Goal: Transaction & Acquisition: Book appointment/travel/reservation

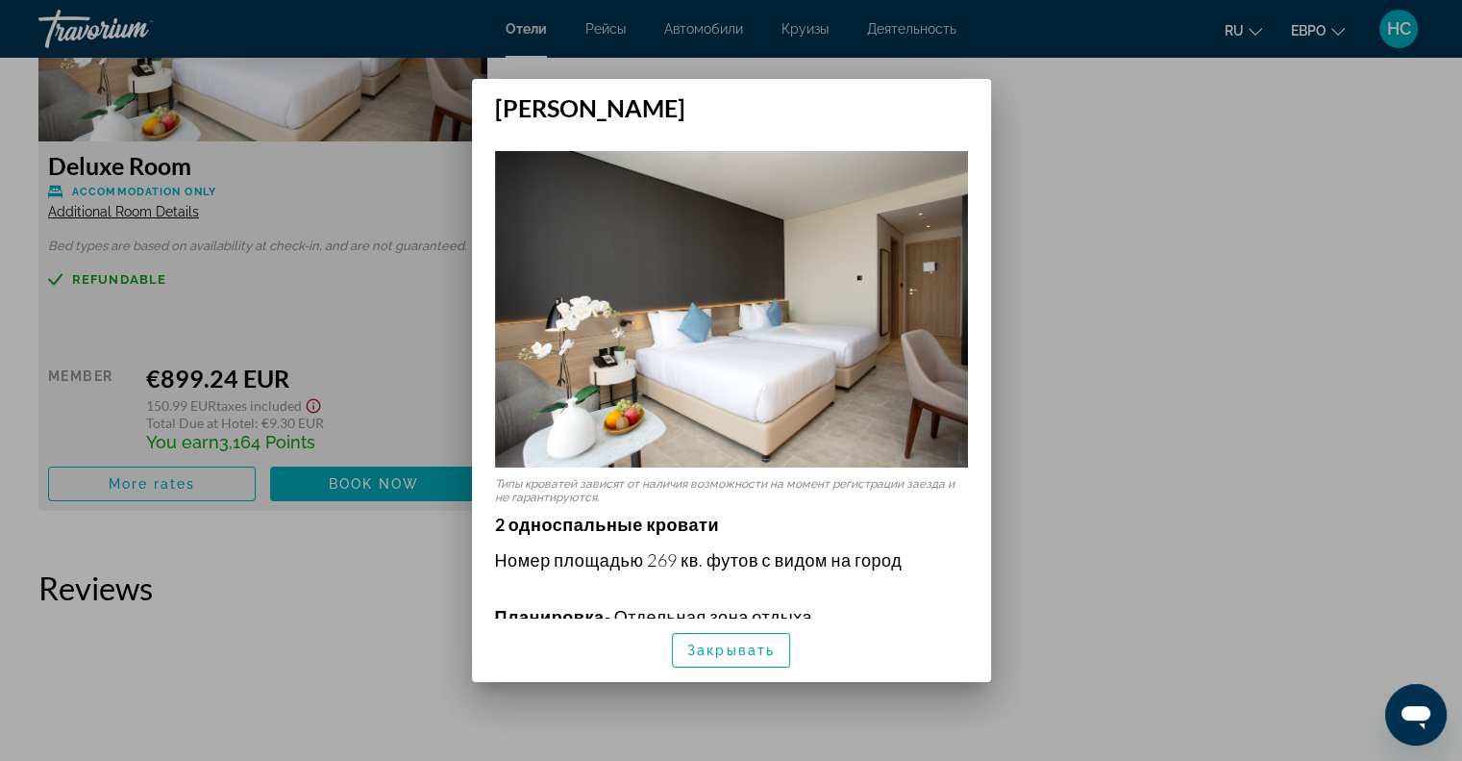
scroll to position [481, 0]
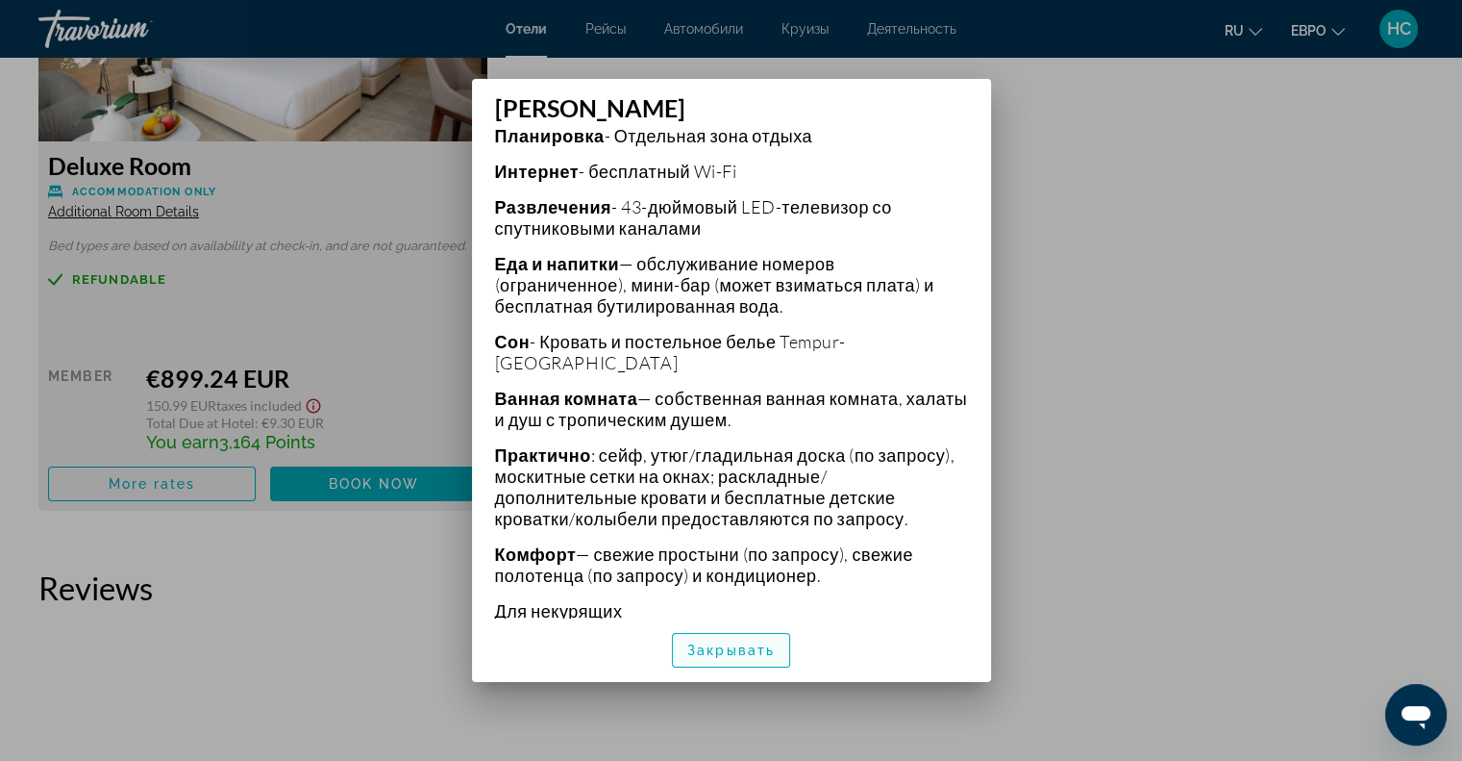
click at [723, 661] on span "button" at bounding box center [731, 650] width 116 height 46
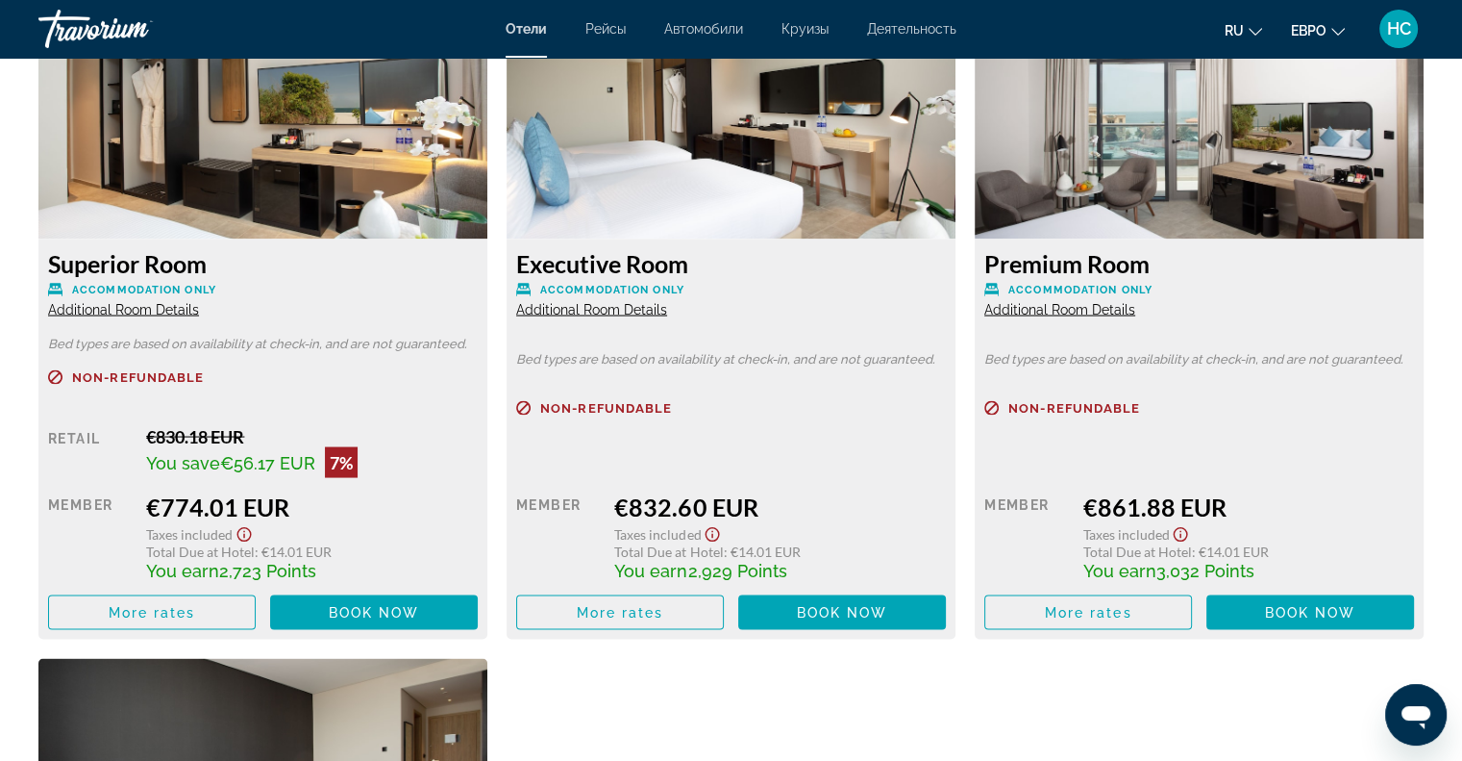
scroll to position [3557, 0]
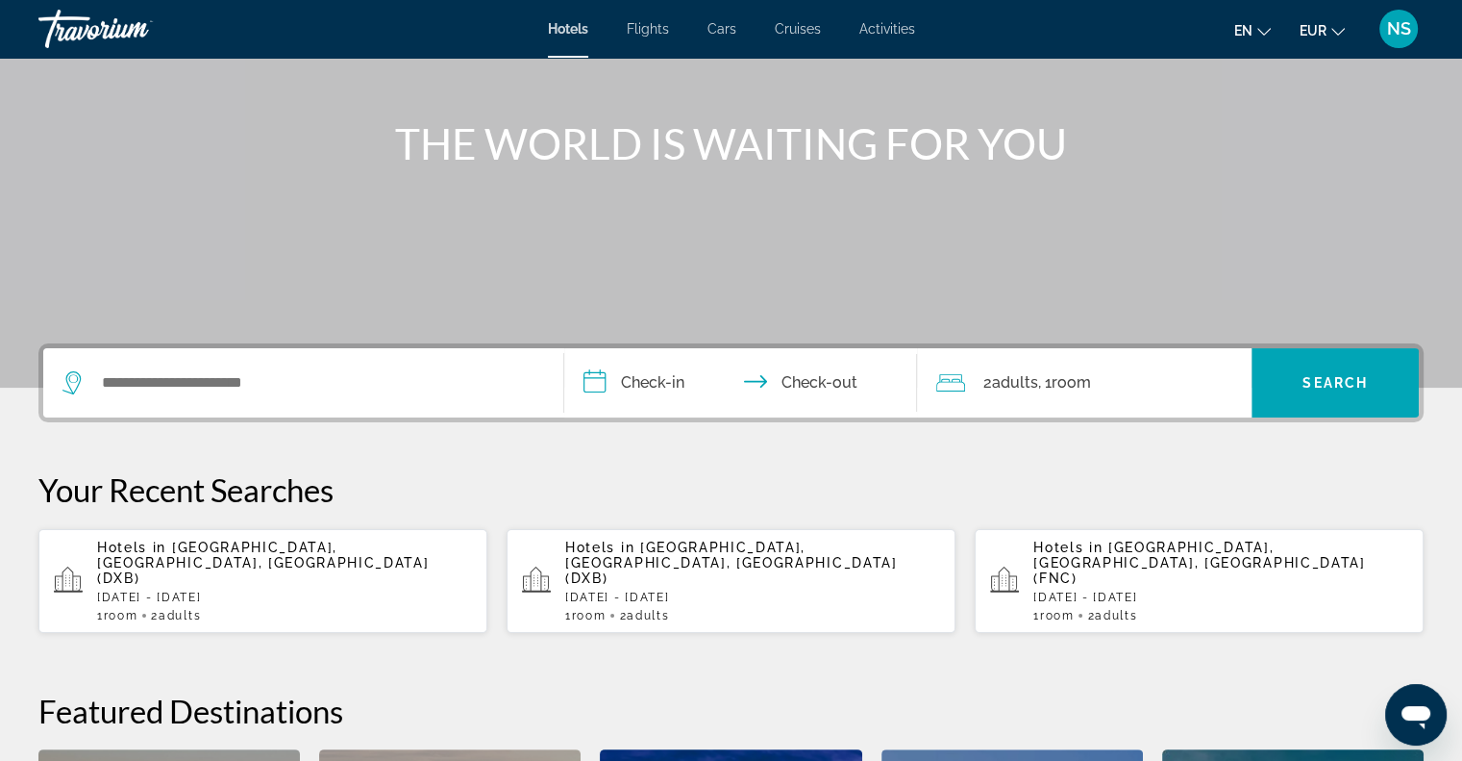
scroll to position [192, 0]
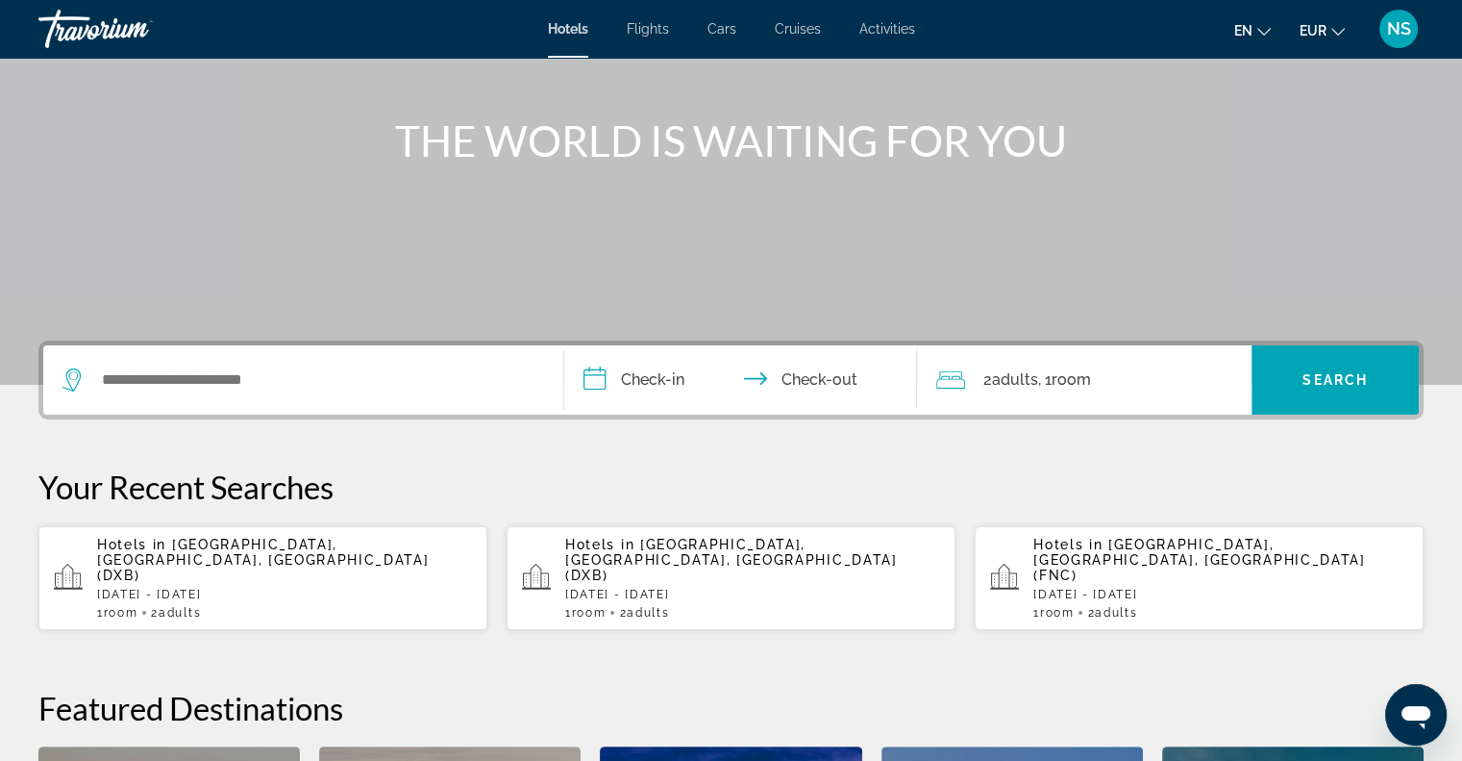
click at [275, 554] on p "Hotels in Dubai, Dubai Emirate, United Arab Emirates (DXB)" at bounding box center [284, 559] width 375 height 46
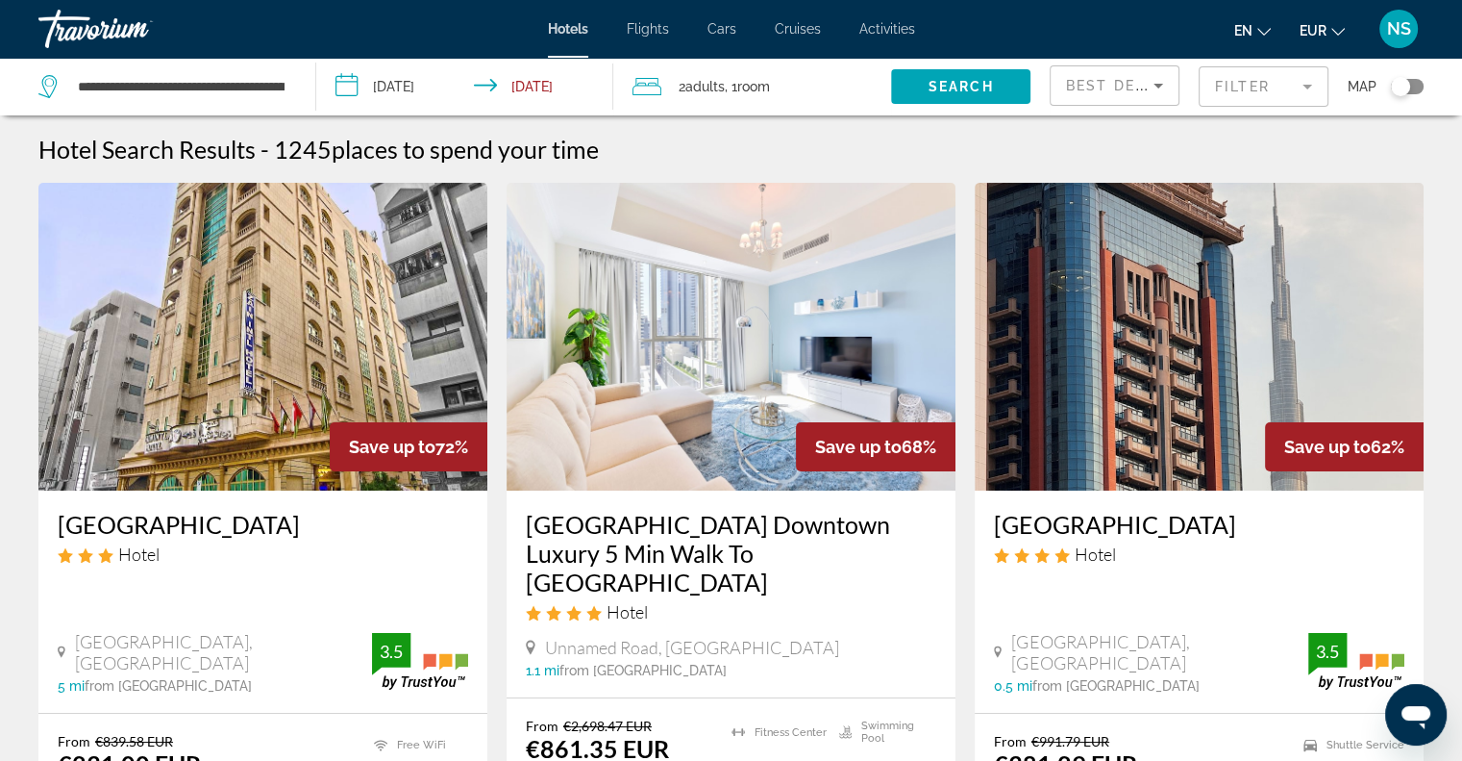
click at [1224, 85] on mat-form-field "Filter" at bounding box center [1264, 86] width 130 height 40
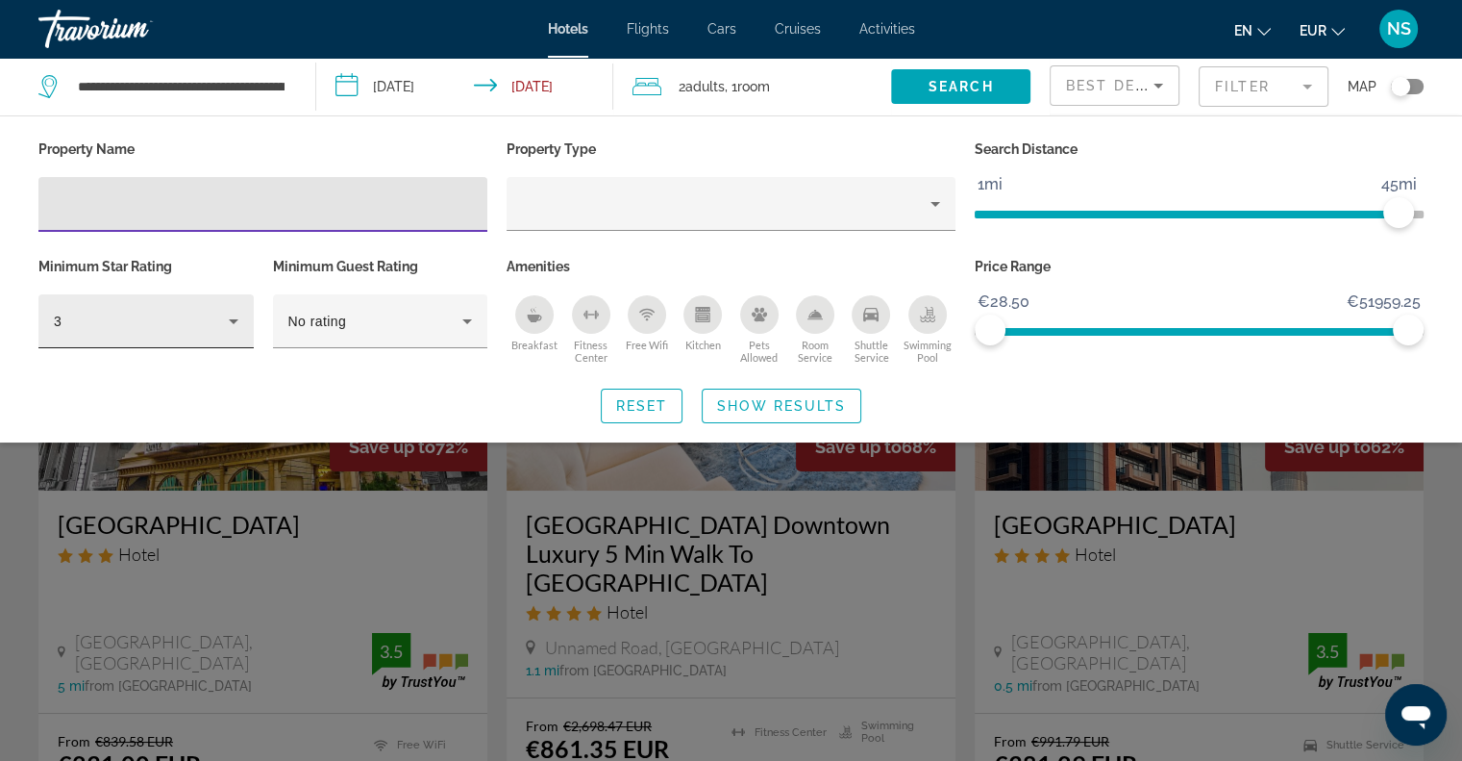
click at [242, 331] on div "3" at bounding box center [145, 321] width 215 height 54
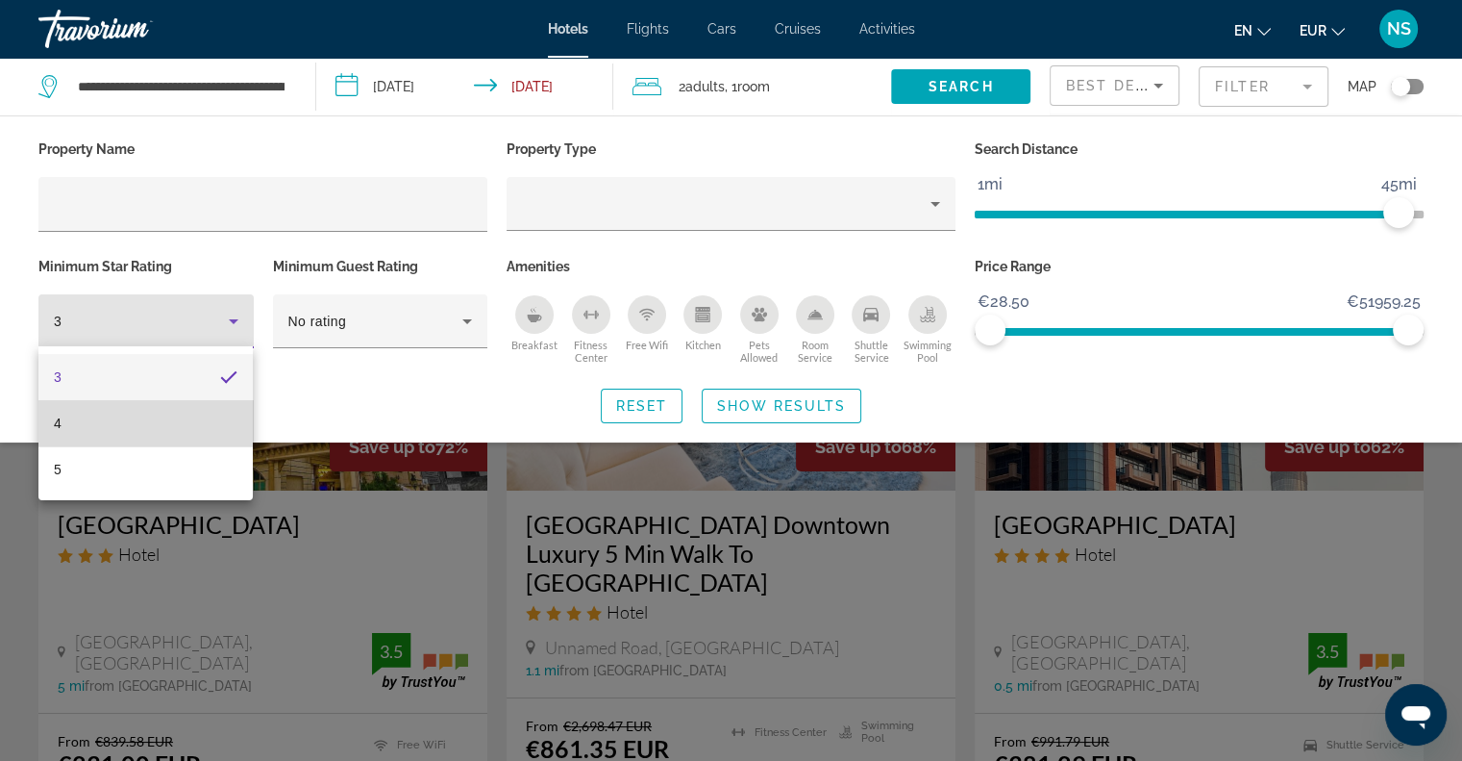
click at [191, 422] on mat-option "4" at bounding box center [145, 423] width 214 height 46
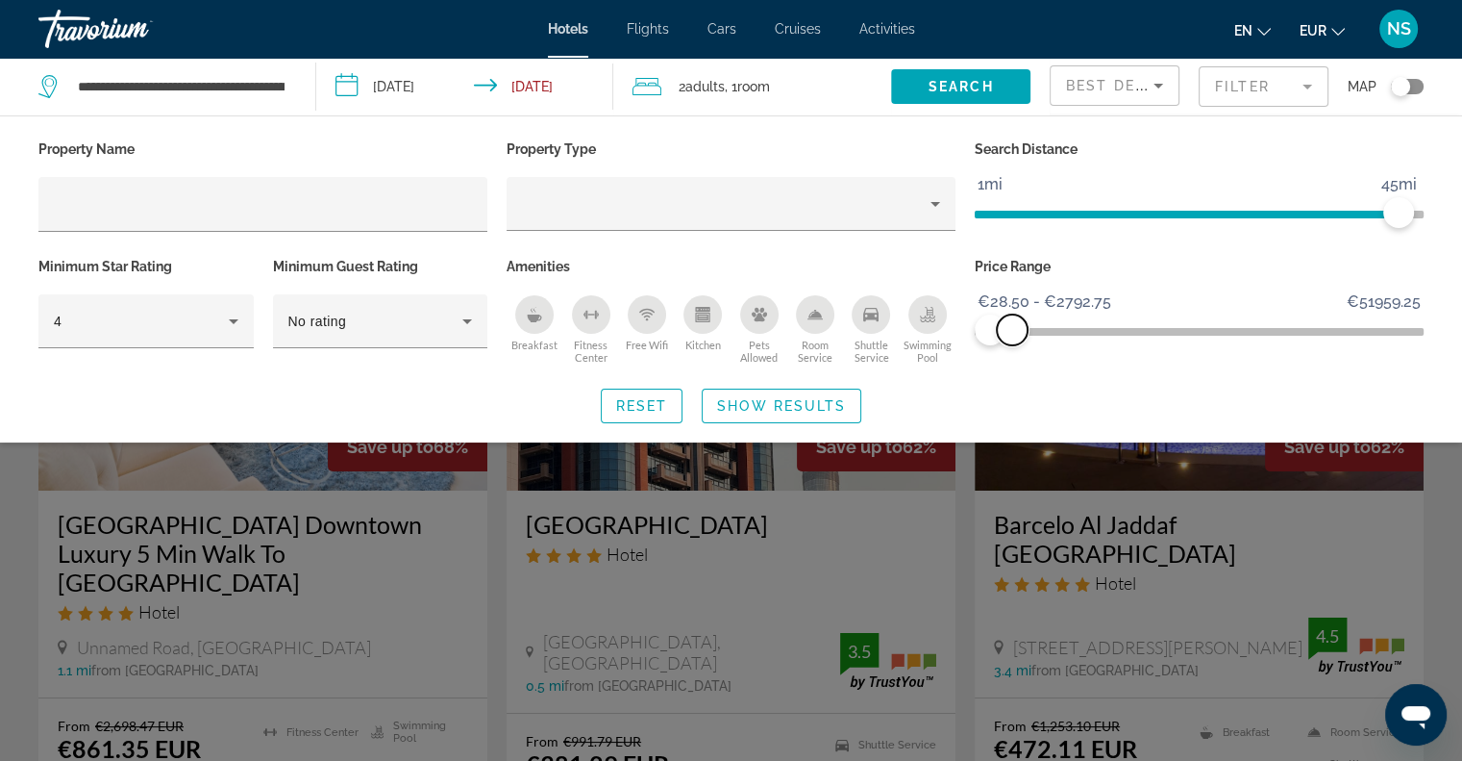
drag, startPoint x: 1400, startPoint y: 334, endPoint x: 1012, endPoint y: 330, distance: 387.5
click at [1012, 330] on span "ngx-slider-max" at bounding box center [1012, 329] width 31 height 31
drag, startPoint x: 1393, startPoint y: 218, endPoint x: 1290, endPoint y: 223, distance: 103.0
click at [1319, 223] on span "ngx-slider" at bounding box center [1334, 212] width 31 height 31
click at [818, 401] on span "Show Results" at bounding box center [781, 405] width 129 height 15
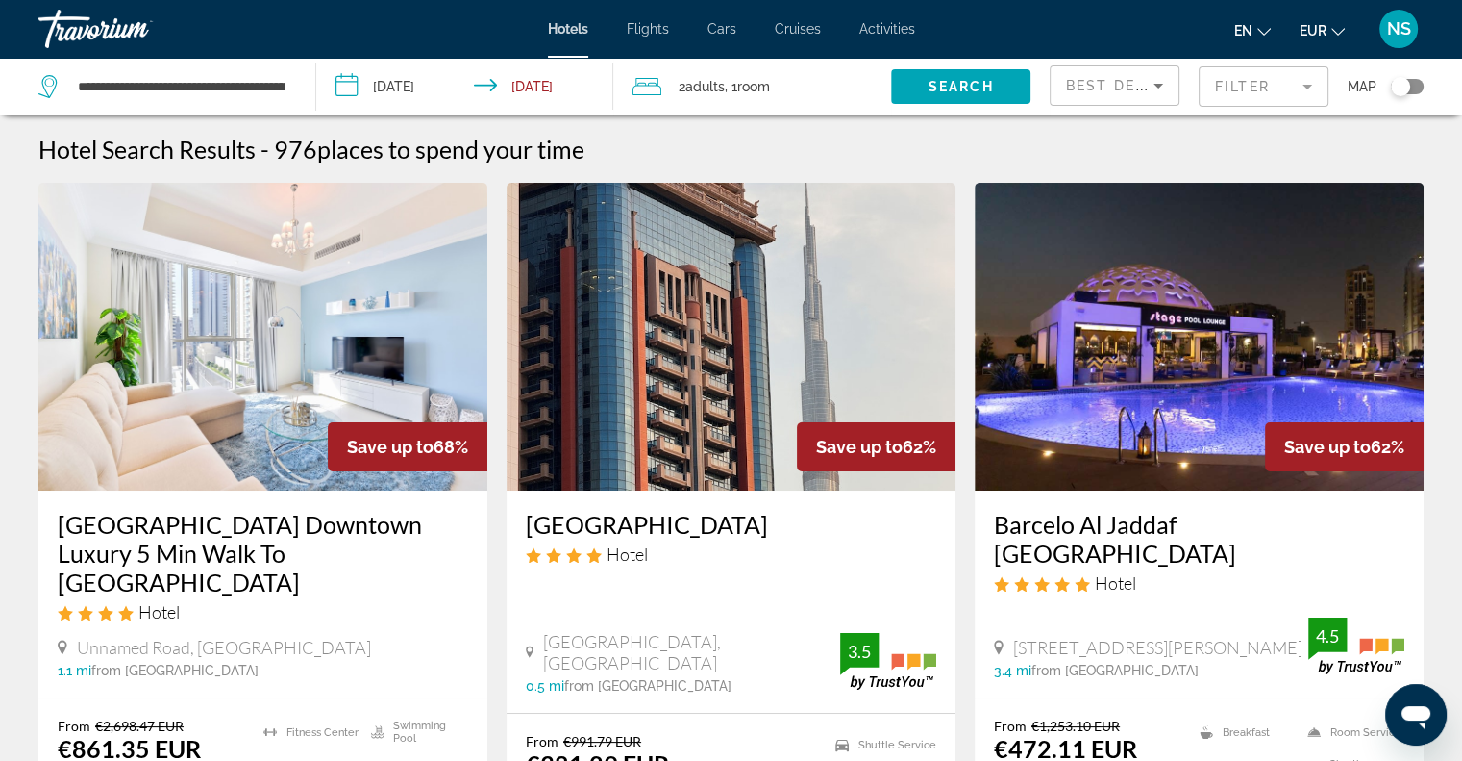
click at [1423, 83] on div "Toggle map" at bounding box center [1407, 86] width 33 height 15
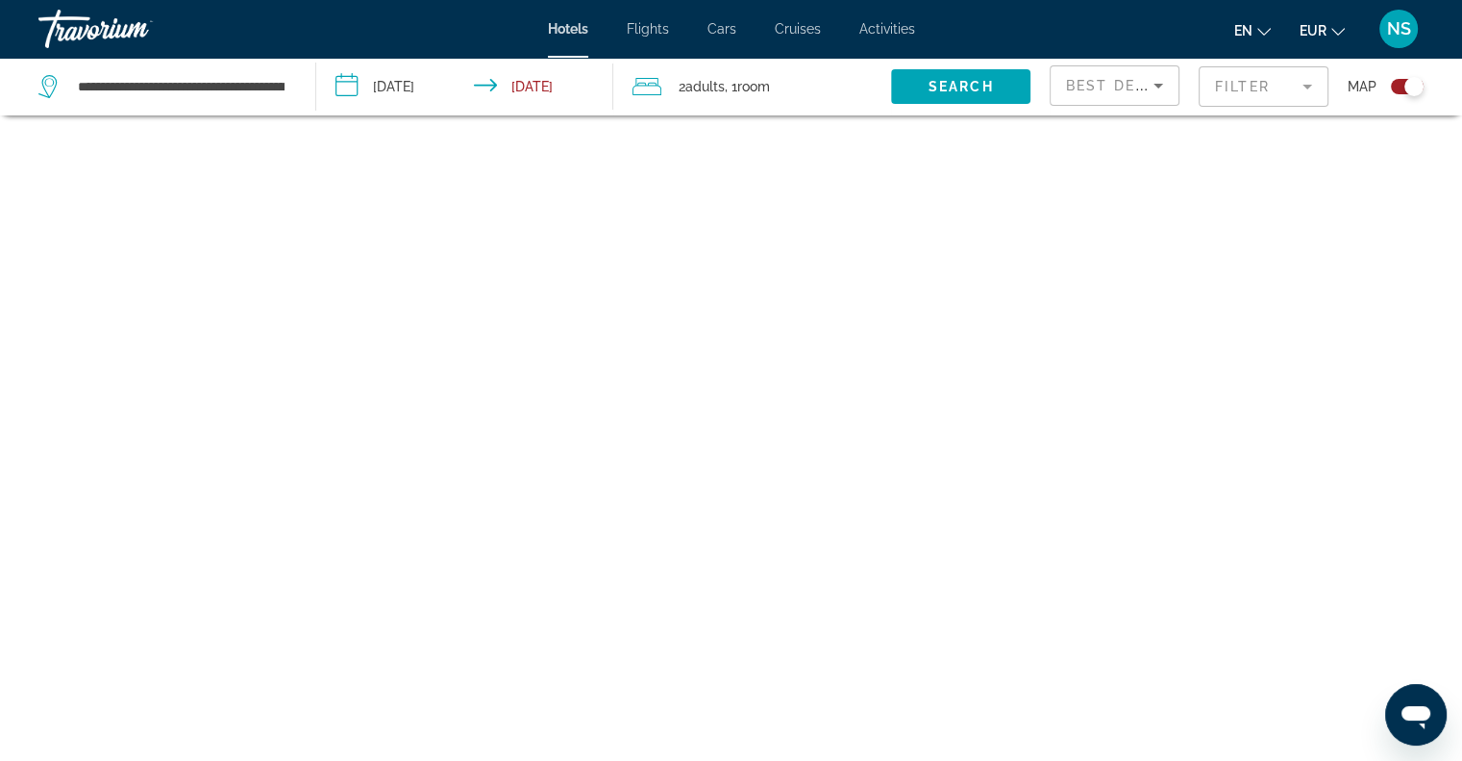
scroll to position [115, 0]
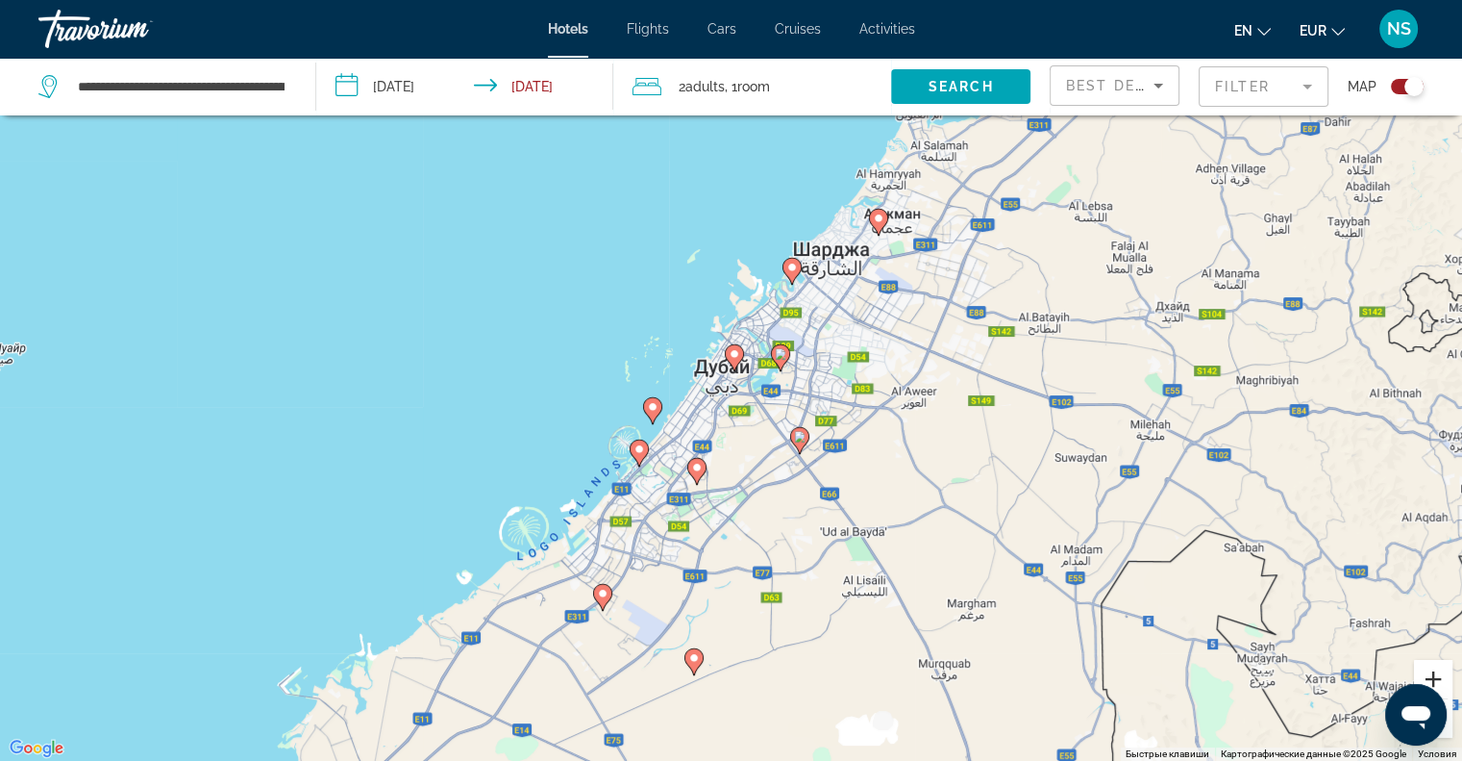
click at [1426, 674] on button "Увеличить" at bounding box center [1433, 679] width 38 height 38
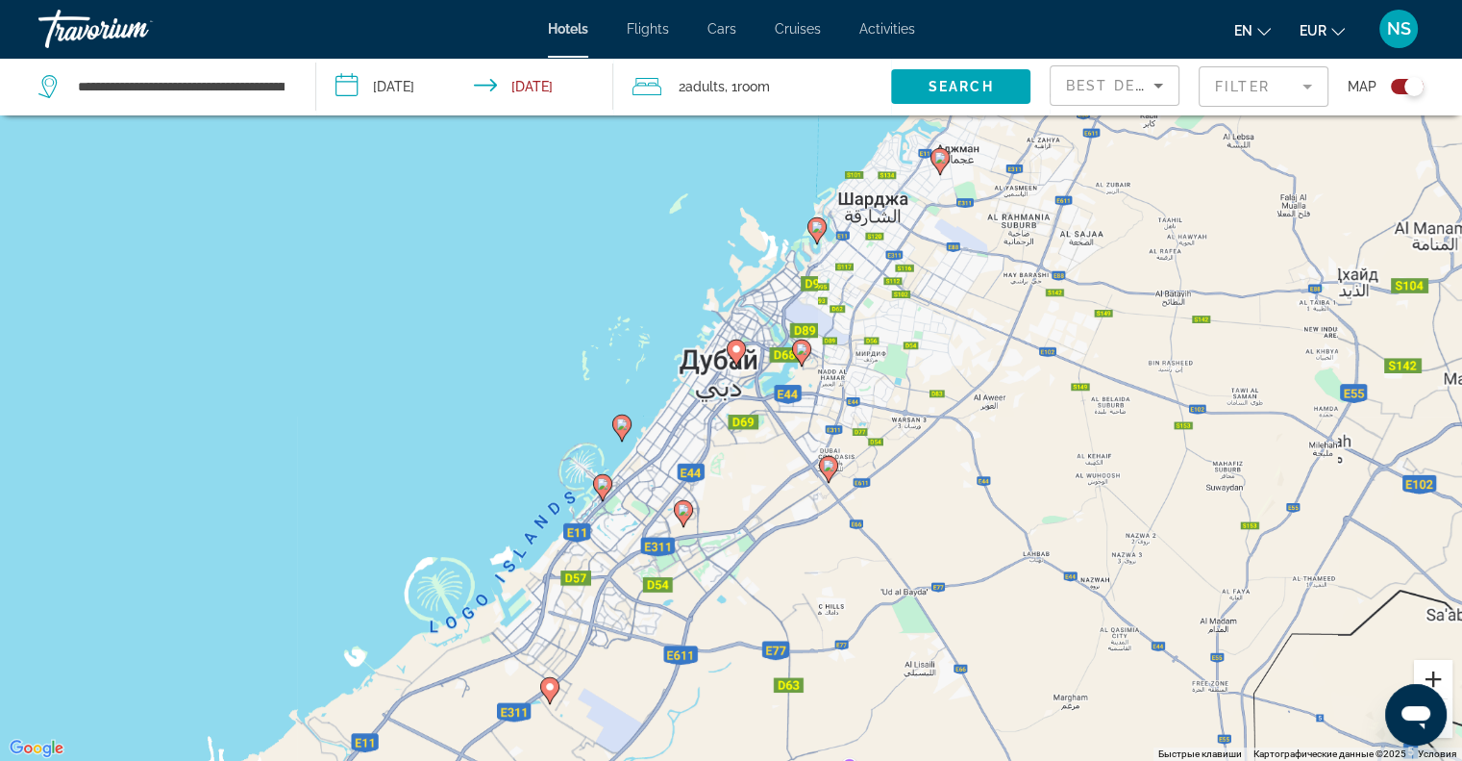
click at [1426, 674] on button "Увеличить" at bounding box center [1433, 679] width 38 height 38
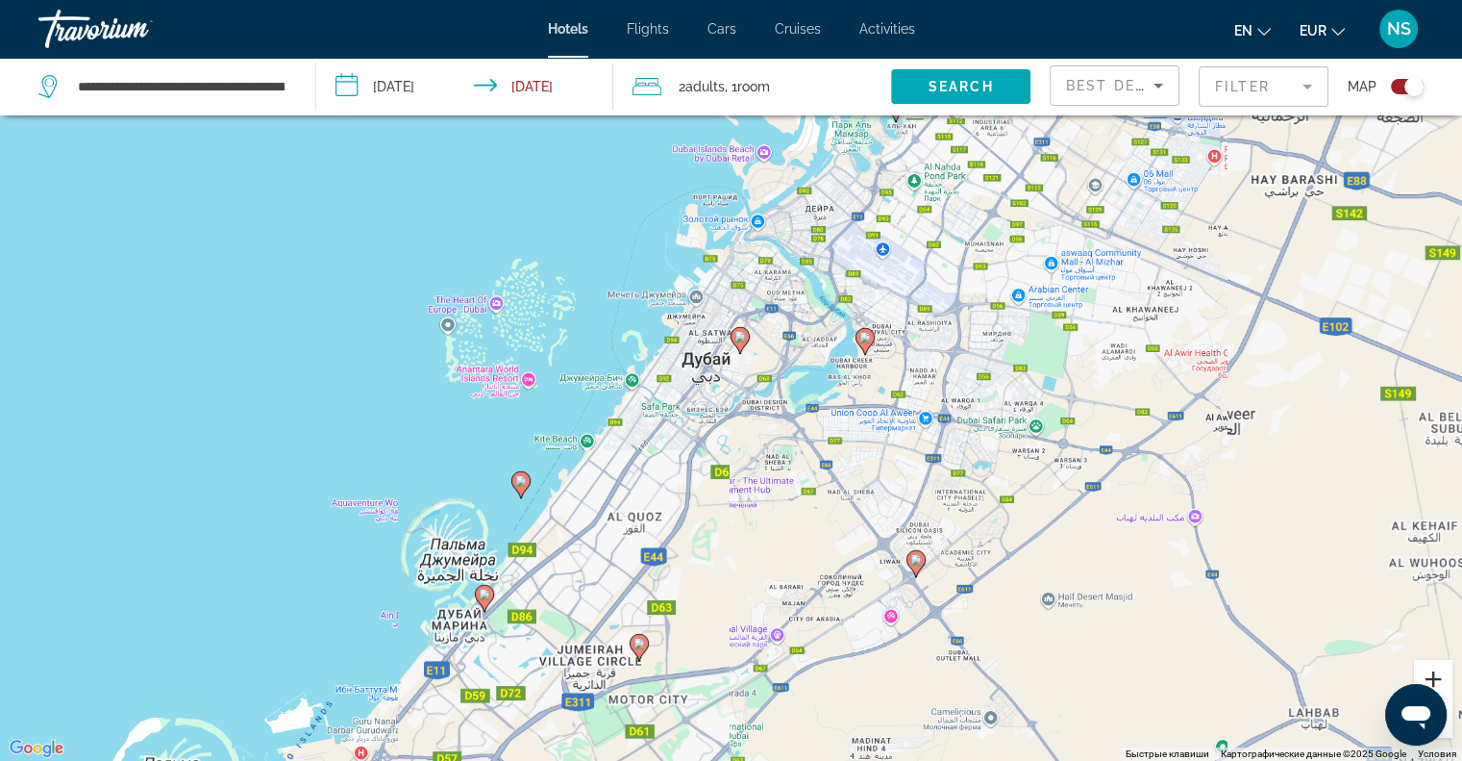
click at [1426, 674] on button "Увеличить" at bounding box center [1433, 679] width 38 height 38
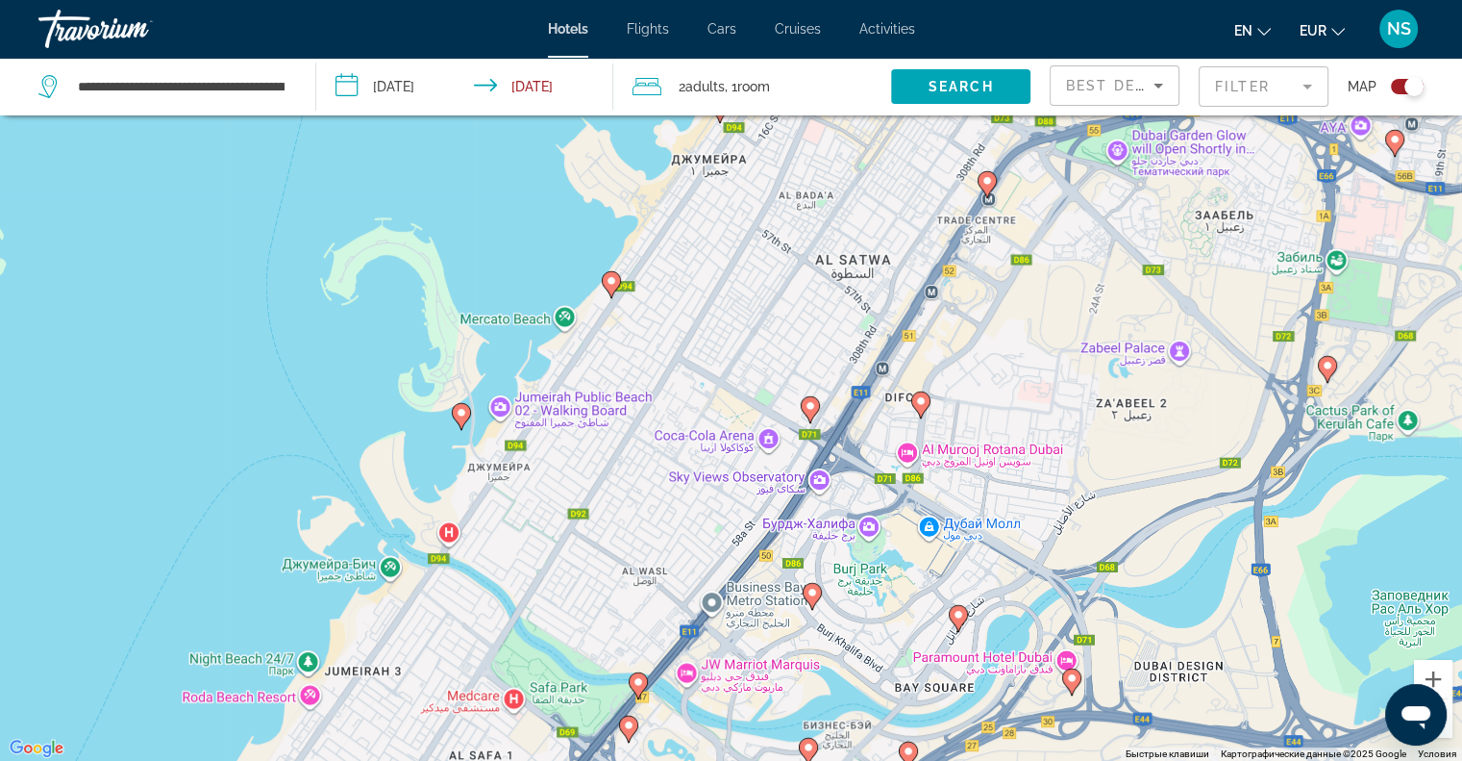
drag, startPoint x: 1026, startPoint y: 439, endPoint x: 1273, endPoint y: 586, distance: 287.6
click at [1273, 586] on div "Чтобы активировать перетаскивание с помощью клавиатуры, нажмите Alt + Ввод. Пос…" at bounding box center [731, 380] width 1462 height 761
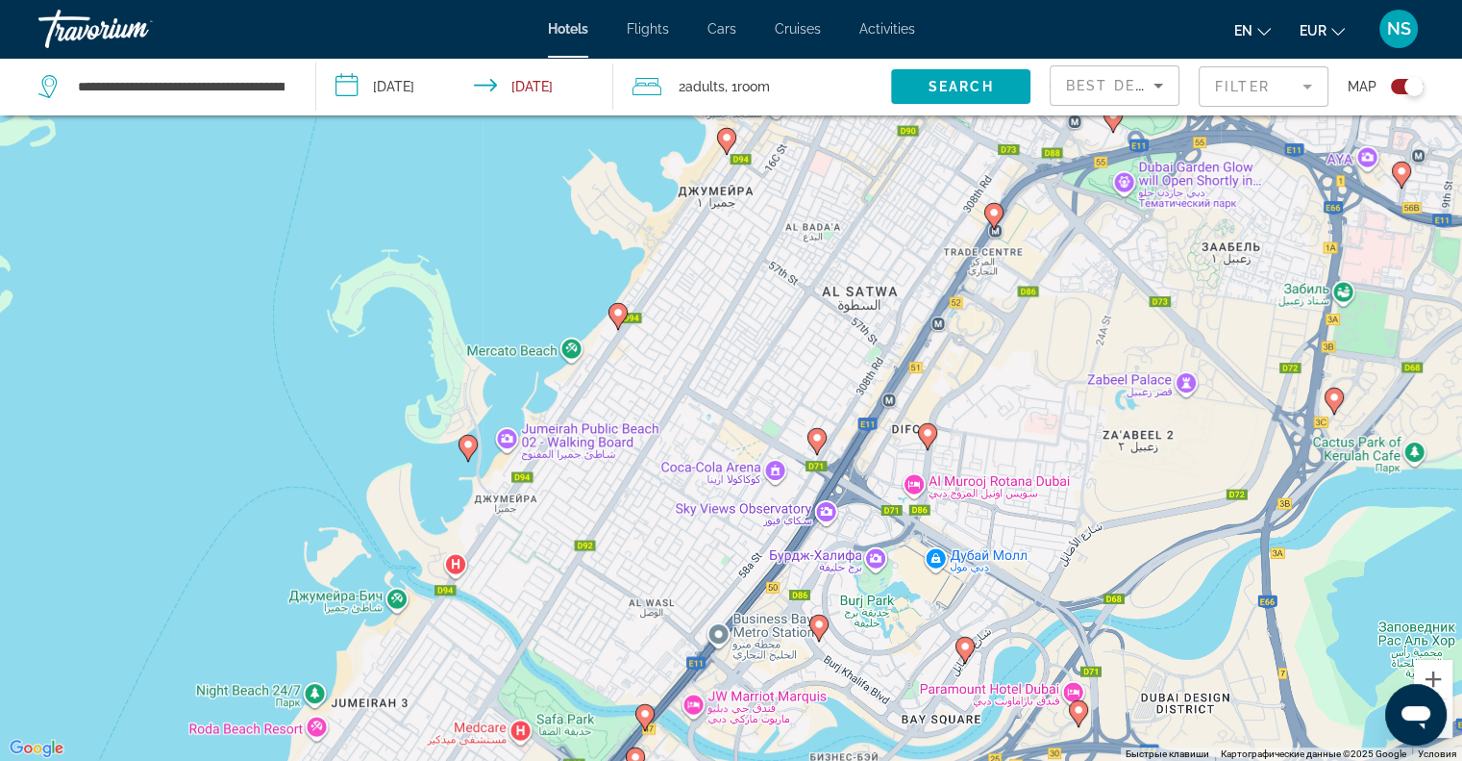
drag, startPoint x: 1081, startPoint y: 457, endPoint x: 1061, endPoint y: 557, distance: 101.8
click at [1061, 558] on div "Чтобы активировать перетаскивание с помощью клавиатуры, нажмите Alt + Ввод. Пос…" at bounding box center [731, 380] width 1462 height 761
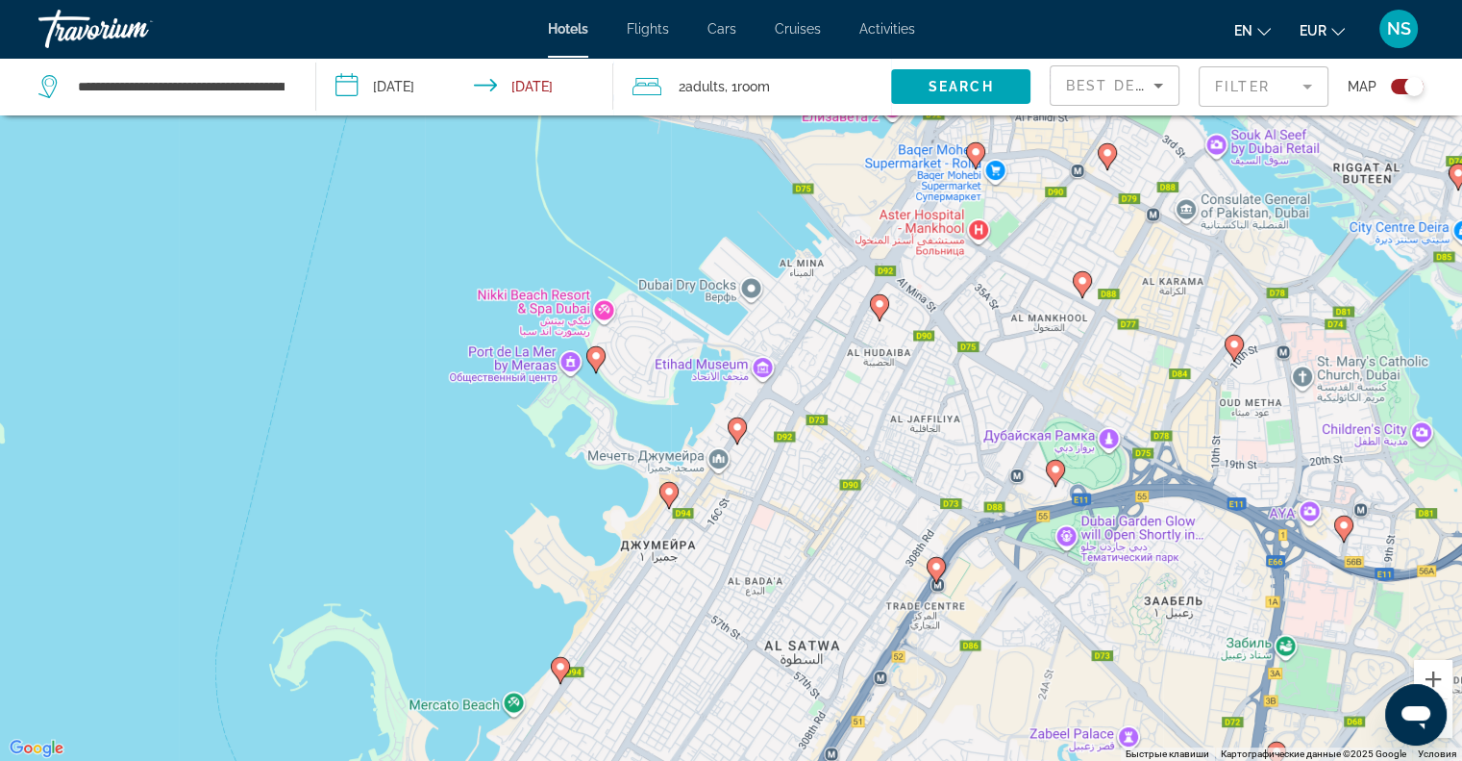
drag, startPoint x: 1077, startPoint y: 434, endPoint x: 1075, endPoint y: 492, distance: 58.7
click at [1075, 492] on div "Чтобы активировать перетаскивание с помощью клавиатуры, нажмите Alt + Ввод. Пос…" at bounding box center [731, 380] width 1462 height 761
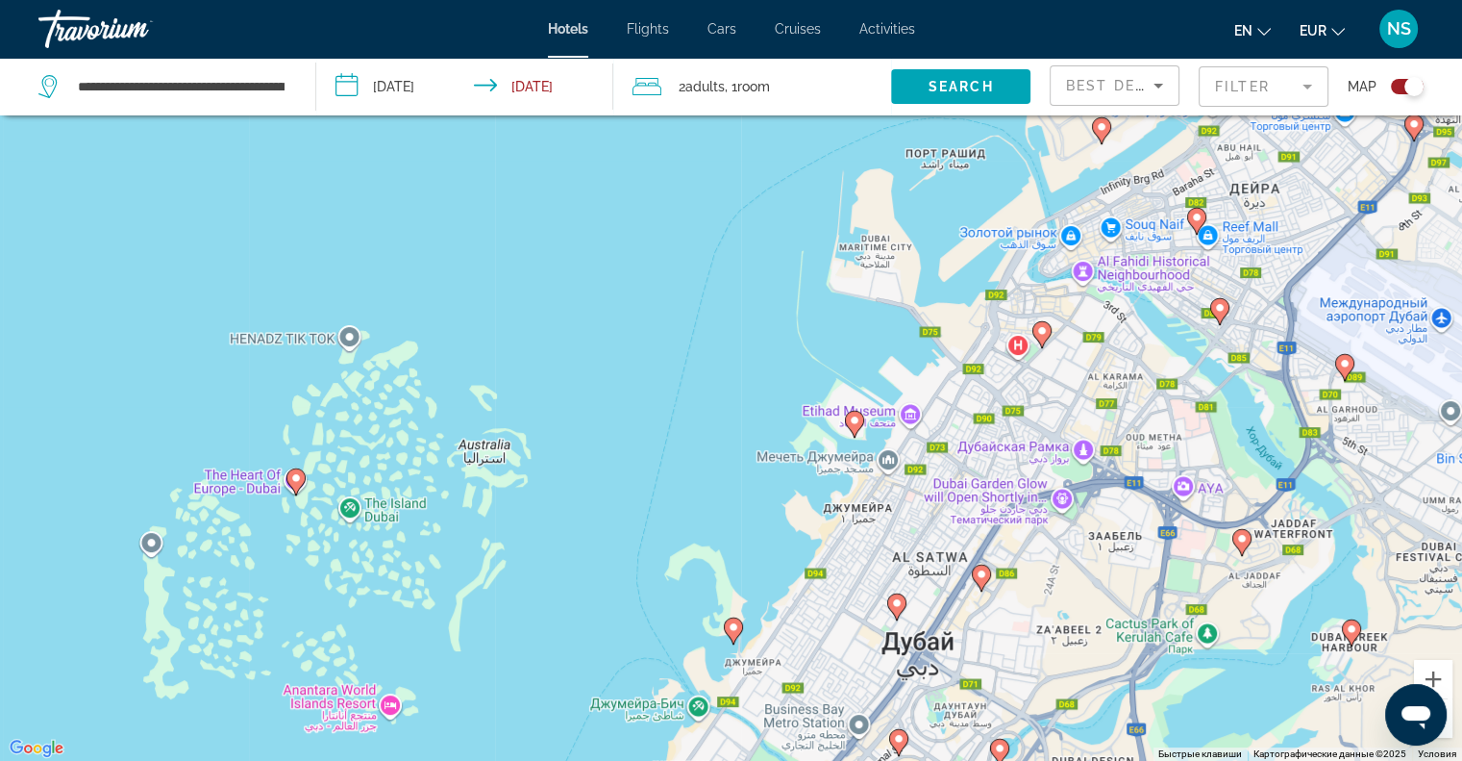
drag, startPoint x: 983, startPoint y: 510, endPoint x: 1138, endPoint y: 203, distance: 344.0
click at [1138, 203] on div "Чтобы активировать перетаскивание с помощью клавиатуры, нажмите Alt + Ввод. Пос…" at bounding box center [731, 380] width 1462 height 761
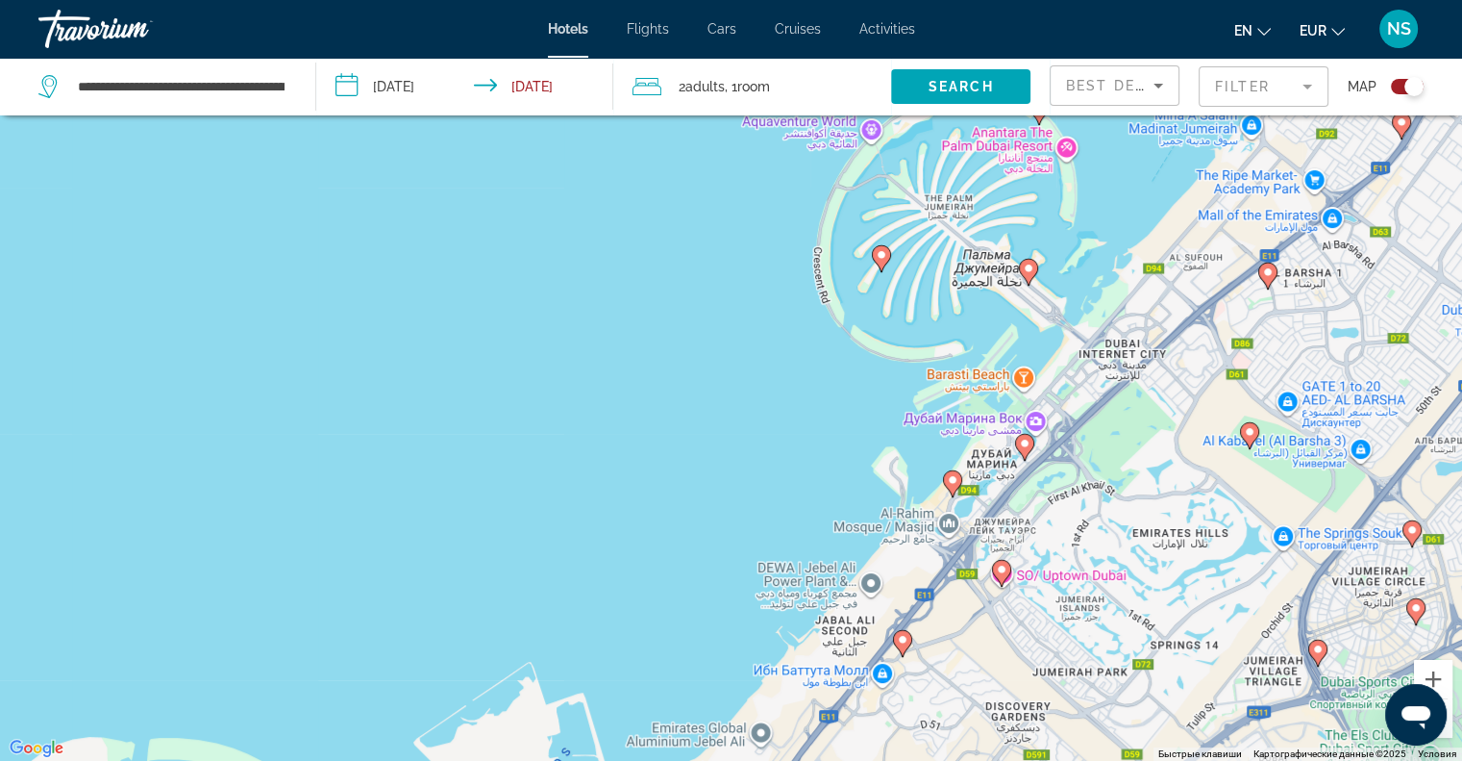
drag, startPoint x: 1051, startPoint y: 514, endPoint x: 1423, endPoint y: 252, distance: 455.4
click at [1423, 252] on div "Чтобы активировать перетаскивание с помощью клавиатуры, нажмите Alt + Ввод. Пос…" at bounding box center [731, 380] width 1462 height 761
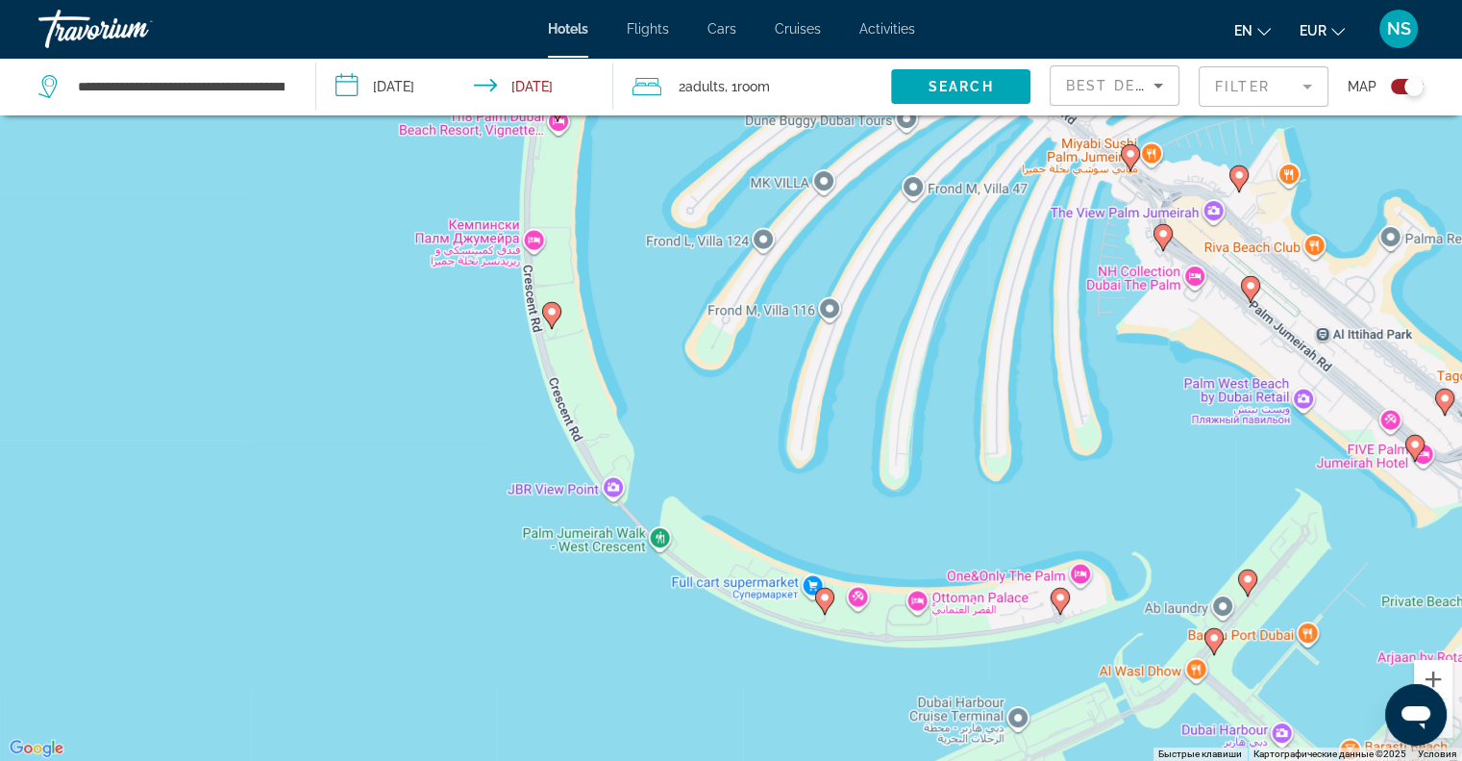
drag, startPoint x: 1034, startPoint y: 519, endPoint x: 1061, endPoint y: 387, distance: 134.6
click at [1092, 388] on div "Чтобы активировать перетаскивание с помощью клавиатуры, нажмите Alt + Ввод. Пос…" at bounding box center [731, 380] width 1462 height 761
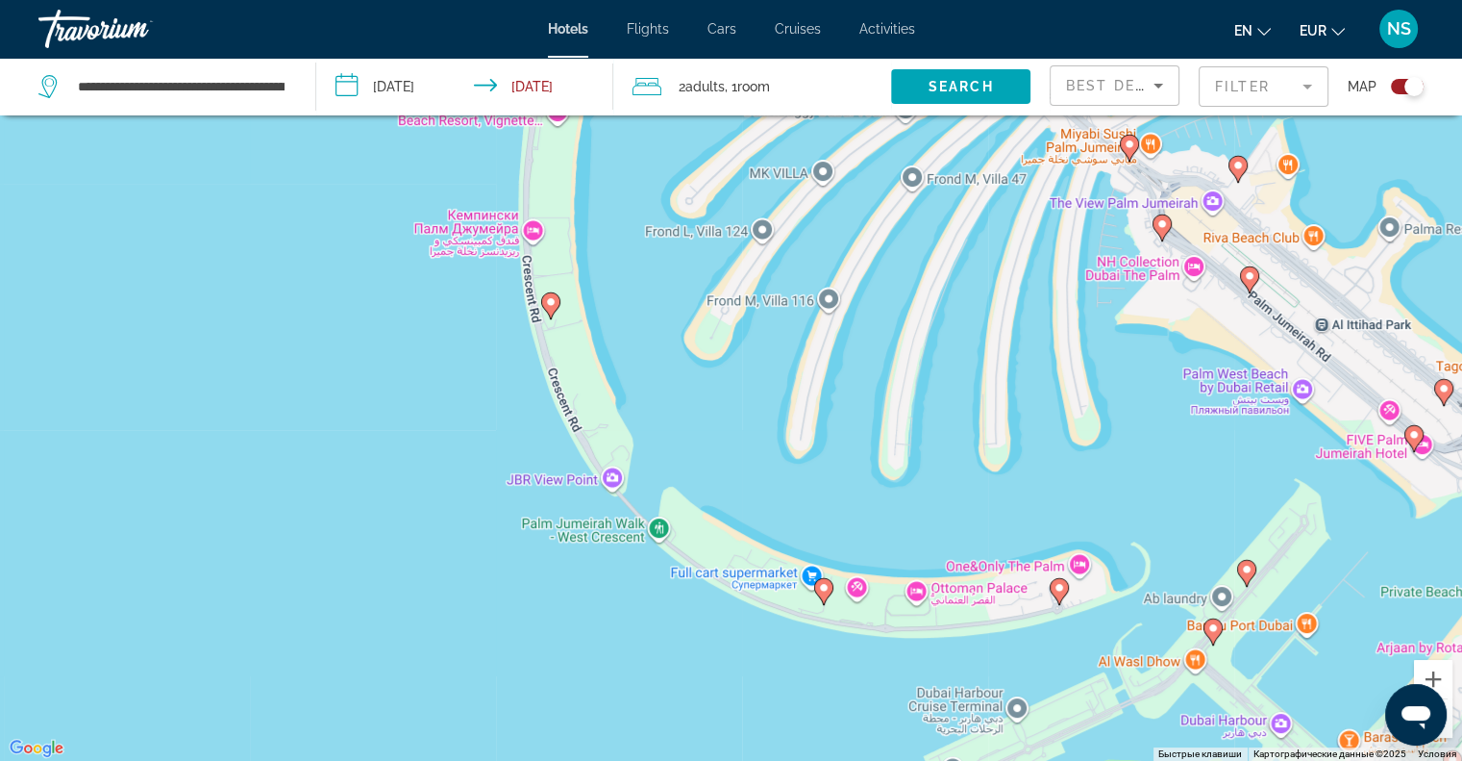
click at [823, 588] on image "Main content" at bounding box center [824, 588] width 12 height 12
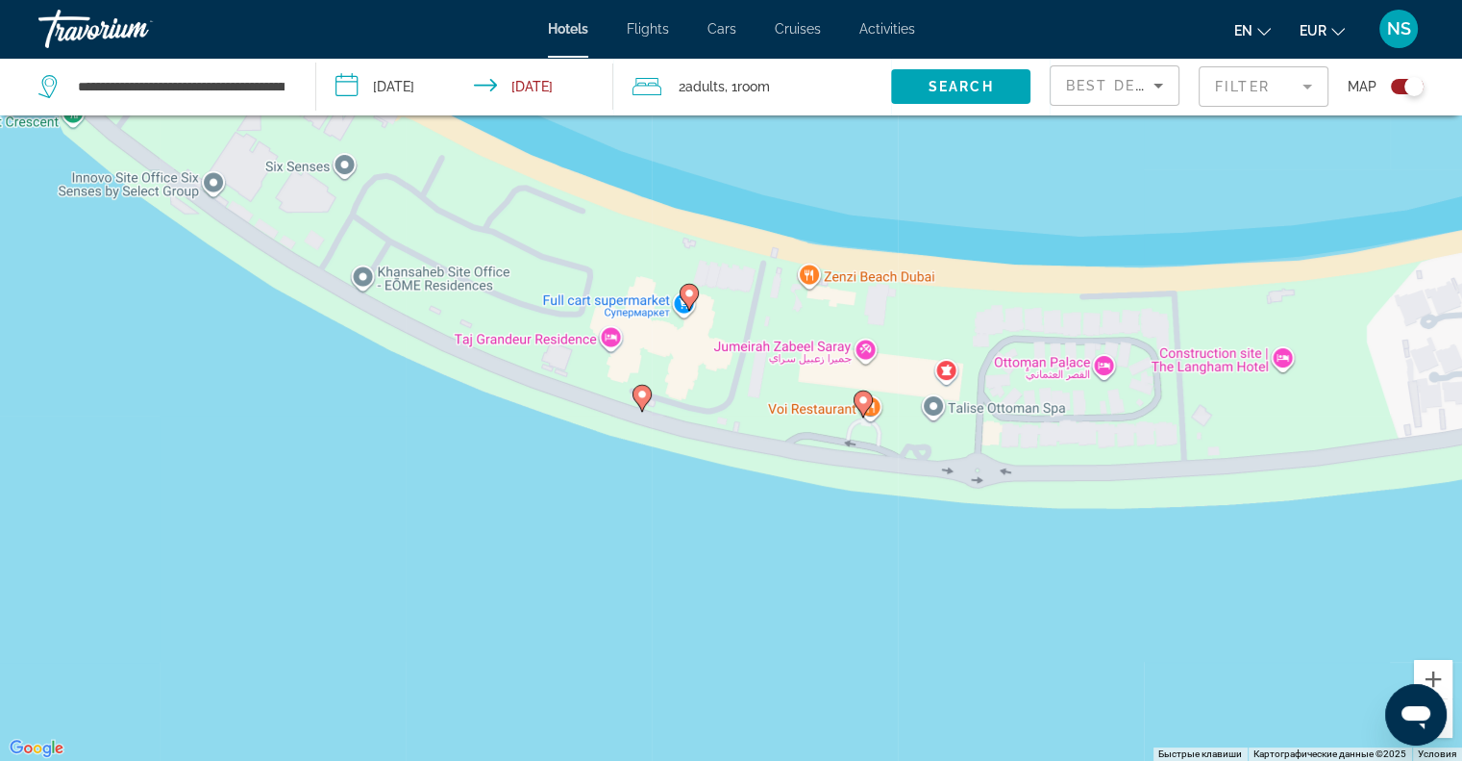
click at [640, 396] on image "Main content" at bounding box center [642, 394] width 12 height 12
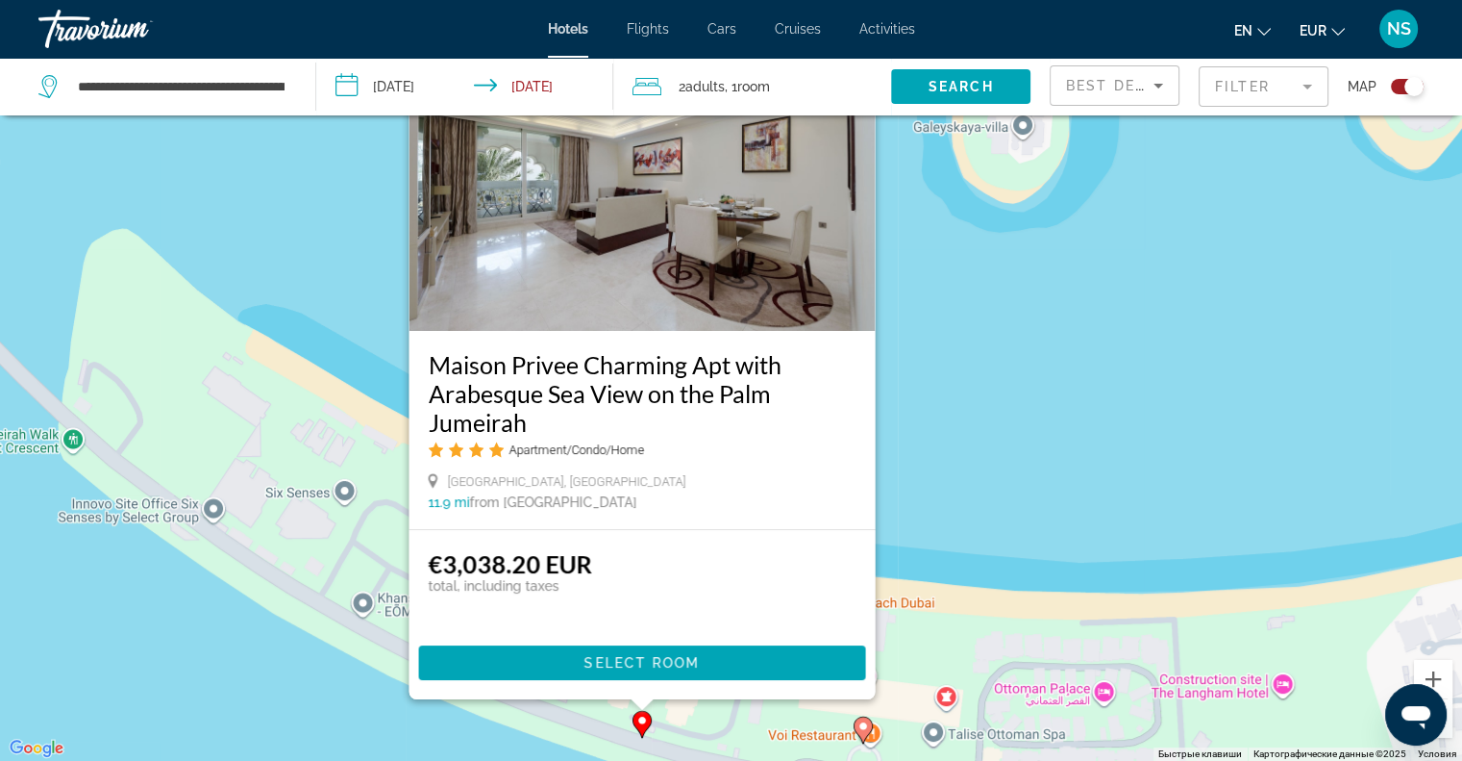
click at [960, 387] on div "Чтобы активировать перетаскивание с помощью клавиатуры, нажмите Alt + Ввод. Пос…" at bounding box center [731, 380] width 1462 height 761
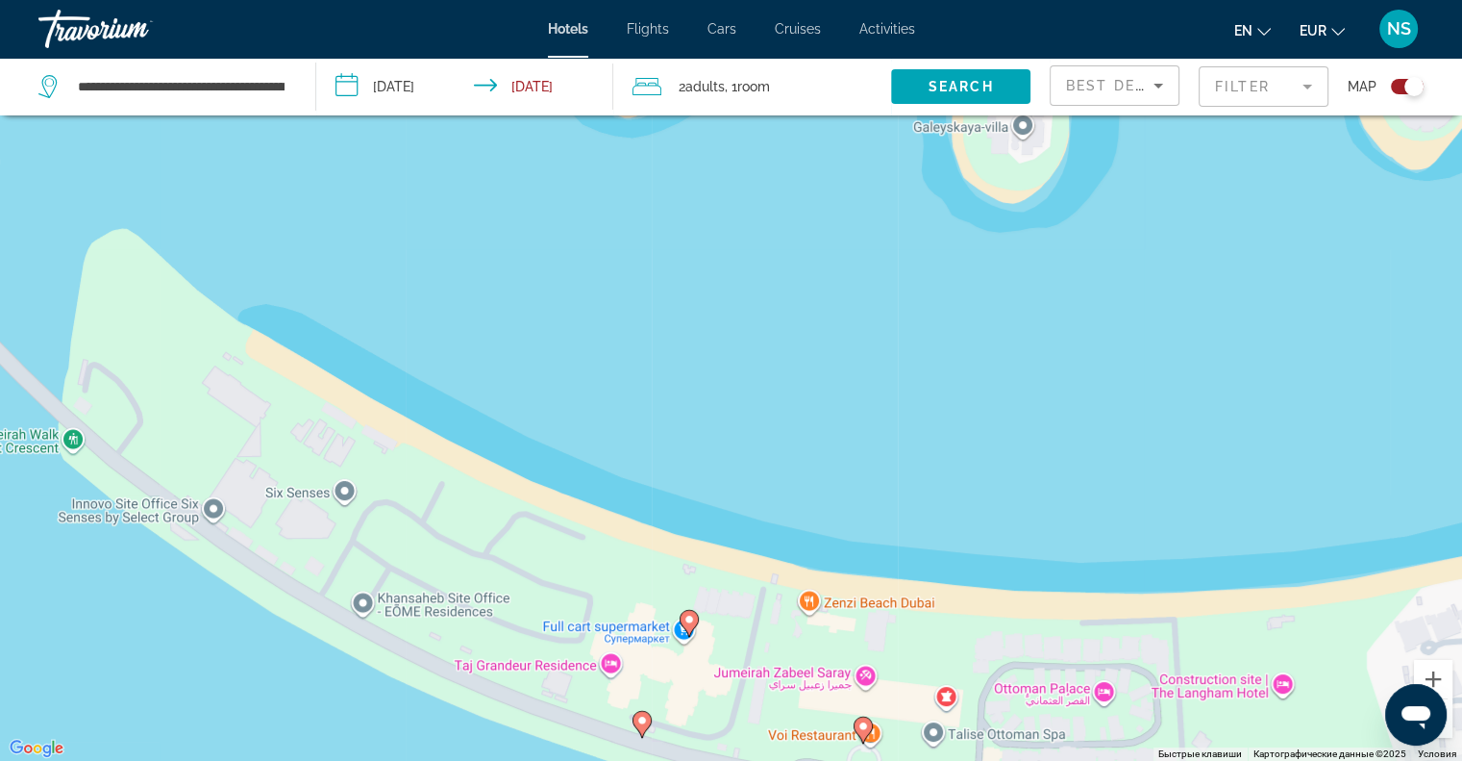
click at [864, 730] on image "Main content" at bounding box center [864, 726] width 12 height 12
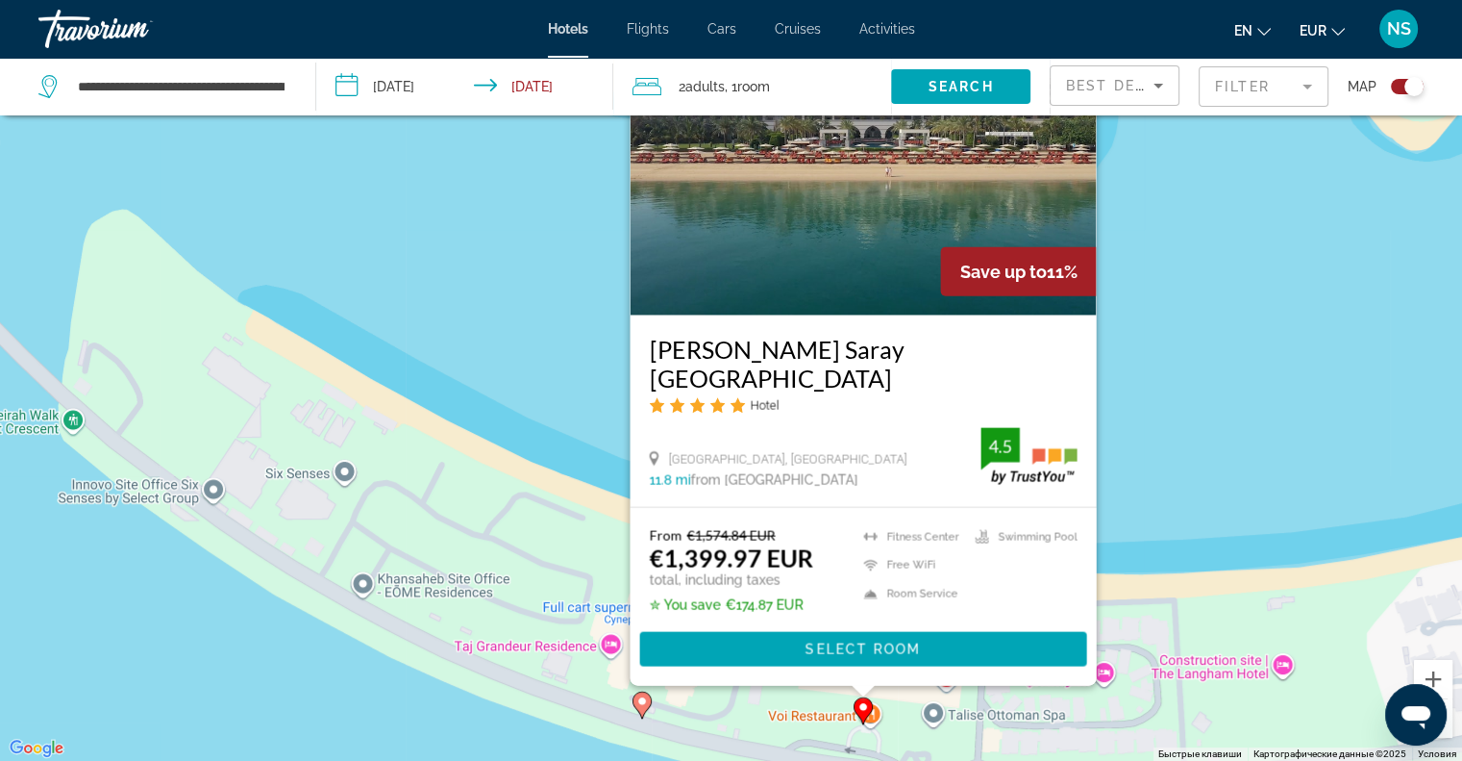
click at [541, 321] on div "Чтобы активировать перетаскивание с помощью клавиатуры, нажмите Alt + Ввод. Пос…" at bounding box center [731, 380] width 1462 height 761
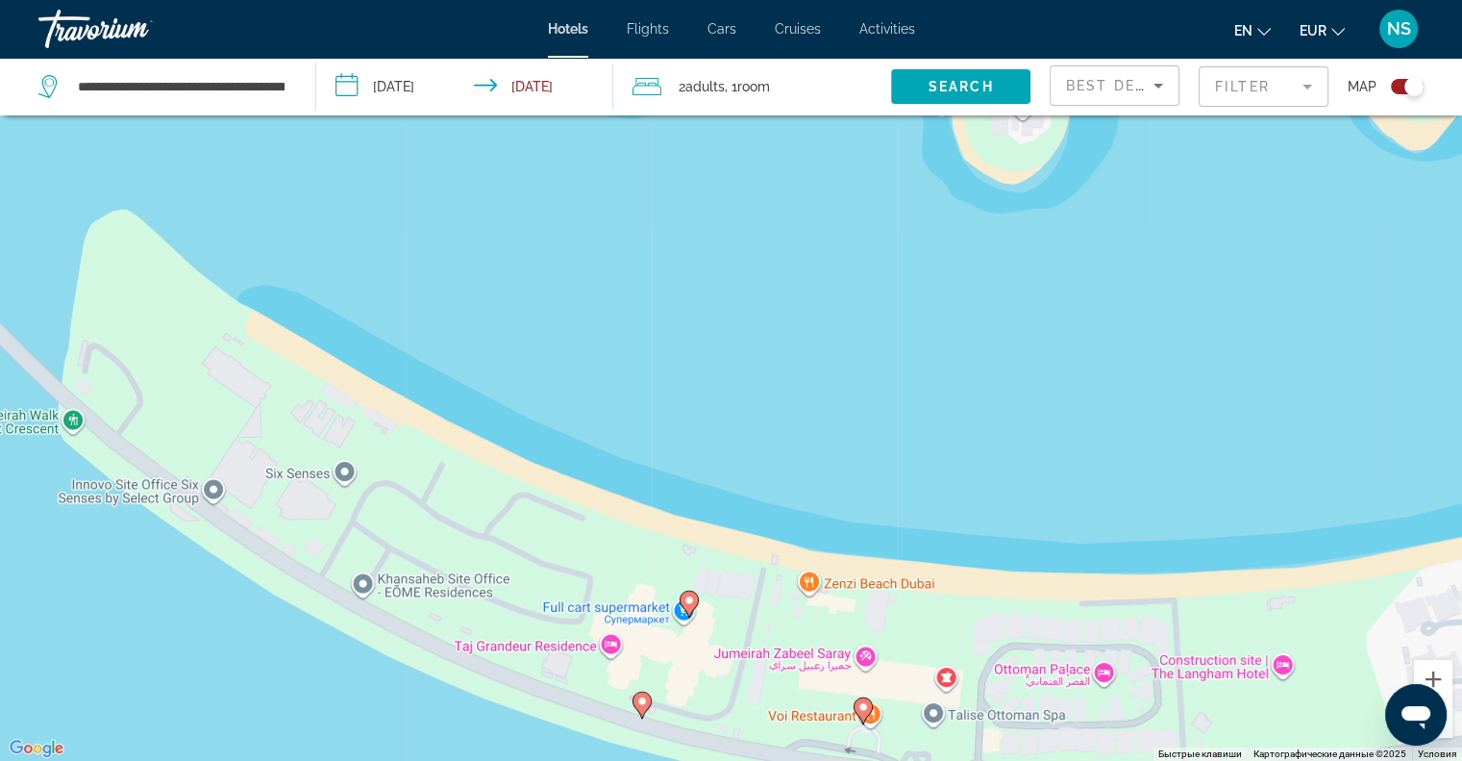
click at [687, 603] on image "Main content" at bounding box center [690, 600] width 12 height 12
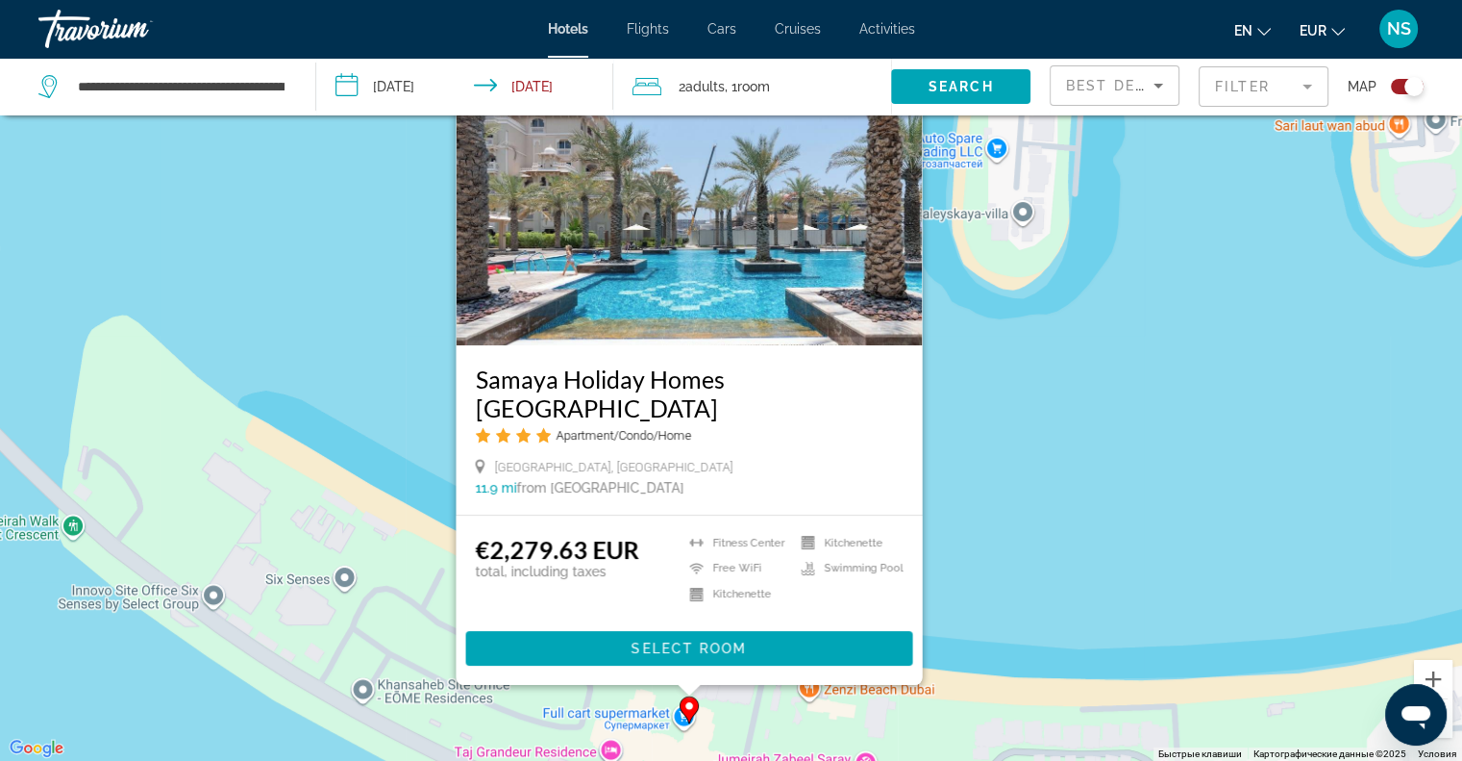
click at [375, 301] on div "Чтобы активировать перетаскивание с помощью клавиатуры, нажмите Alt + Ввод. Пос…" at bounding box center [731, 380] width 1462 height 761
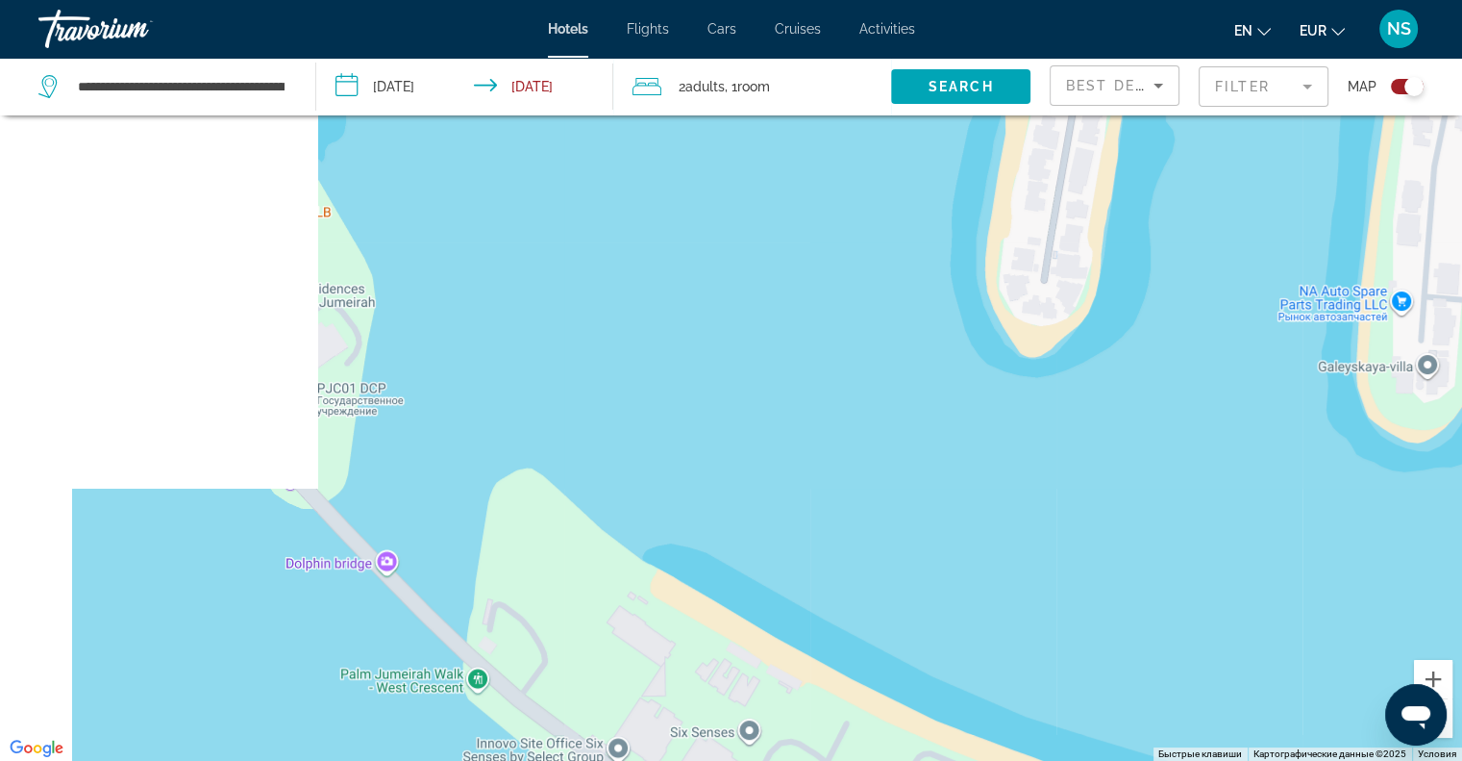
drag, startPoint x: 602, startPoint y: 425, endPoint x: 750, endPoint y: 485, distance: 159.6
click at [750, 485] on div "Чтобы активировать перетаскивание с помощью клавиатуры, нажмите Alt + Ввод. Пос…" at bounding box center [731, 380] width 1462 height 761
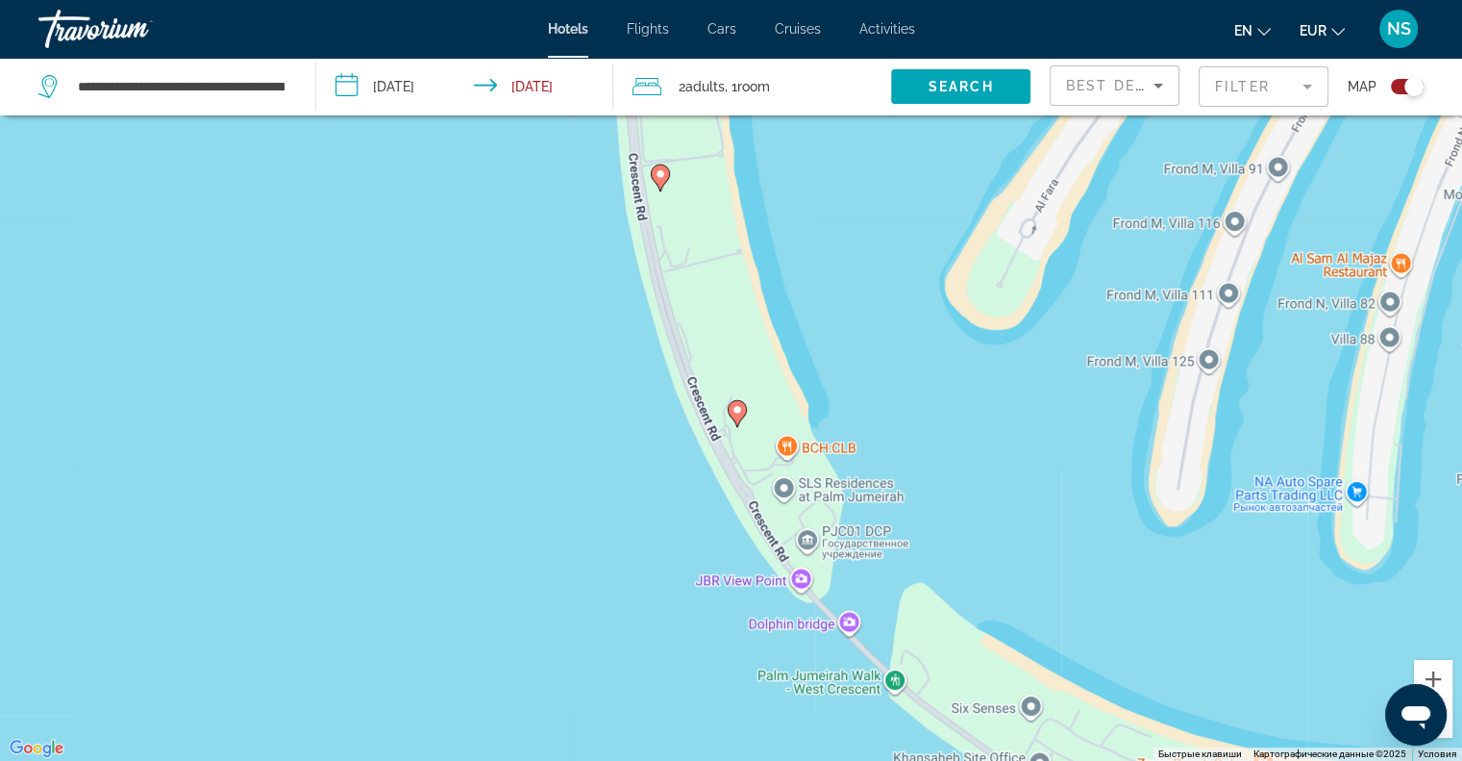
drag, startPoint x: 801, startPoint y: 245, endPoint x: 777, endPoint y: 341, distance: 99.1
click at [800, 281] on div "Чтобы активировать перетаскивание с помощью клавиатуры, нажмите Alt + Ввод. Пос…" at bounding box center [731, 380] width 1462 height 761
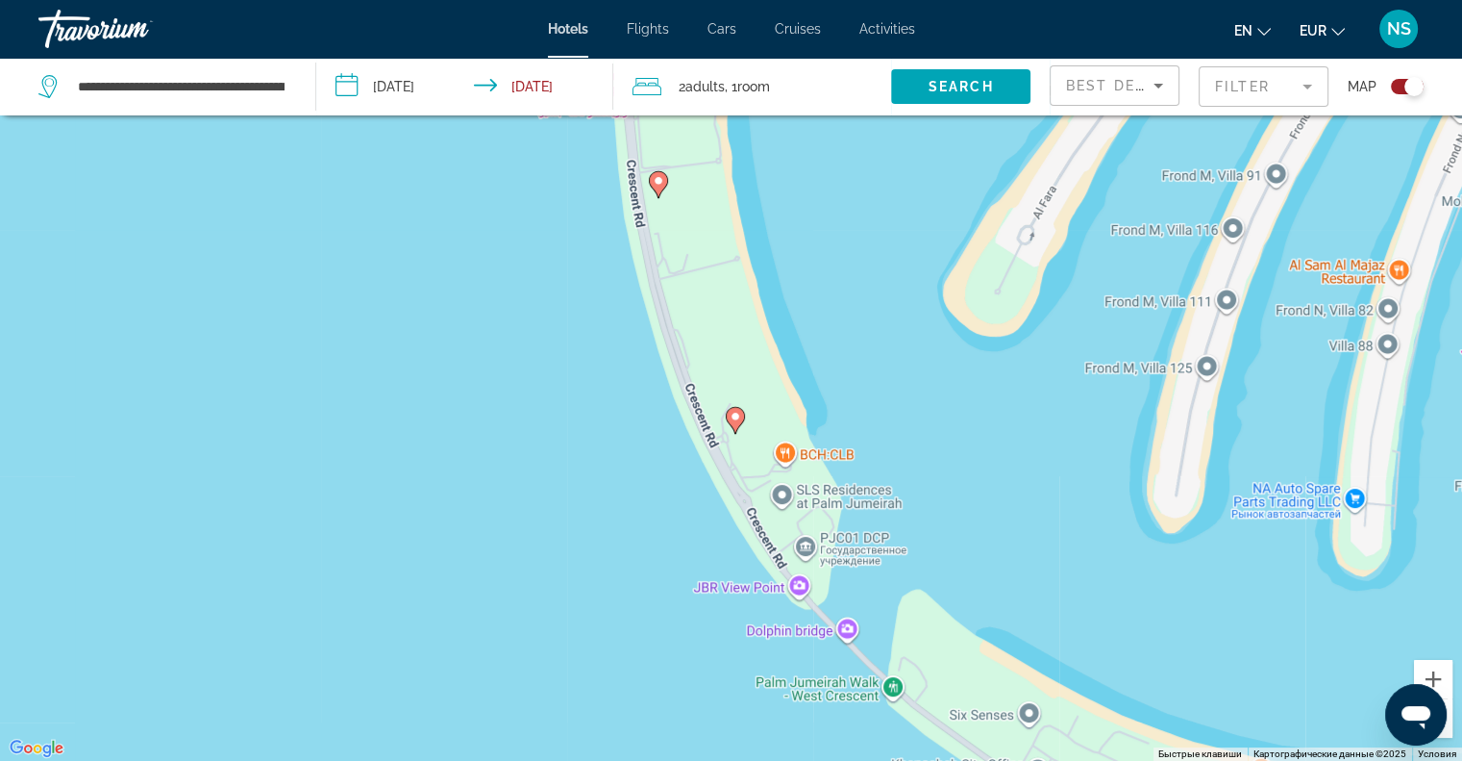
click at [737, 423] on icon "Main content" at bounding box center [734, 419] width 17 height 25
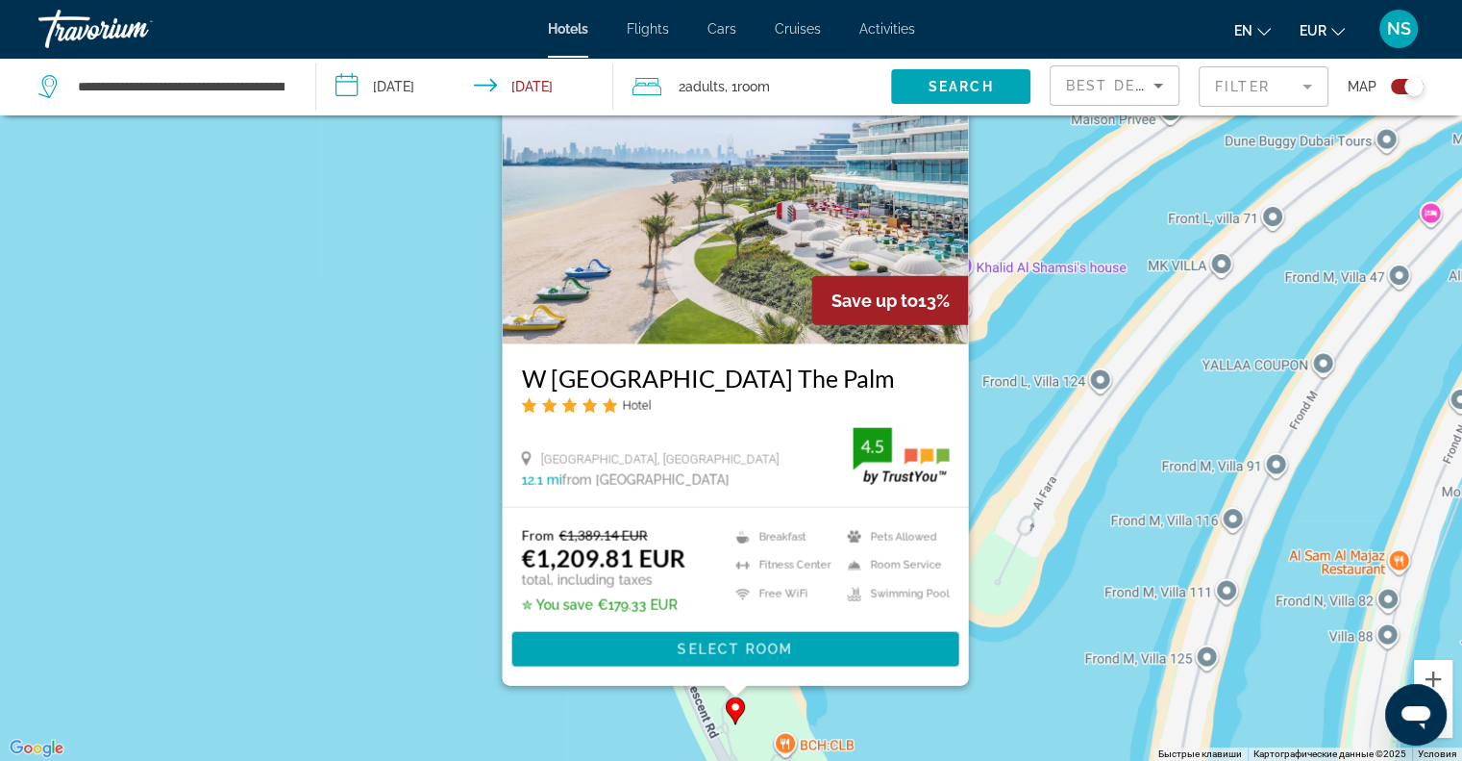
click at [328, 448] on div "Чтобы активировать перетаскивание с помощью клавиатуры, нажмите Alt + Ввод. Пос…" at bounding box center [731, 380] width 1462 height 761
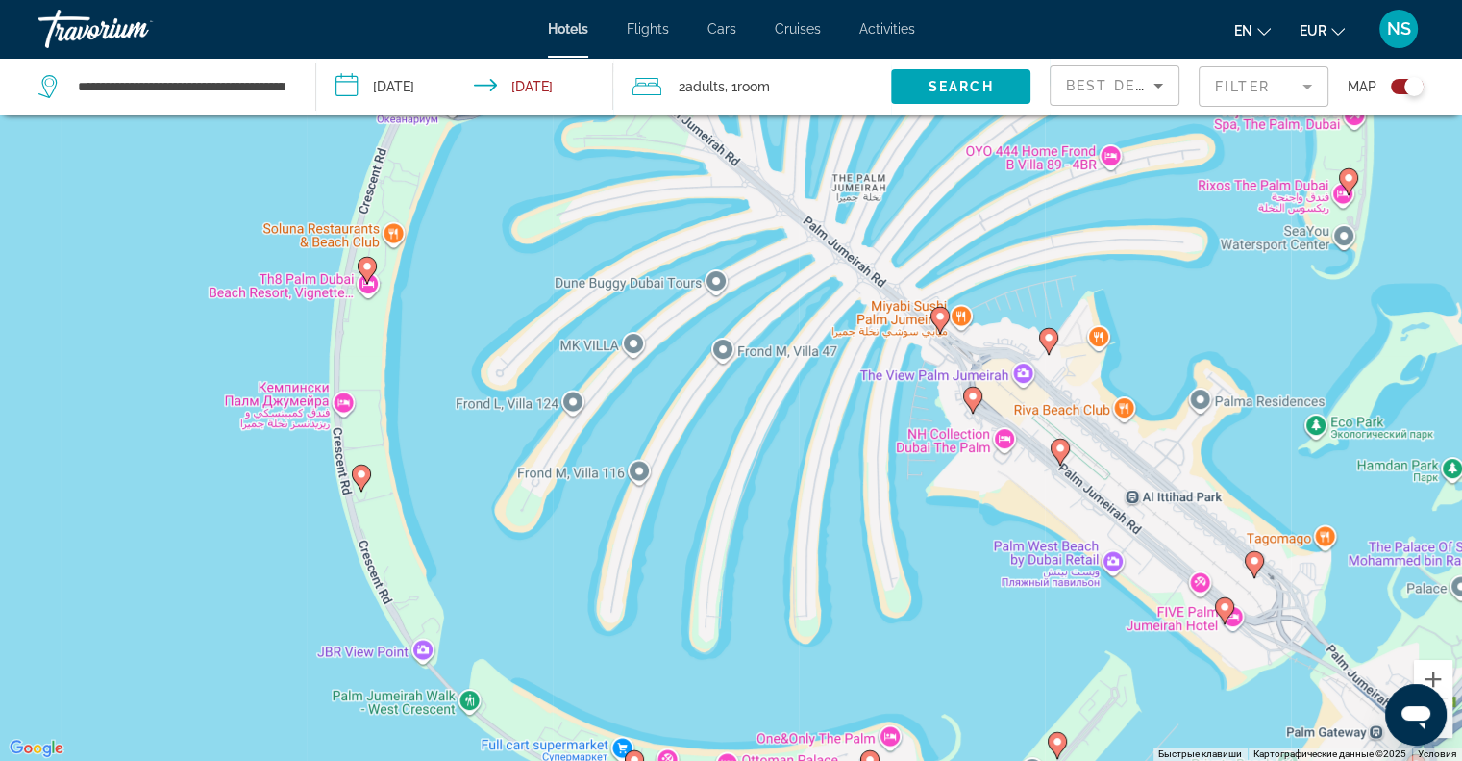
drag, startPoint x: 569, startPoint y: 432, endPoint x: 880, endPoint y: 322, distance: 329.3
click at [880, 322] on div "Чтобы активировать перетаскивание с помощью клавиатуры, нажмите Alt + Ввод. Пос…" at bounding box center [731, 380] width 1462 height 761
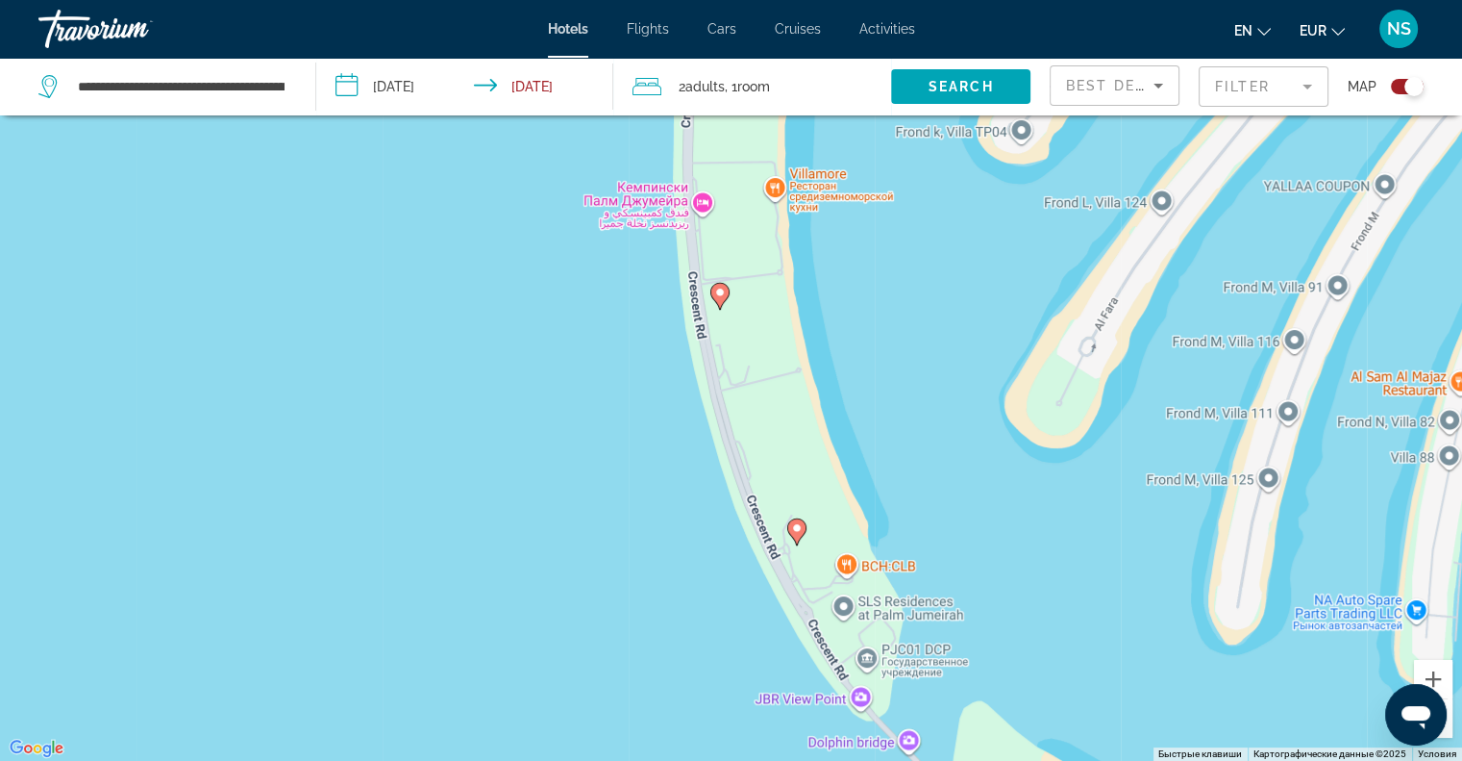
drag, startPoint x: 473, startPoint y: 448, endPoint x: 1015, endPoint y: 318, distance: 557.6
click at [1015, 318] on div "Чтобы активировать перетаскивание с помощью клавиатуры, нажмите Alt + Ввод. Пос…" at bounding box center [731, 380] width 1462 height 761
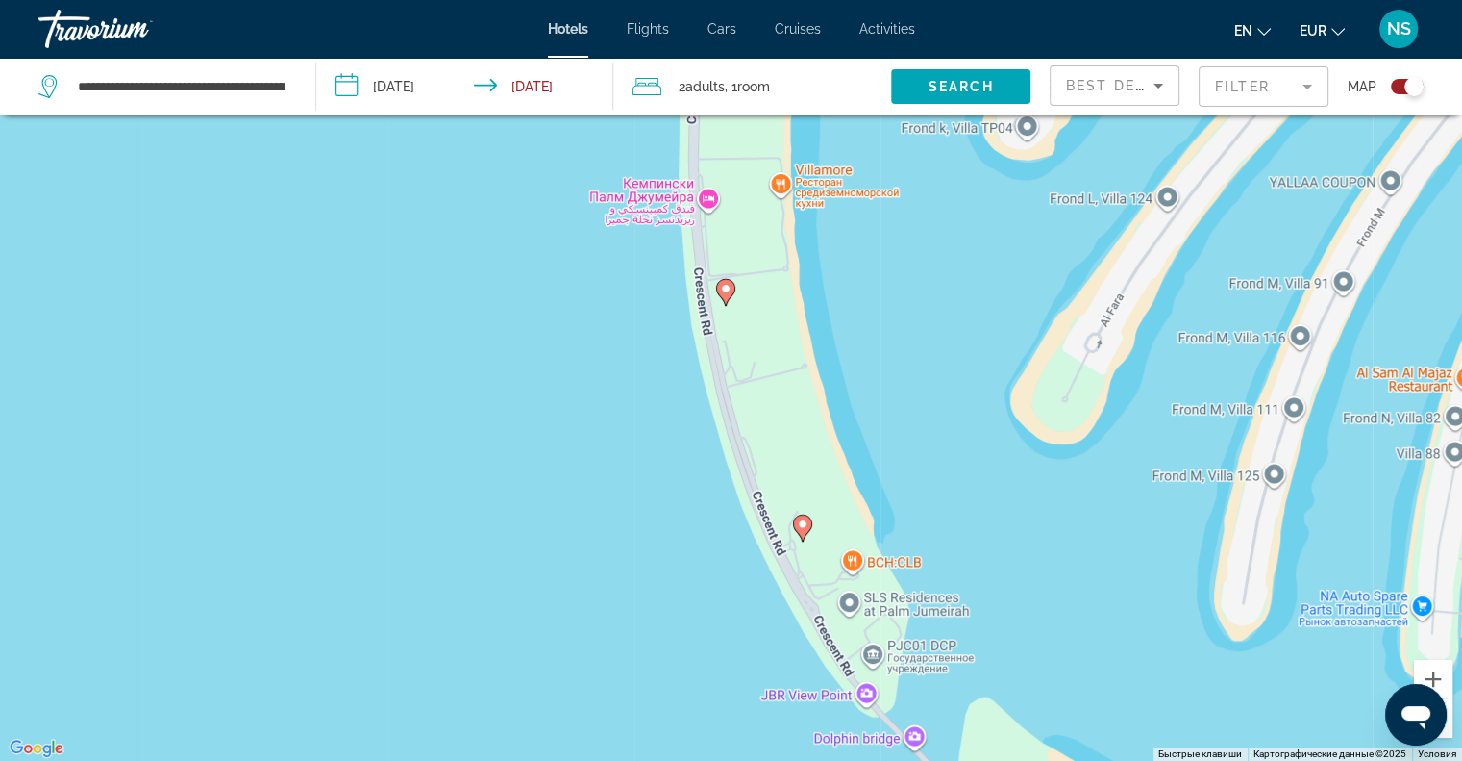
click at [793, 529] on gmp-advanced-marker "Main content" at bounding box center [802, 527] width 19 height 29
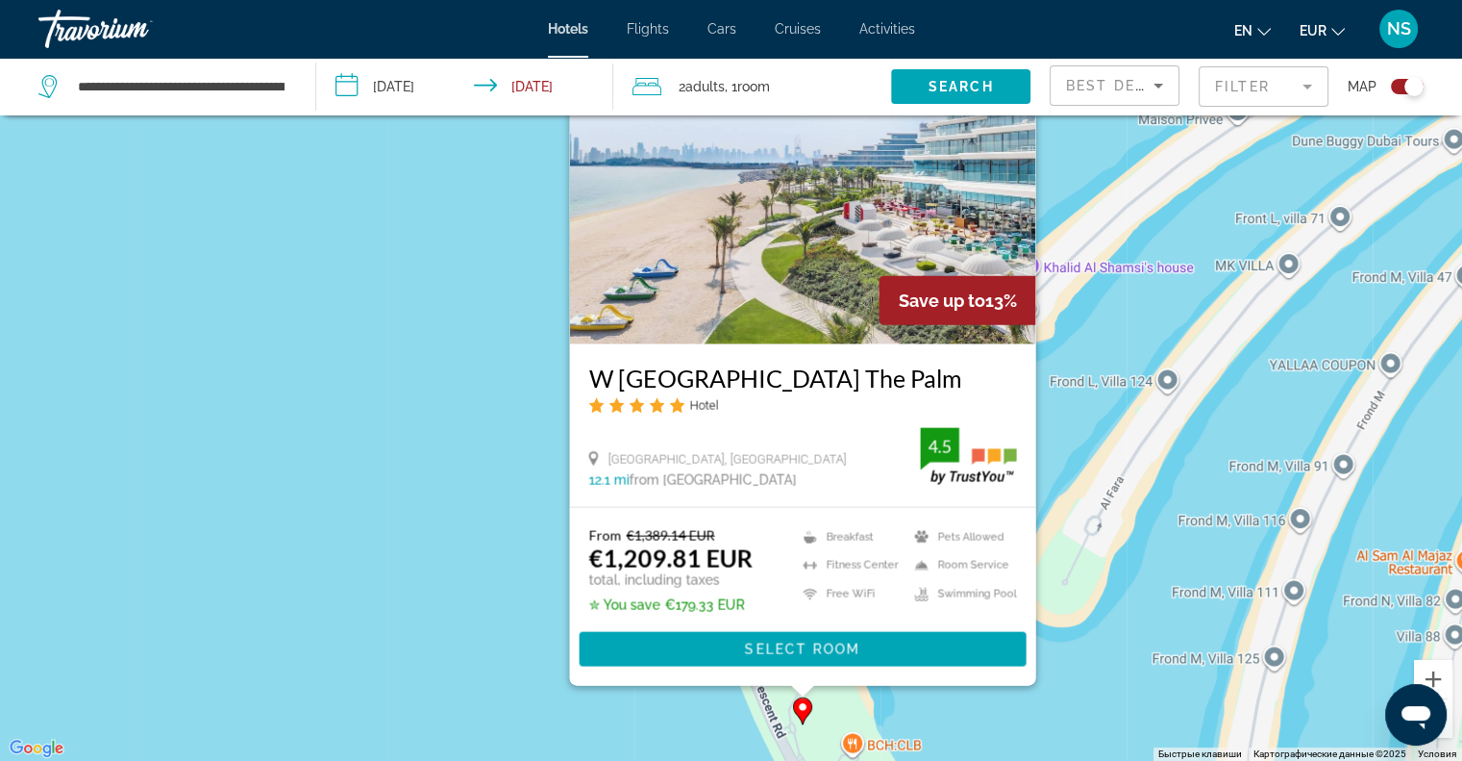
click at [521, 508] on div "Чтобы активировать перетаскивание с помощью клавиатуры, нажмите Alt + Ввод. Пос…" at bounding box center [731, 380] width 1462 height 761
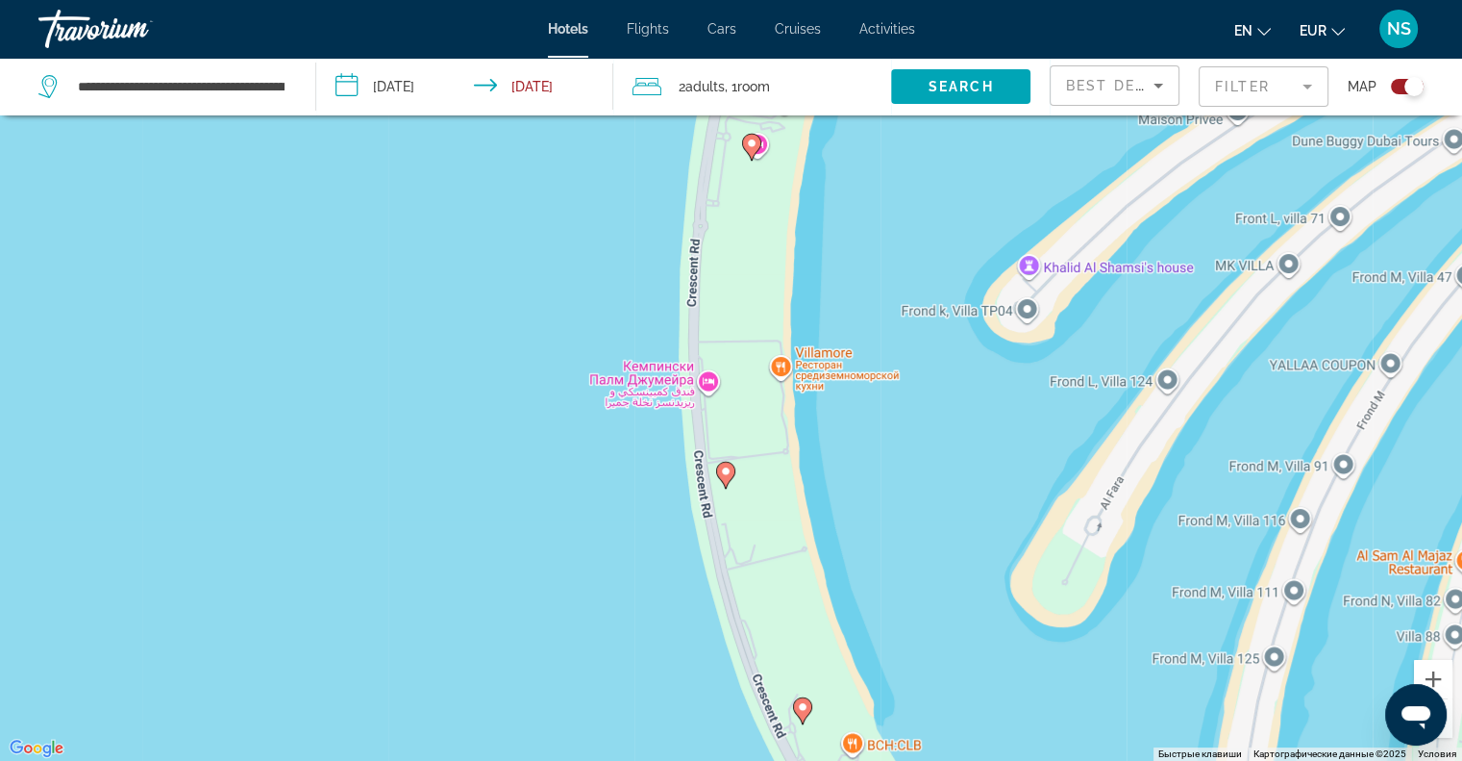
click at [728, 480] on icon "Main content" at bounding box center [724, 474] width 17 height 25
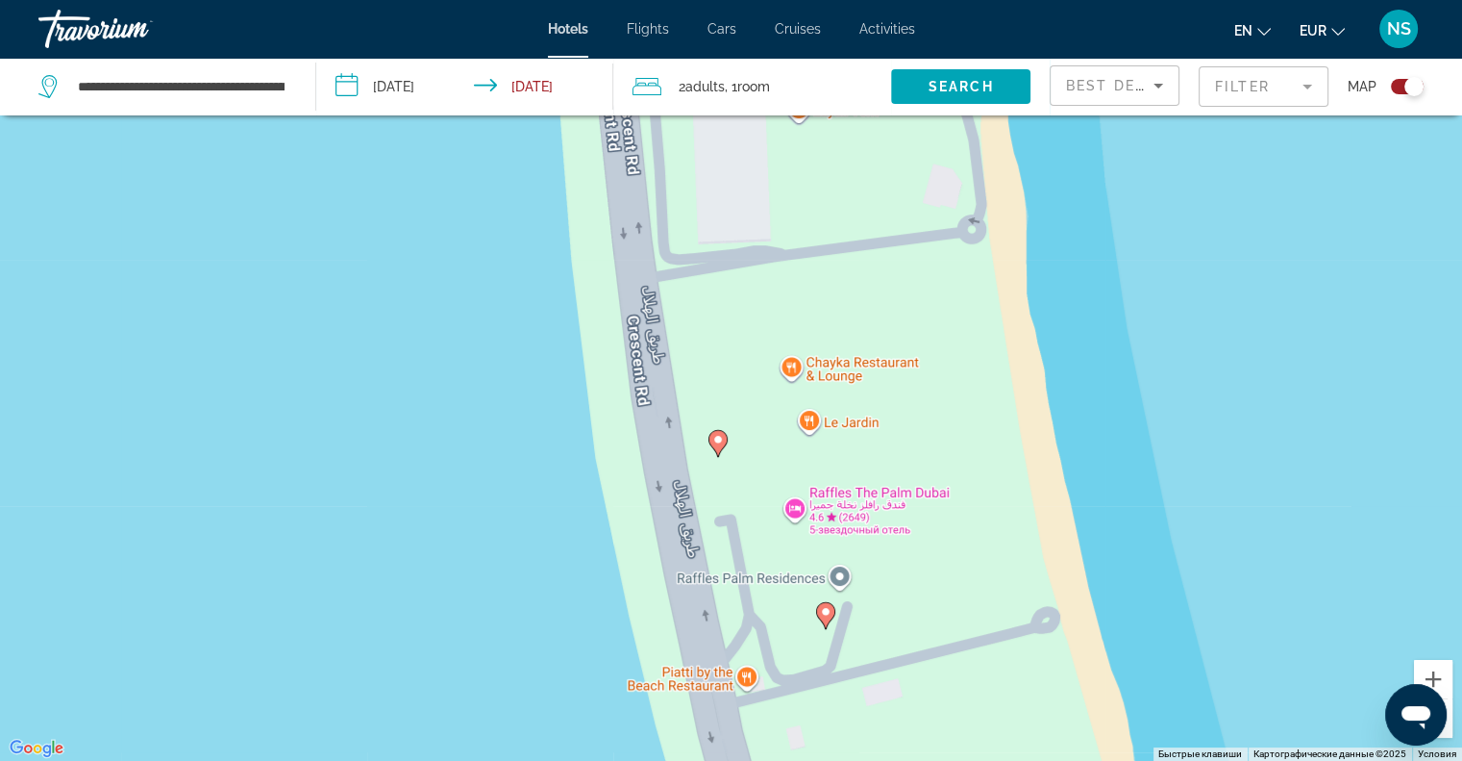
click at [715, 439] on image "Main content" at bounding box center [718, 440] width 12 height 12
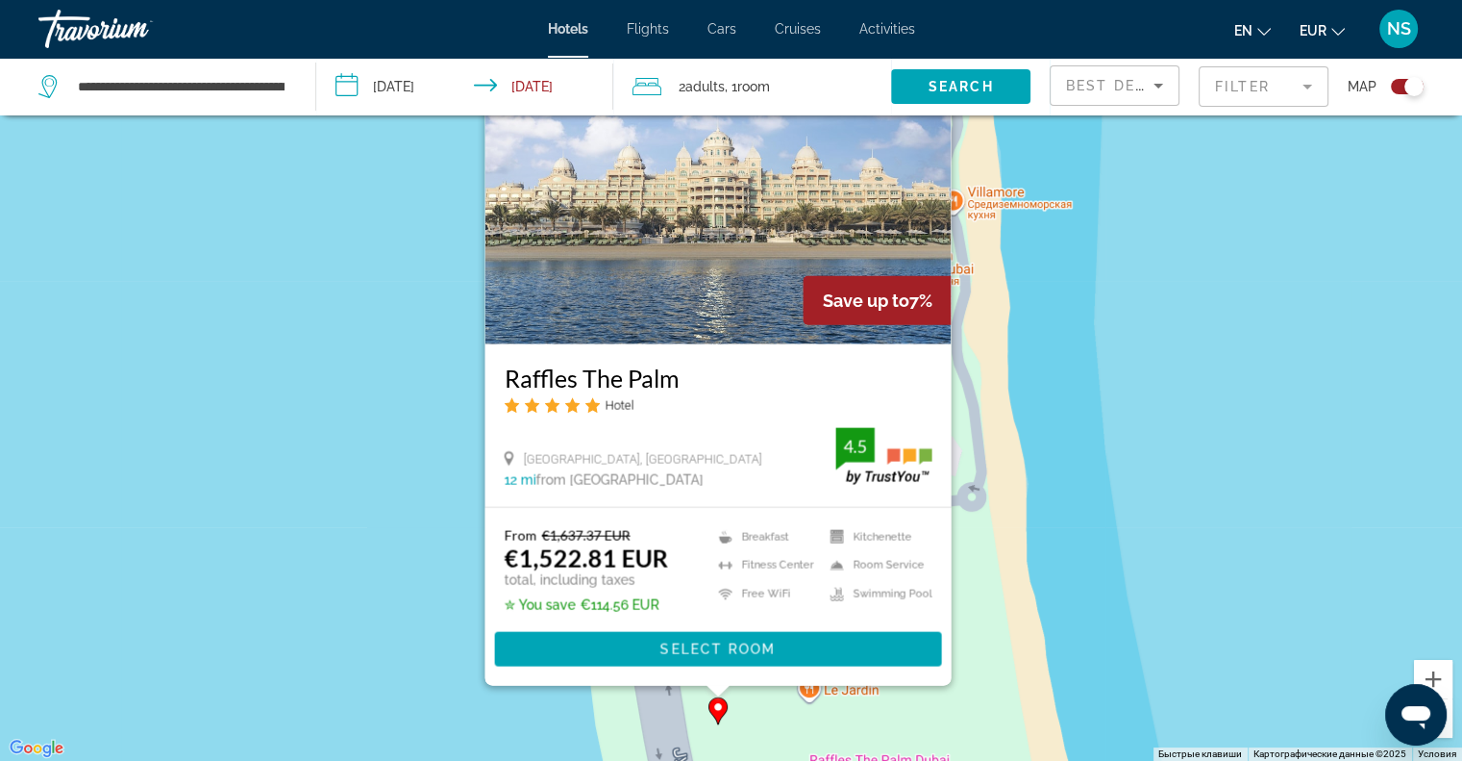
click at [309, 441] on div "Чтобы активировать перетаскивание с помощью клавиатуры, нажмите Alt + Ввод. Пос…" at bounding box center [731, 380] width 1462 height 761
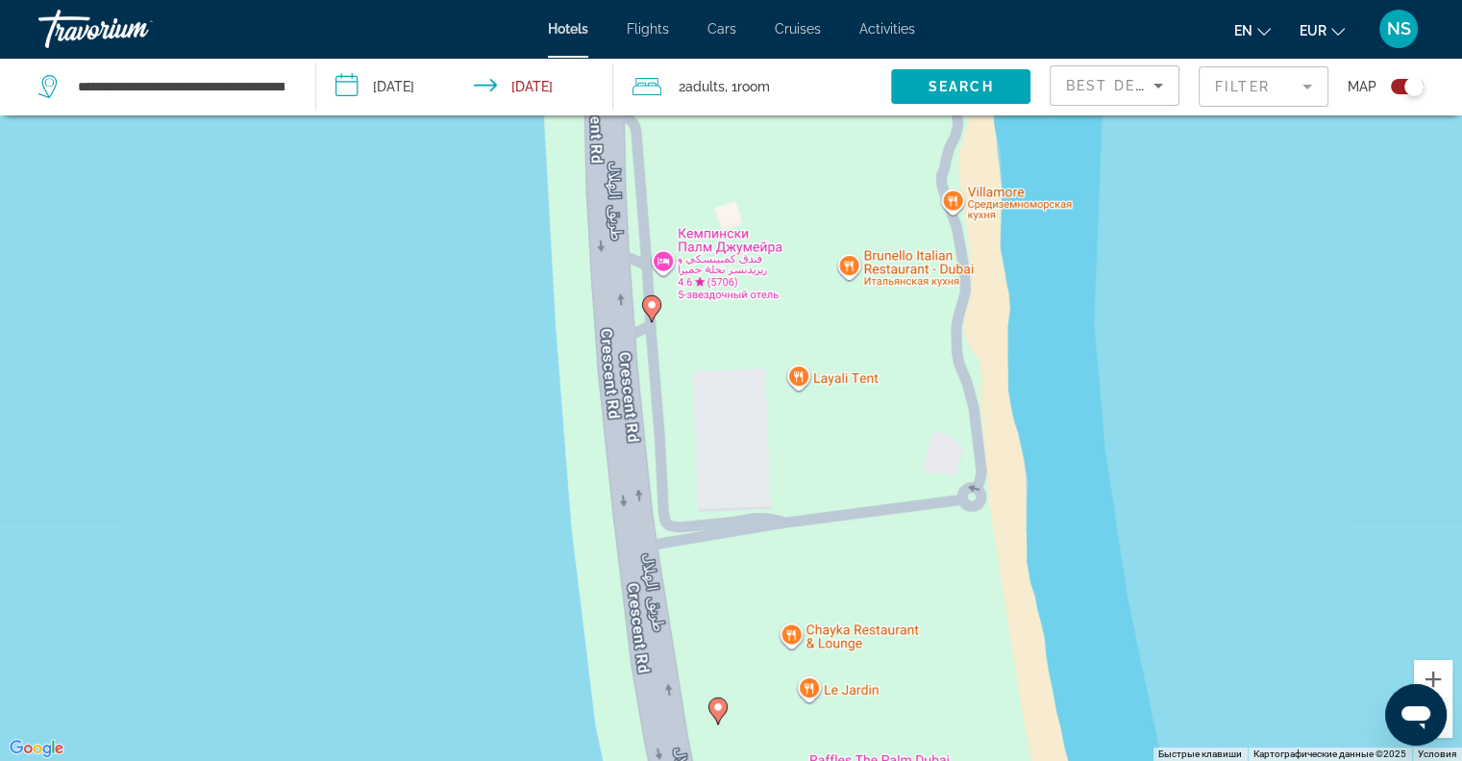
click at [654, 312] on icon "Main content" at bounding box center [650, 307] width 17 height 25
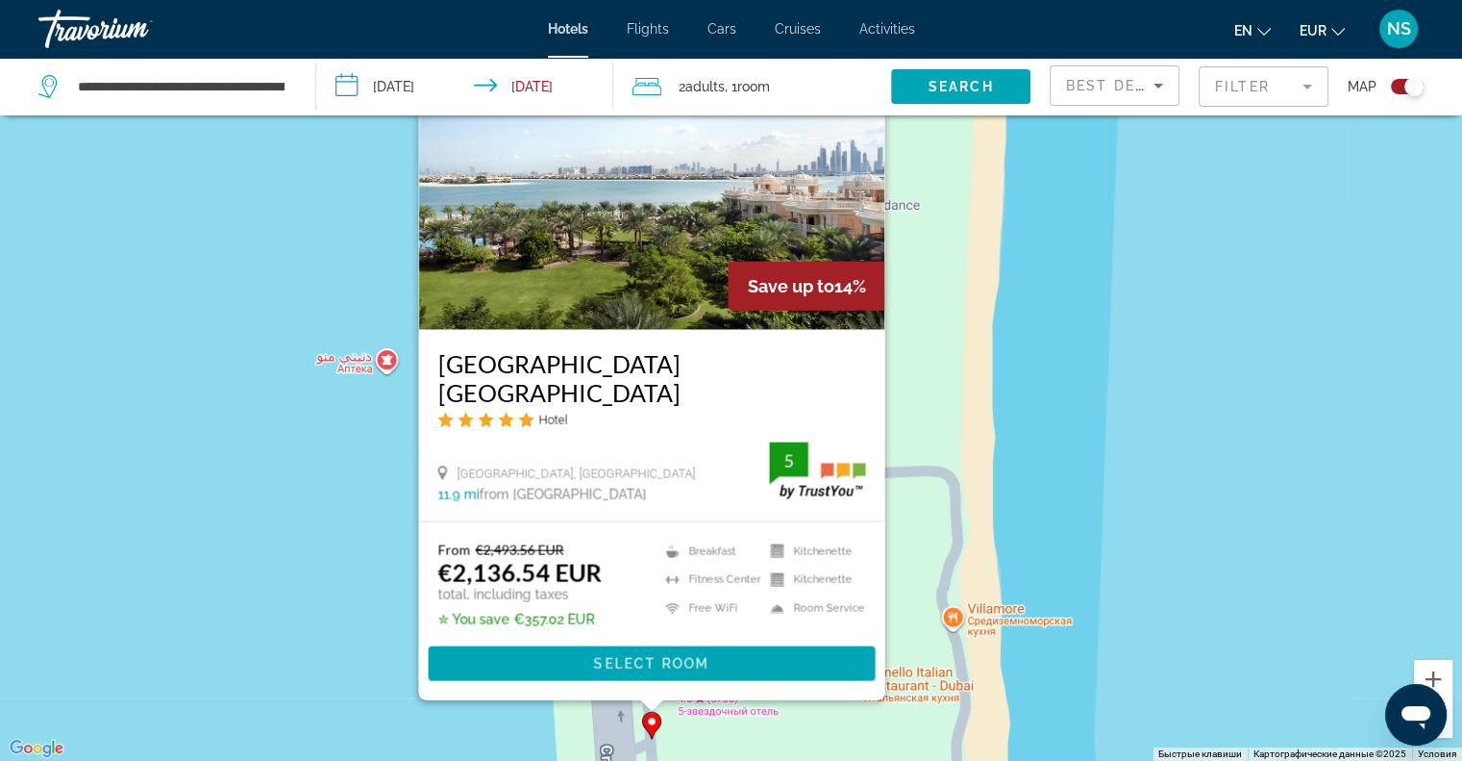
click at [225, 541] on div "Чтобы активировать перетаскивание с помощью клавиатуры, нажмите Alt + Ввод. Пос…" at bounding box center [731, 380] width 1462 height 761
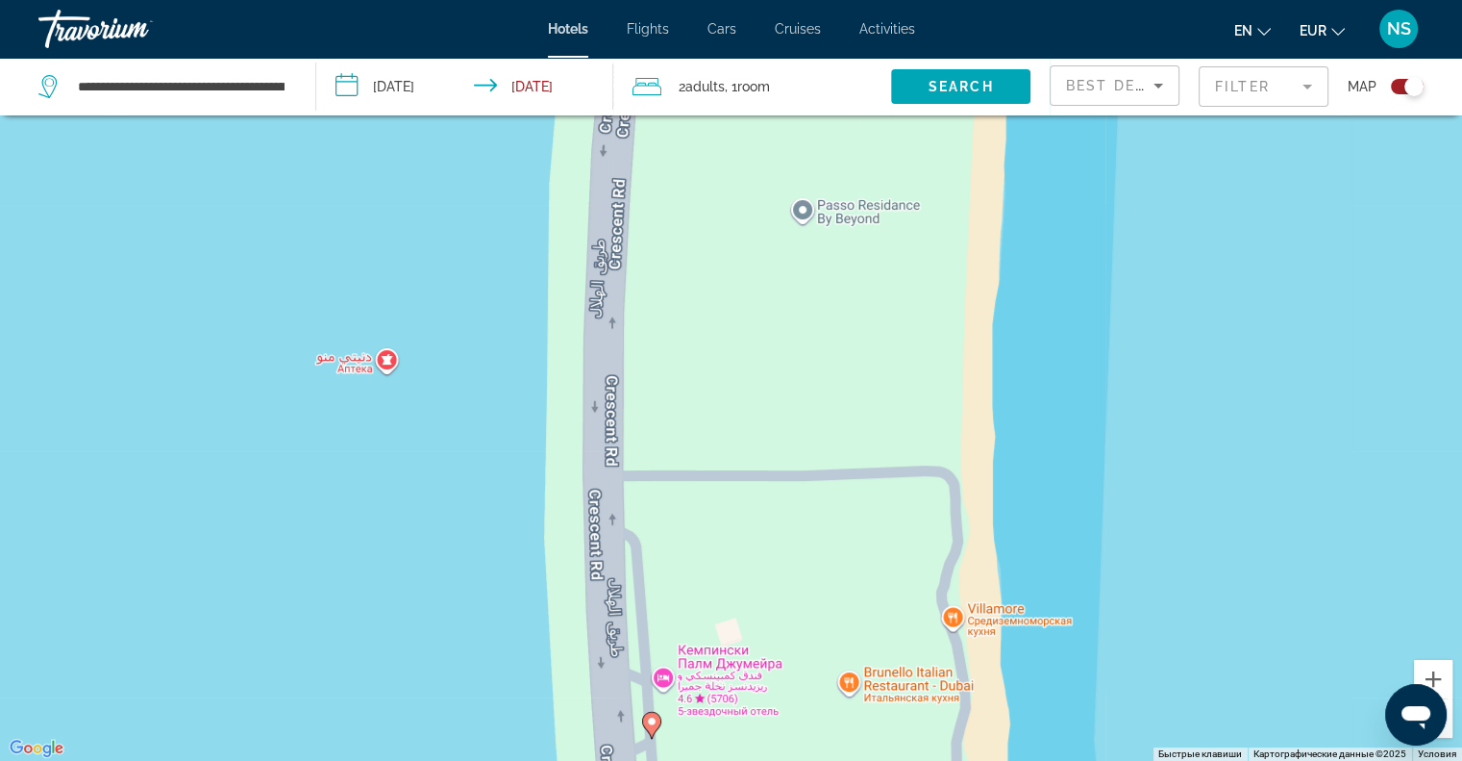
drag, startPoint x: 712, startPoint y: 368, endPoint x: 700, endPoint y: 429, distance: 61.8
click at [700, 429] on div "Чтобы активировать перетаскивание с помощью клавиатуры, нажмите Alt + Ввод. Пос…" at bounding box center [731, 380] width 1462 height 761
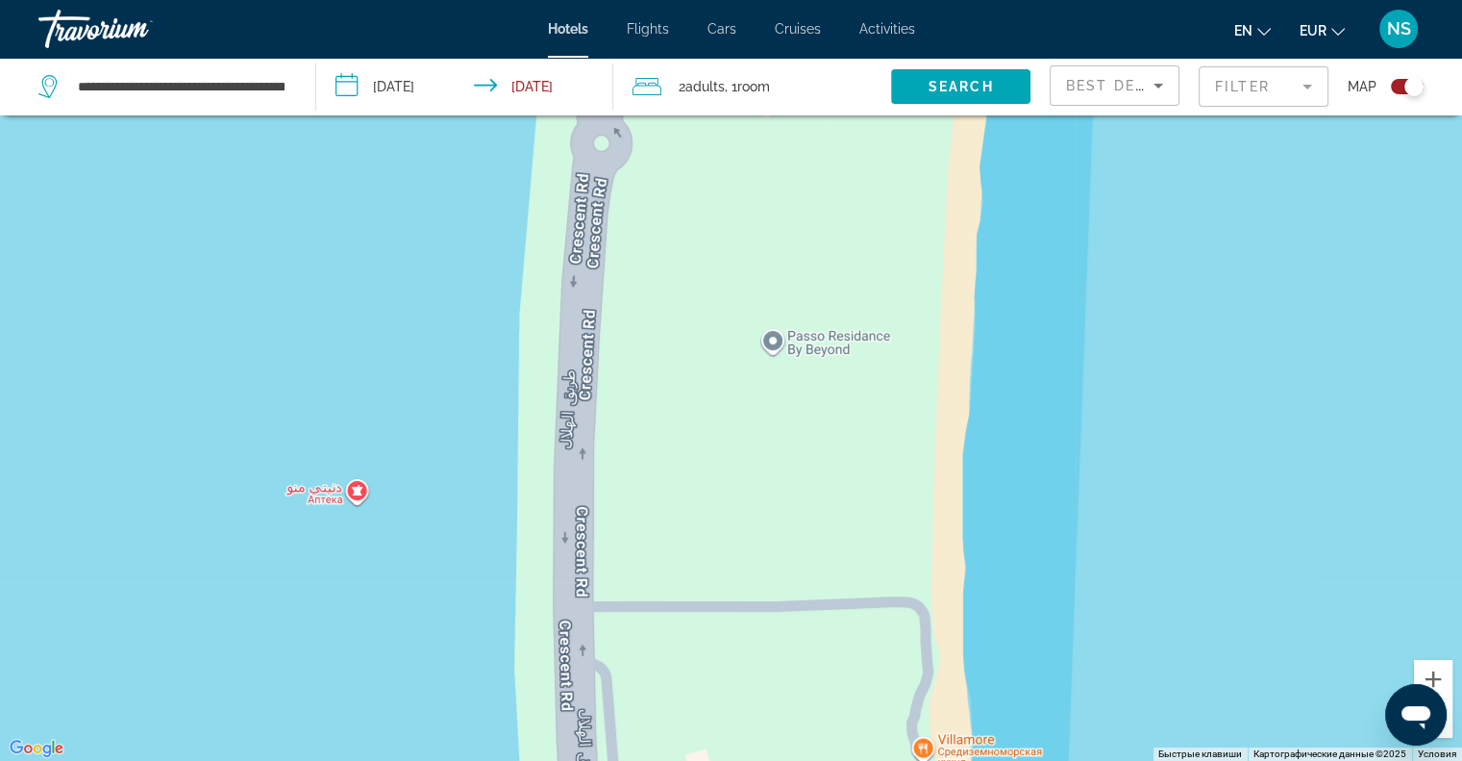
click at [711, 356] on div "Чтобы активировать перетаскивание с помощью клавиатуры, нажмите Alt + Ввод. Пос…" at bounding box center [731, 380] width 1462 height 761
click at [359, 485] on div "Чтобы активировать перетаскивание с помощью клавиатуры, нажмите Alt + Ввод. Пос…" at bounding box center [731, 380] width 1462 height 761
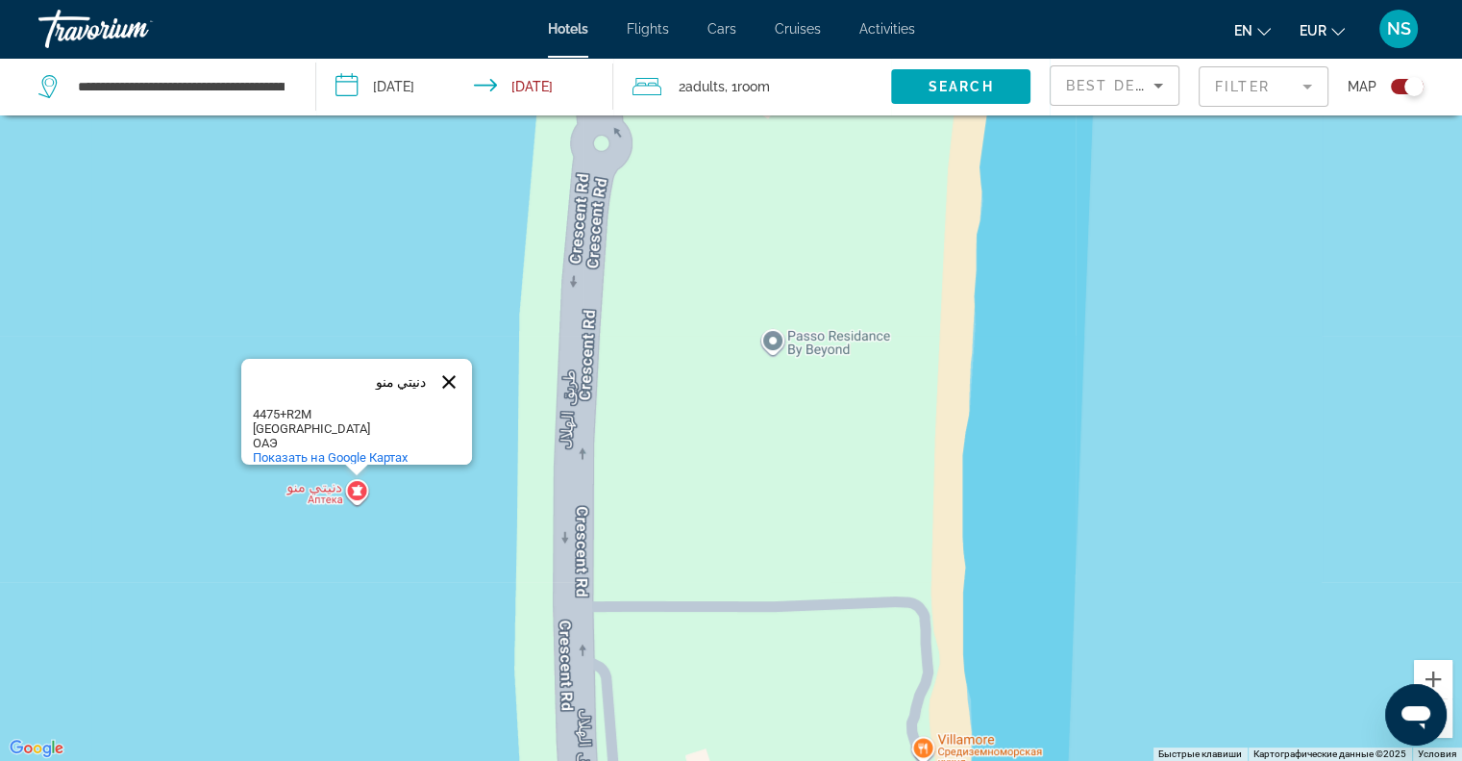
click at [450, 372] on button "Закрыть" at bounding box center [449, 382] width 46 height 46
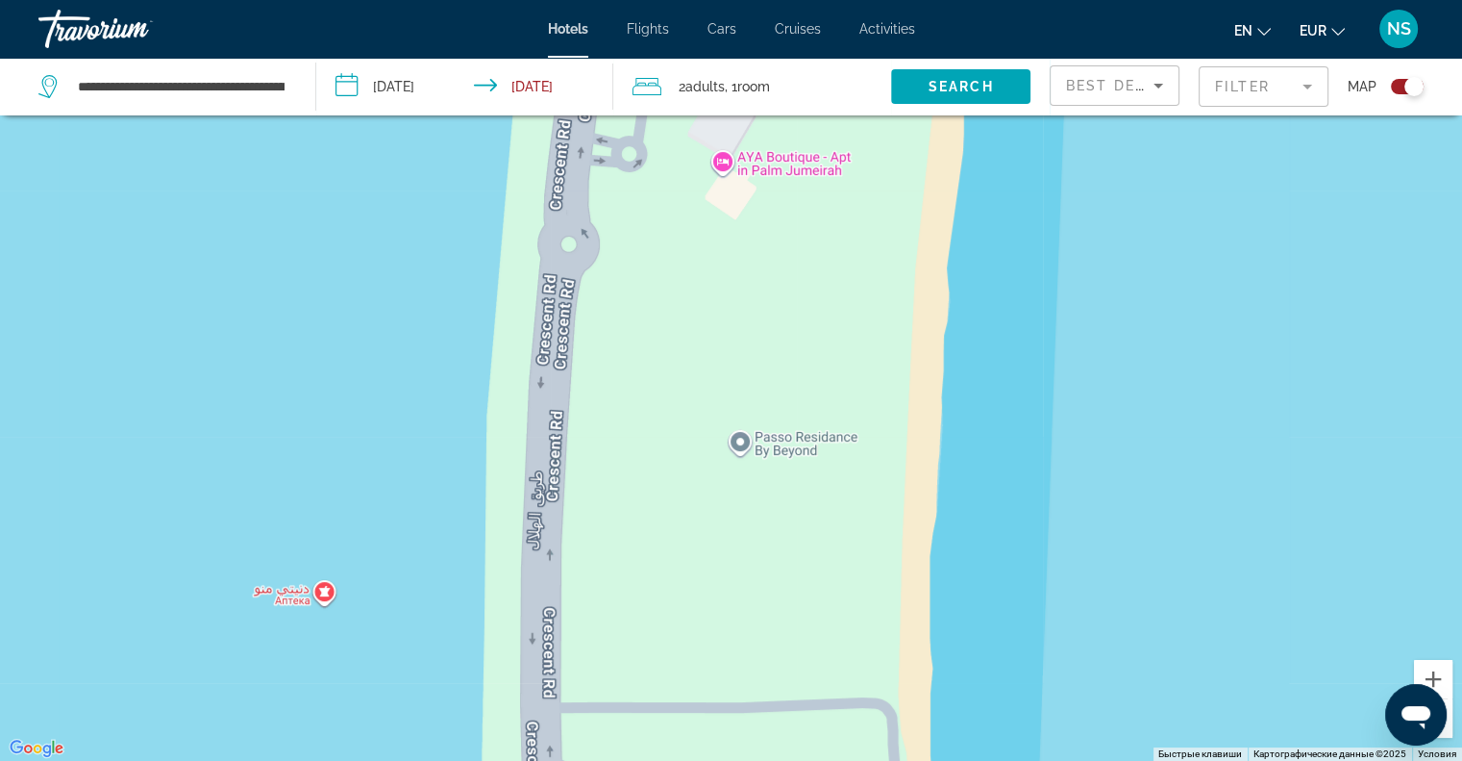
drag, startPoint x: 519, startPoint y: 316, endPoint x: 481, endPoint y: 485, distance: 172.6
click at [481, 462] on div "Чтобы активировать перетаскивание с помощью клавиатуры, нажмите Alt + Ввод. Пос…" at bounding box center [731, 380] width 1462 height 761
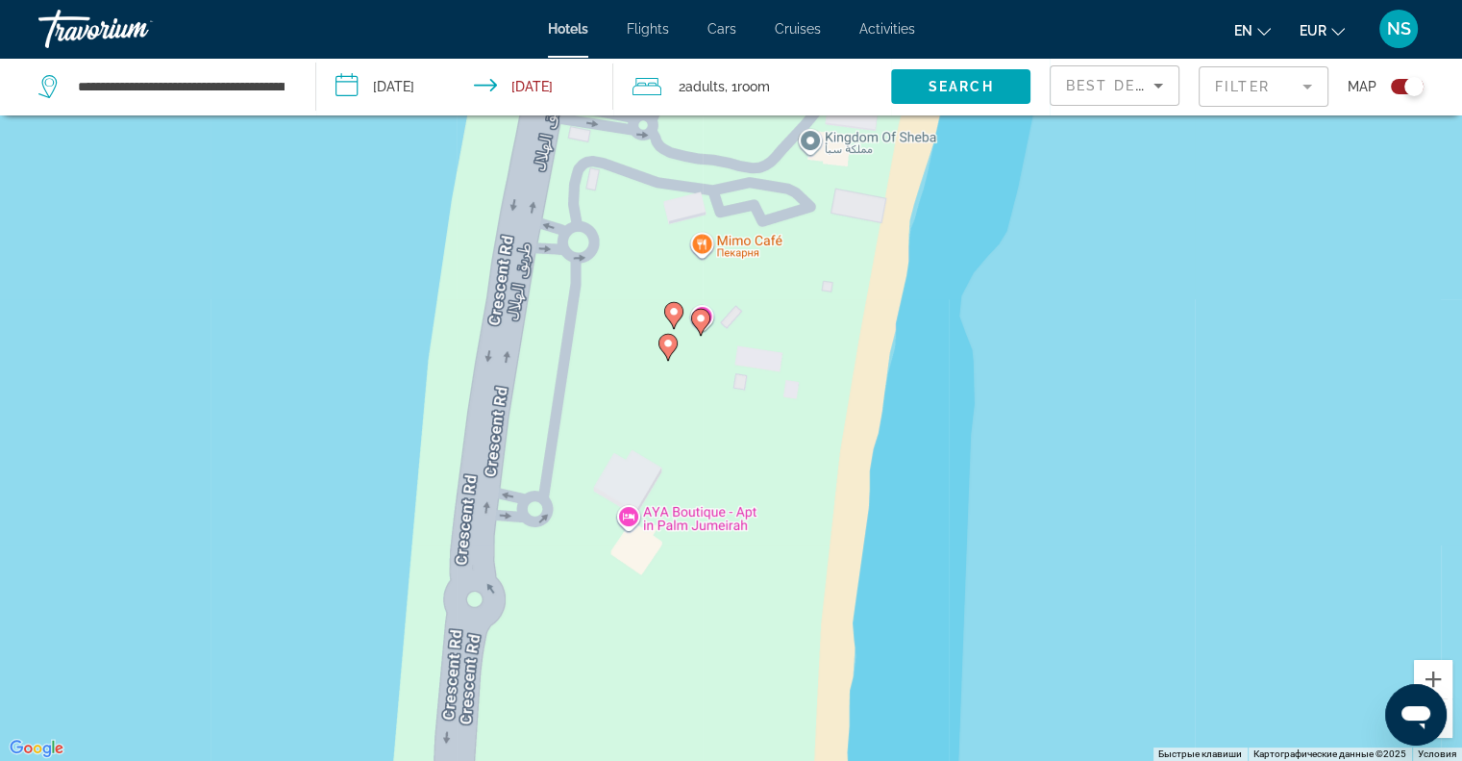
click at [665, 347] on image "Main content" at bounding box center [668, 343] width 12 height 12
click at [665, 341] on image "Main content" at bounding box center [668, 343] width 12 height 12
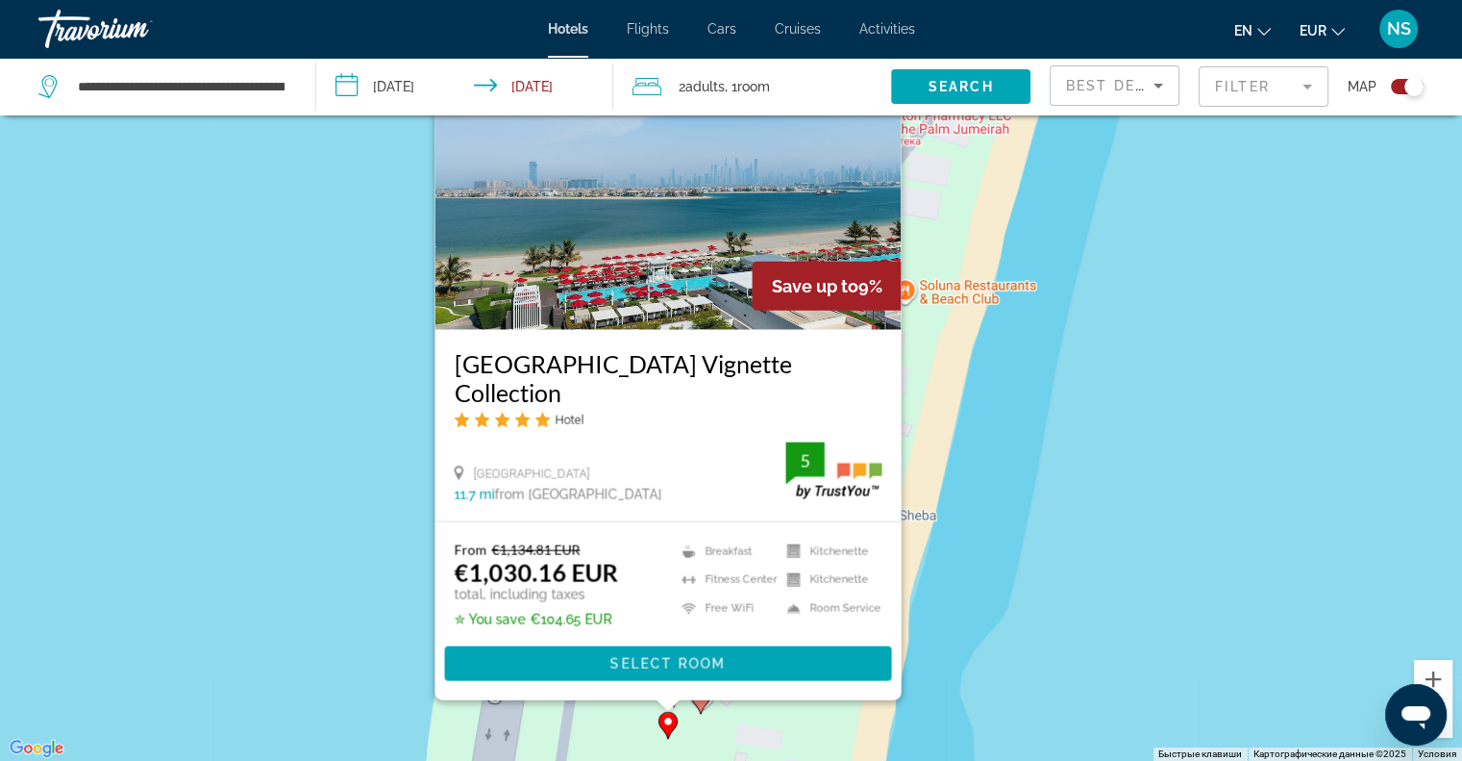
click at [410, 458] on div "Чтобы активировать перетаскивание с помощью клавиатуры, нажмите Alt + Ввод. Пос…" at bounding box center [731, 380] width 1462 height 761
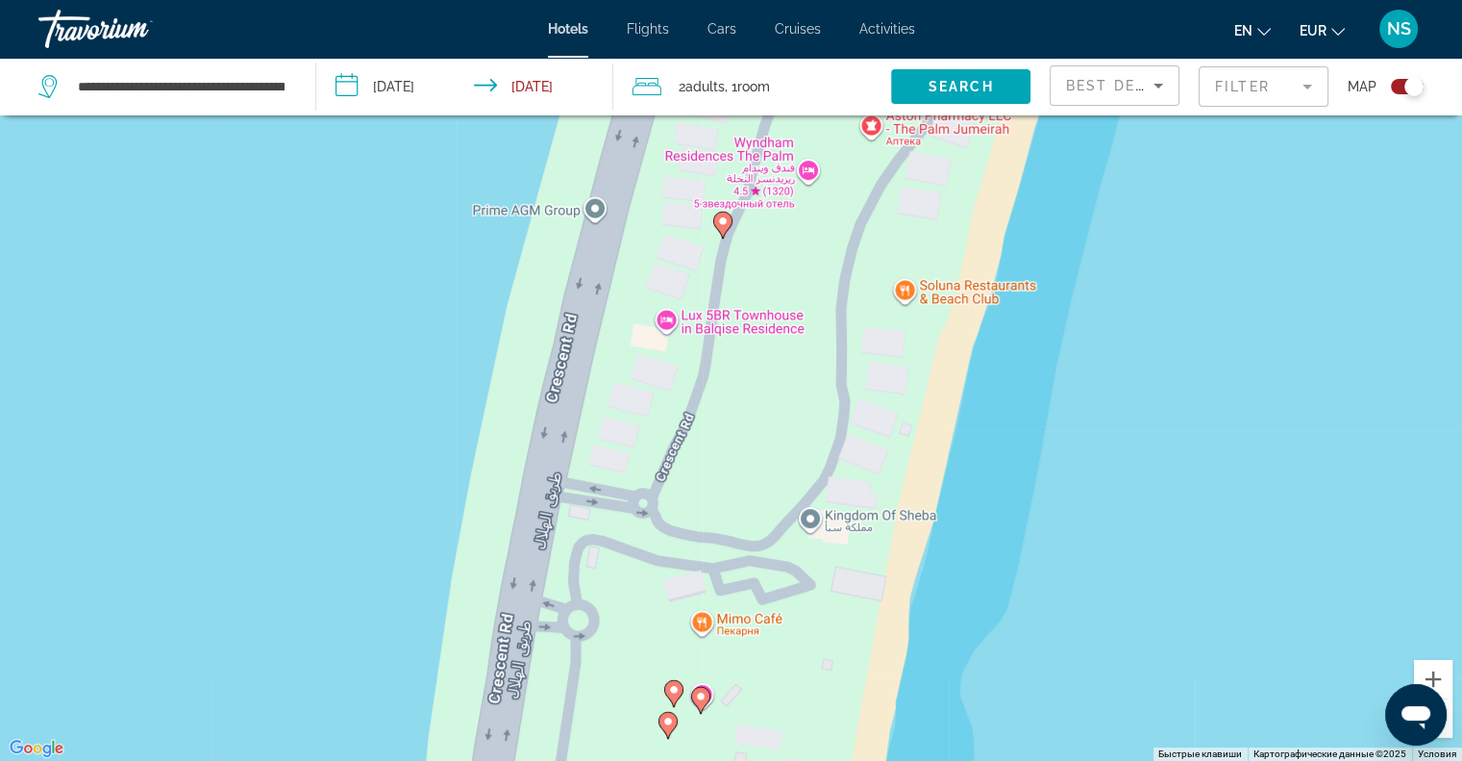
click at [678, 696] on icon "Main content" at bounding box center [672, 692] width 17 height 25
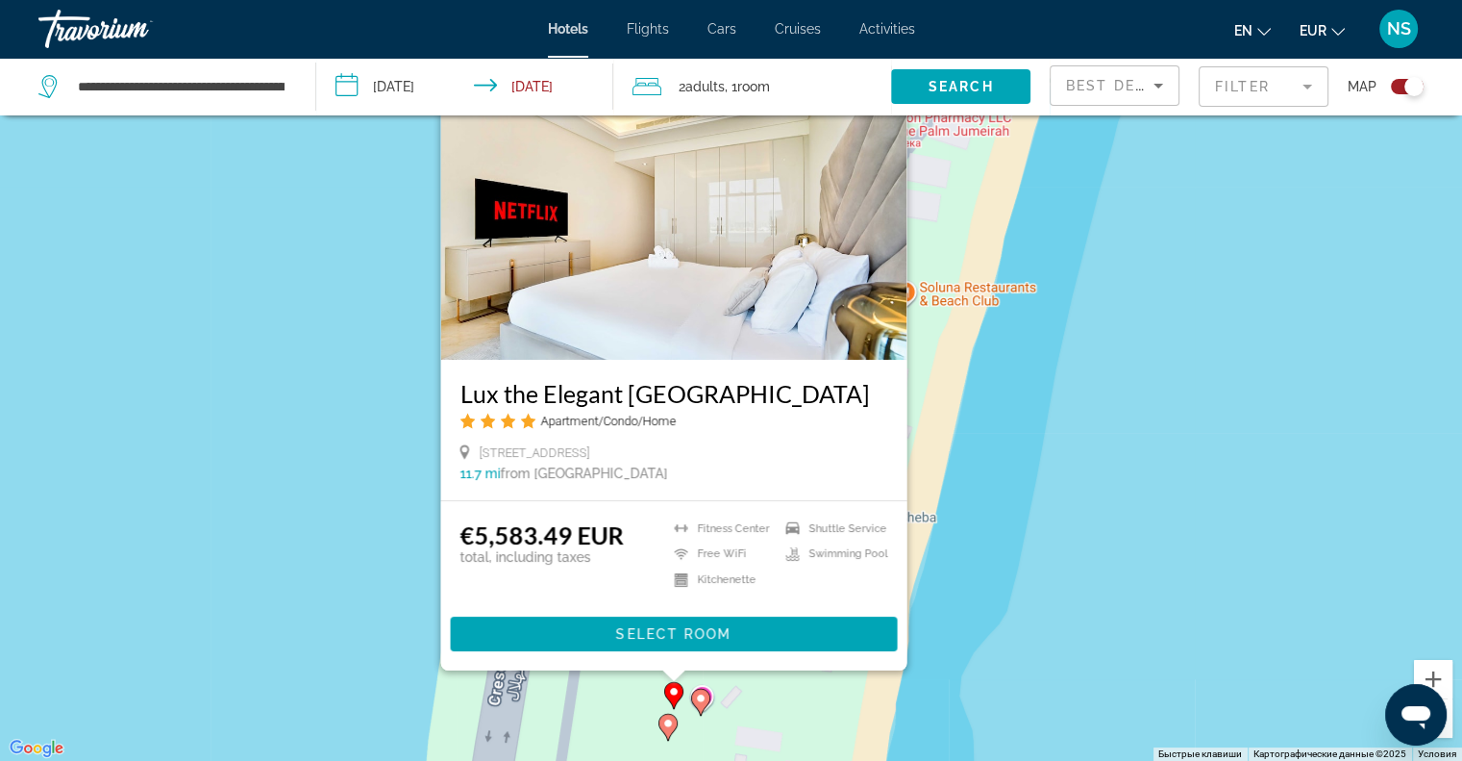
click at [269, 595] on div "Чтобы активировать перетаскивание с помощью клавиатуры, нажмите Alt + Ввод. Пос…" at bounding box center [731, 380] width 1462 height 761
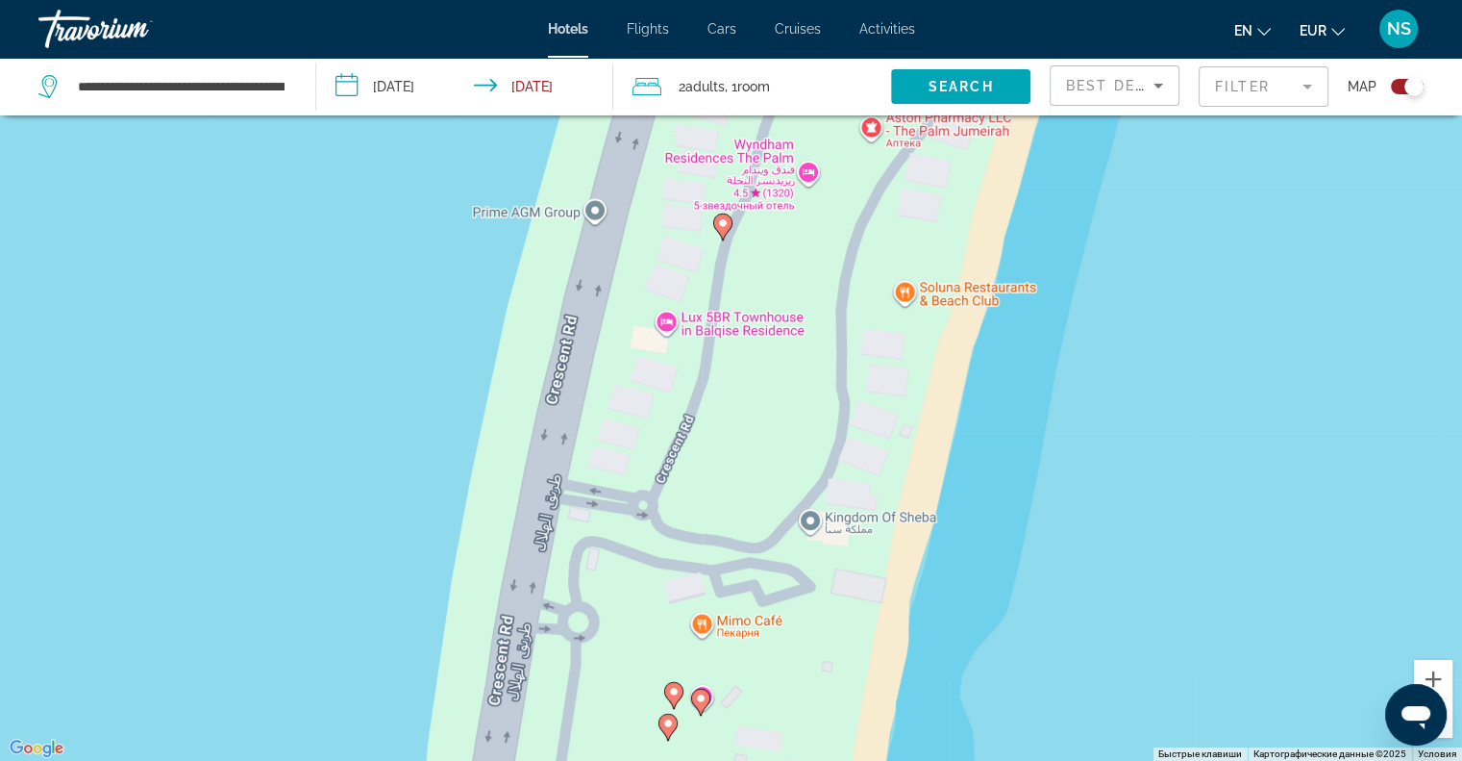
click at [700, 702] on image "Main content" at bounding box center [701, 698] width 12 height 12
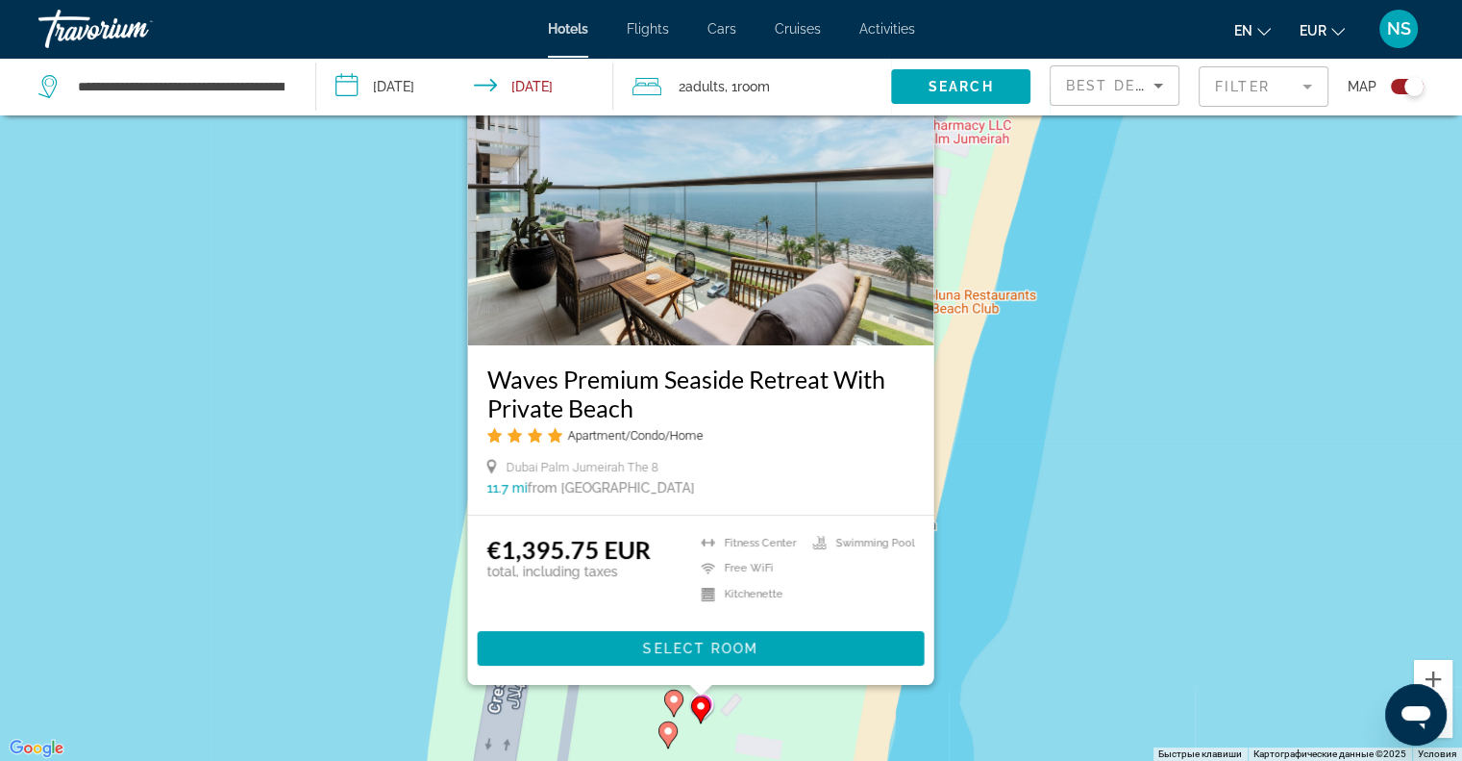
click at [329, 512] on div "Чтобы активировать перетаскивание с помощью клавиатуры, нажмите Alt + Ввод. Пос…" at bounding box center [731, 380] width 1462 height 761
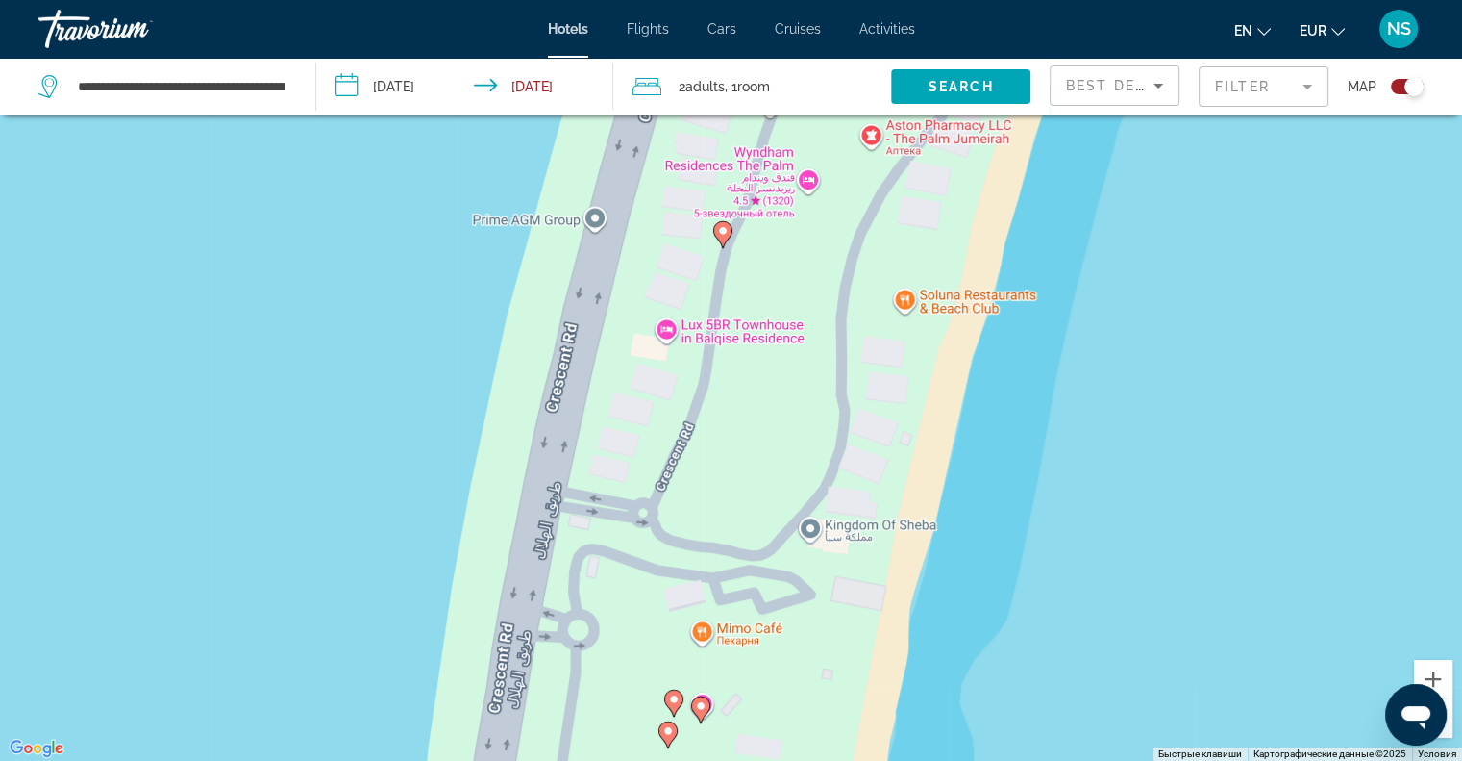
drag, startPoint x: 862, startPoint y: 391, endPoint x: 820, endPoint y: 525, distance: 140.2
click at [820, 522] on div "Чтобы активировать перетаскивание с помощью клавиатуры, нажмите Alt + Ввод. Пос…" at bounding box center [731, 380] width 1462 height 761
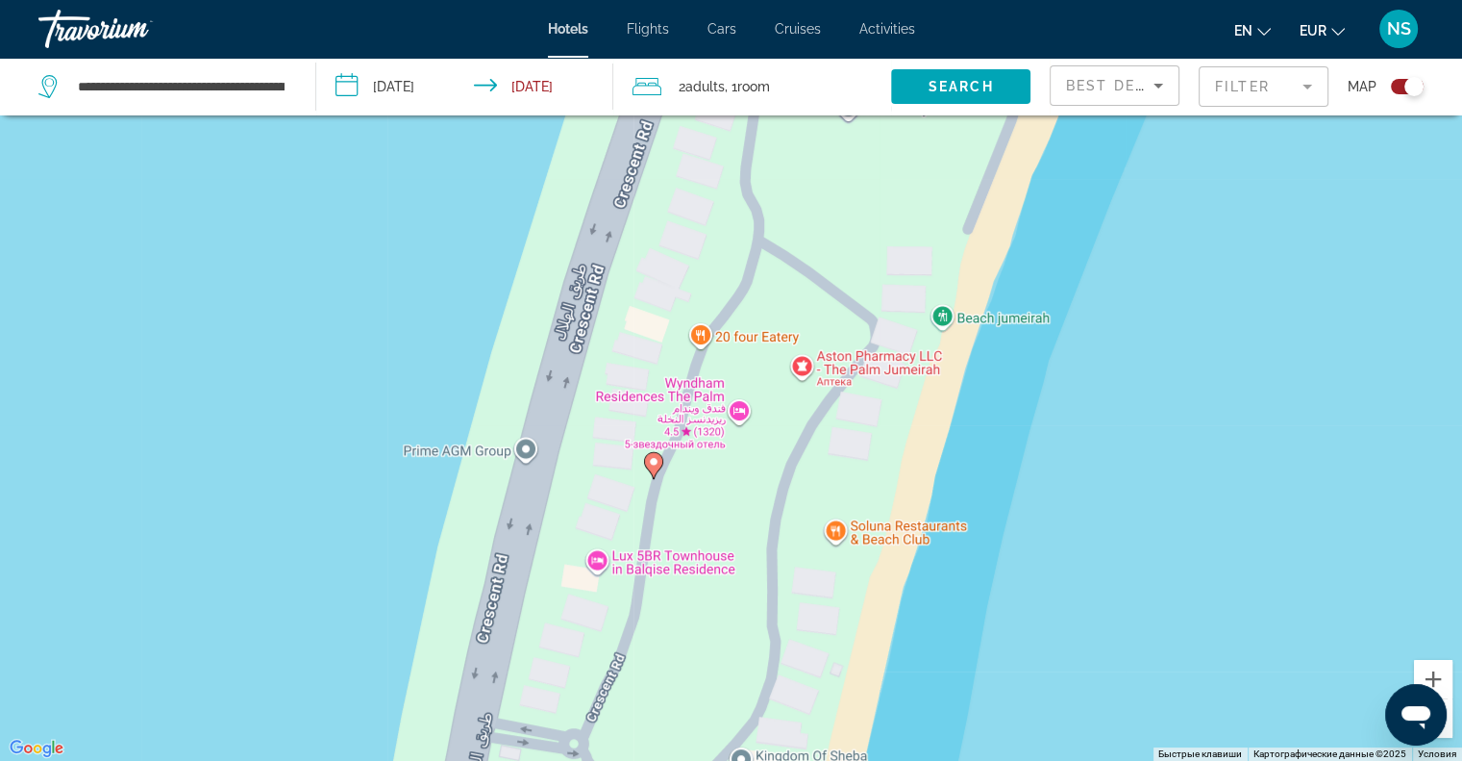
click at [649, 456] on icon "Main content" at bounding box center [652, 464] width 17 height 25
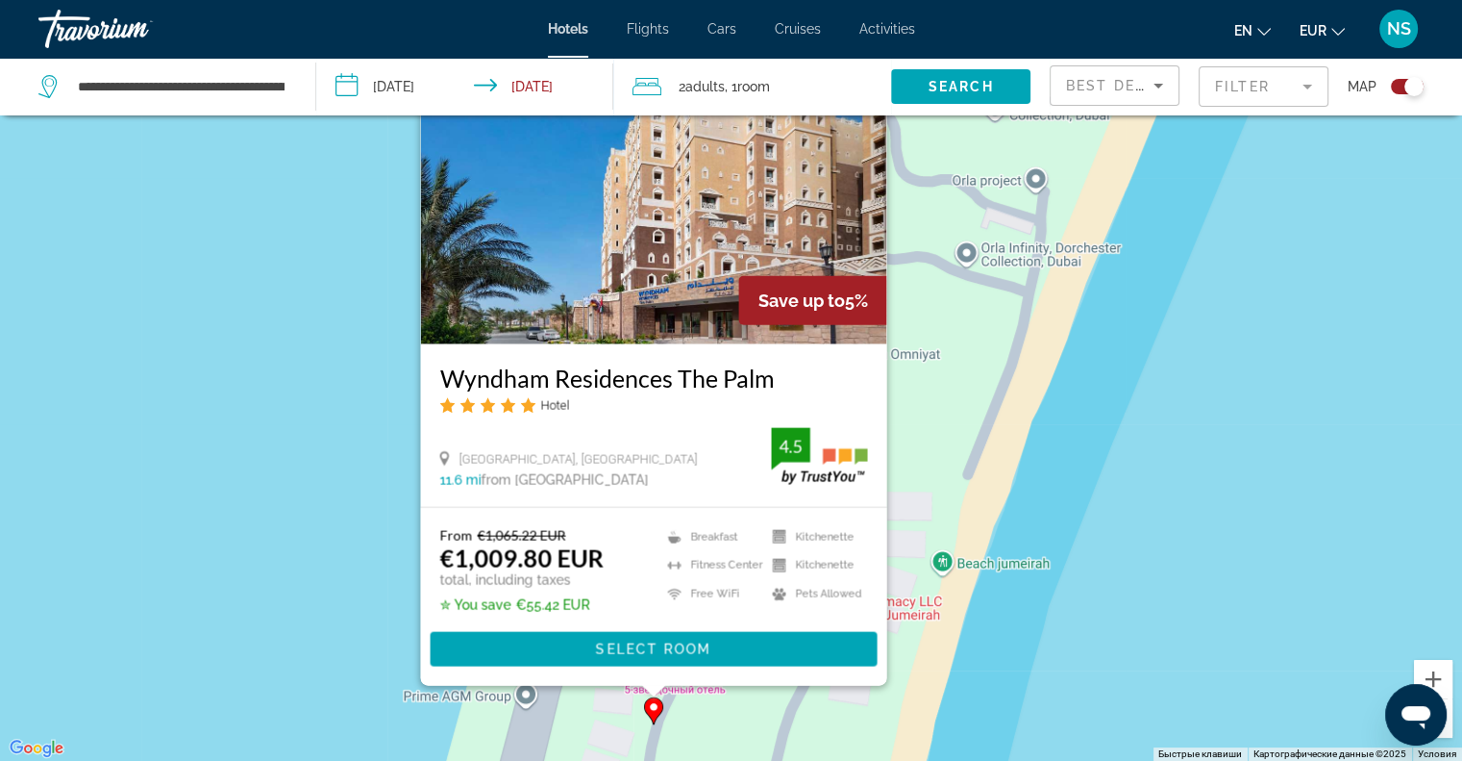
click at [404, 322] on div "Чтобы активировать перетаскивание с помощью клавиатуры, нажмите Alt + Ввод. Пос…" at bounding box center [731, 380] width 1462 height 761
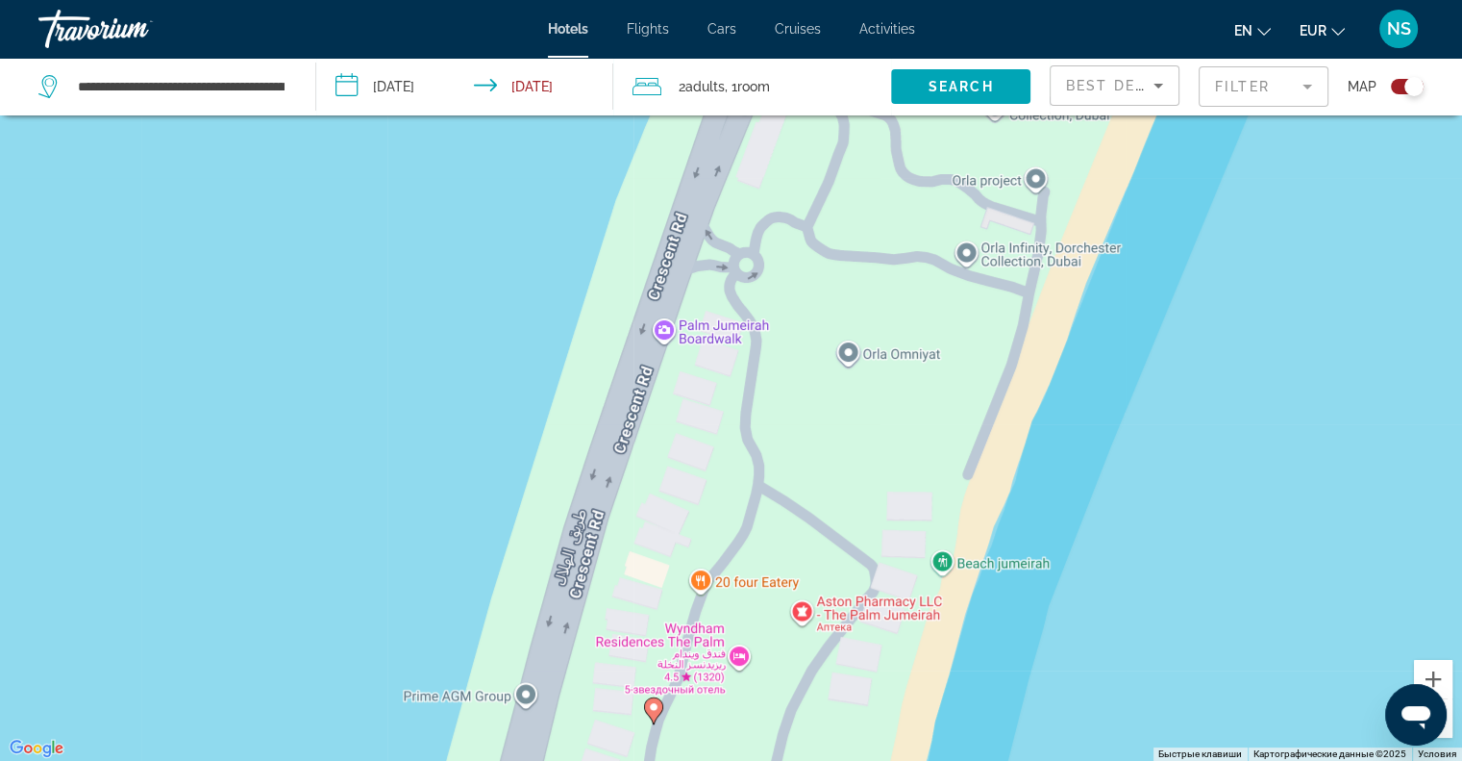
click at [1297, 96] on mat-form-field "Filter" at bounding box center [1264, 86] width 130 height 40
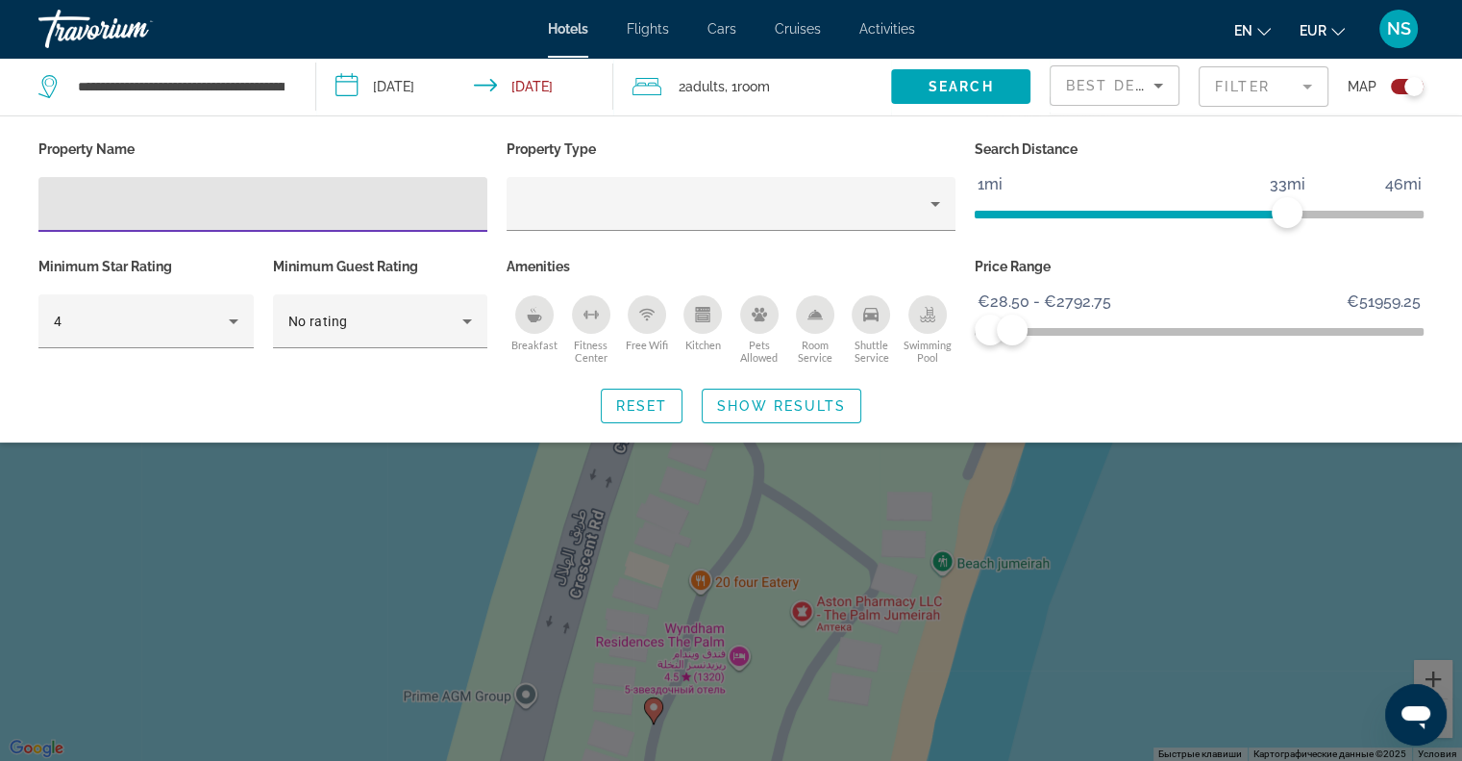
click at [236, 207] on input "Hotel Filters" at bounding box center [263, 204] width 418 height 23
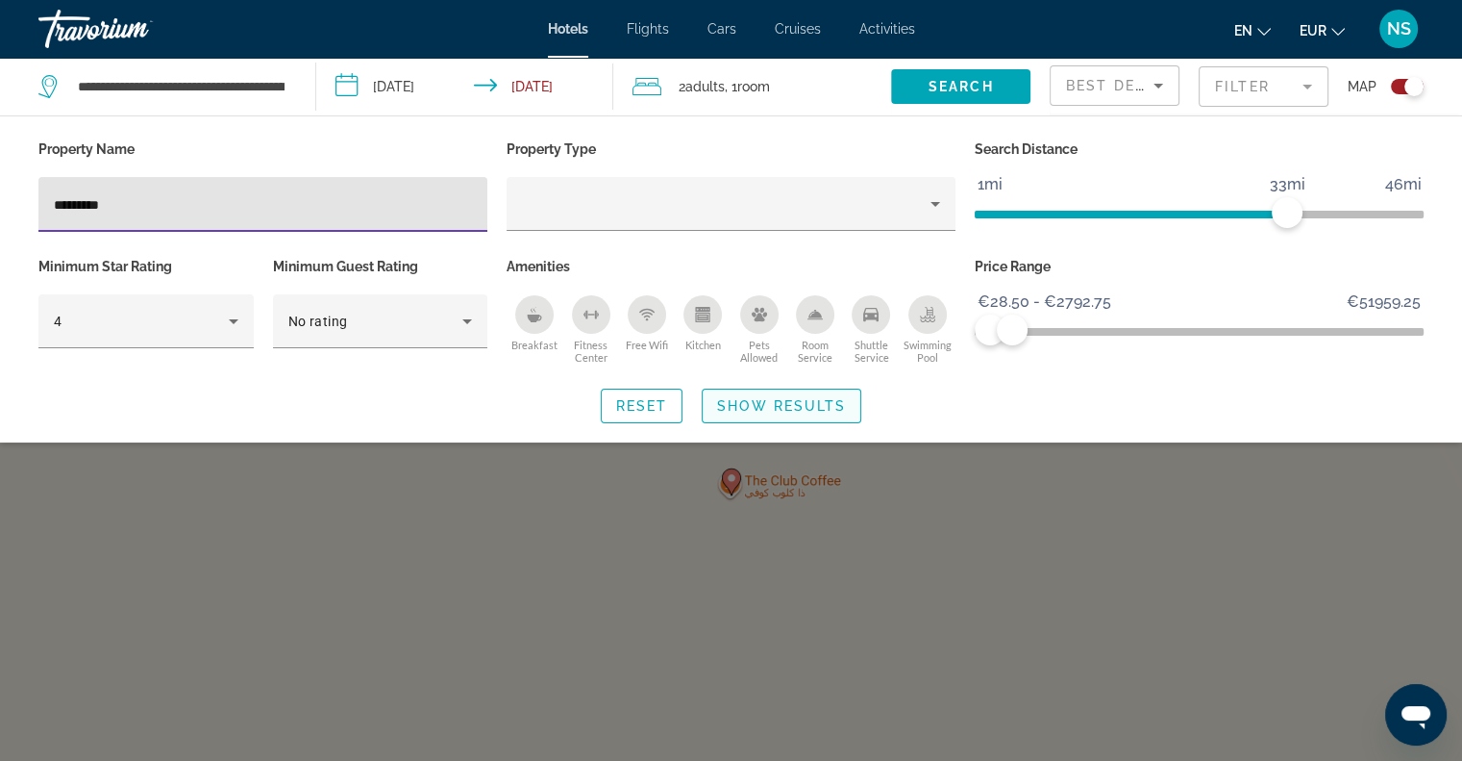
type input "*********"
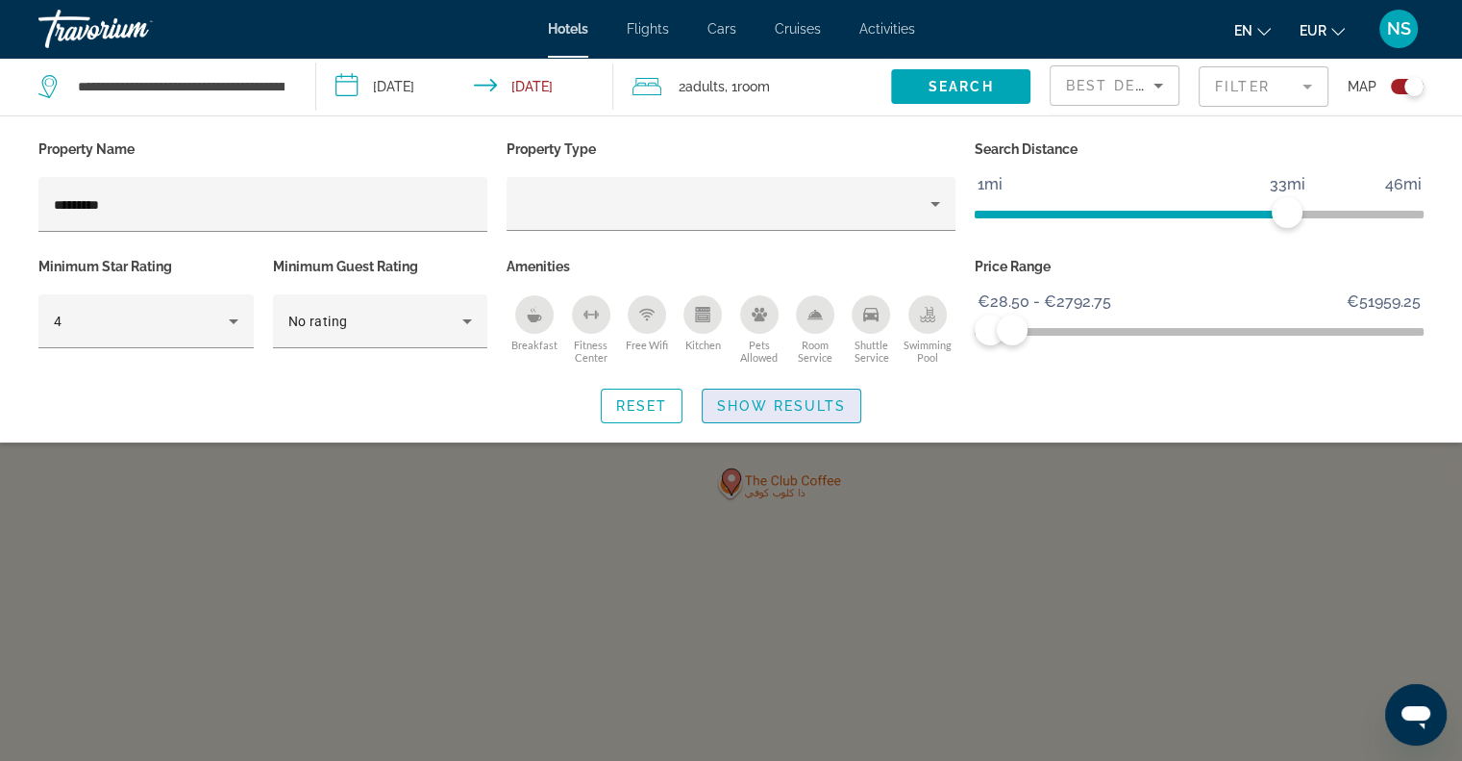
click at [792, 403] on span "Show Results" at bounding box center [781, 405] width 129 height 15
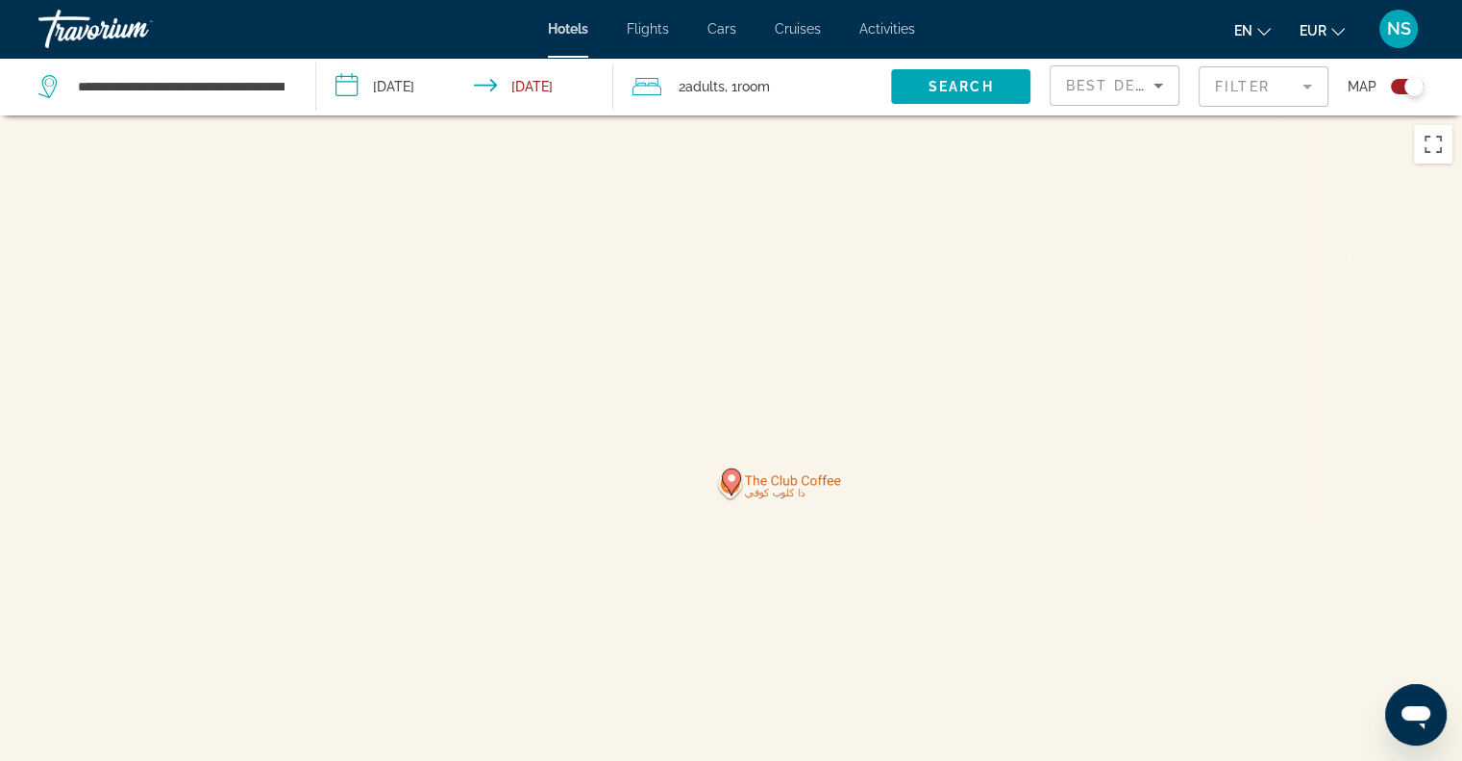
click at [1400, 80] on div "Toggle map" at bounding box center [1407, 86] width 33 height 15
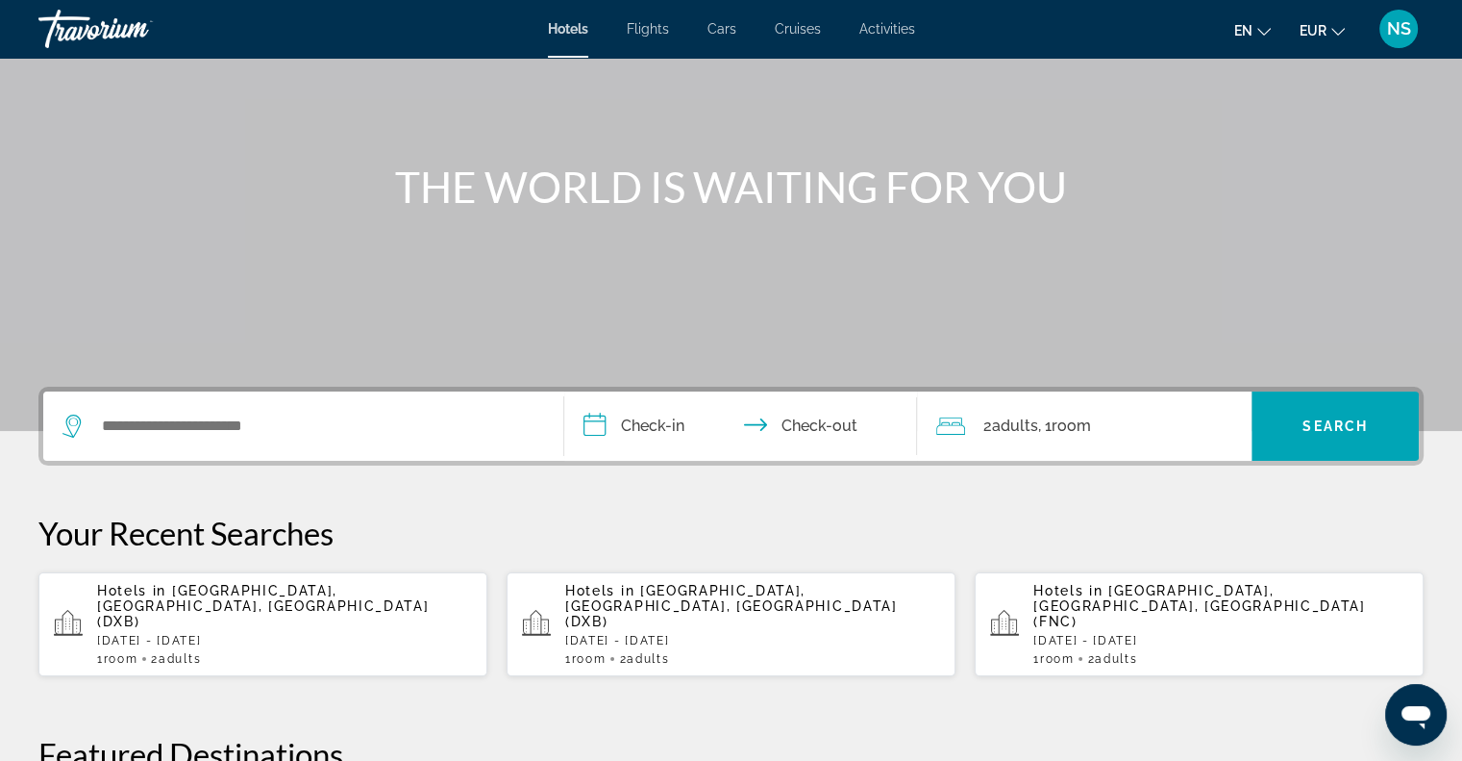
scroll to position [192, 0]
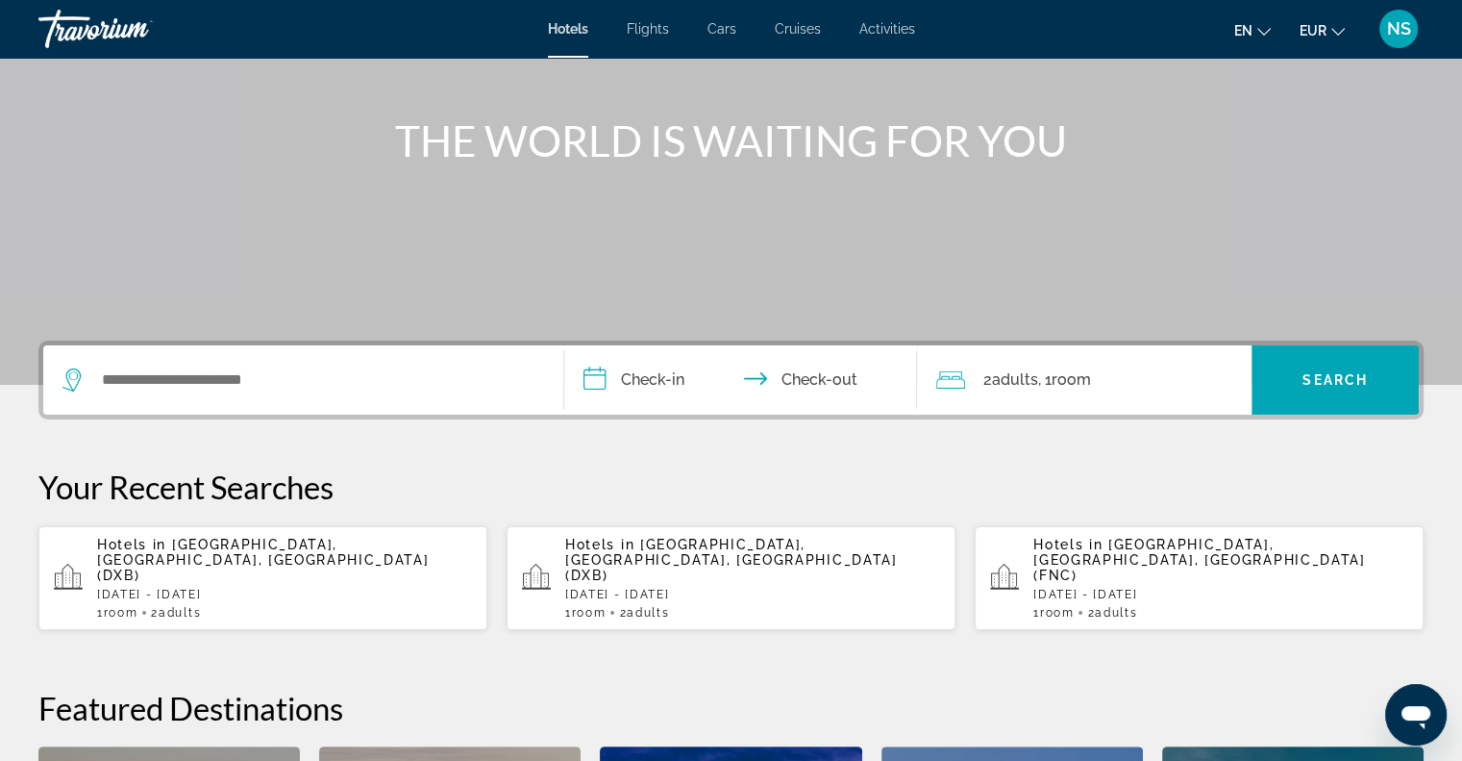
click at [178, 559] on span "[GEOGRAPHIC_DATA], [GEOGRAPHIC_DATA], [GEOGRAPHIC_DATA] (DXB)" at bounding box center [263, 559] width 332 height 46
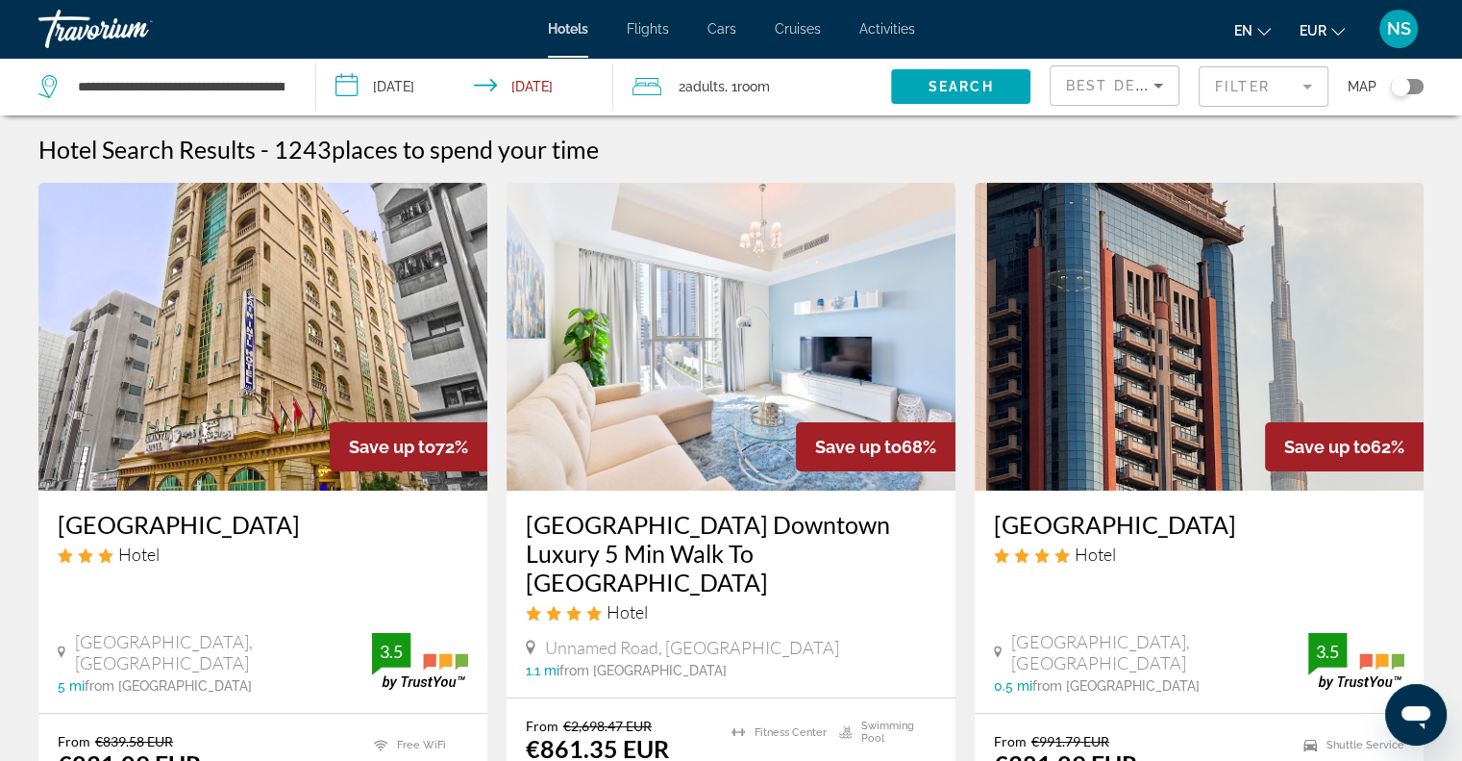
click at [1237, 84] on mat-form-field "Filter" at bounding box center [1264, 86] width 130 height 40
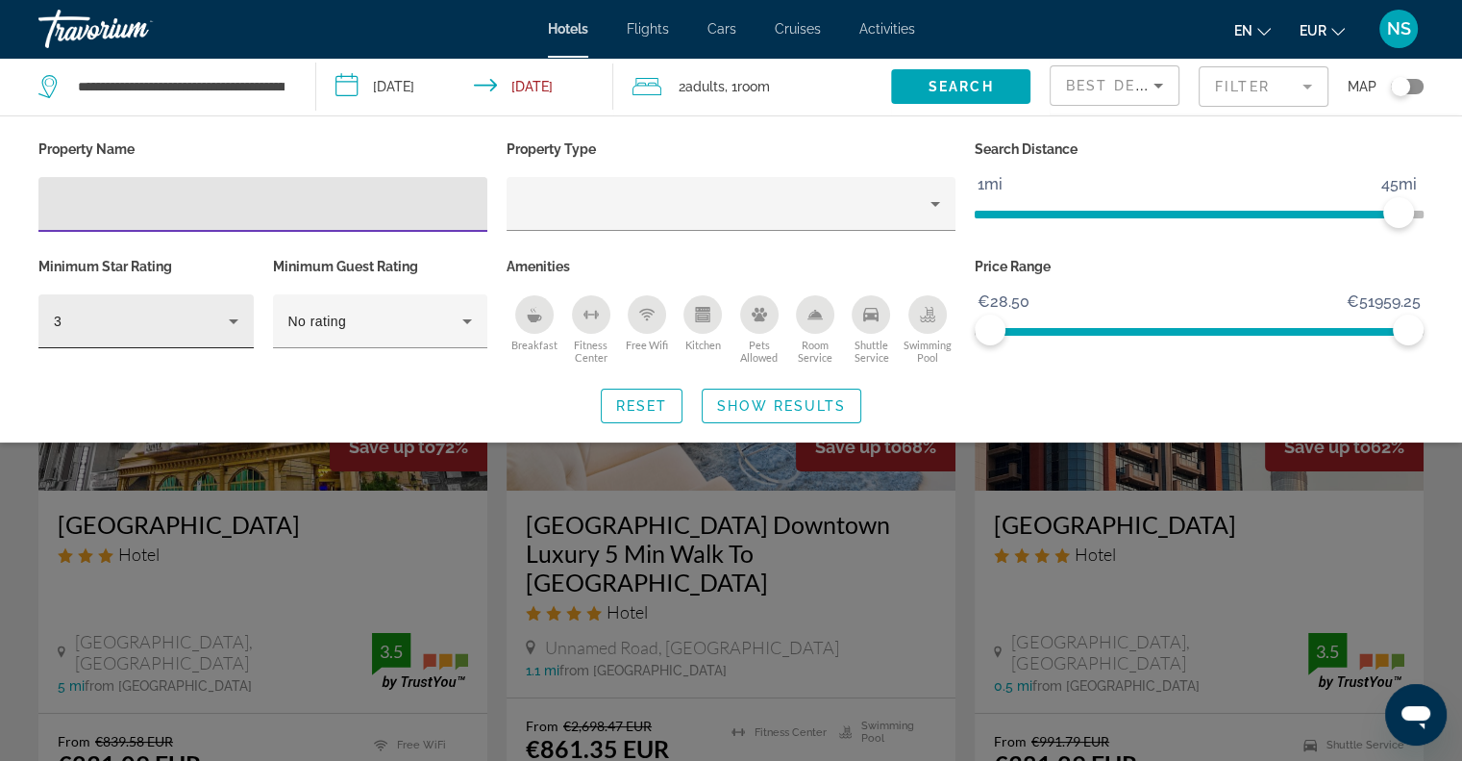
click at [226, 315] on icon "Hotel Filters" at bounding box center [233, 321] width 23 height 23
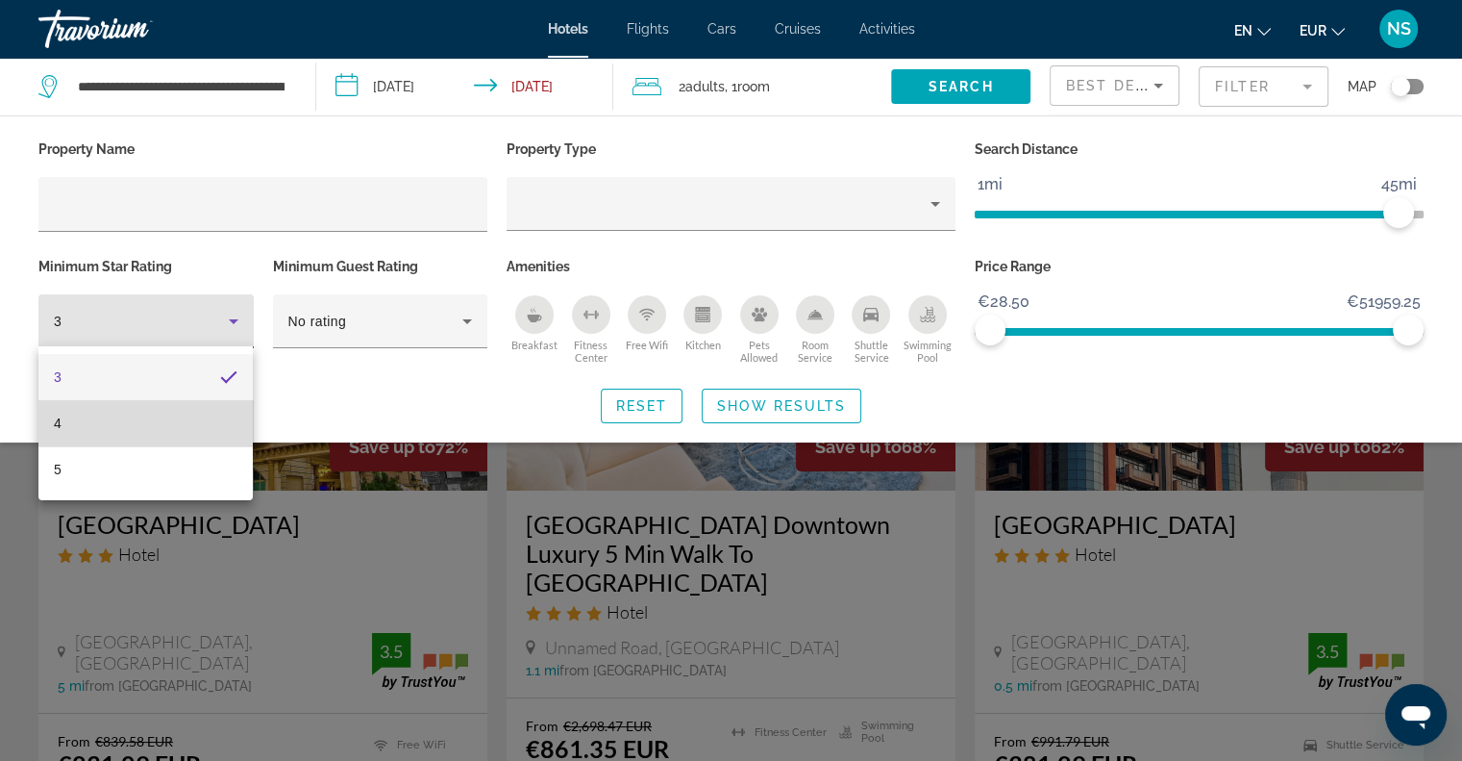
click at [136, 412] on mat-option "4" at bounding box center [145, 423] width 214 height 46
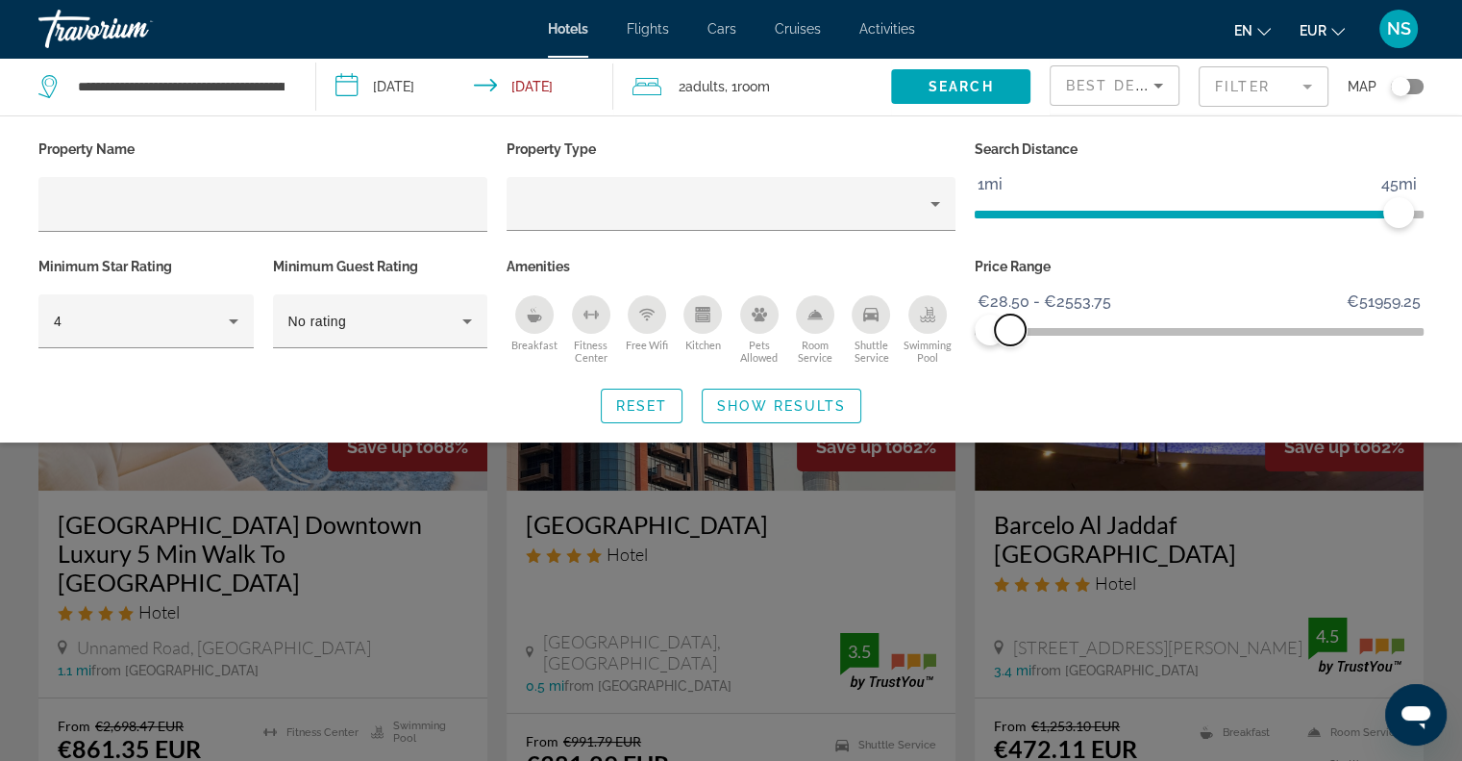
drag, startPoint x: 1407, startPoint y: 331, endPoint x: 1010, endPoint y: 334, distance: 397.1
click at [1010, 334] on span "ngx-slider-max" at bounding box center [1010, 329] width 31 height 31
click at [737, 390] on span "Search widget" at bounding box center [782, 406] width 158 height 46
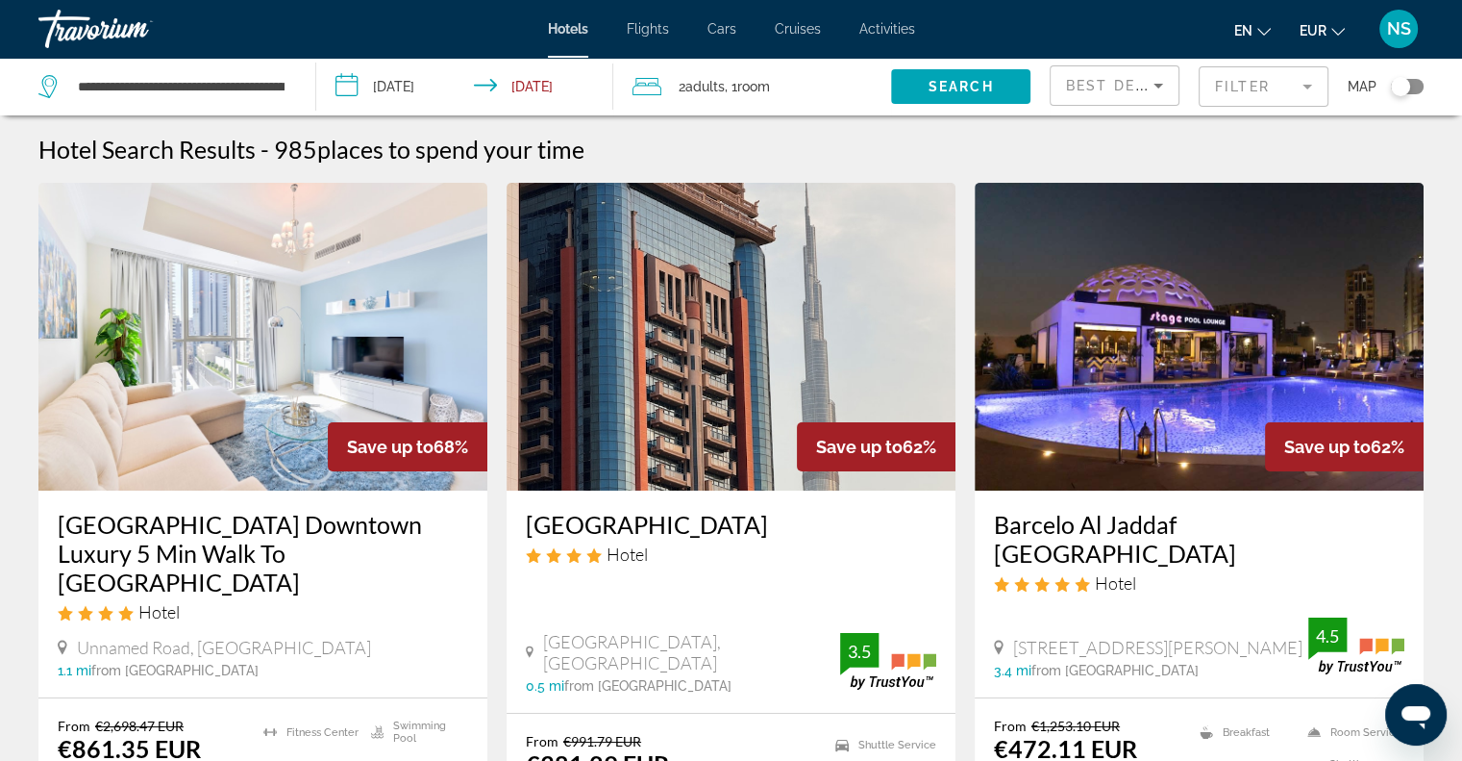
click at [1414, 78] on button "Toggle map" at bounding box center [1400, 86] width 47 height 17
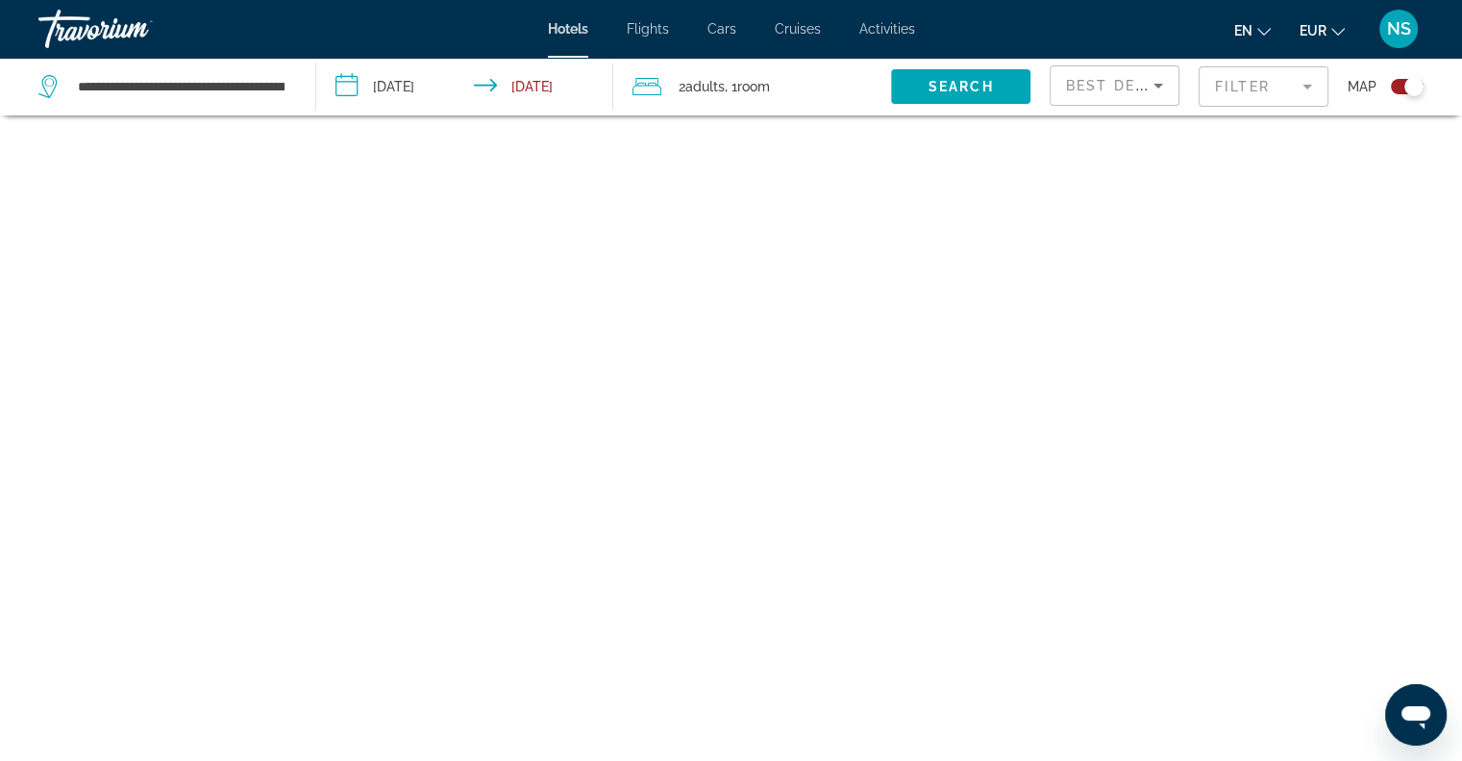
scroll to position [115, 0]
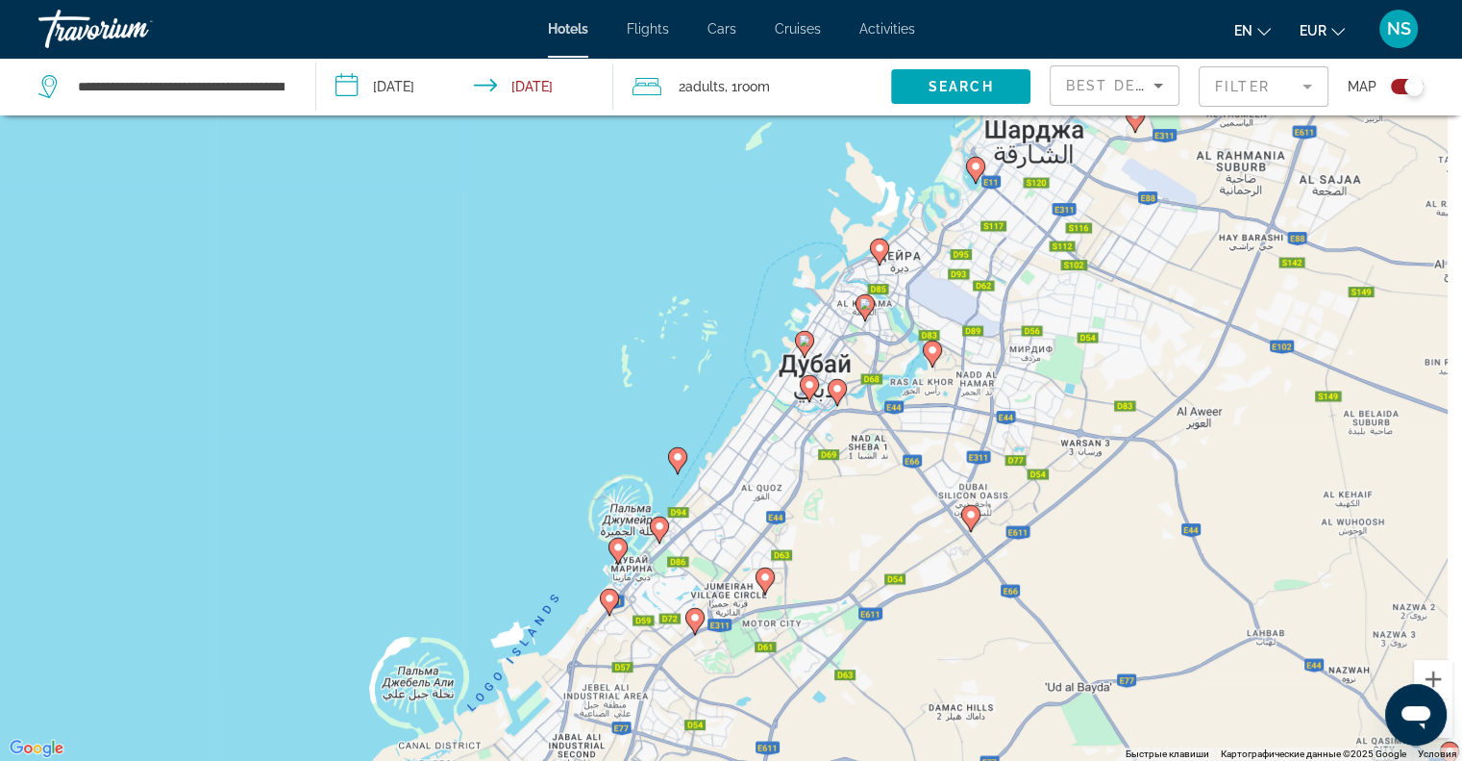
drag, startPoint x: 727, startPoint y: 411, endPoint x: 508, endPoint y: 718, distance: 377.8
click at [508, 718] on div "Чтобы активировать перетаскивание с помощью клавиатуры, нажмите Alt + Ввод. Пос…" at bounding box center [731, 380] width 1462 height 761
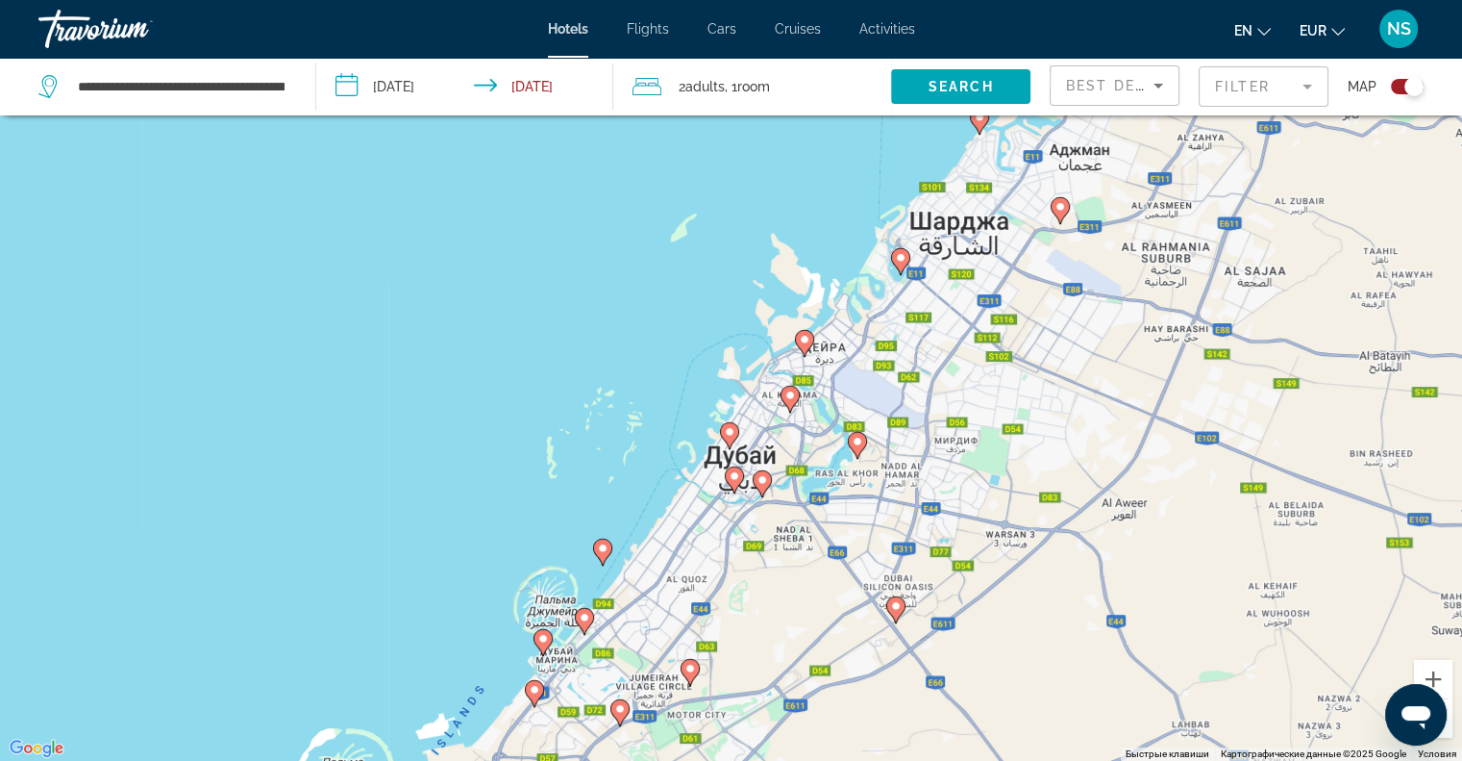
drag, startPoint x: 835, startPoint y: 399, endPoint x: 756, endPoint y: 514, distance: 139.7
click at [756, 514] on div "Чтобы активировать перетаскивание с помощью клавиатуры, нажмите Alt + Ввод. Пос…" at bounding box center [731, 380] width 1462 height 761
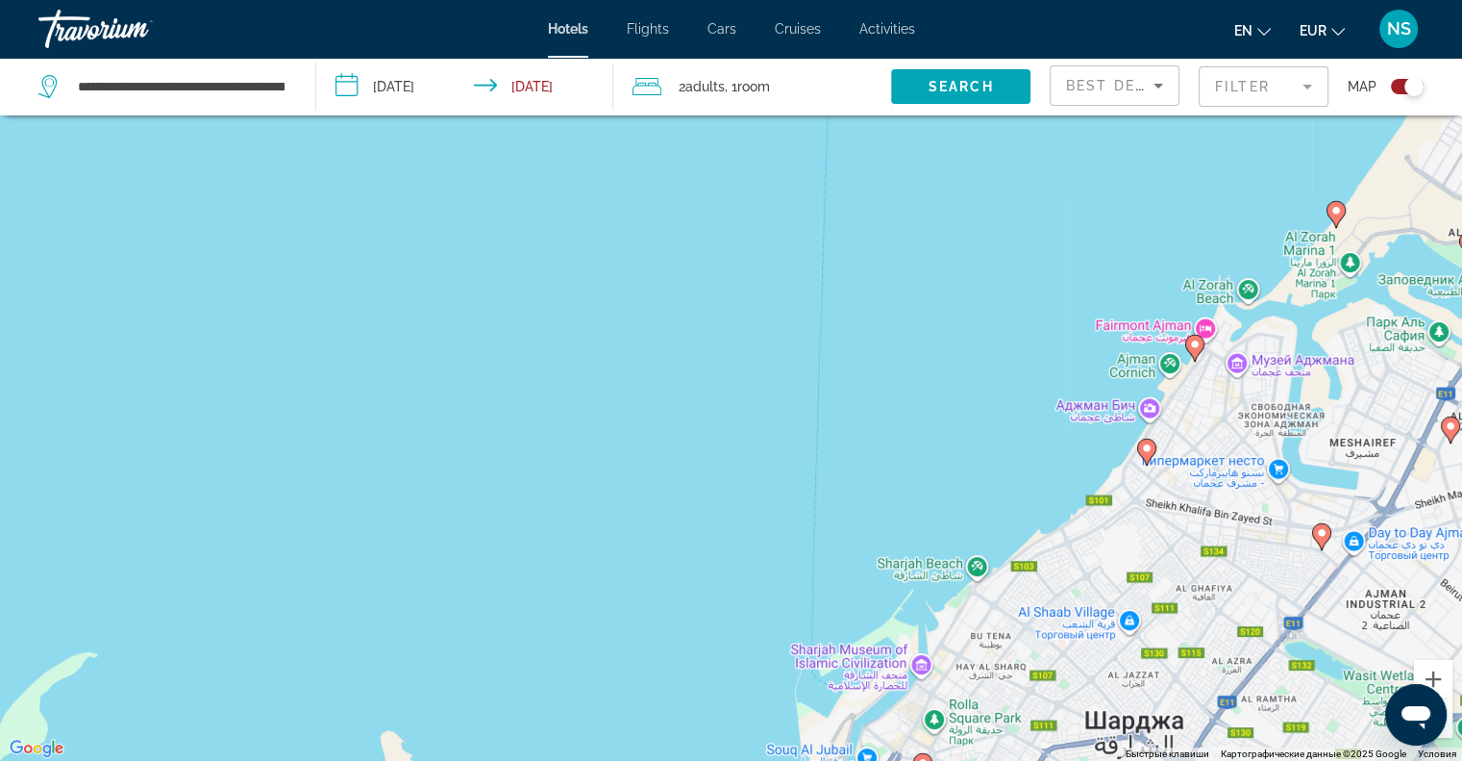
drag, startPoint x: 650, startPoint y: 686, endPoint x: 773, endPoint y: 331, distance: 376.4
click at [774, 343] on div "Чтобы активировать перетаскивание с помощью клавиатуры, нажмите Alt + Ввод. Пос…" at bounding box center [731, 380] width 1462 height 761
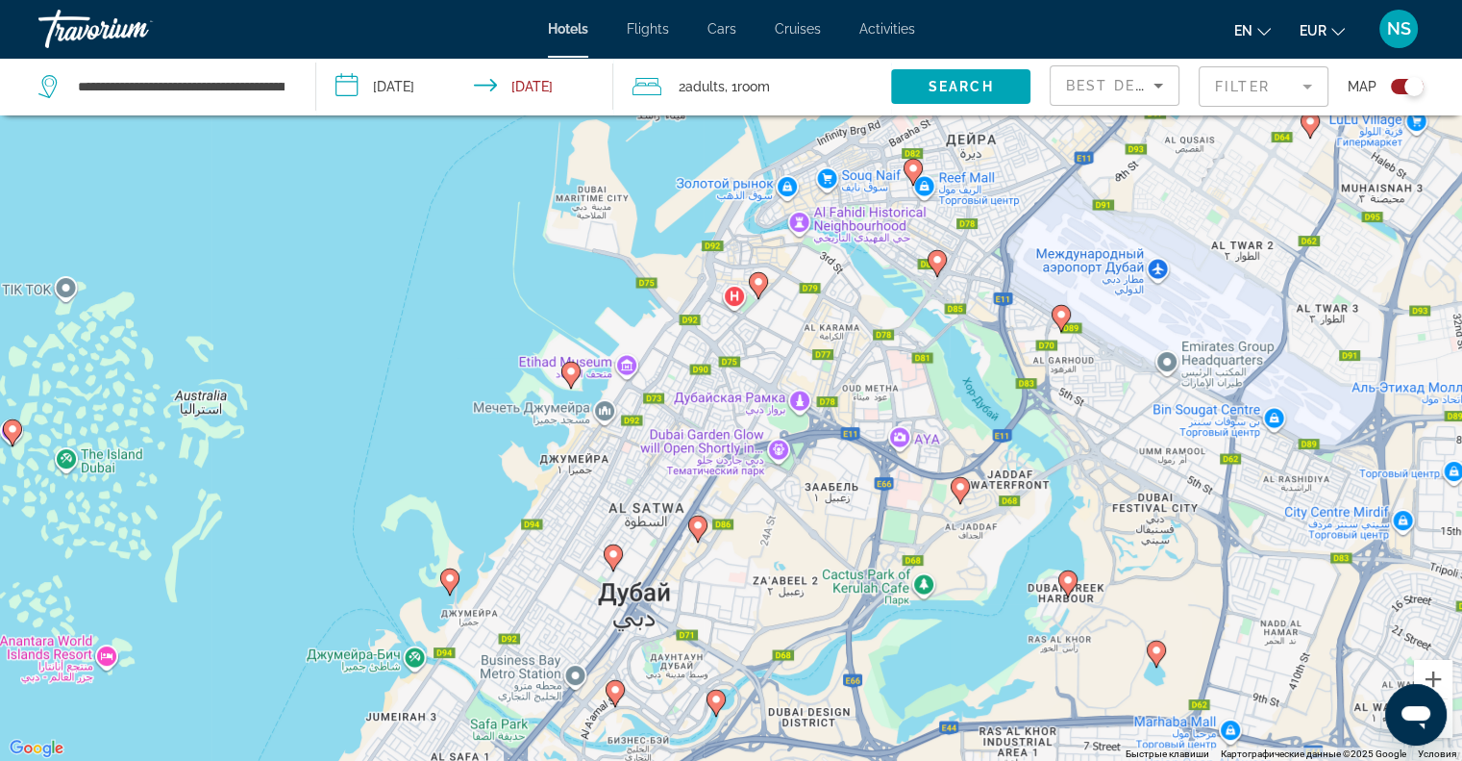
drag, startPoint x: 756, startPoint y: 418, endPoint x: 711, endPoint y: 630, distance: 216.1
click at [711, 630] on div "Чтобы активировать перетаскивание с помощью клавиатуры, нажмите Alt + Ввод. Пос…" at bounding box center [731, 380] width 1462 height 761
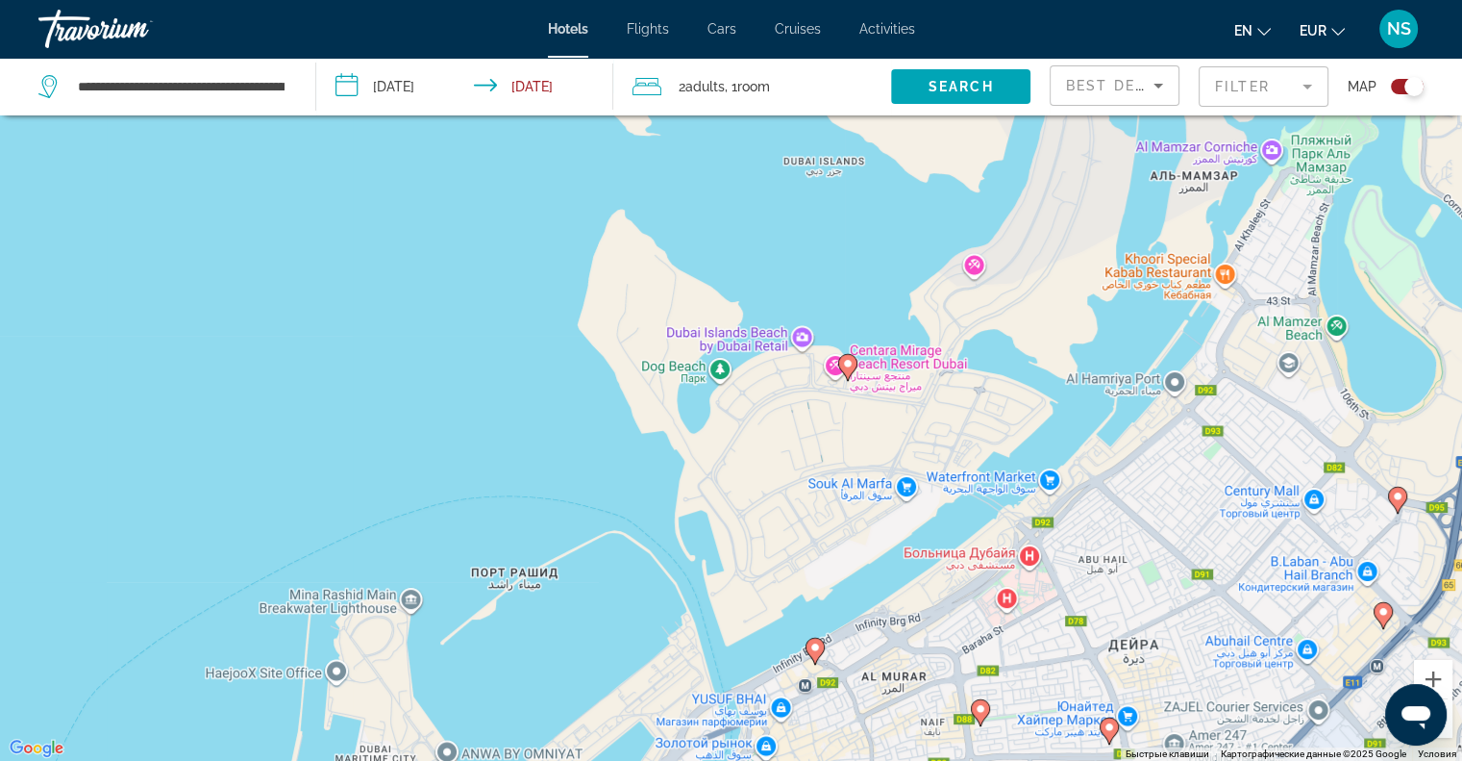
drag, startPoint x: 679, startPoint y: 314, endPoint x: 665, endPoint y: 438, distance: 124.8
click at [665, 438] on div "Чтобы активировать перетаскивание с помощью клавиатуры, нажмите Alt + Ввод. Пос…" at bounding box center [731, 380] width 1462 height 761
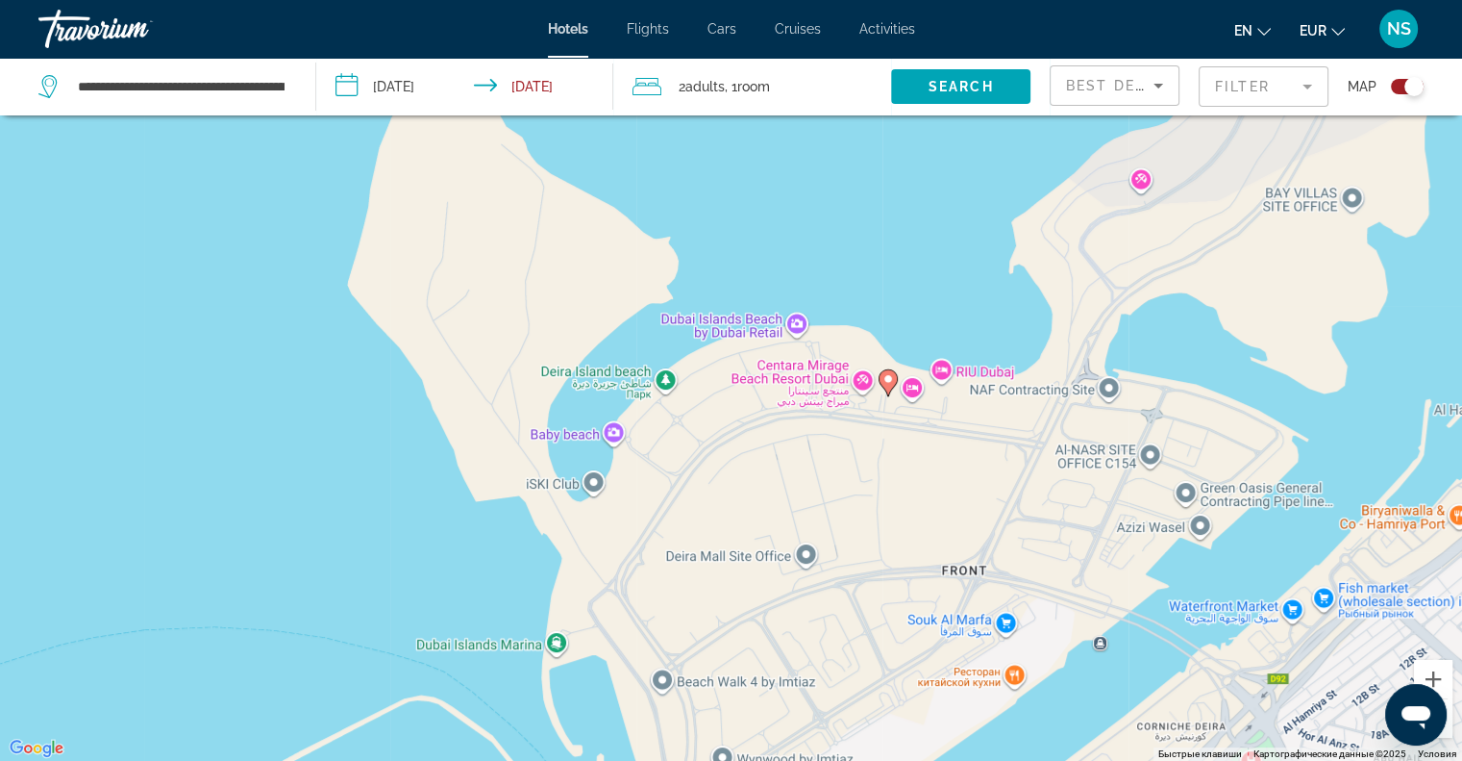
click at [884, 380] on image "Main content" at bounding box center [889, 379] width 12 height 12
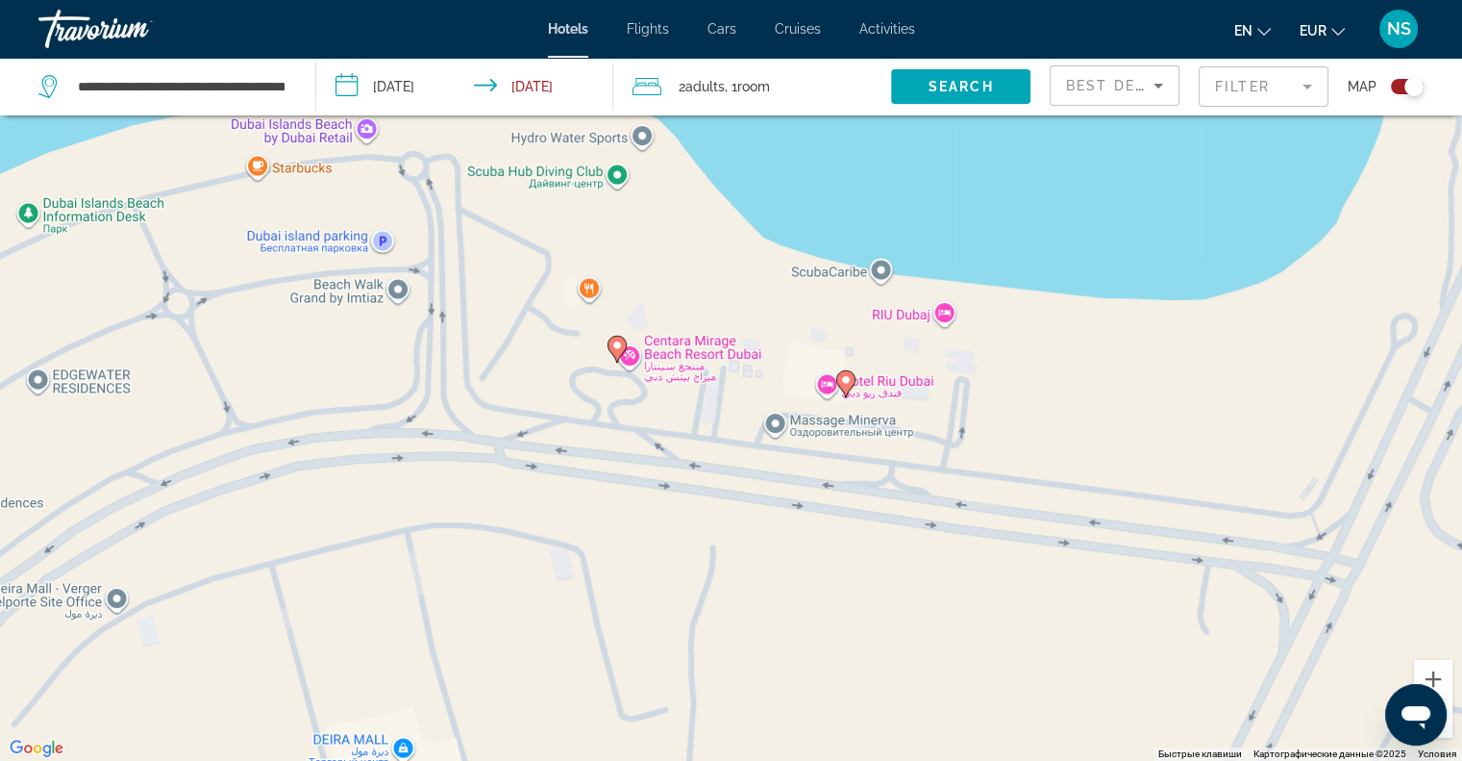
click at [627, 343] on div "Для навигации используйте клавиши со стрелками. Чтобы активировать перетаскиван…" at bounding box center [731, 380] width 1462 height 761
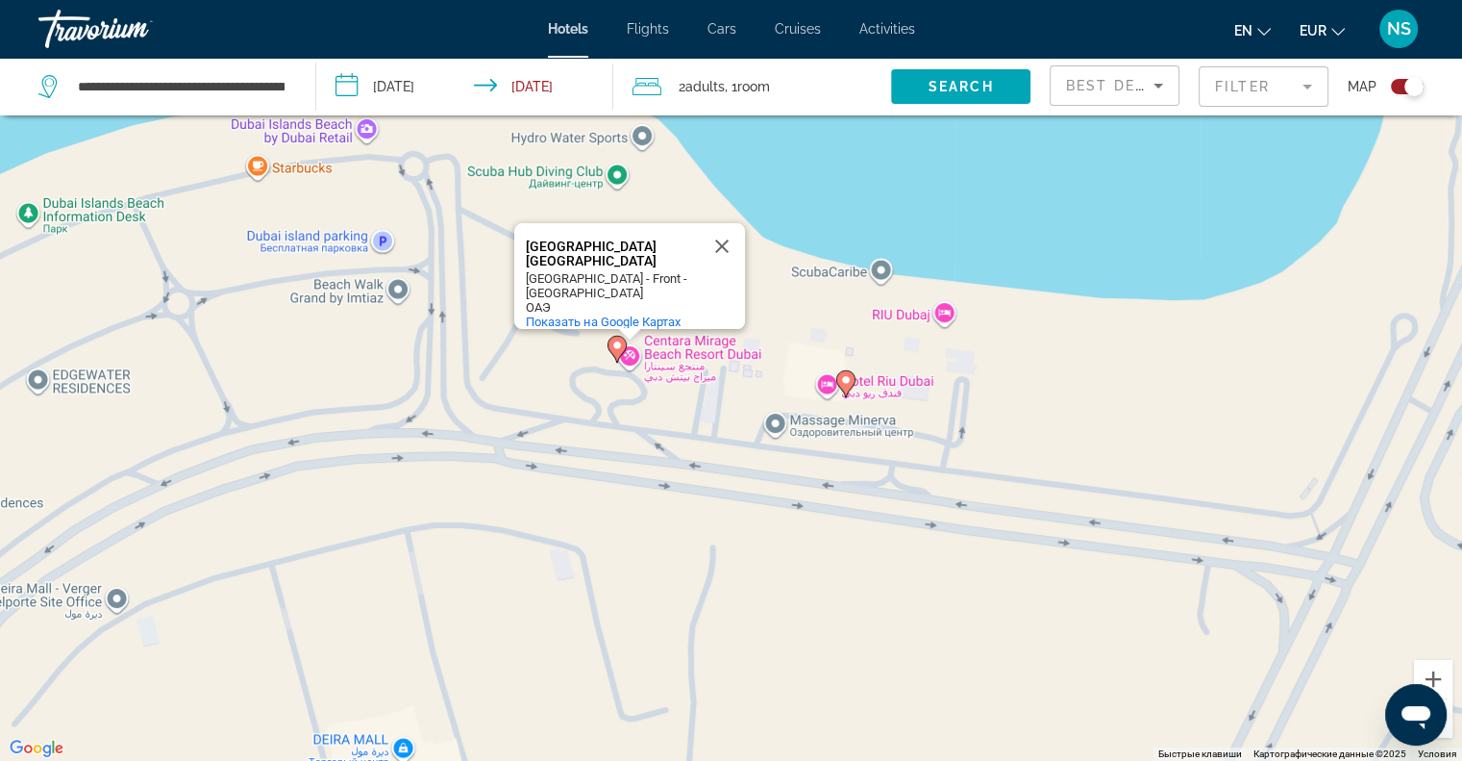
click at [613, 345] on image "Main content" at bounding box center [617, 345] width 12 height 12
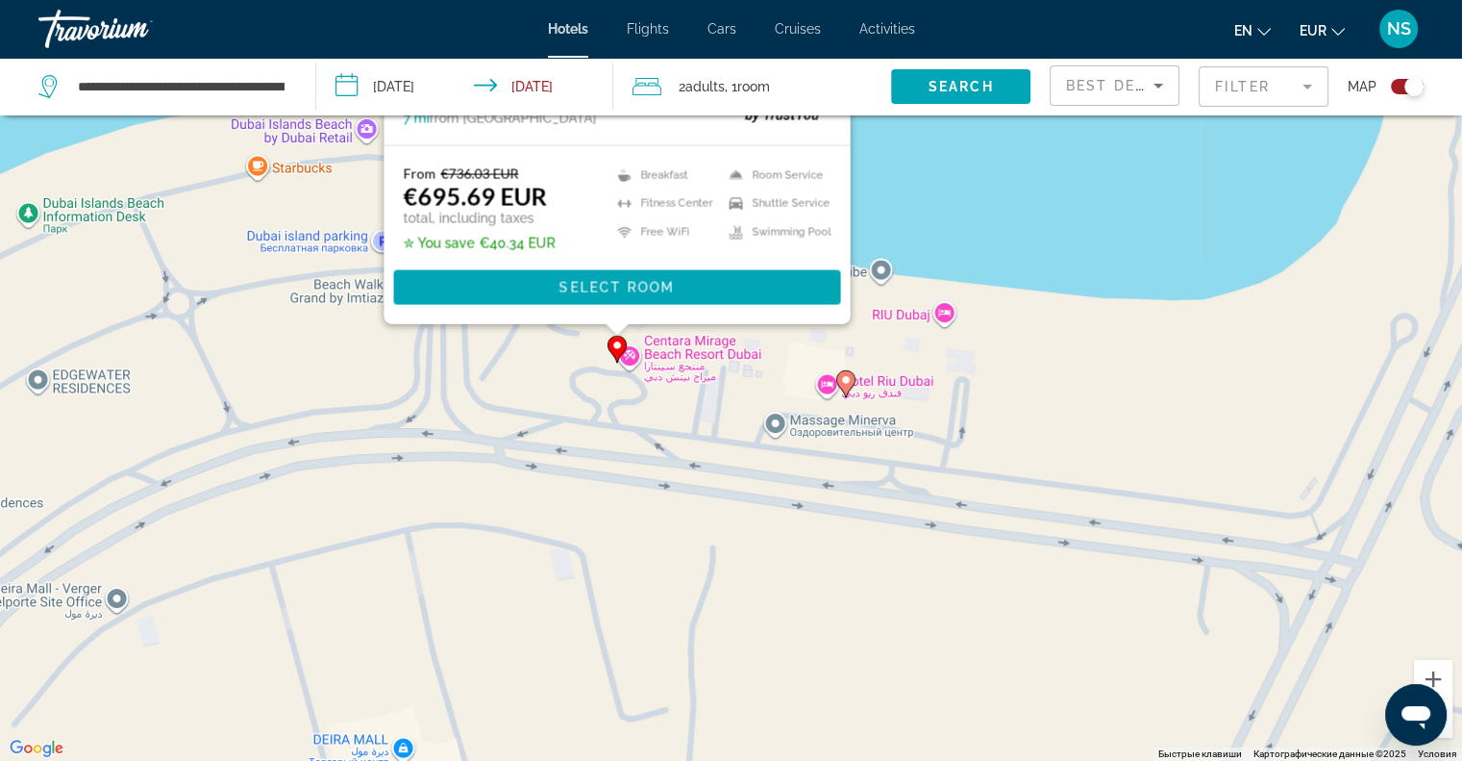
click at [732, 381] on div "Для навигации используйте клавиши со стрелками. Чтобы активировать перетаскиван…" at bounding box center [1463, 381] width 1462 height 0
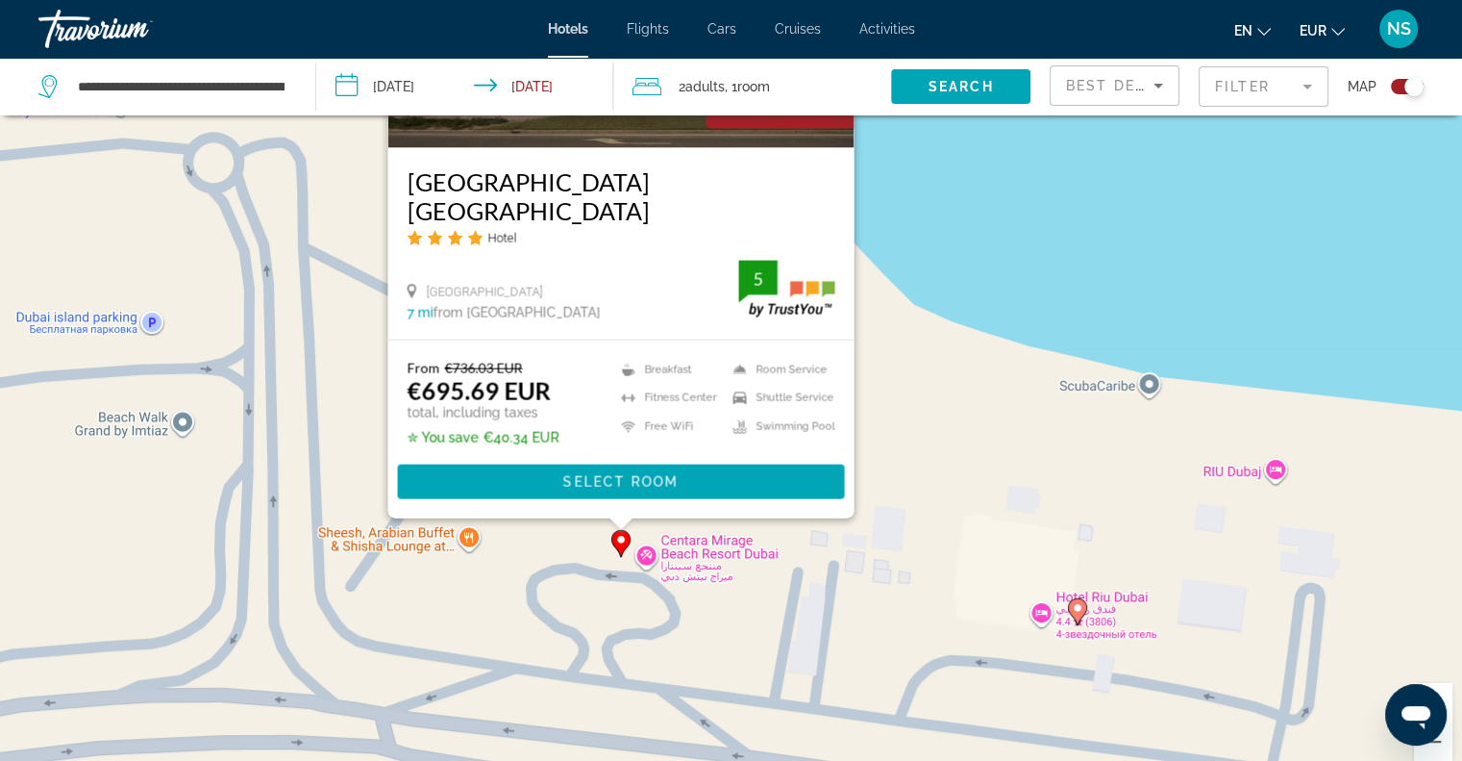
scroll to position [231, 0]
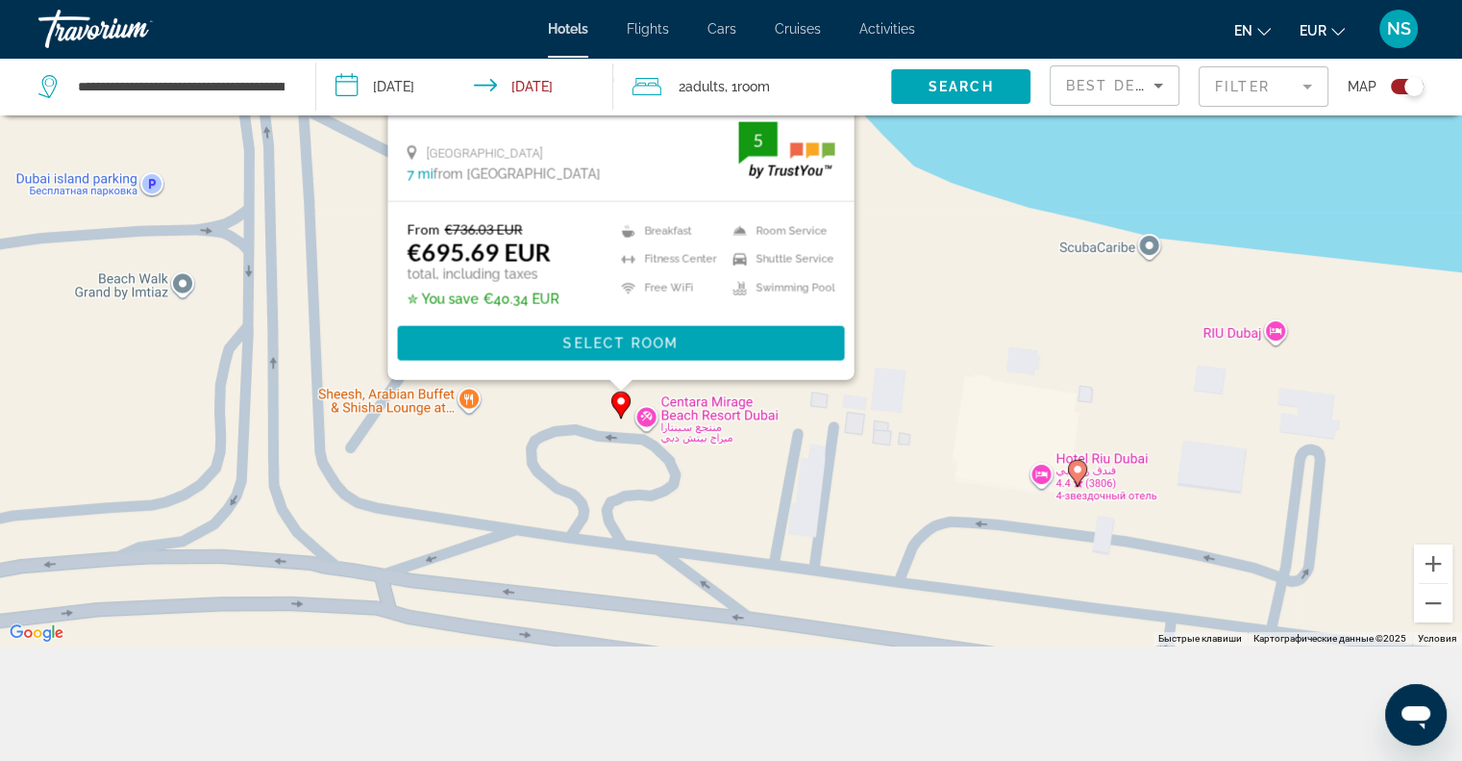
click at [936, 239] on div "Чтобы активировать перетаскивание с помощью клавиатуры, нажмите Alt + Ввод. Пос…" at bounding box center [731, 265] width 1462 height 761
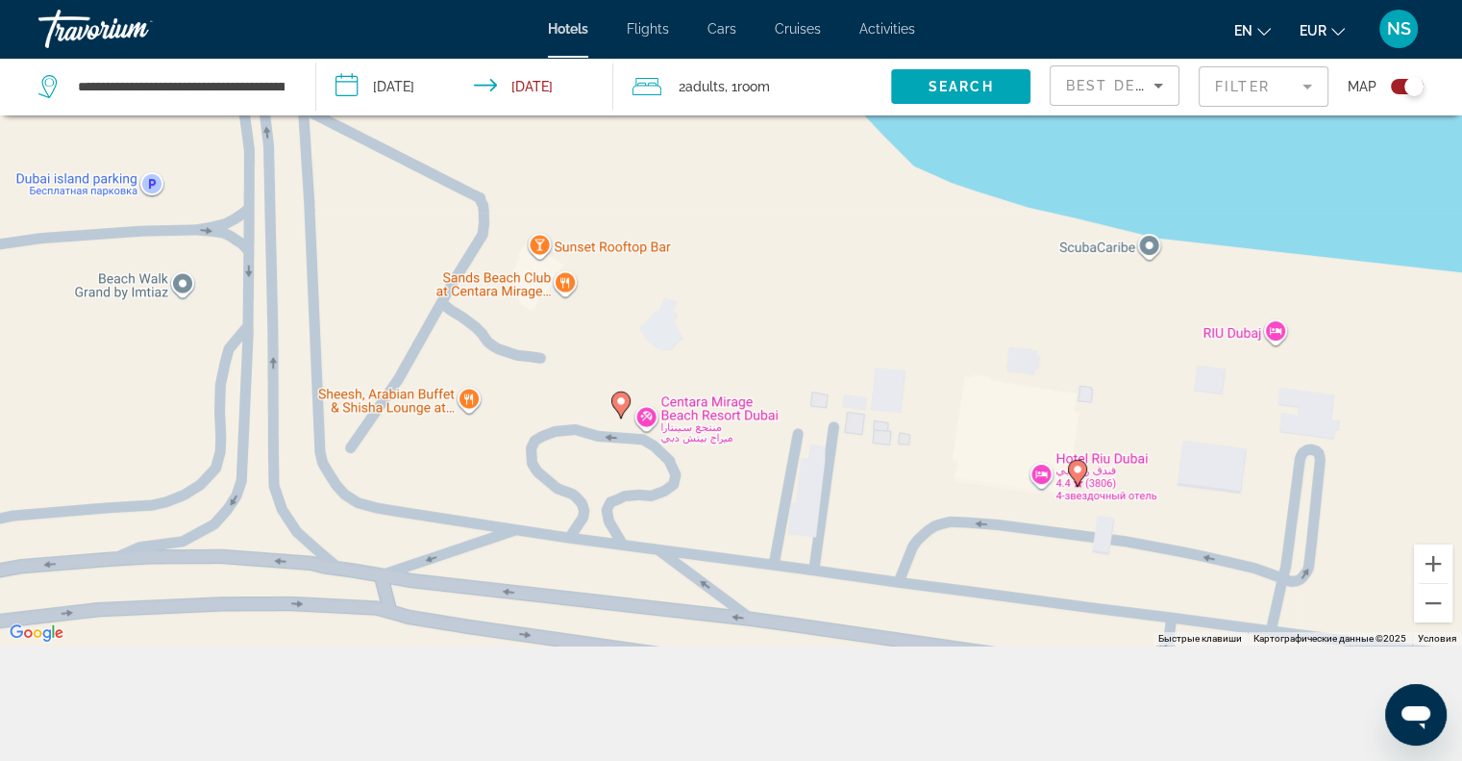
click at [1085, 468] on icon "Main content" at bounding box center [1076, 472] width 17 height 25
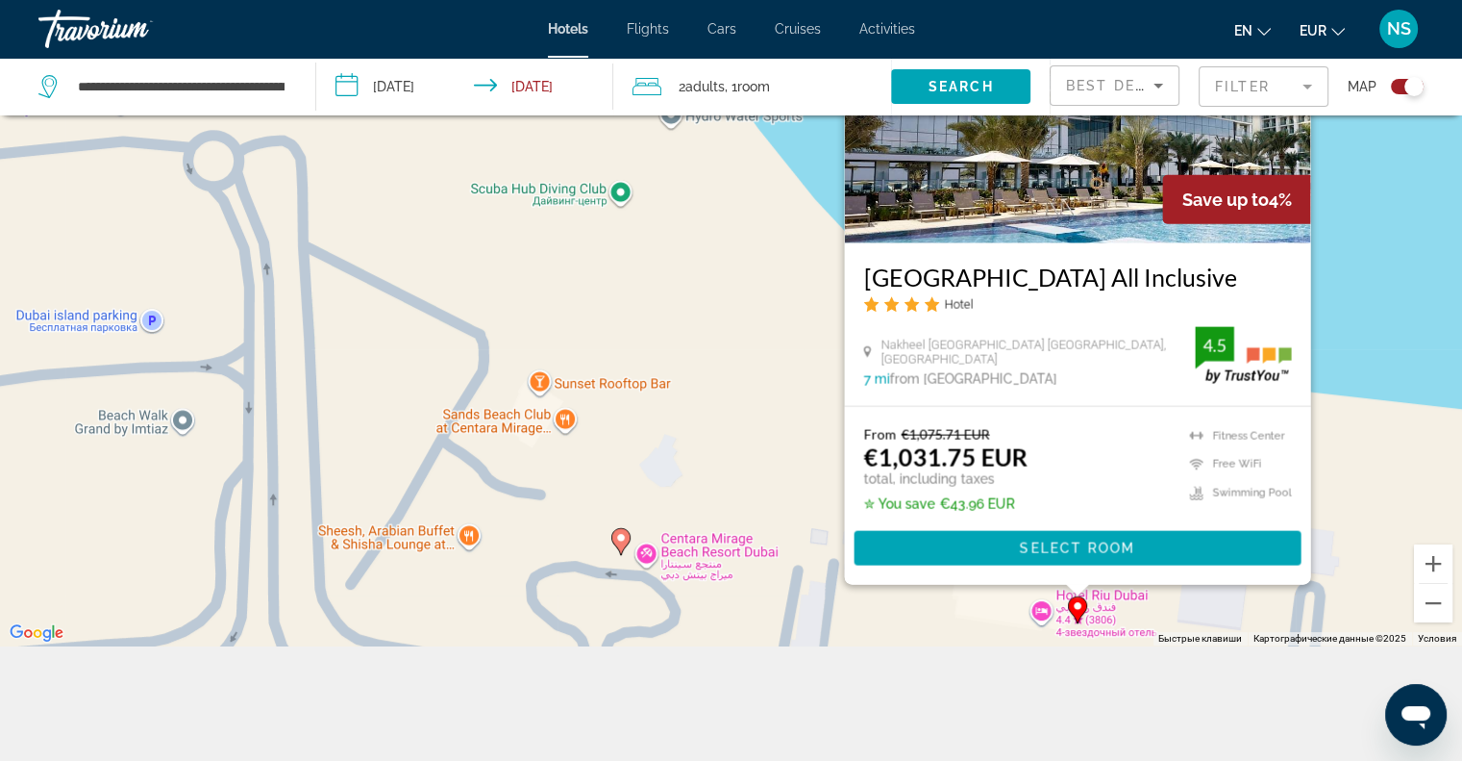
click at [723, 346] on div "Чтобы активировать перетаскивание с помощью клавиатуры, нажмите Alt + Ввод. Пос…" at bounding box center [731, 265] width 1462 height 761
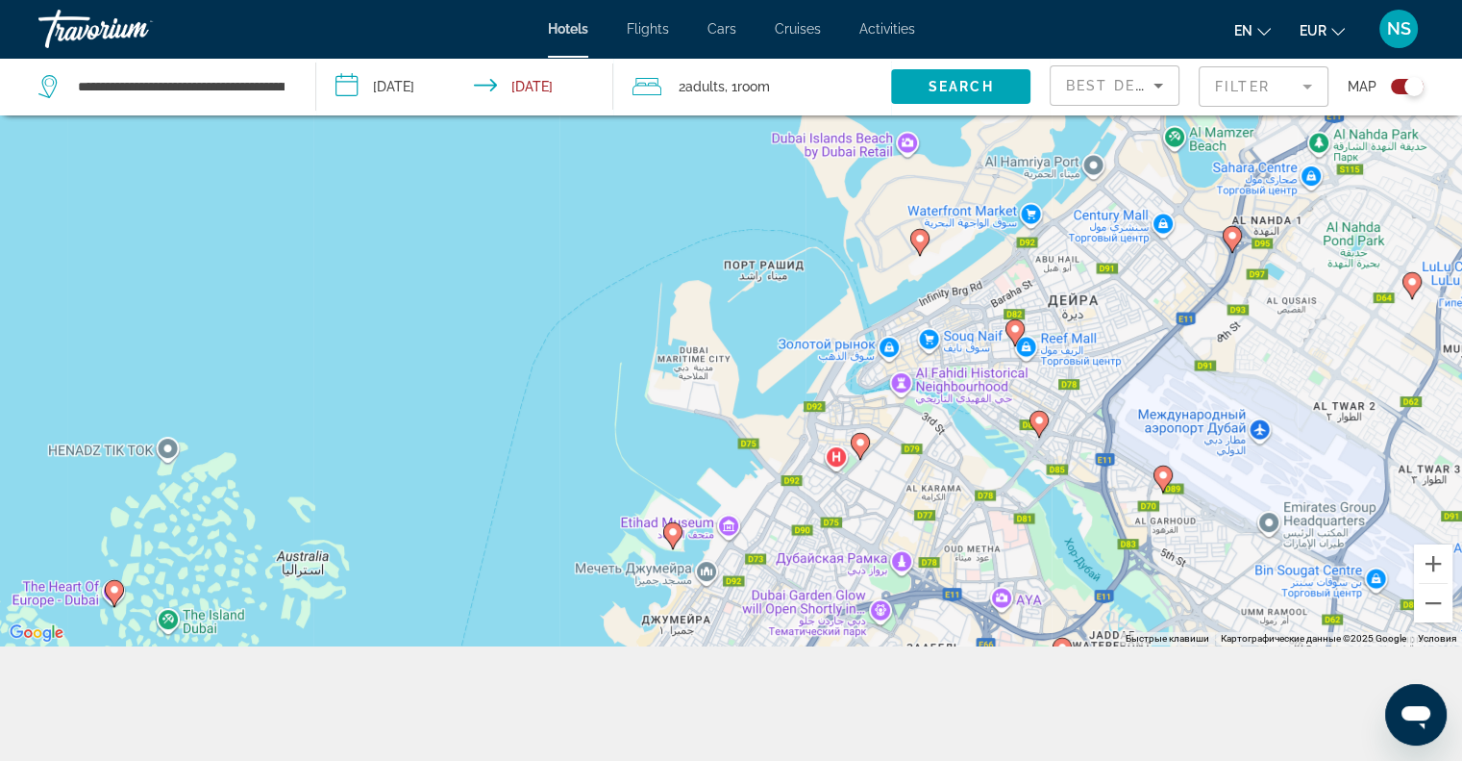
drag, startPoint x: 677, startPoint y: 504, endPoint x: 887, endPoint y: 321, distance: 278.8
click at [887, 321] on div "Чтобы активировать перетаскивание с помощью клавиатуры, нажмите Alt + Ввод. Пос…" at bounding box center [731, 265] width 1462 height 761
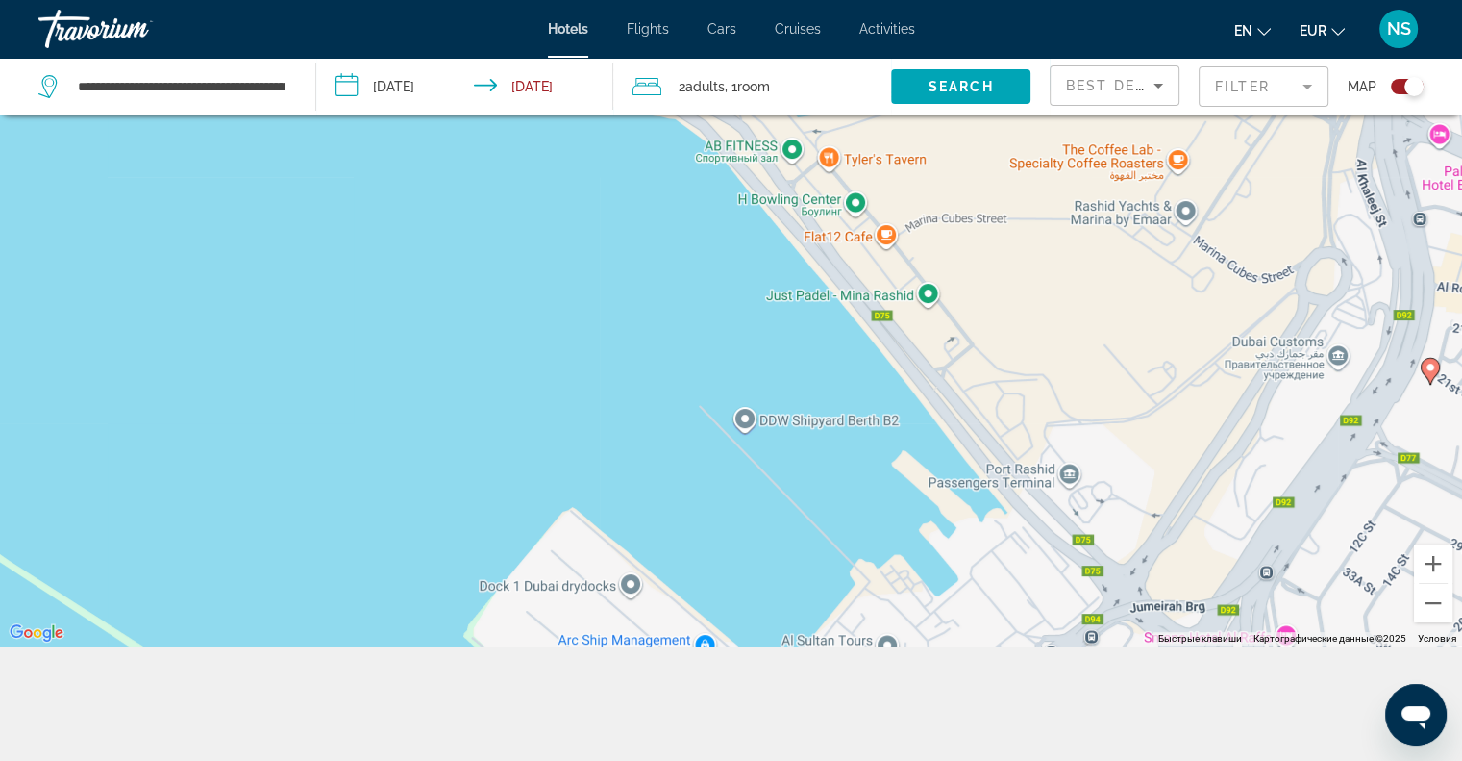
drag, startPoint x: 836, startPoint y: 449, endPoint x: 861, endPoint y: 375, distance: 78.1
click at [853, 420] on div "Чтобы активировать перетаскивание с помощью клавиатуры, нажмите Alt + Ввод. Пос…" at bounding box center [731, 265] width 1462 height 761
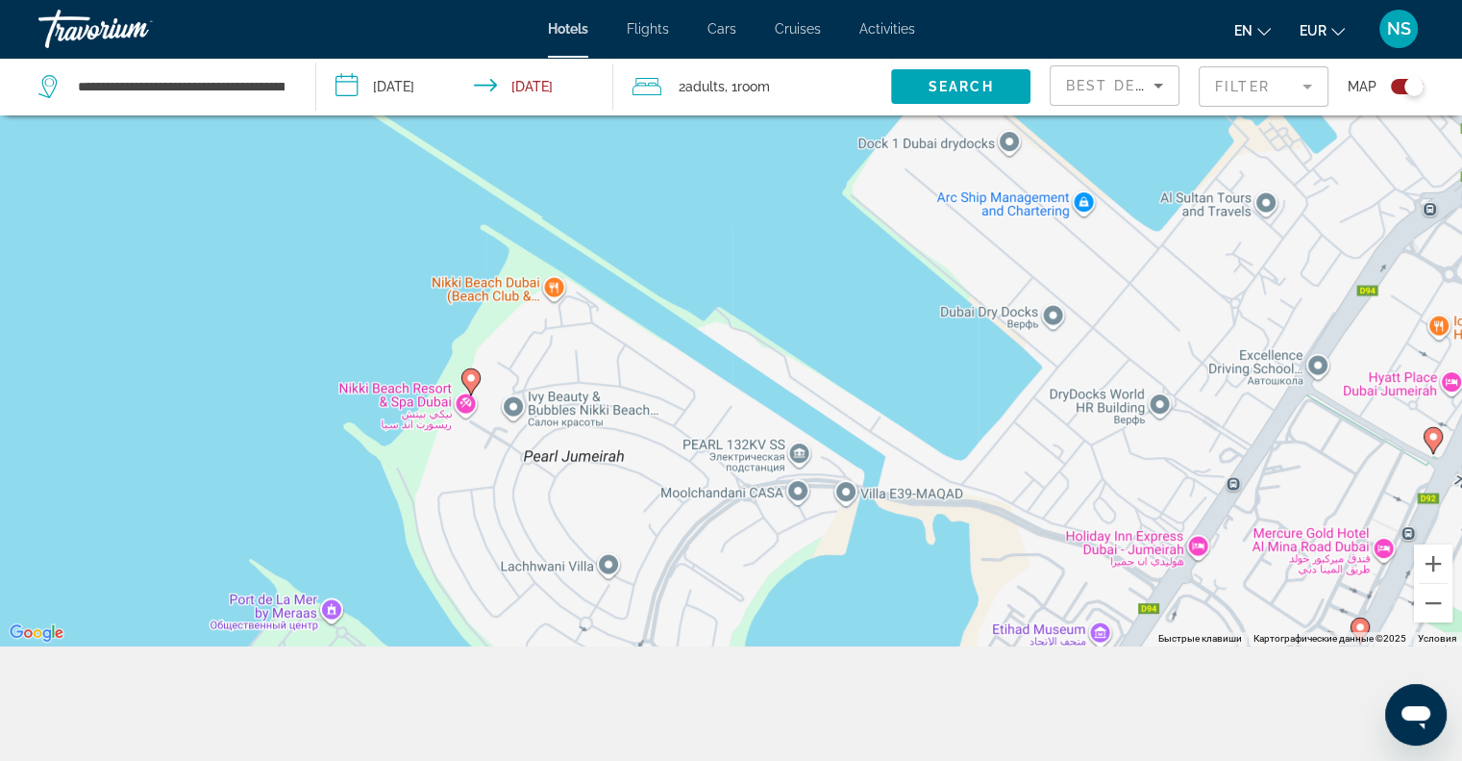
drag, startPoint x: 727, startPoint y: 574, endPoint x: 815, endPoint y: 436, distance: 164.3
click at [815, 436] on div "Чтобы активировать перетаскивание с помощью клавиатуры, нажмите Alt + Ввод. Пос…" at bounding box center [731, 265] width 1462 height 761
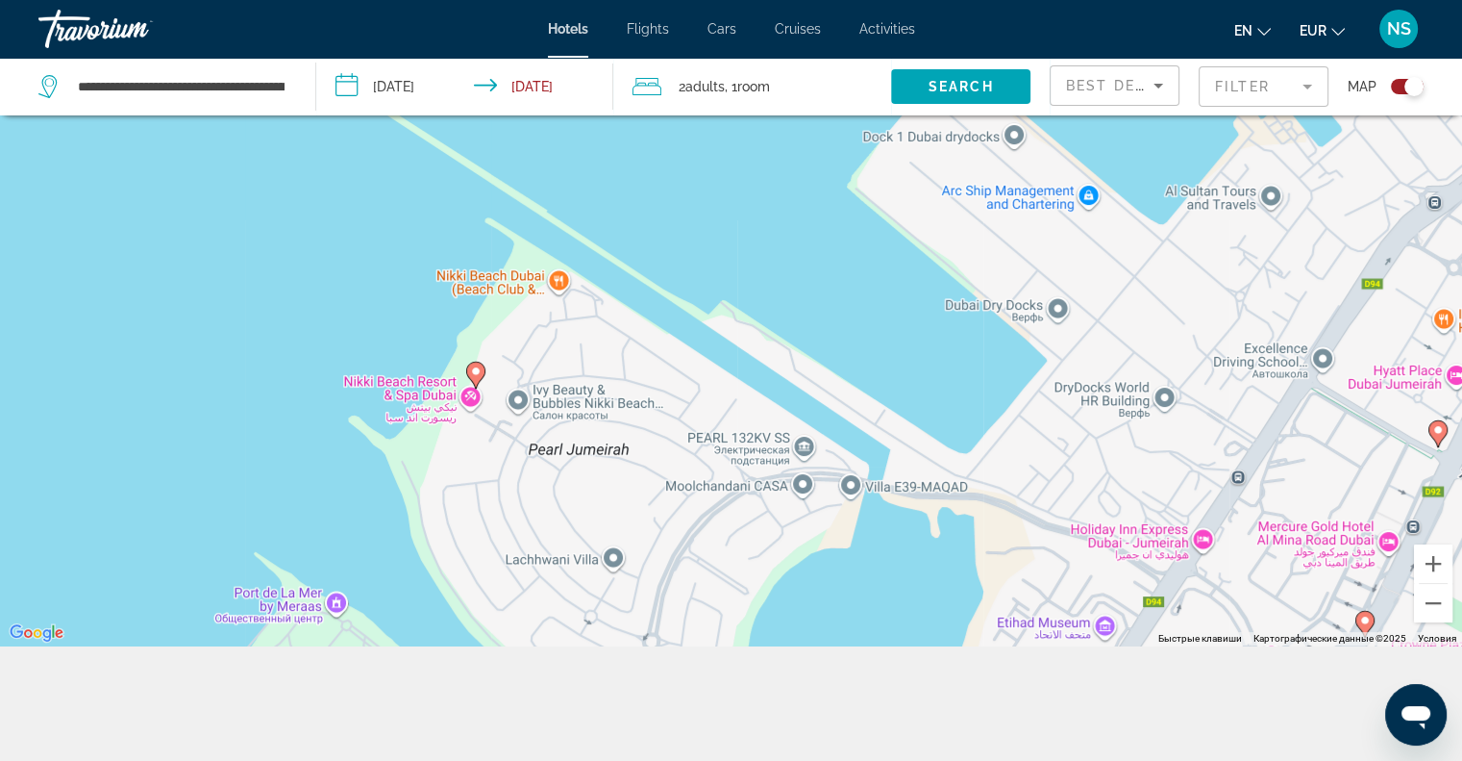
click at [467, 376] on icon "Main content" at bounding box center [475, 374] width 19 height 27
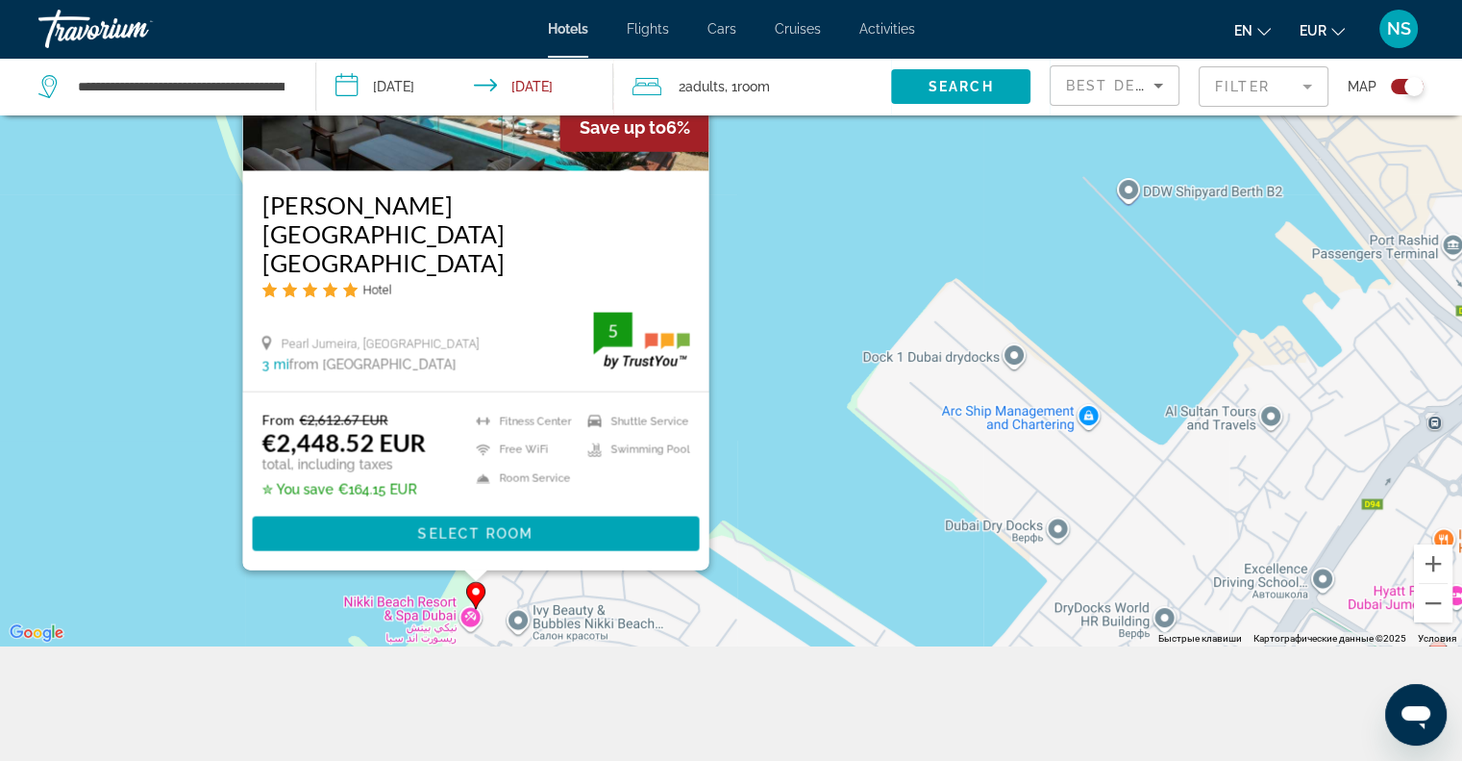
click at [890, 182] on div "Чтобы активировать перетаскивание с помощью клавиатуры, нажмите Alt + Ввод. Пос…" at bounding box center [731, 265] width 1462 height 761
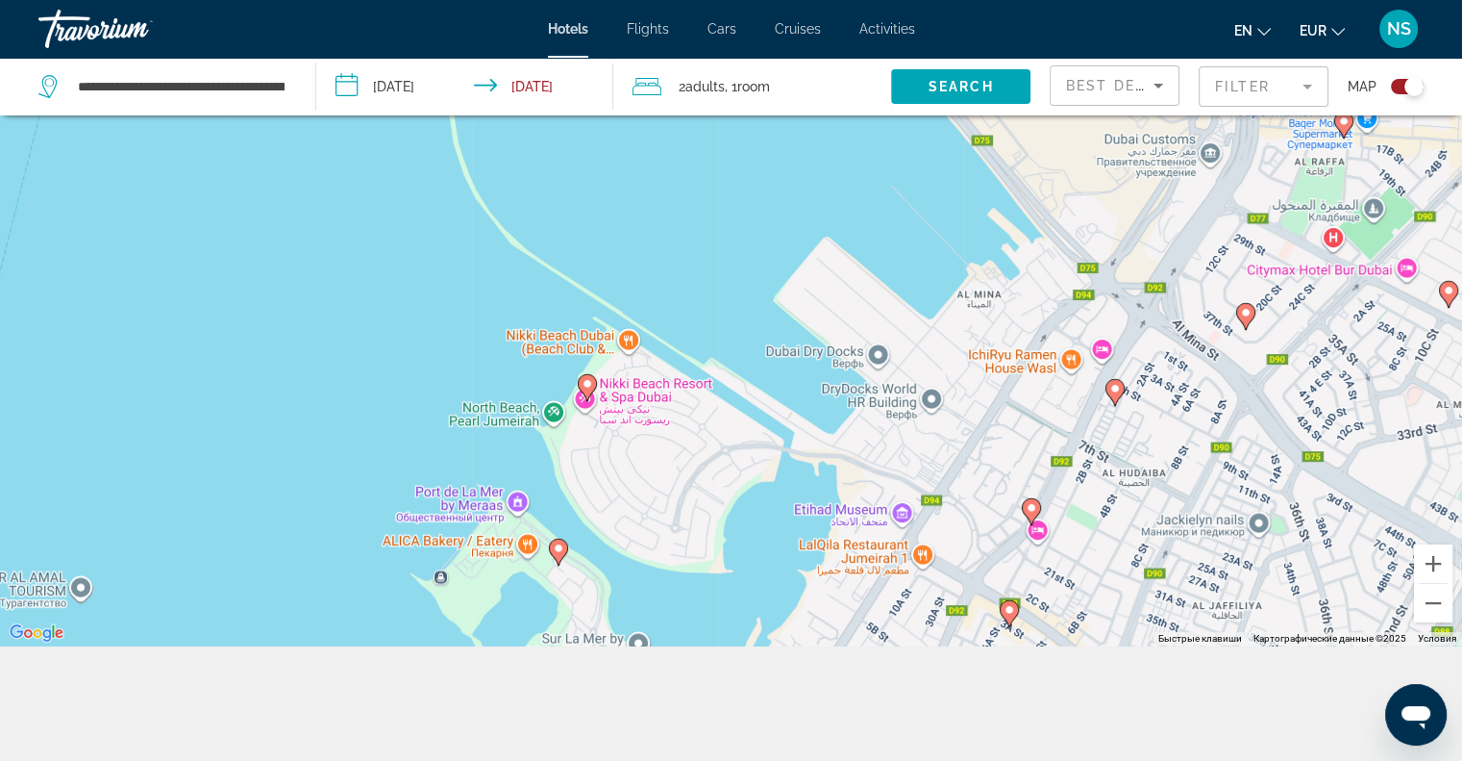
drag, startPoint x: 545, startPoint y: 542, endPoint x: 632, endPoint y: 328, distance: 231.2
click at [632, 328] on div "Чтобы активировать перетаскивание с помощью клавиатуры, нажмите Alt + Ввод. Пос…" at bounding box center [731, 265] width 1462 height 761
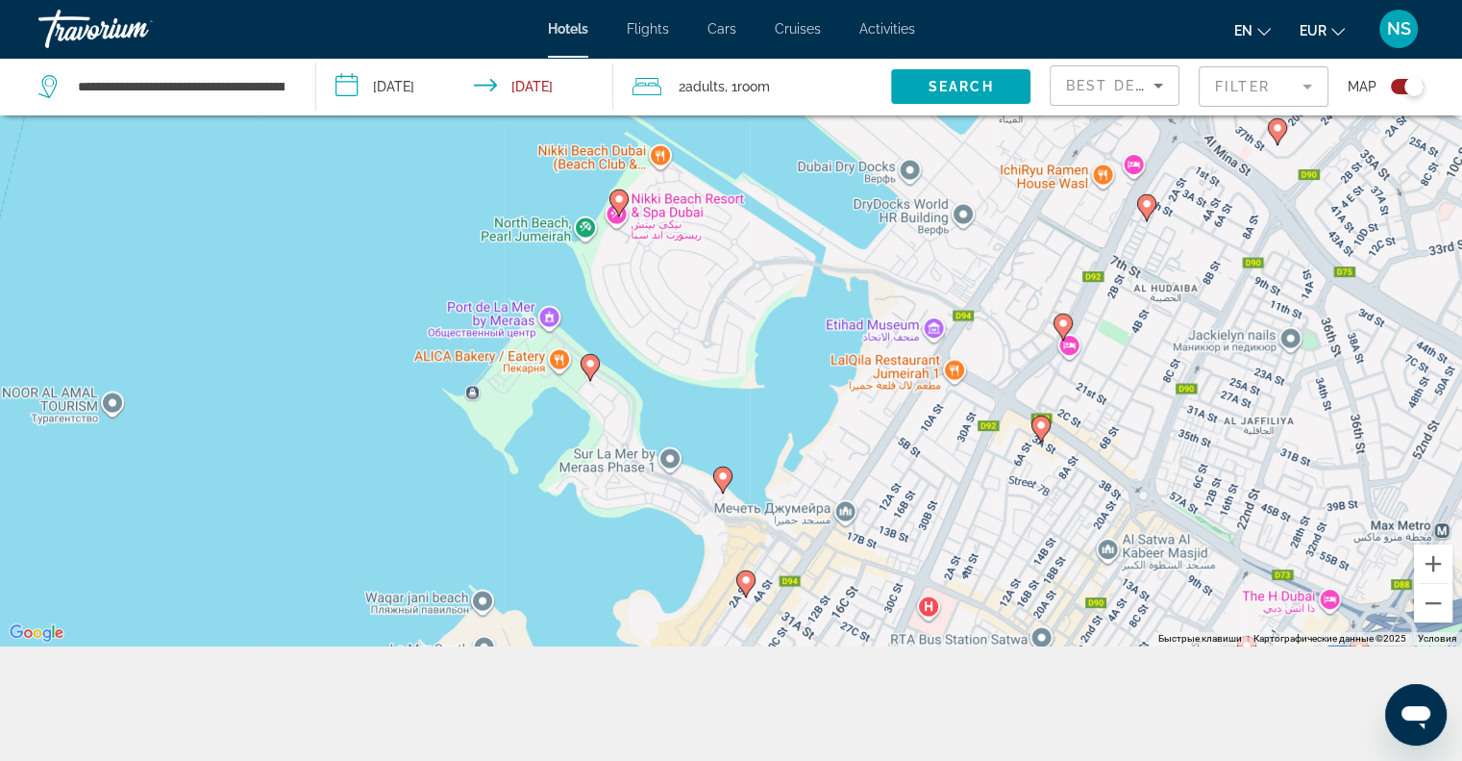
click at [586, 364] on image "Main content" at bounding box center [591, 364] width 12 height 12
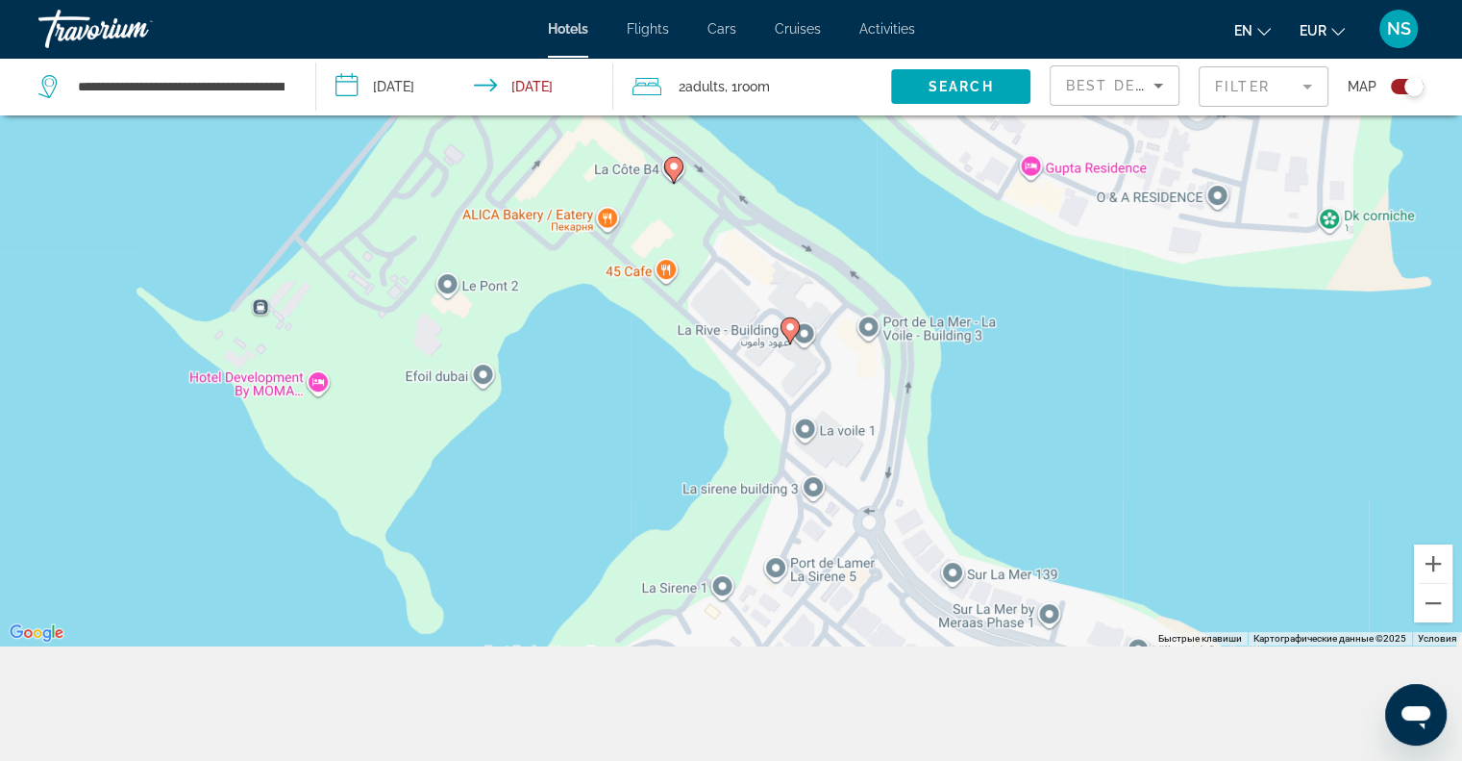
click at [665, 164] on icon "Main content" at bounding box center [672, 169] width 17 height 25
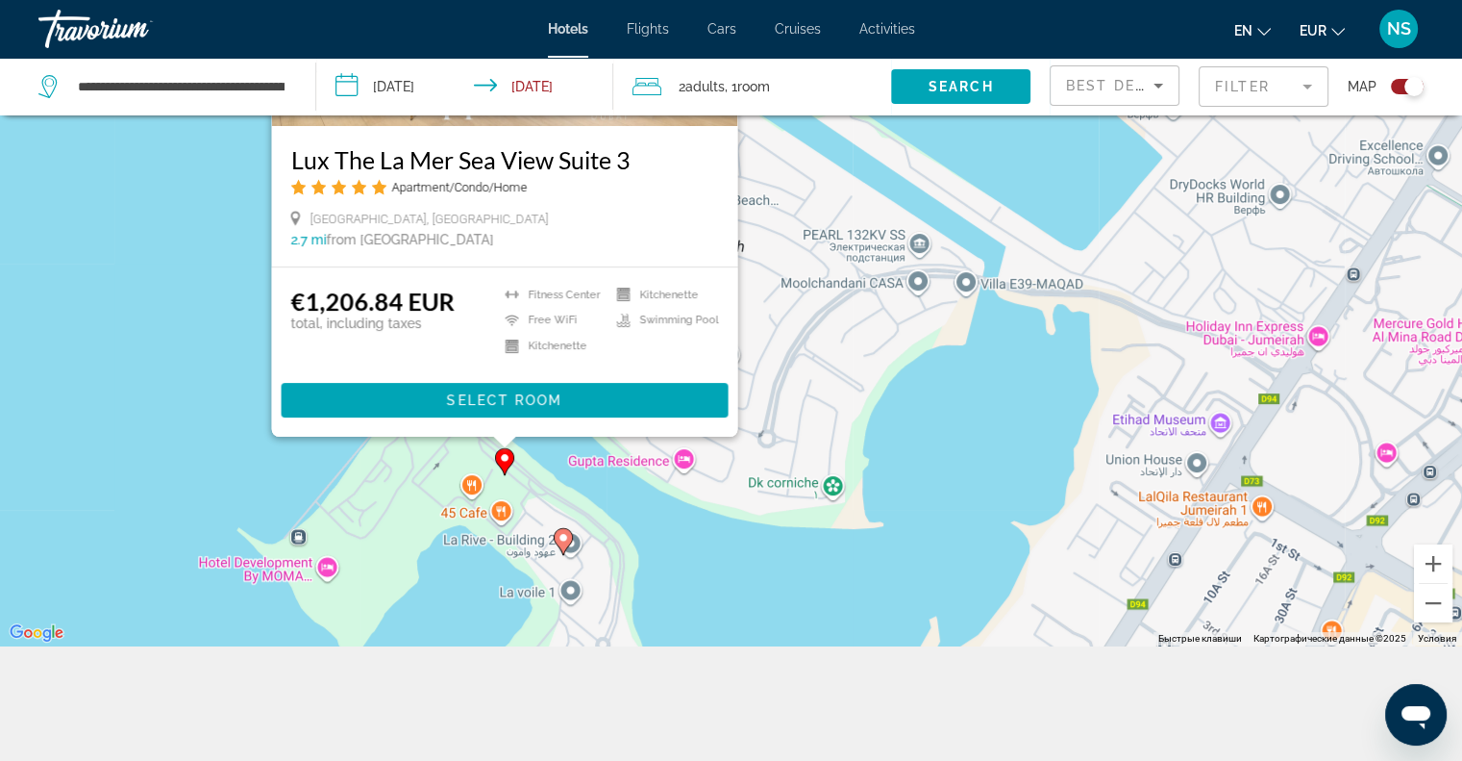
click at [158, 400] on div "Чтобы активировать перетаскивание с помощью клавиатуры, нажмите Alt + Ввод. Пос…" at bounding box center [731, 265] width 1462 height 761
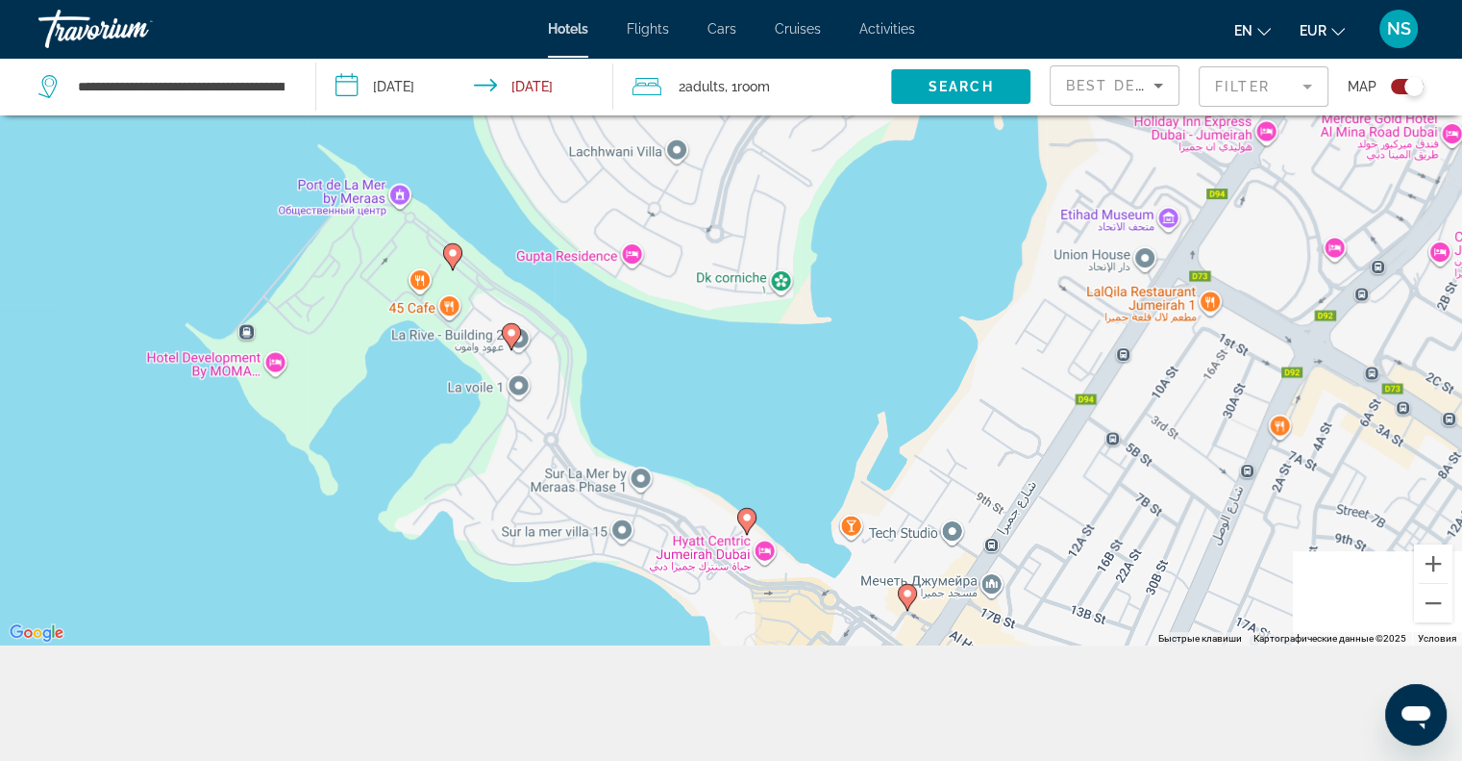
drag, startPoint x: 413, startPoint y: 433, endPoint x: 362, endPoint y: 228, distance: 211.3
click at [362, 228] on div "Чтобы активировать перетаскивание с помощью клавиатуры, нажмите Alt + Ввод. Пос…" at bounding box center [731, 265] width 1462 height 761
click at [505, 337] on icon "Main content" at bounding box center [510, 335] width 17 height 25
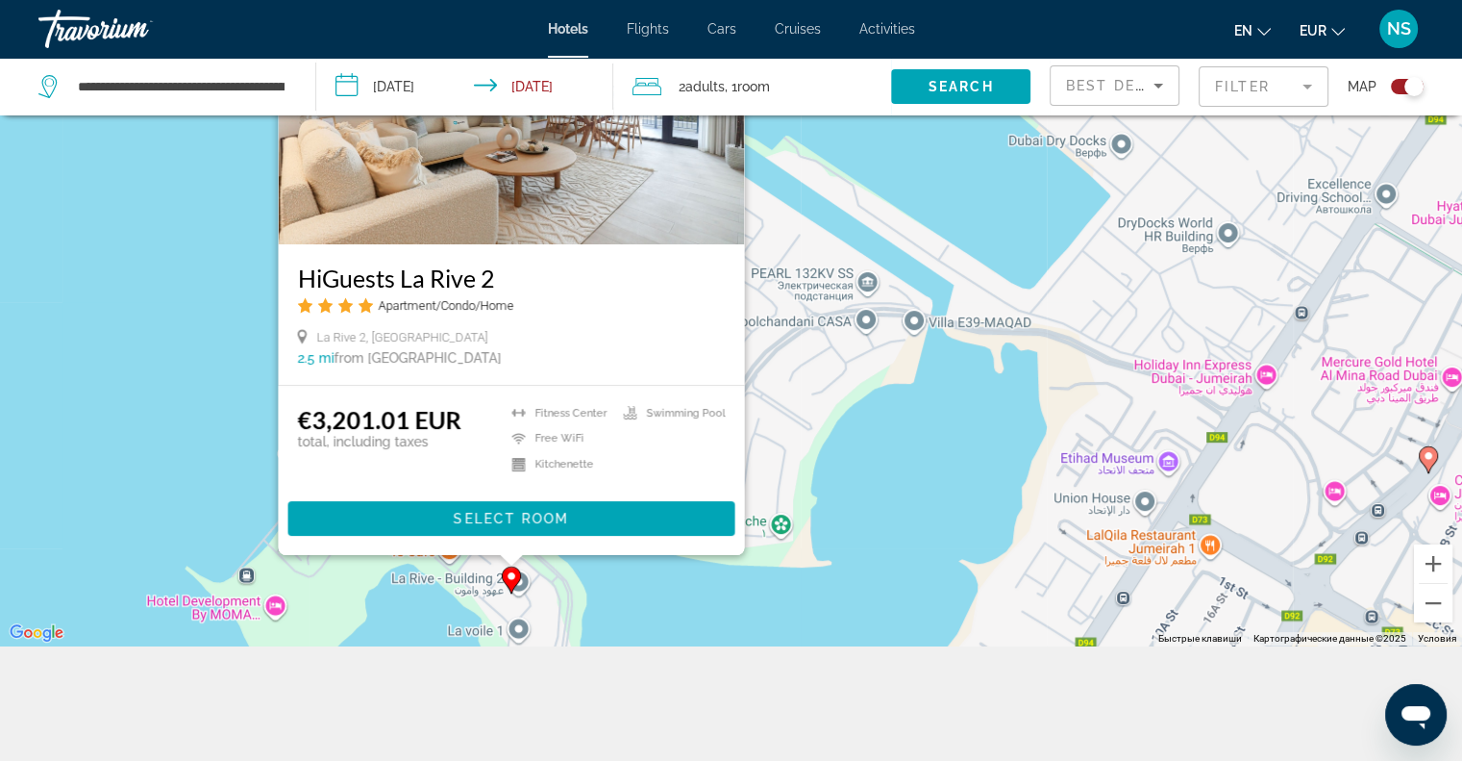
click at [262, 386] on div "Чтобы активировать перетаскивание с помощью клавиатуры, нажмите Alt + Ввод. Пос…" at bounding box center [731, 265] width 1462 height 761
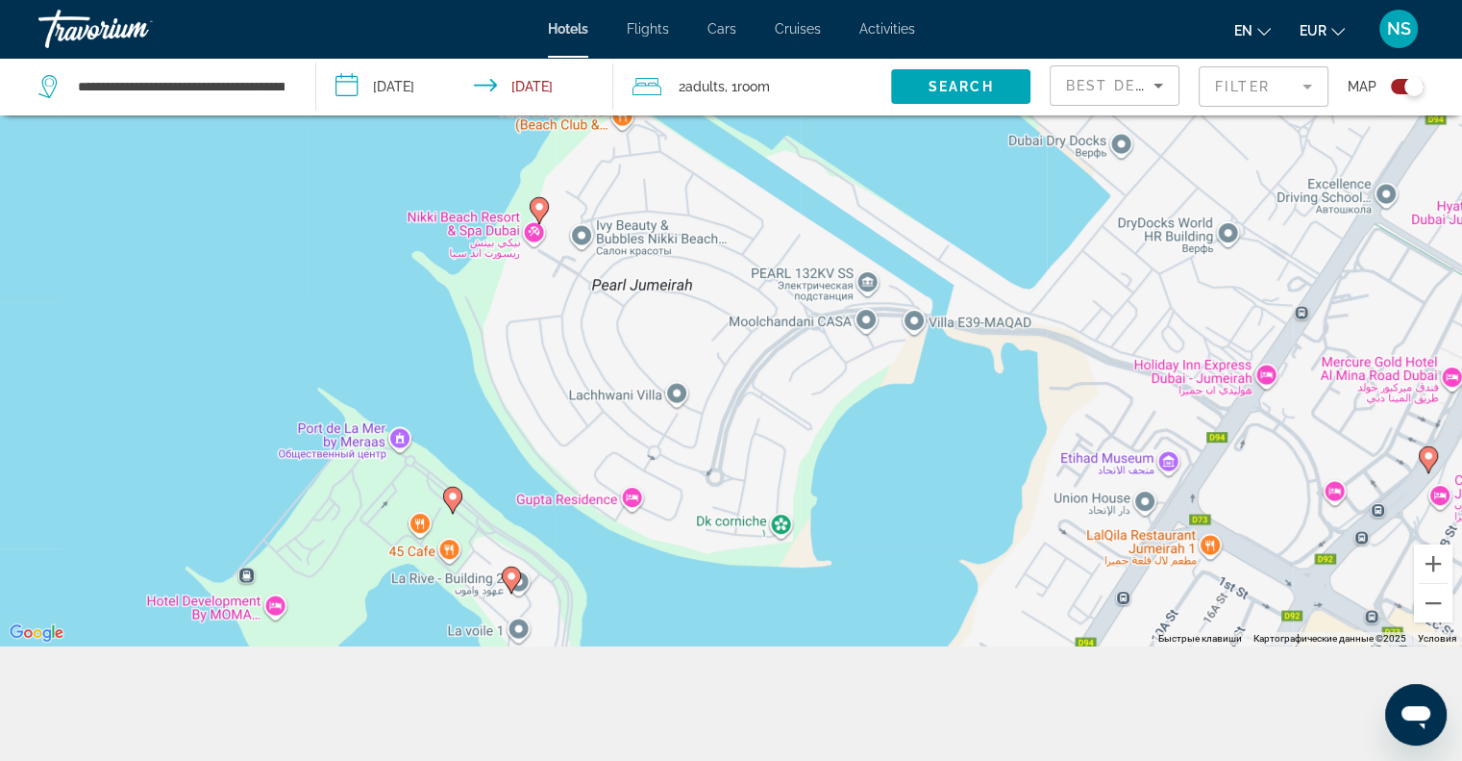
click at [453, 501] on image "Main content" at bounding box center [453, 496] width 12 height 12
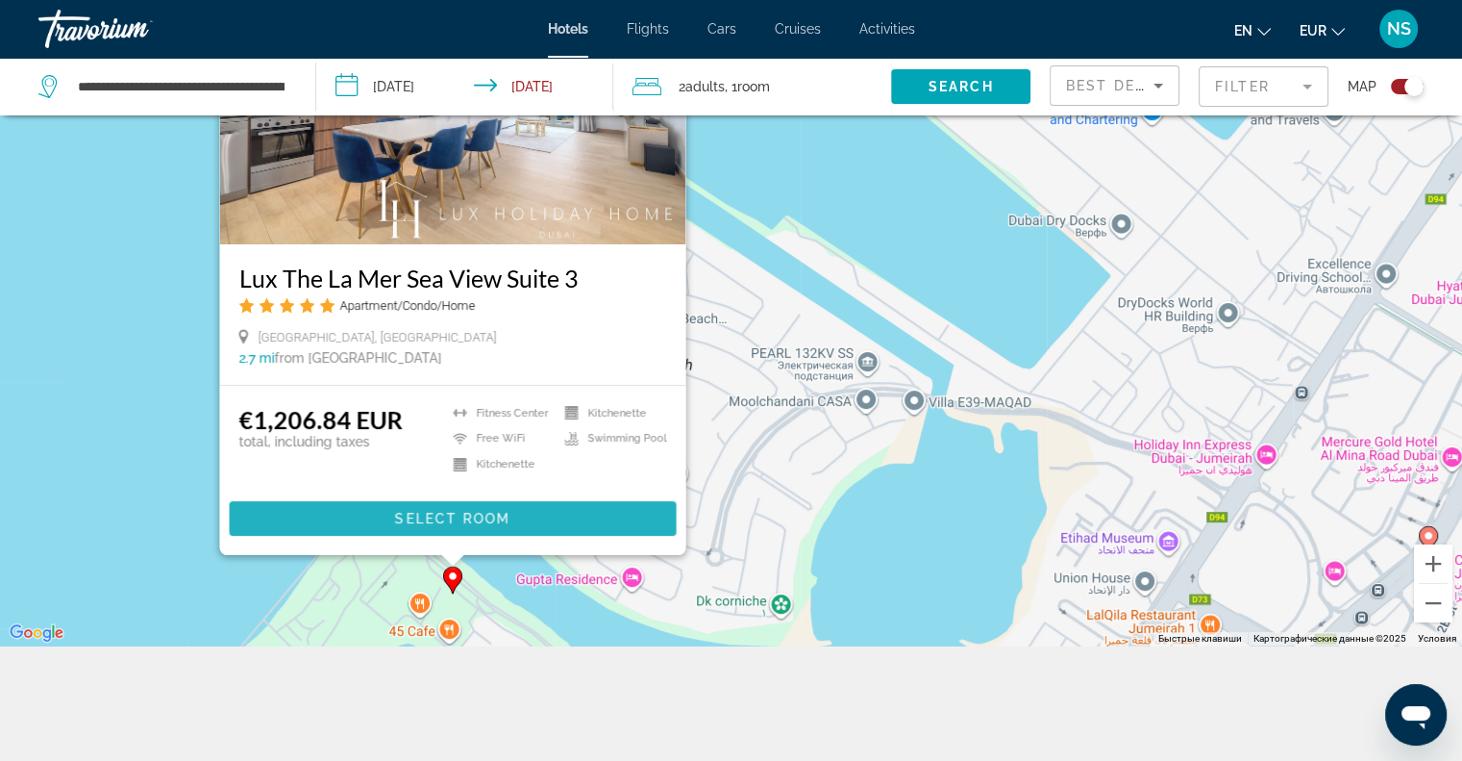
click at [452, 502] on span "Main content" at bounding box center [452, 518] width 447 height 46
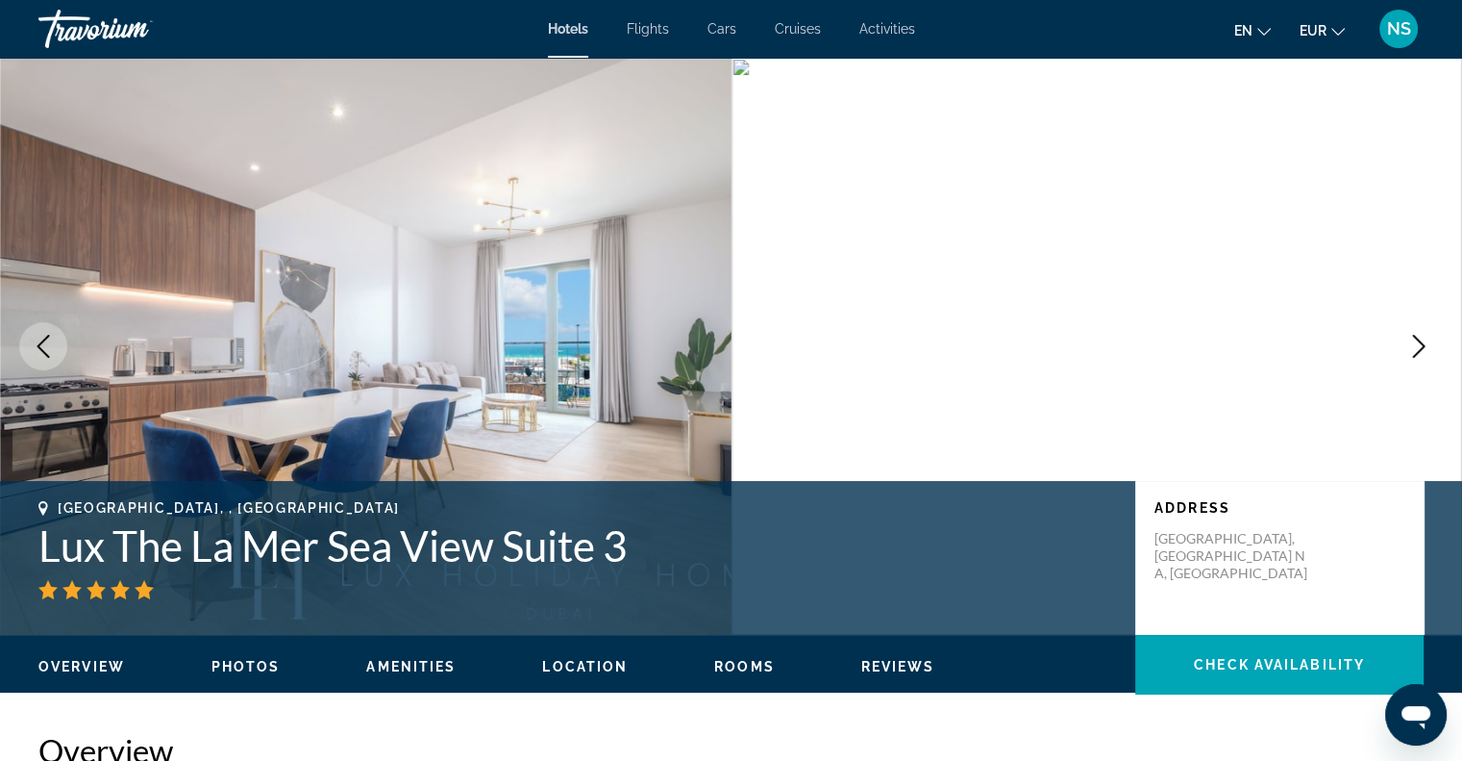
click at [1411, 337] on icon "Next image" at bounding box center [1419, 346] width 23 height 23
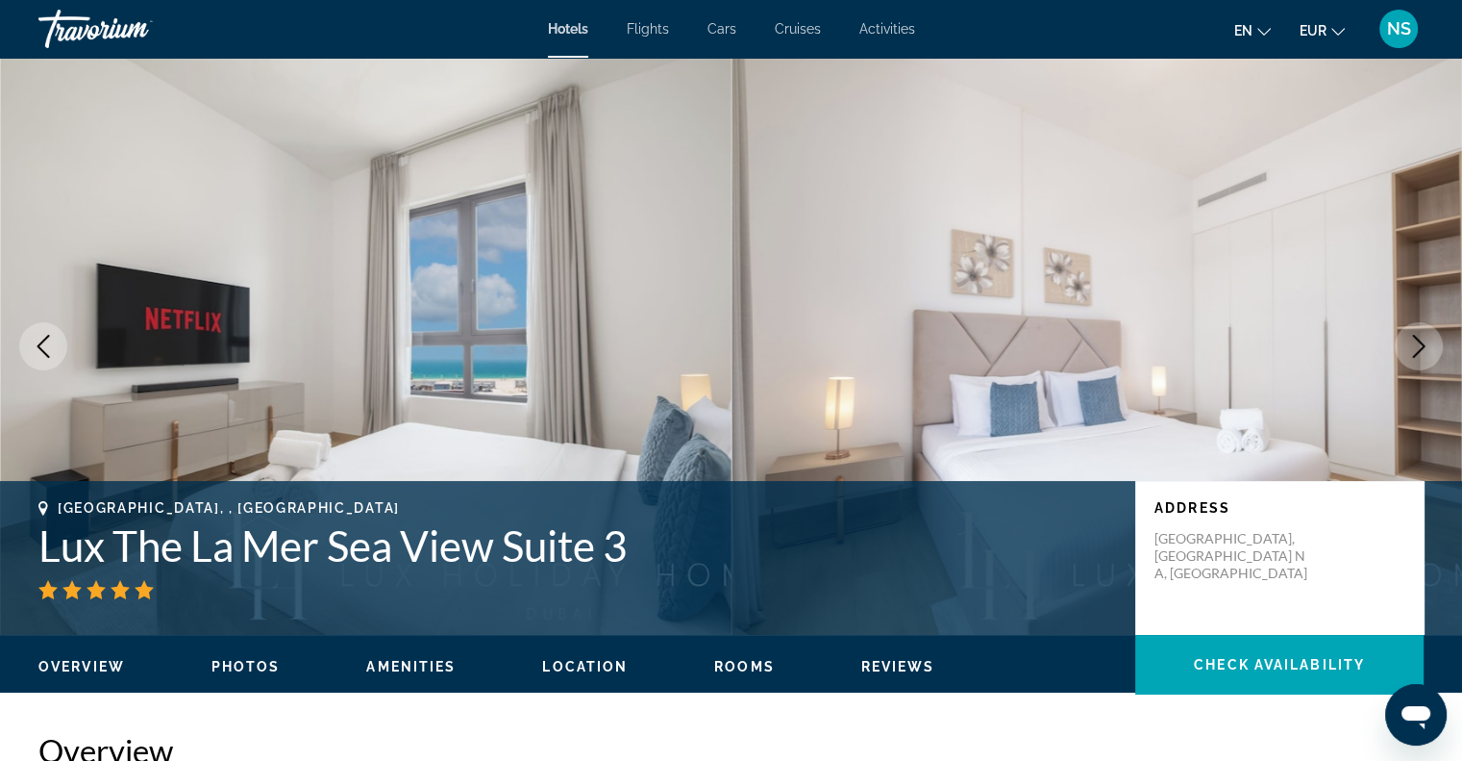
click at [1408, 336] on icon "Next image" at bounding box center [1419, 346] width 23 height 23
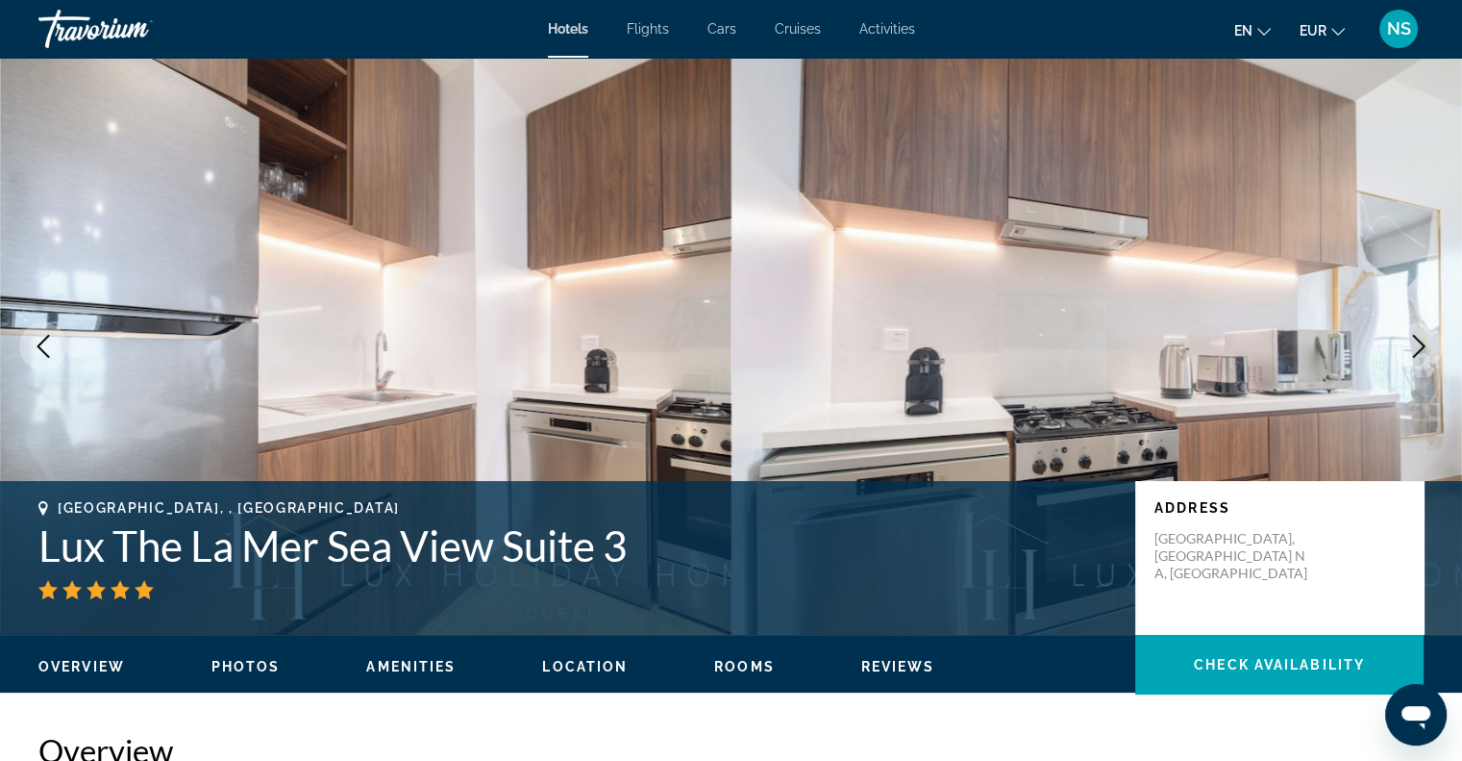
click at [1408, 336] on icon "Next image" at bounding box center [1419, 346] width 23 height 23
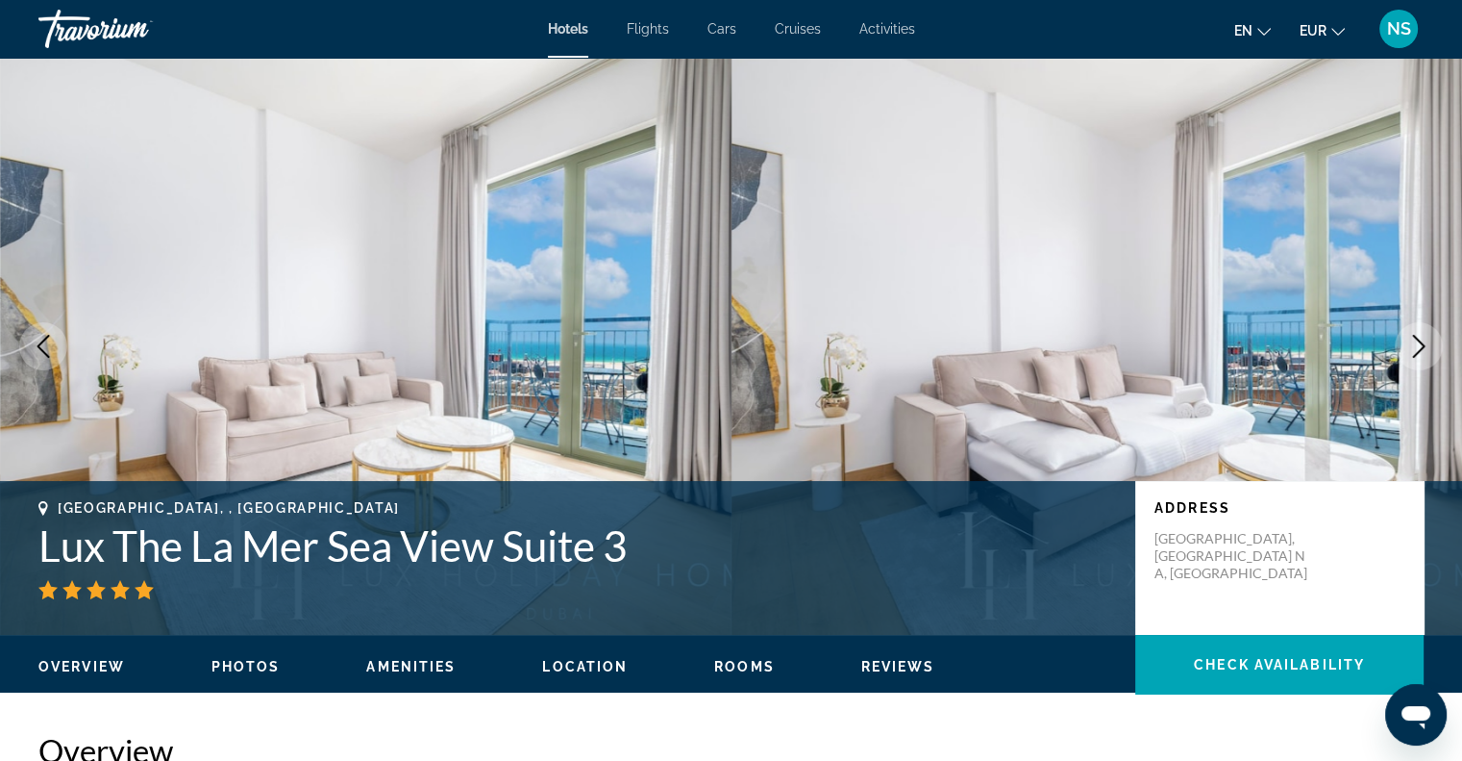
click at [1409, 343] on icon "Next image" at bounding box center [1419, 346] width 23 height 23
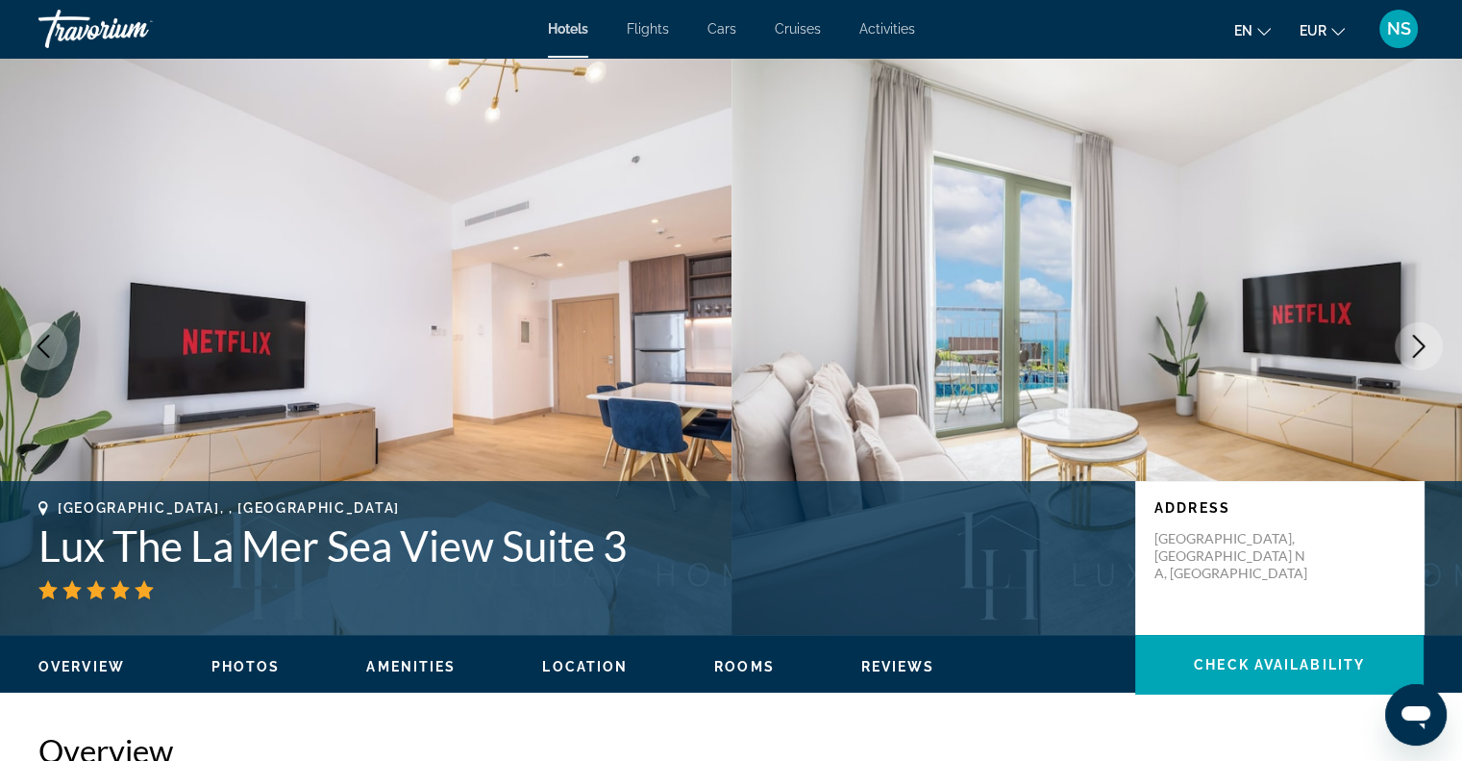
click at [1409, 343] on icon "Next image" at bounding box center [1419, 346] width 23 height 23
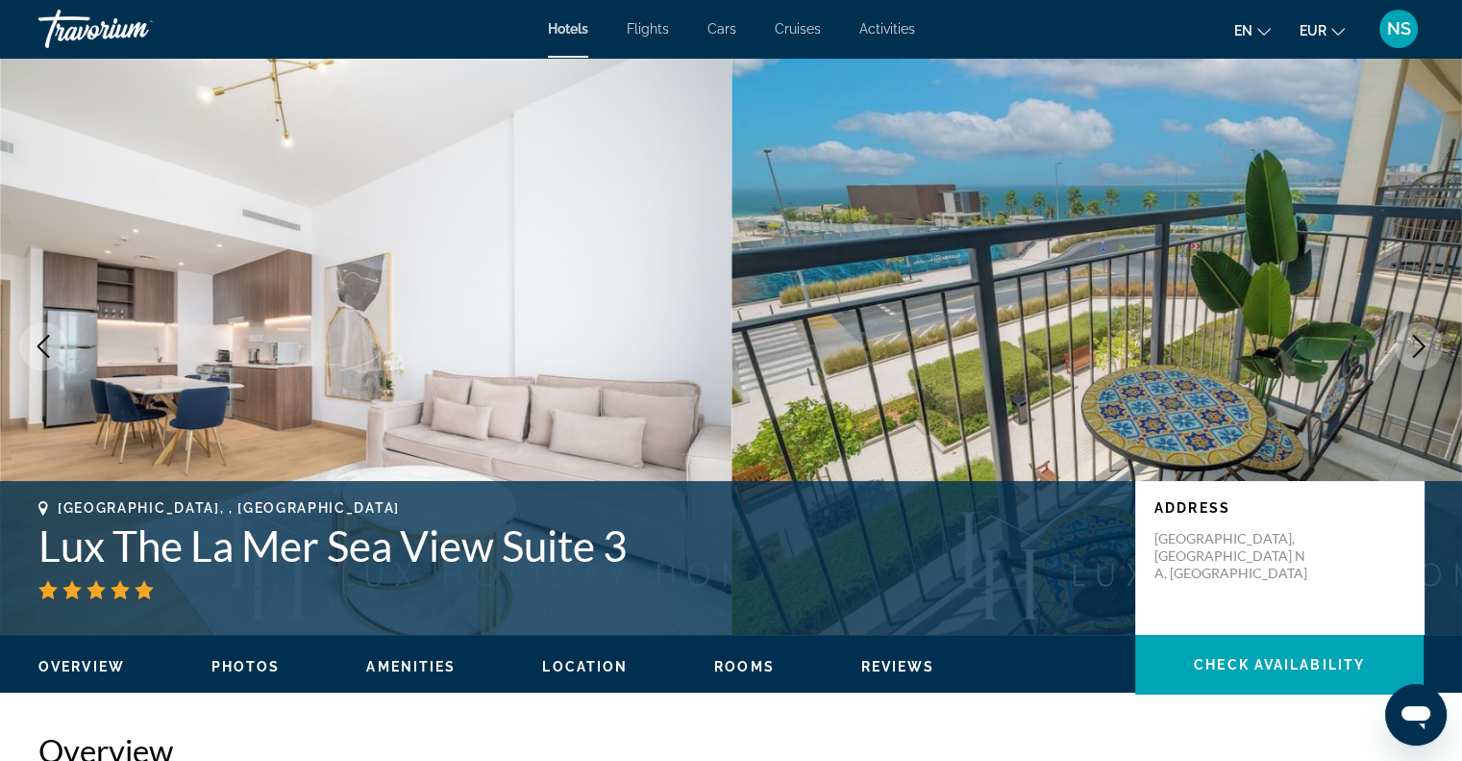
click at [1409, 343] on icon "Next image" at bounding box center [1419, 346] width 23 height 23
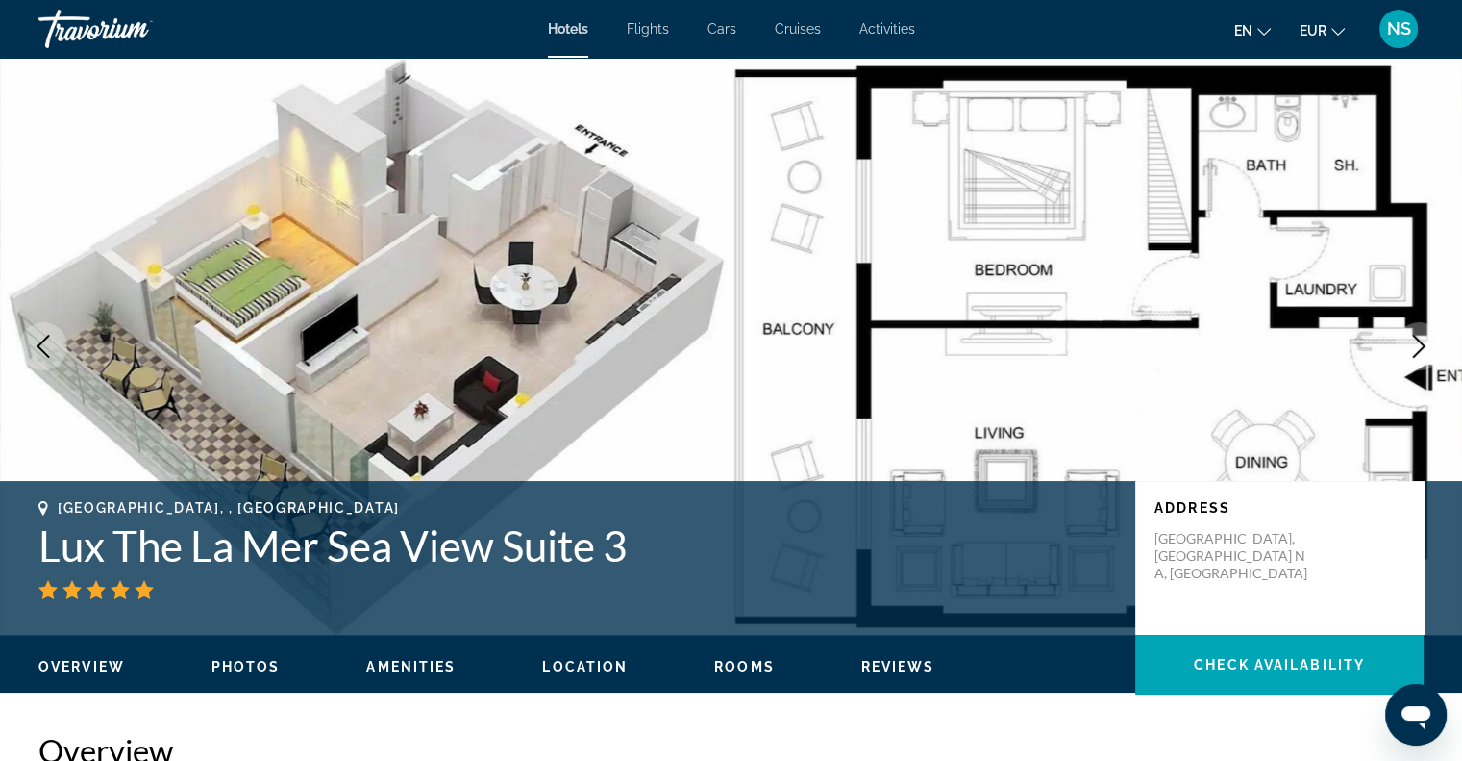
click at [1409, 343] on icon "Next image" at bounding box center [1419, 346] width 23 height 23
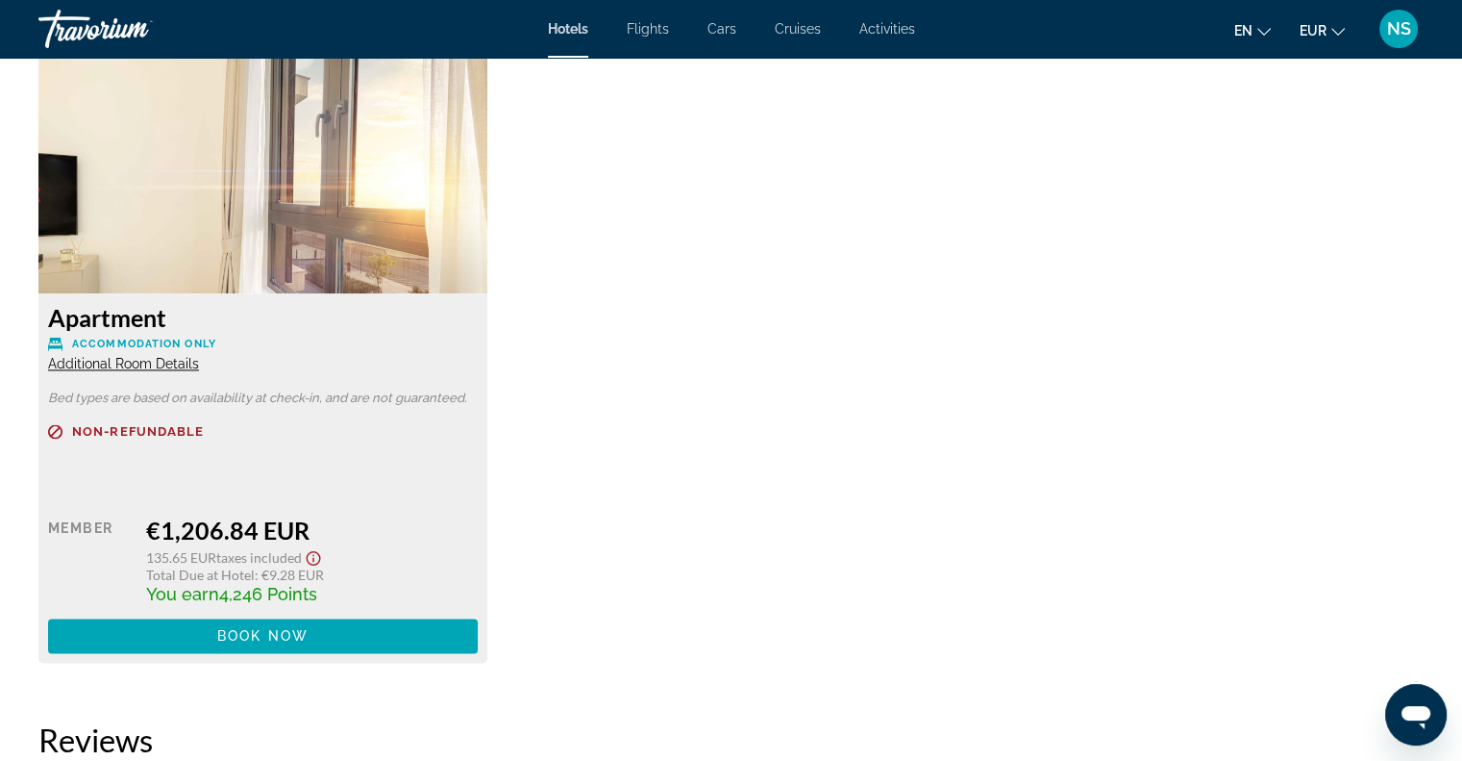
scroll to position [2692, 0]
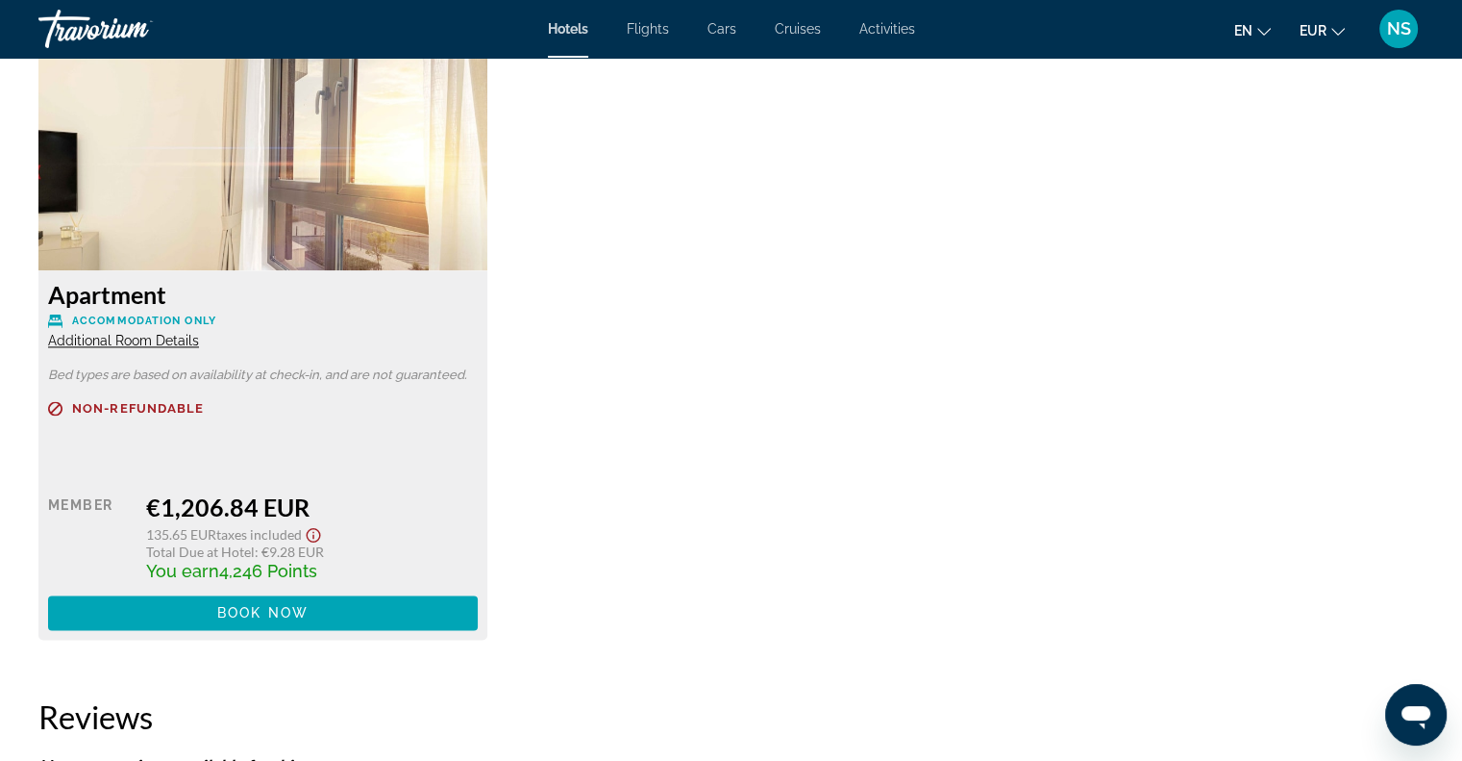
click at [144, 342] on span "Additional Room Details" at bounding box center [123, 340] width 151 height 15
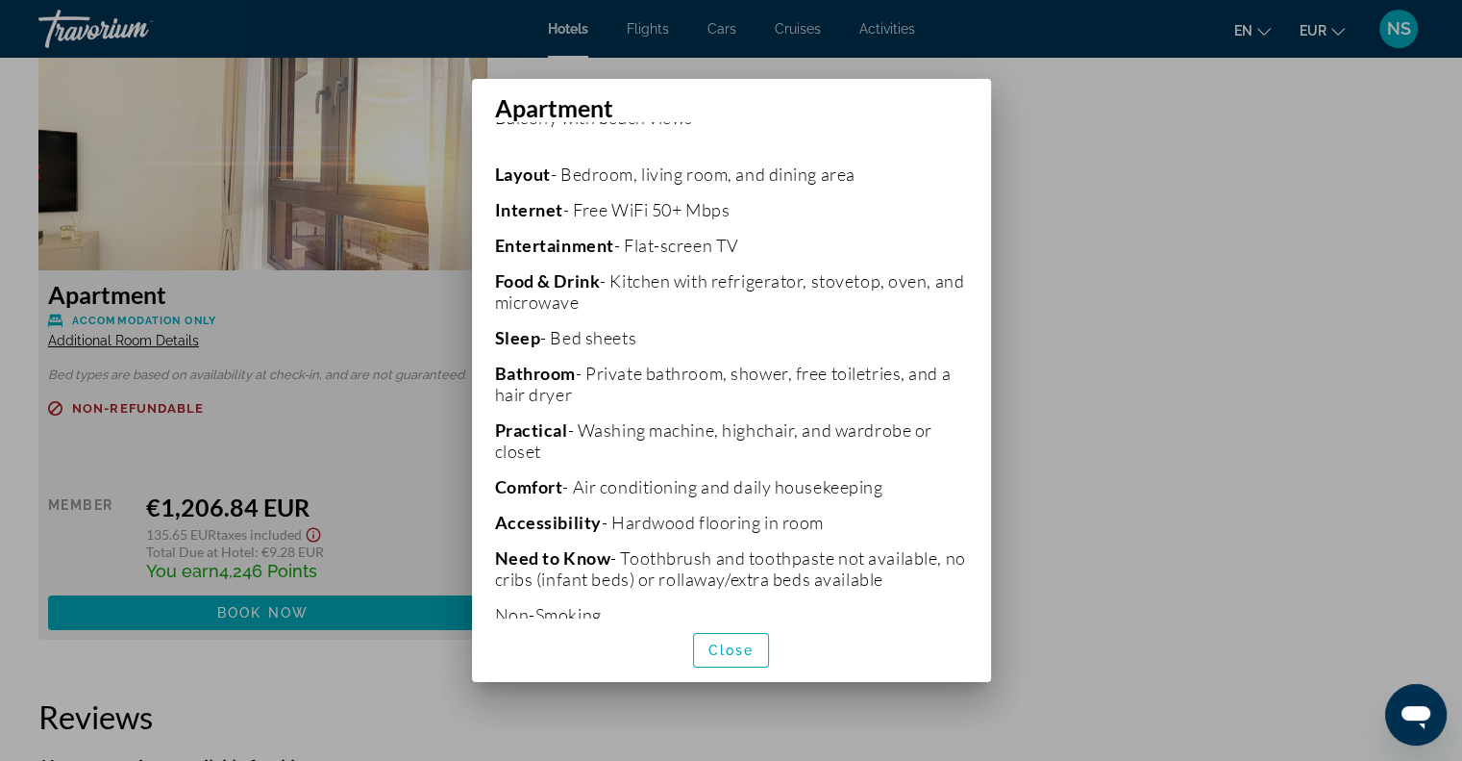
scroll to position [360, 0]
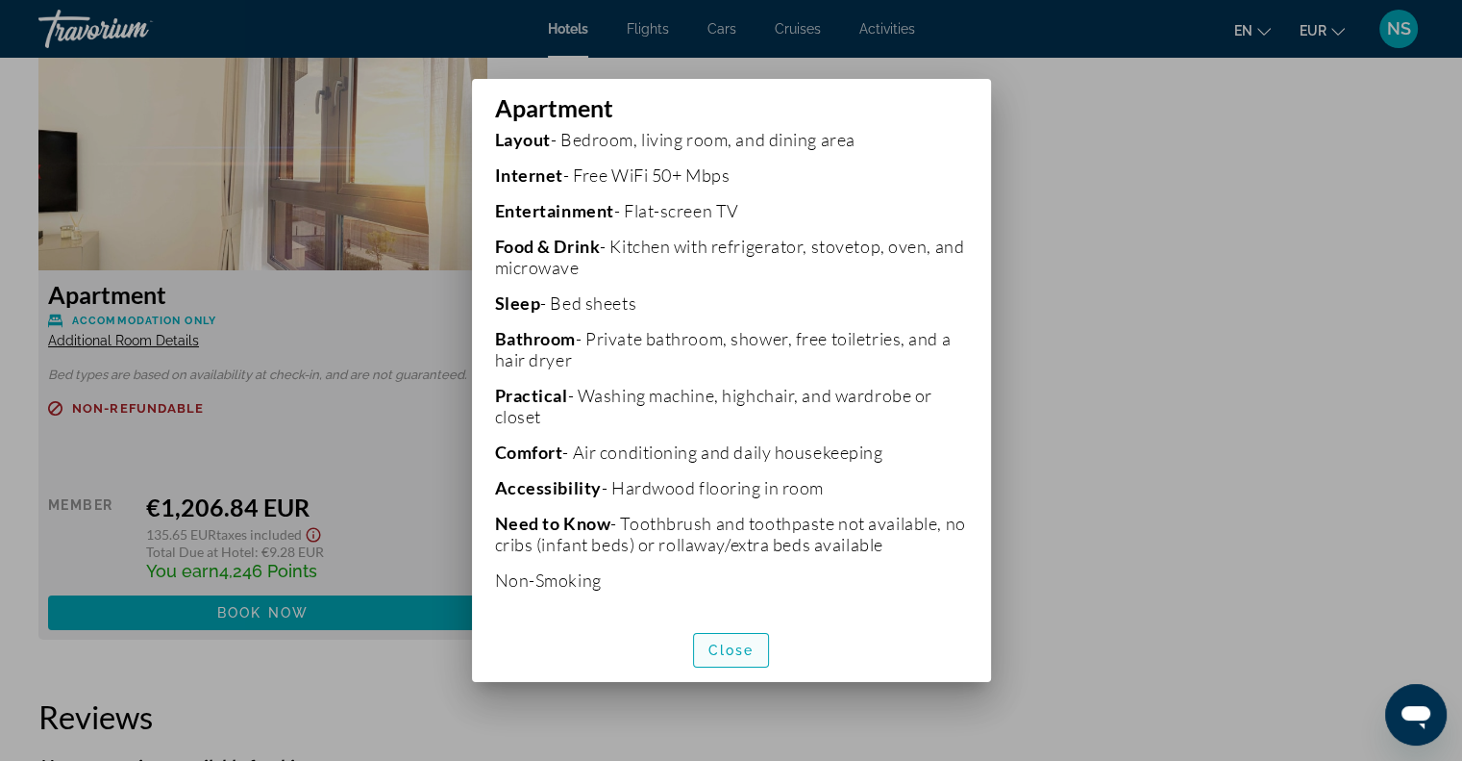
click at [719, 642] on span "Close" at bounding box center [732, 649] width 46 height 15
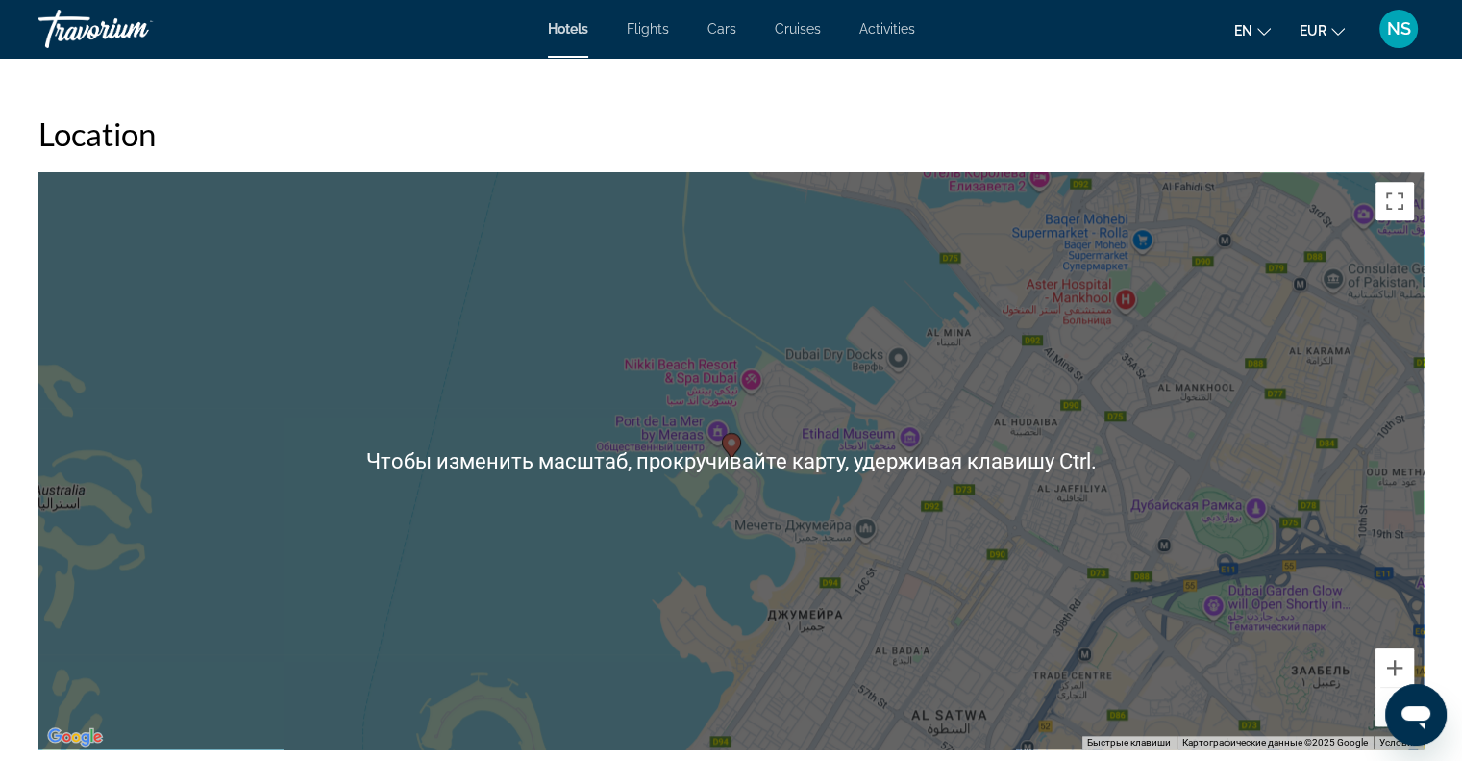
scroll to position [1746, 0]
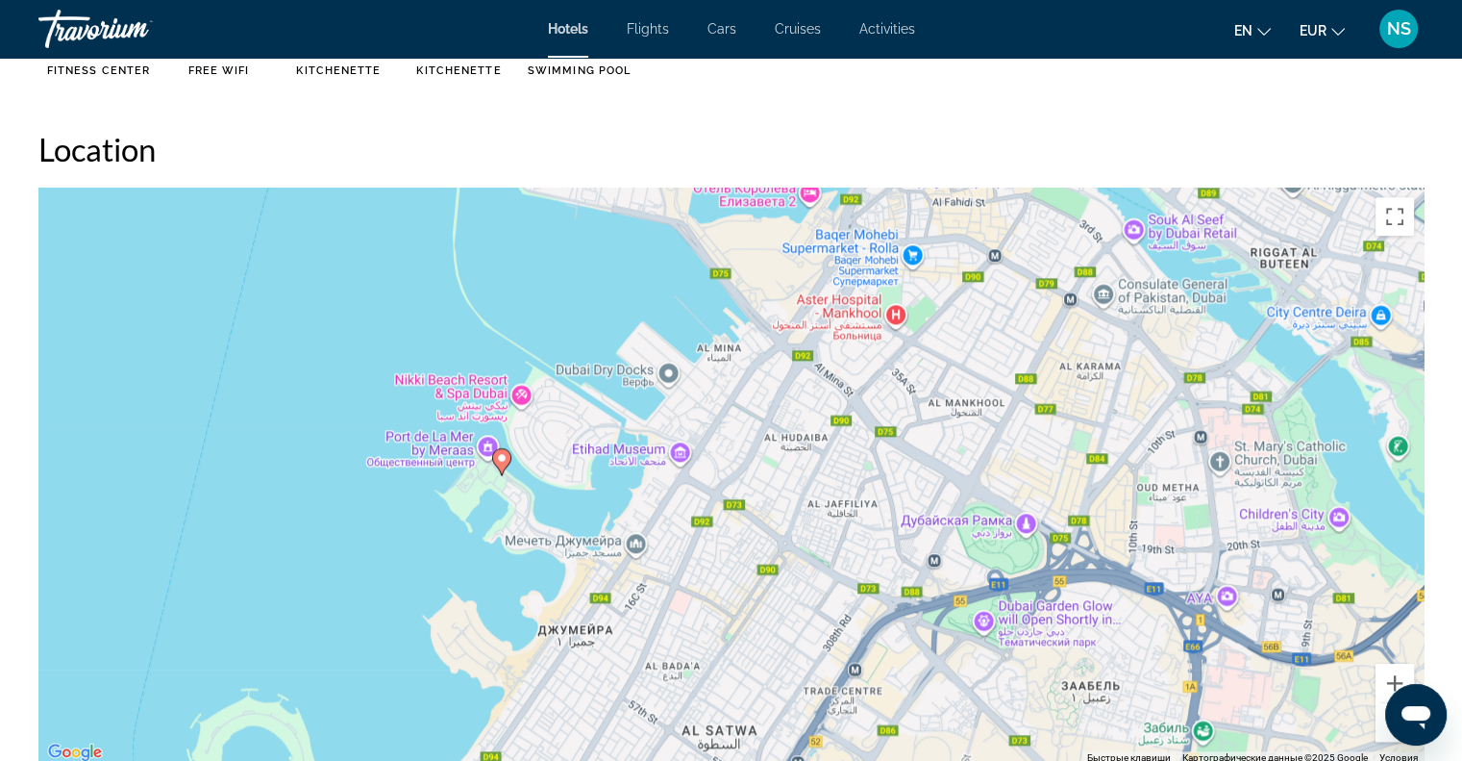
drag, startPoint x: 834, startPoint y: 574, endPoint x: 596, endPoint y: 576, distance: 237.5
click at [596, 576] on div "Чтобы активировать перетаскивание с помощью клавиатуры, нажмите Alt + Ввод. Пос…" at bounding box center [730, 475] width 1385 height 577
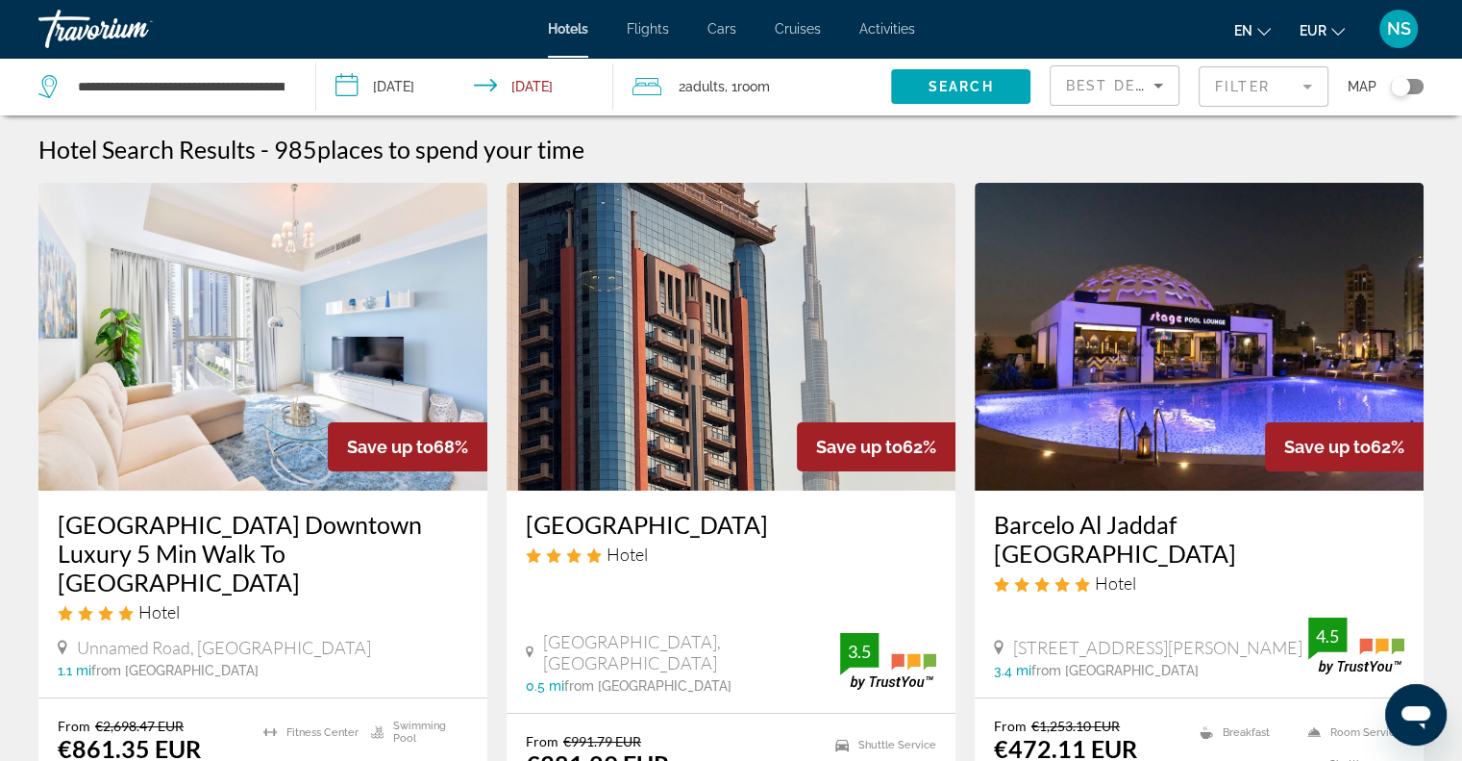
click at [1421, 80] on button "Toggle map" at bounding box center [1400, 86] width 47 height 17
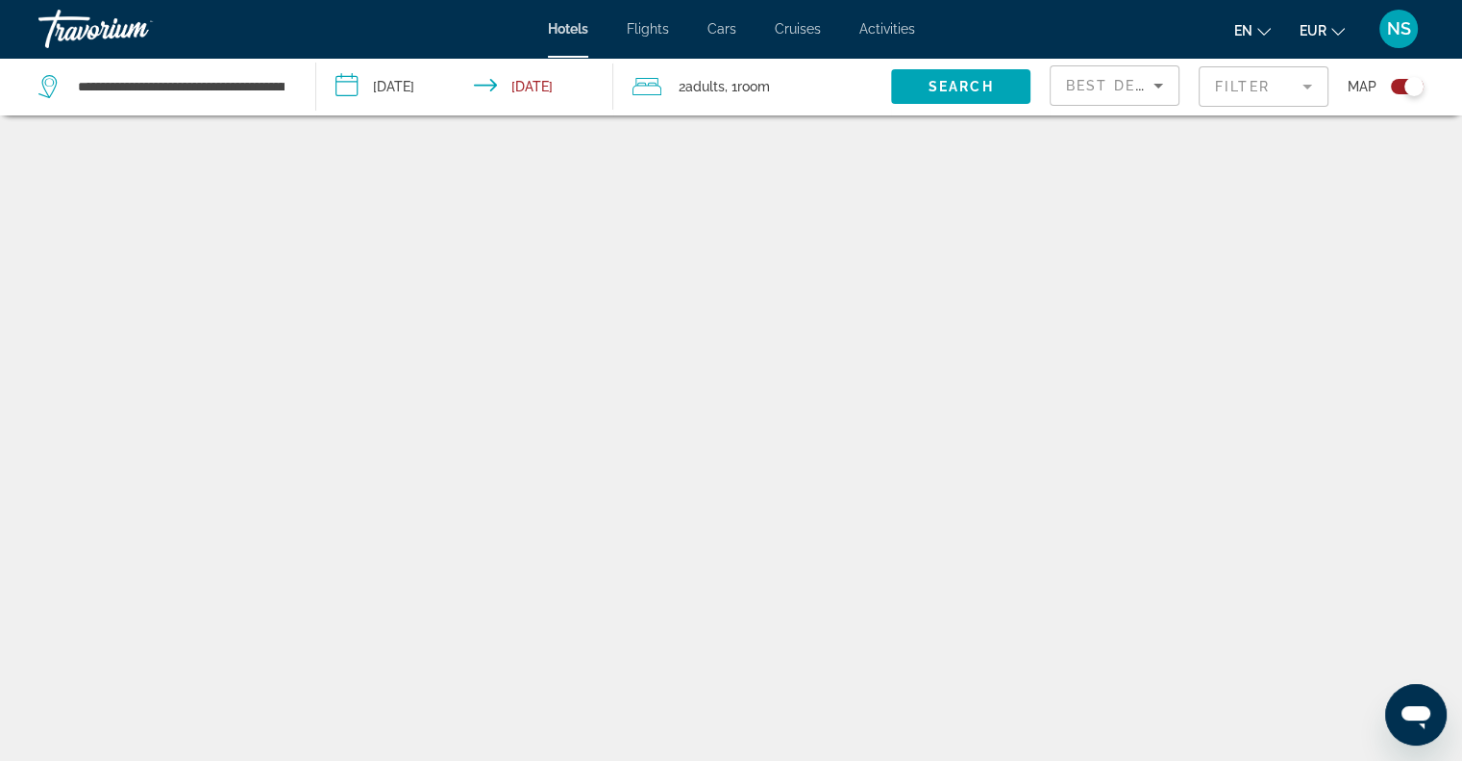
scroll to position [115, 0]
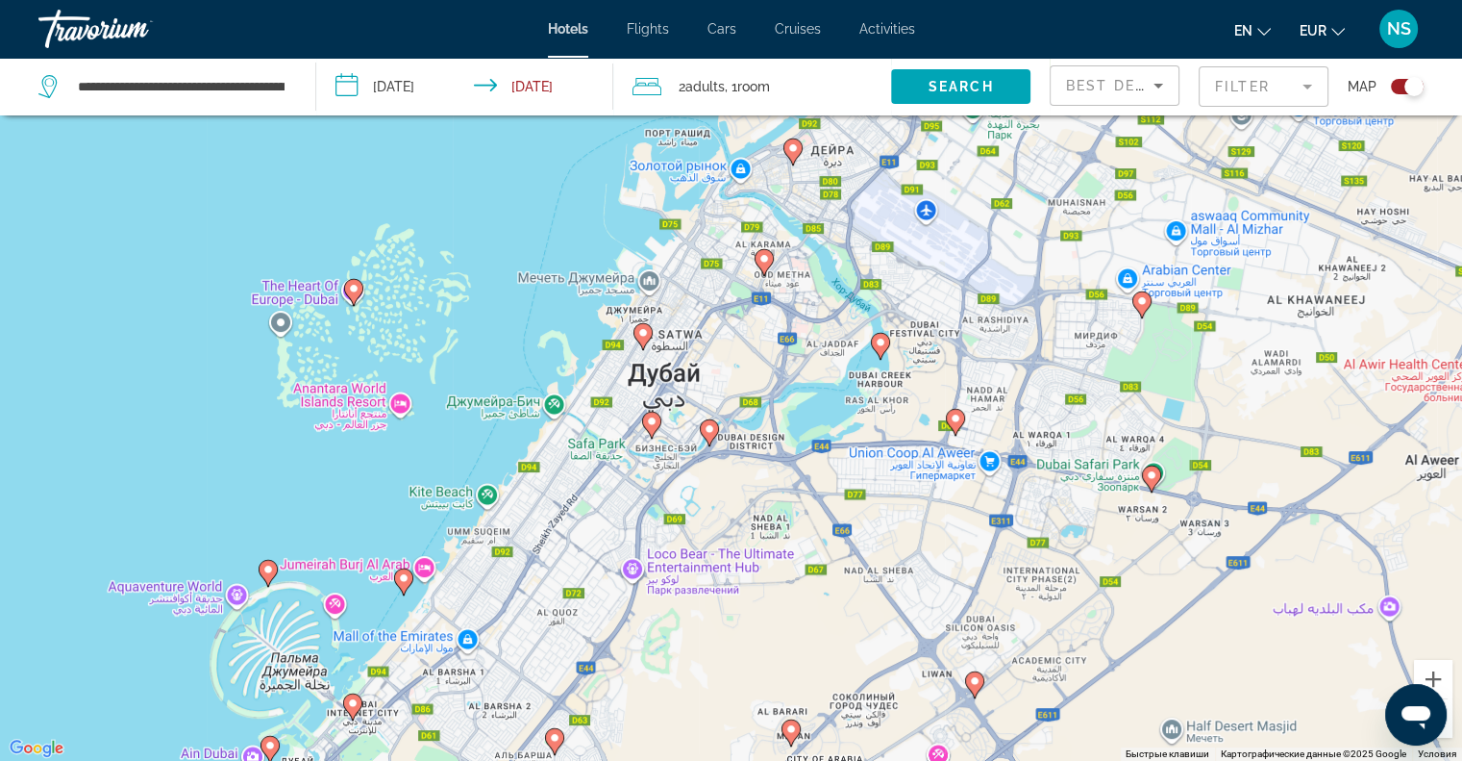
drag, startPoint x: 651, startPoint y: 410, endPoint x: 1143, endPoint y: 345, distance: 496.5
click at [1143, 345] on div "Чтобы активировать перетаскивание с помощью клавиатуры, нажмите Alt + Ввод. Пос…" at bounding box center [731, 380] width 1462 height 761
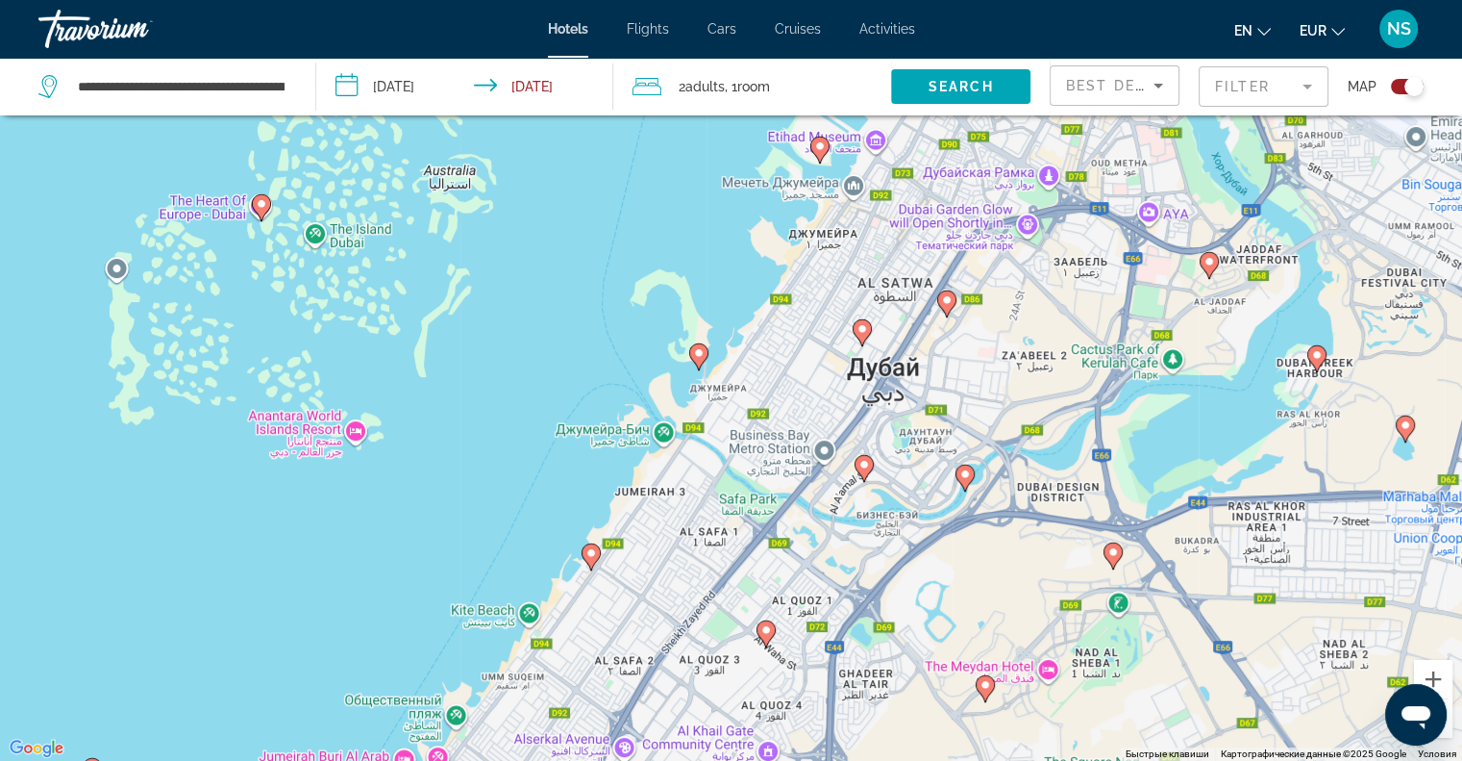
drag, startPoint x: 759, startPoint y: 342, endPoint x: 1111, endPoint y: 302, distance: 355.2
click at [1111, 302] on div "Чтобы активировать перетаскивание с помощью клавиатуры, нажмите Alt + Ввод. Пос…" at bounding box center [731, 380] width 1462 height 761
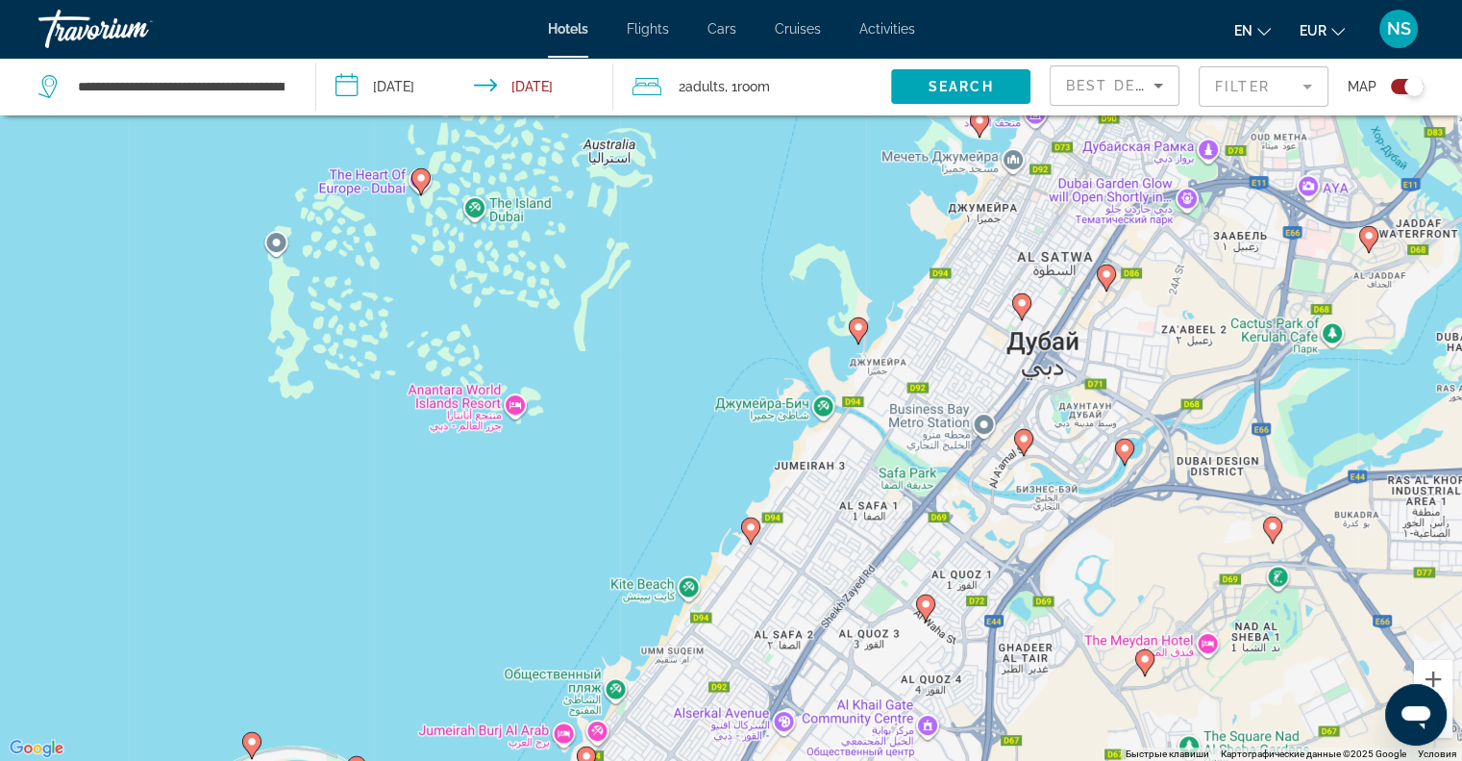
drag, startPoint x: 994, startPoint y: 353, endPoint x: 1053, endPoint y: 338, distance: 60.4
click at [1053, 338] on div "Чтобы активировать перетаскивание с помощью клавиатуры, нажмите Alt + Ввод. Пос…" at bounding box center [731, 380] width 1462 height 761
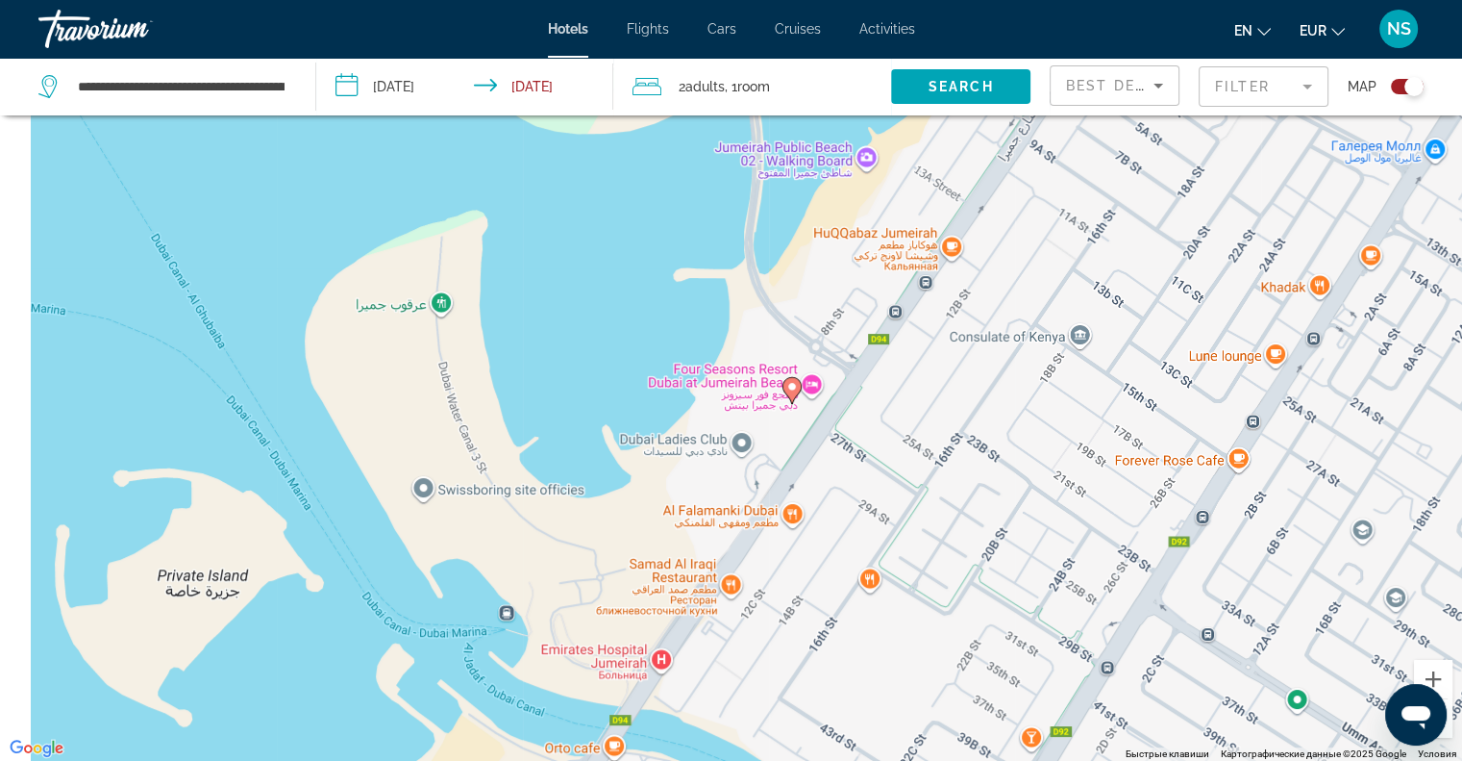
drag, startPoint x: 854, startPoint y: 319, endPoint x: 1456, endPoint y: 410, distance: 608.6
click at [1456, 410] on div "Чтобы активировать перетаскивание с помощью клавиатуры, нажмите Alt + Ввод. Пос…" at bounding box center [731, 380] width 1462 height 761
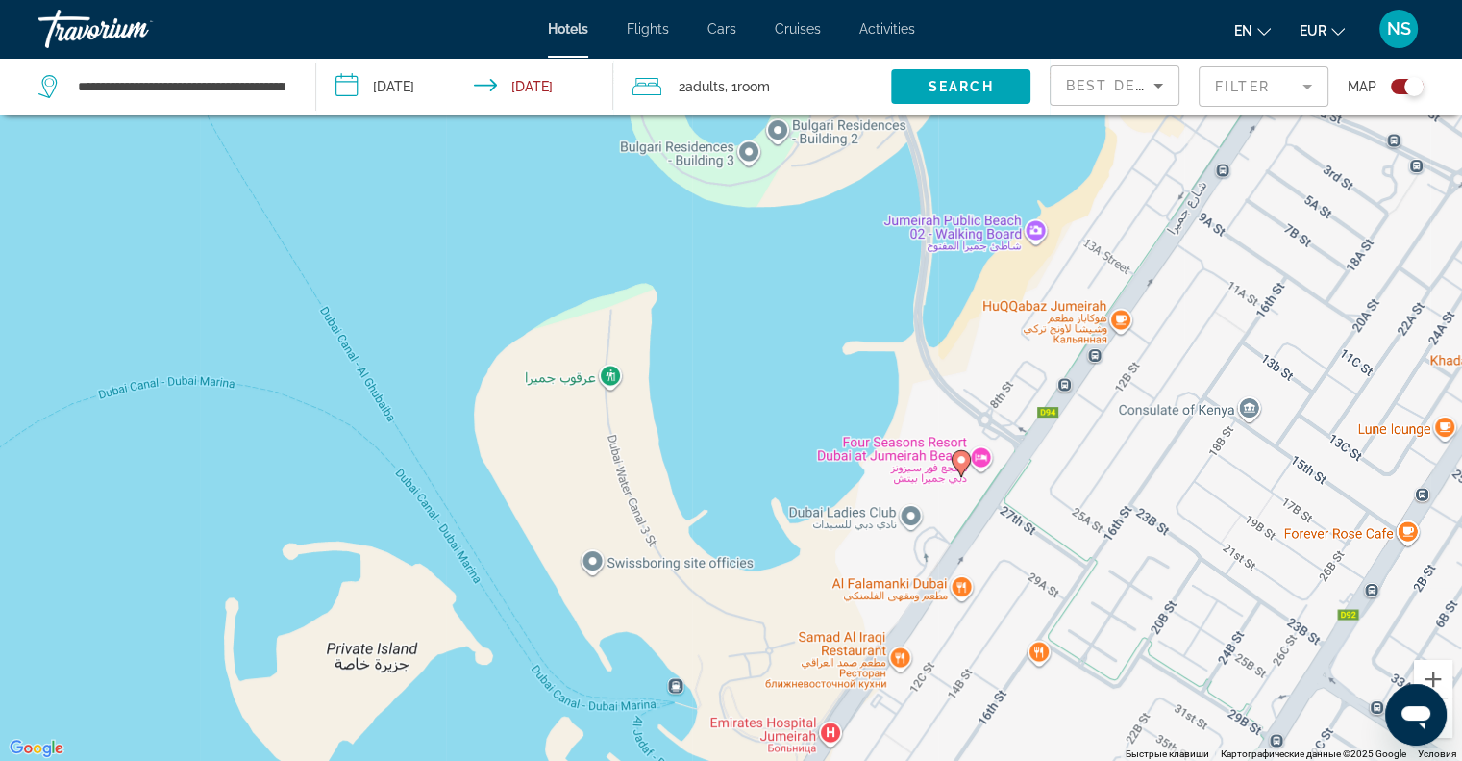
drag, startPoint x: 1247, startPoint y: 433, endPoint x: 1461, endPoint y: 524, distance: 233.1
click at [1461, 524] on div "Чтобы активировать перетаскивание с помощью клавиатуры, нажмите Alt + Ввод. Пос…" at bounding box center [731, 380] width 1462 height 761
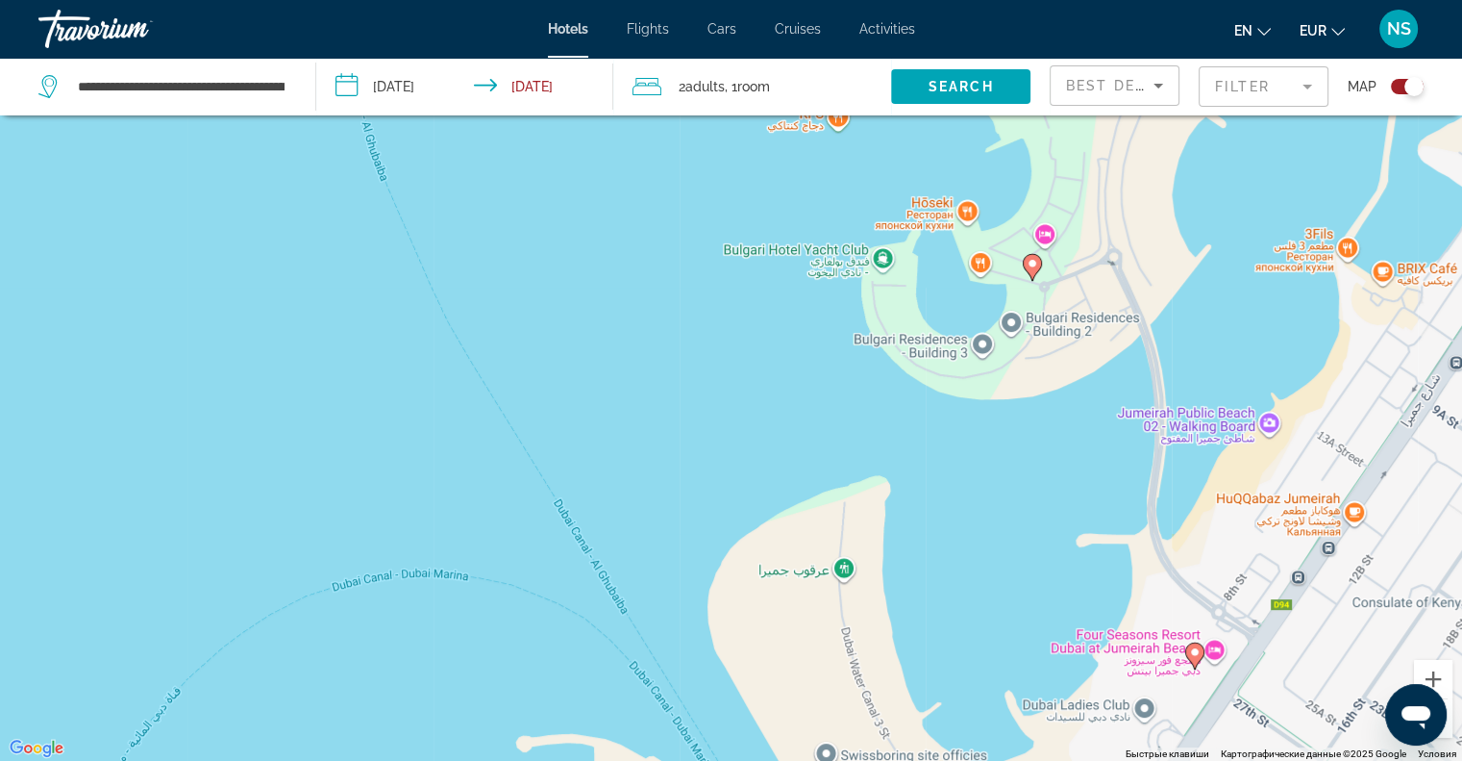
drag, startPoint x: 1341, startPoint y: 407, endPoint x: 1350, endPoint y: 538, distance: 132.0
click at [1350, 538] on div "Чтобы активировать перетаскивание с помощью клавиатуры, нажмите Alt + Ввод. Пос…" at bounding box center [731, 380] width 1462 height 761
click at [1037, 266] on image "Main content" at bounding box center [1033, 264] width 12 height 12
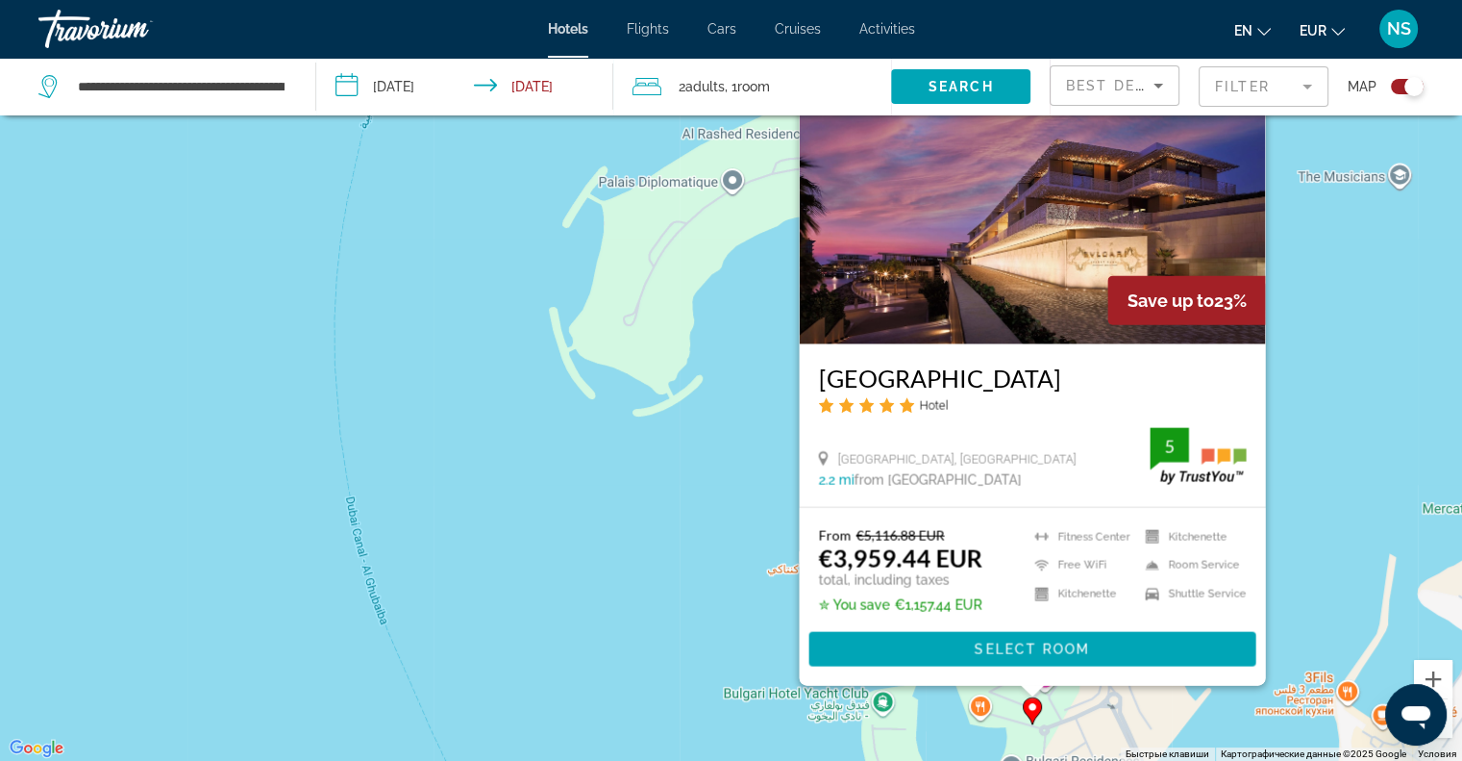
click at [740, 478] on div "Чтобы активировать перетаскивание с помощью клавиатуры, нажмите Alt + Ввод. Пос…" at bounding box center [731, 380] width 1462 height 761
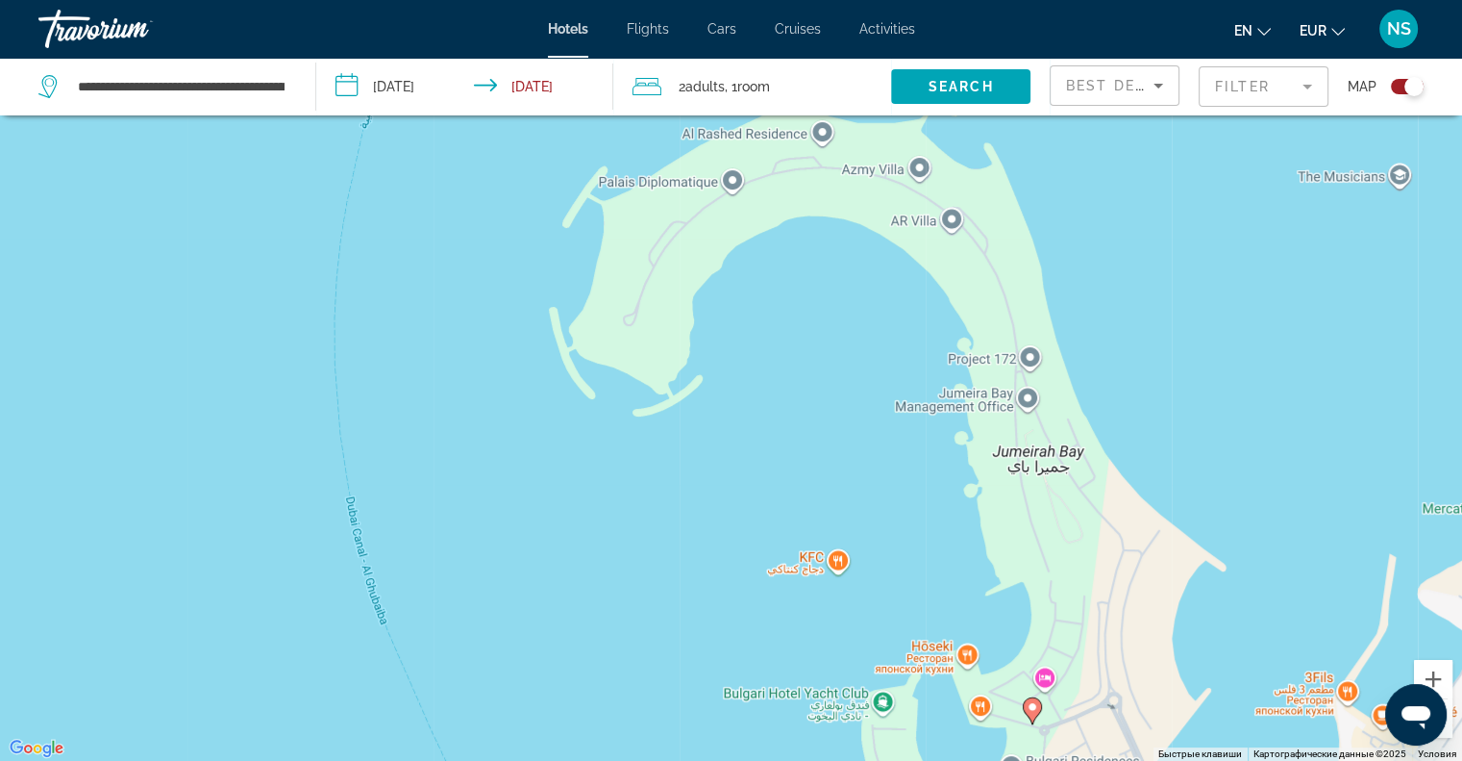
drag, startPoint x: 881, startPoint y: 546, endPoint x: 771, endPoint y: 268, distance: 298.7
click at [771, 268] on div "Чтобы активировать перетаскивание с помощью клавиатуры, нажмите Alt + Ввод. Пос…" at bounding box center [731, 380] width 1462 height 761
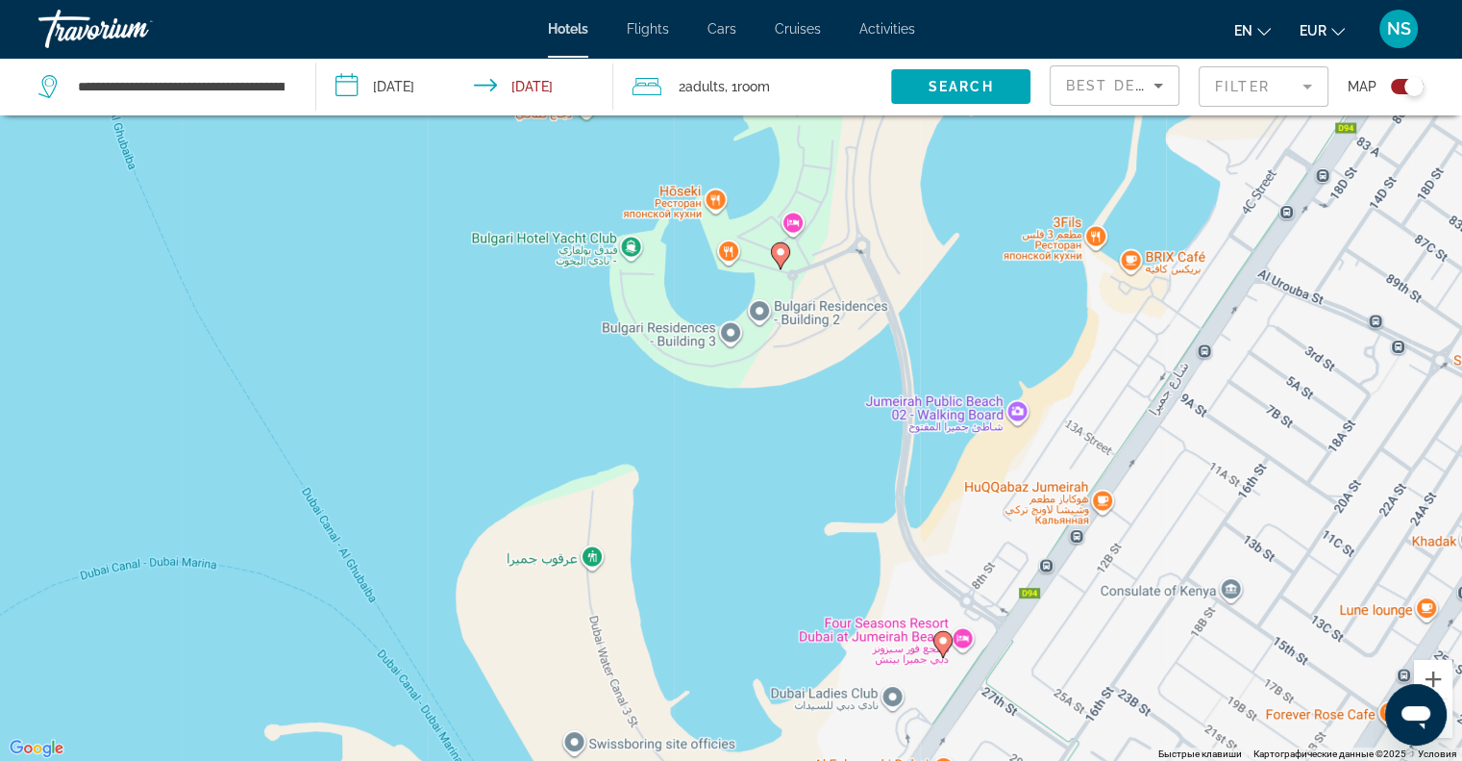
click at [780, 253] on image "Main content" at bounding box center [781, 252] width 12 height 12
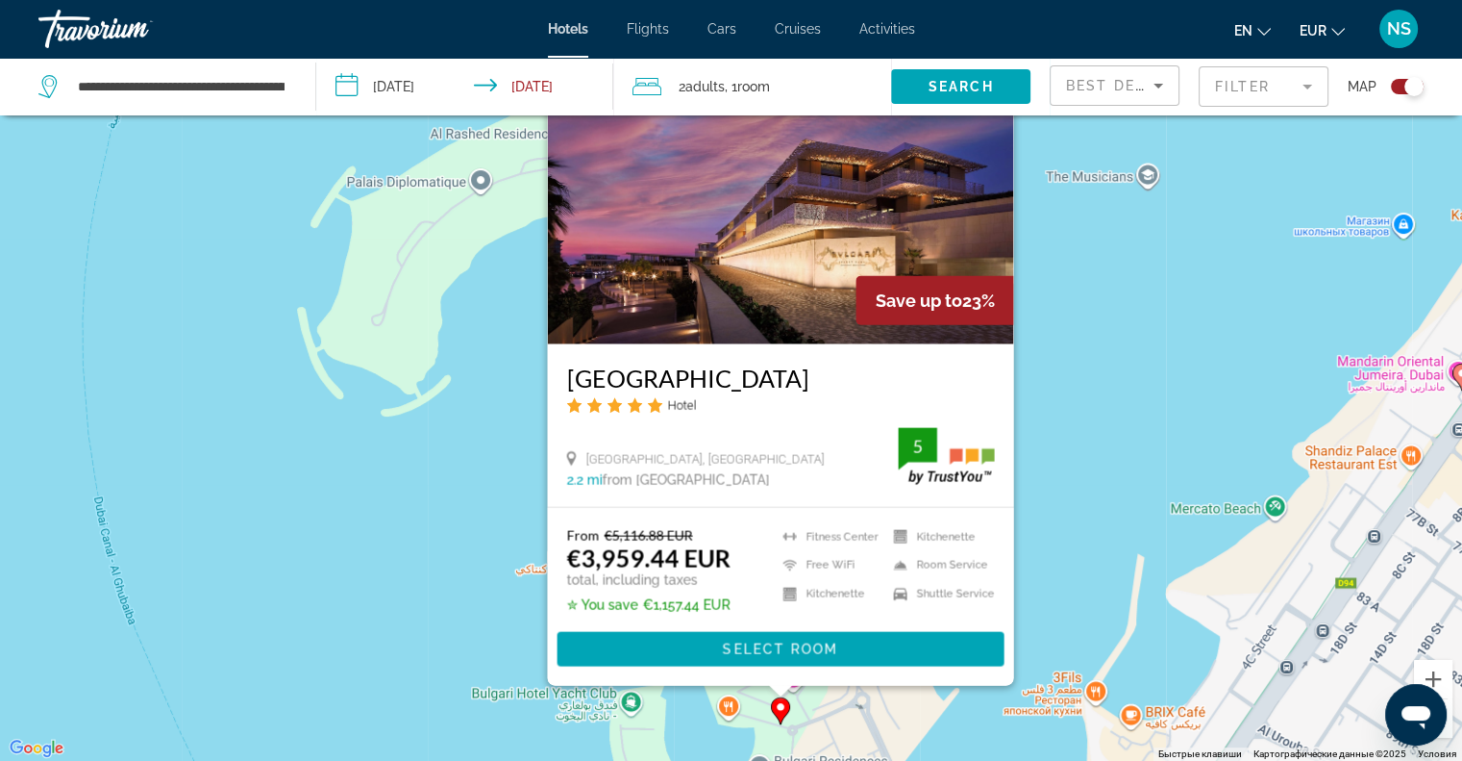
click at [369, 611] on div "Чтобы активировать перетаскивание с помощью клавиатуры, нажмите Alt + Ввод. Пос…" at bounding box center [731, 380] width 1462 height 761
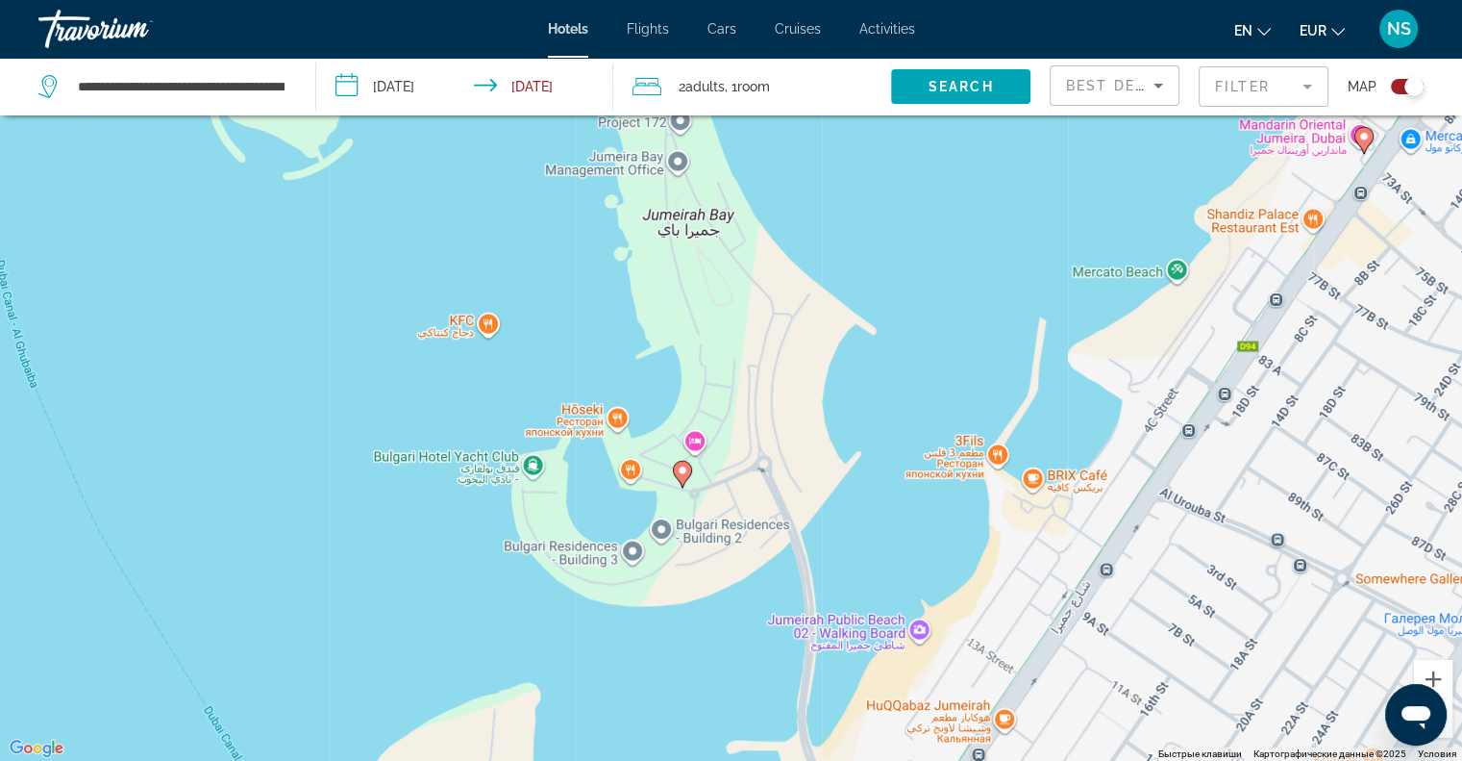
drag, startPoint x: 1331, startPoint y: 652, endPoint x: 1230, endPoint y: 411, distance: 261.6
click at [1230, 411] on div "Чтобы активировать перетаскивание с помощью клавиатуры, нажмите Alt + Ввод. Пос…" at bounding box center [731, 380] width 1462 height 761
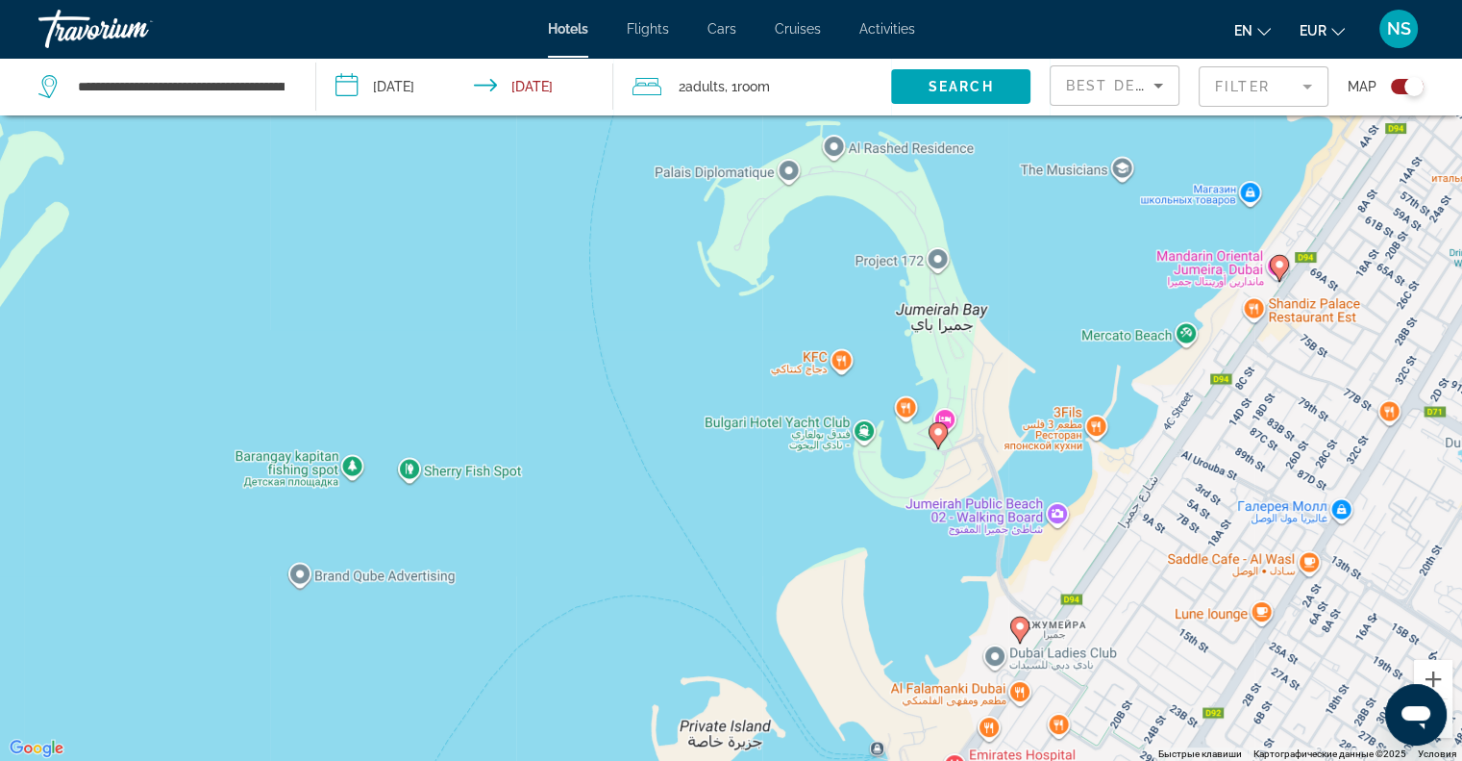
drag, startPoint x: 1168, startPoint y: 506, endPoint x: 1171, endPoint y: 376, distance: 129.8
click at [1171, 376] on div "Чтобы активировать перетаскивание с помощью клавиатуры, нажмите Alt + Ввод. Пос…" at bounding box center [731, 380] width 1462 height 761
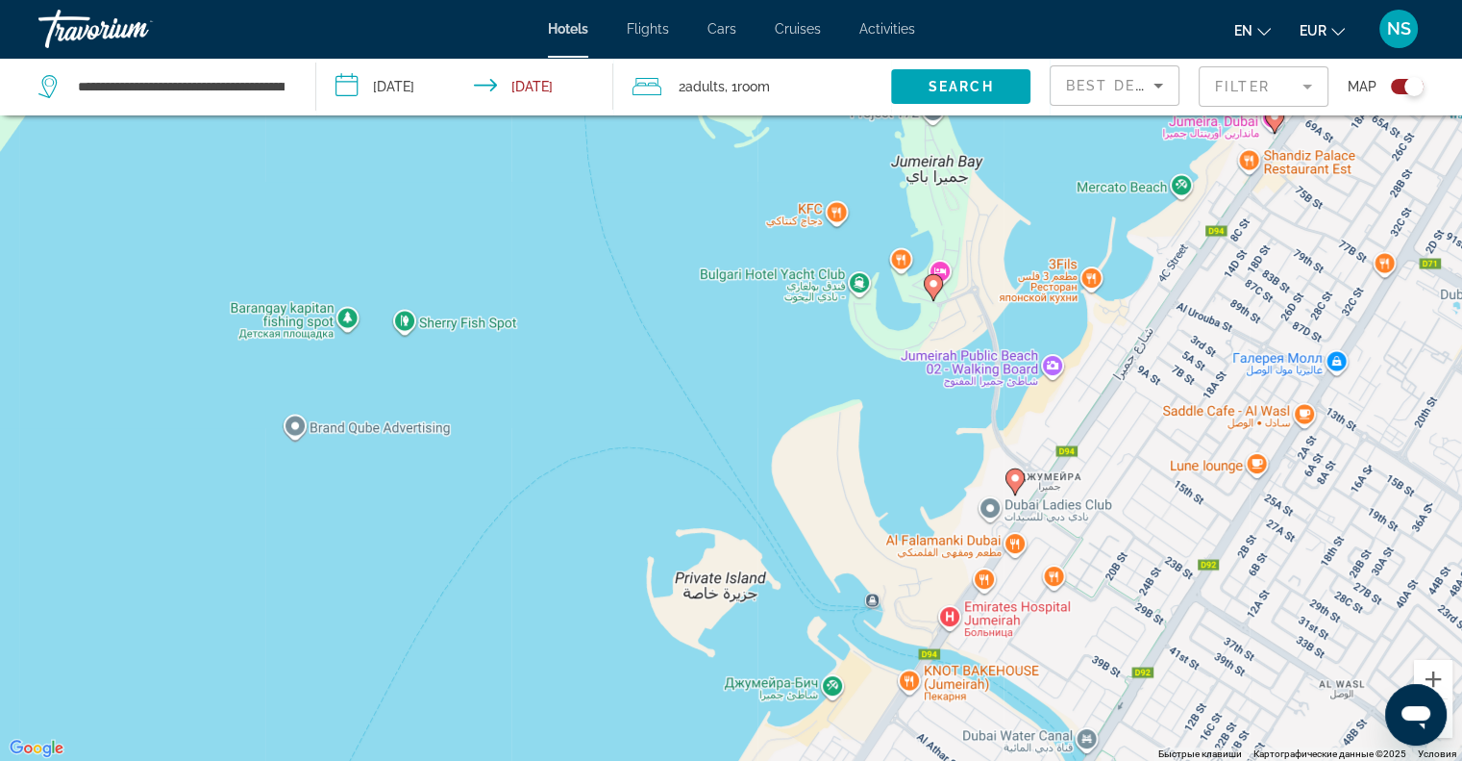
click at [1023, 480] on icon "Main content" at bounding box center [1015, 480] width 19 height 27
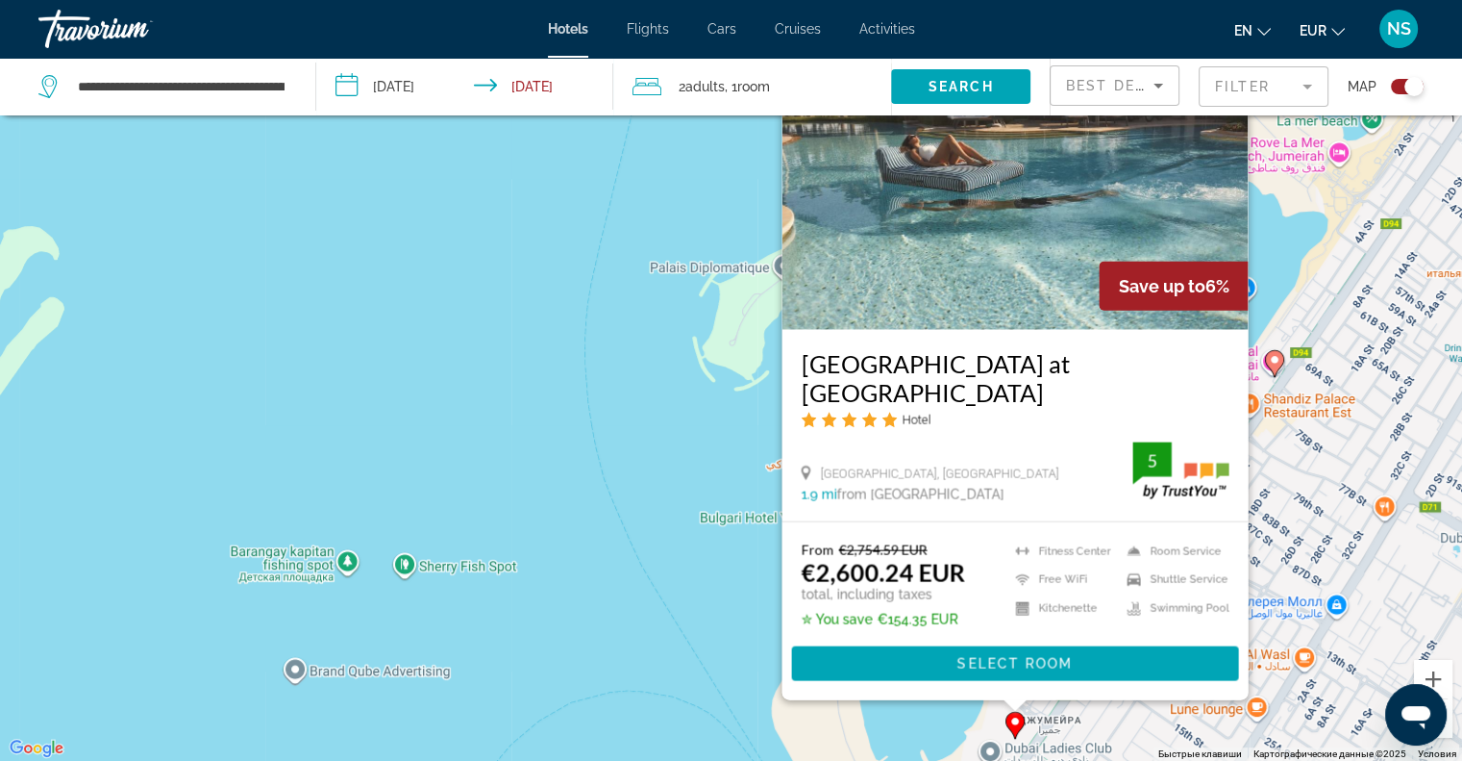
click at [653, 362] on div "Чтобы активировать перетаскивание с помощью клавиатуры, нажмите Alt + Ввод. Пос…" at bounding box center [731, 380] width 1462 height 761
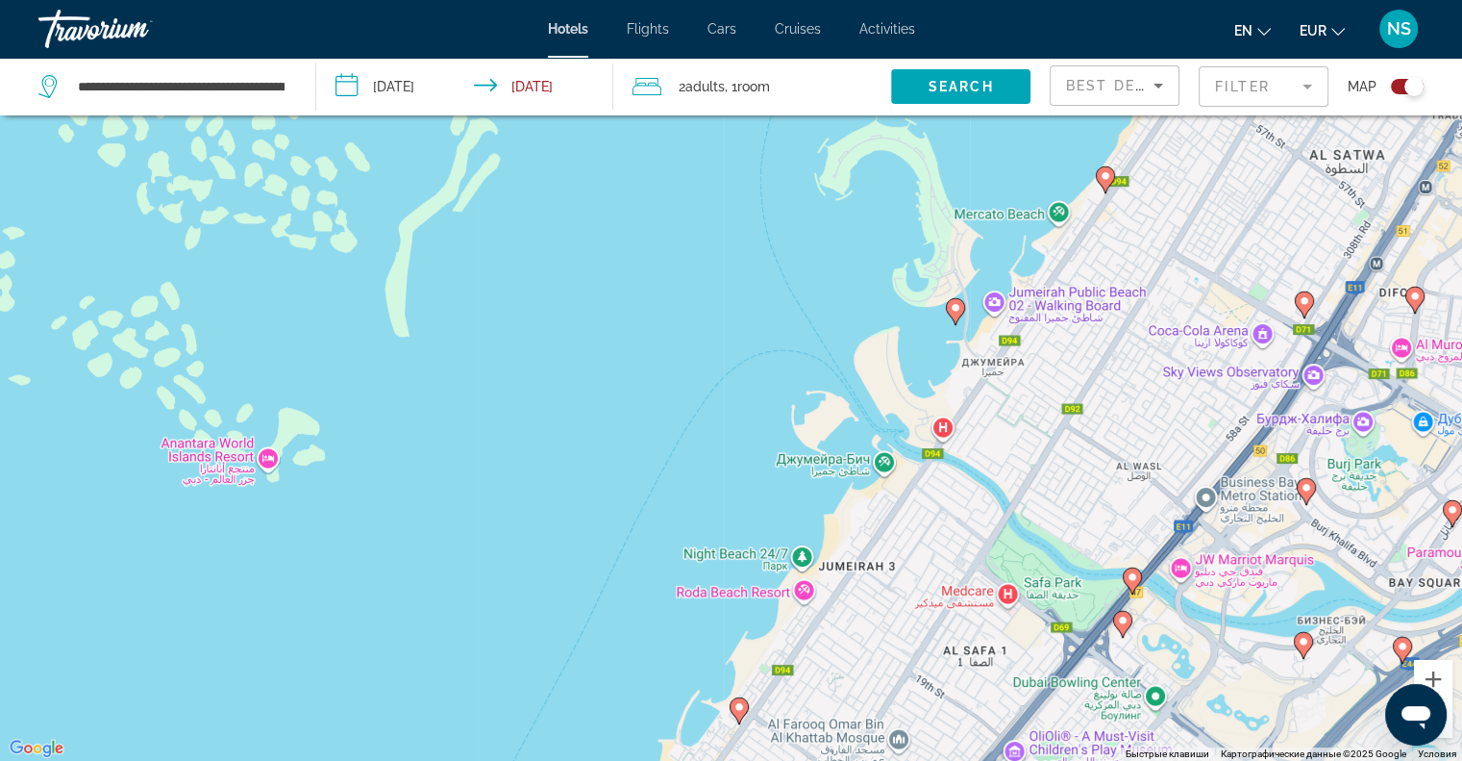
drag, startPoint x: 887, startPoint y: 490, endPoint x: 940, endPoint y: 280, distance: 217.1
click at [940, 287] on div "Чтобы активировать перетаскивание с помощью клавиатуры, нажмите Alt + Ввод. Пос…" at bounding box center [731, 380] width 1462 height 761
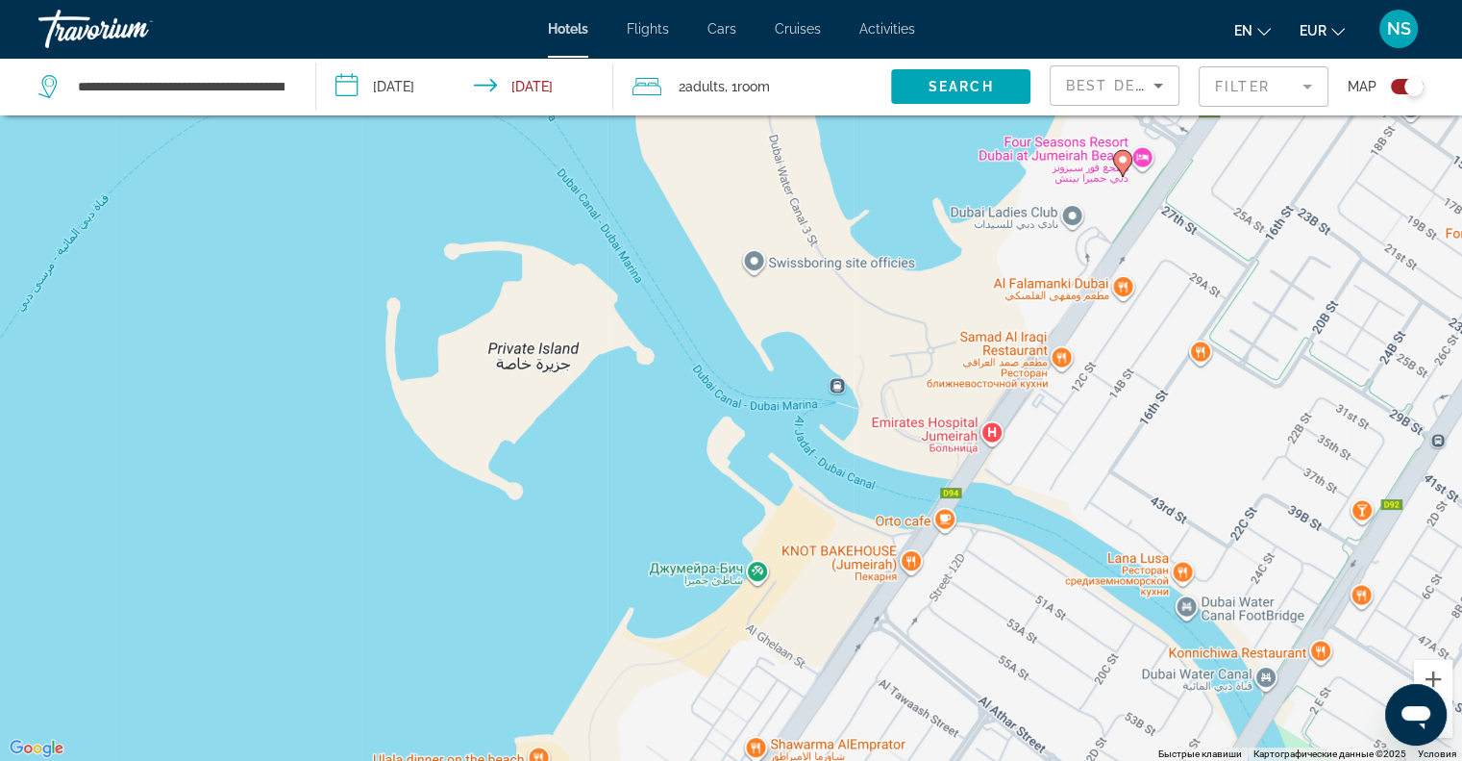
drag, startPoint x: 893, startPoint y: 388, endPoint x: 894, endPoint y: 534, distance: 145.2
click at [894, 534] on div "Чтобы активировать перетаскивание с помощью клавиатуры, нажмите Alt + Ввод. Пос…" at bounding box center [731, 380] width 1462 height 761
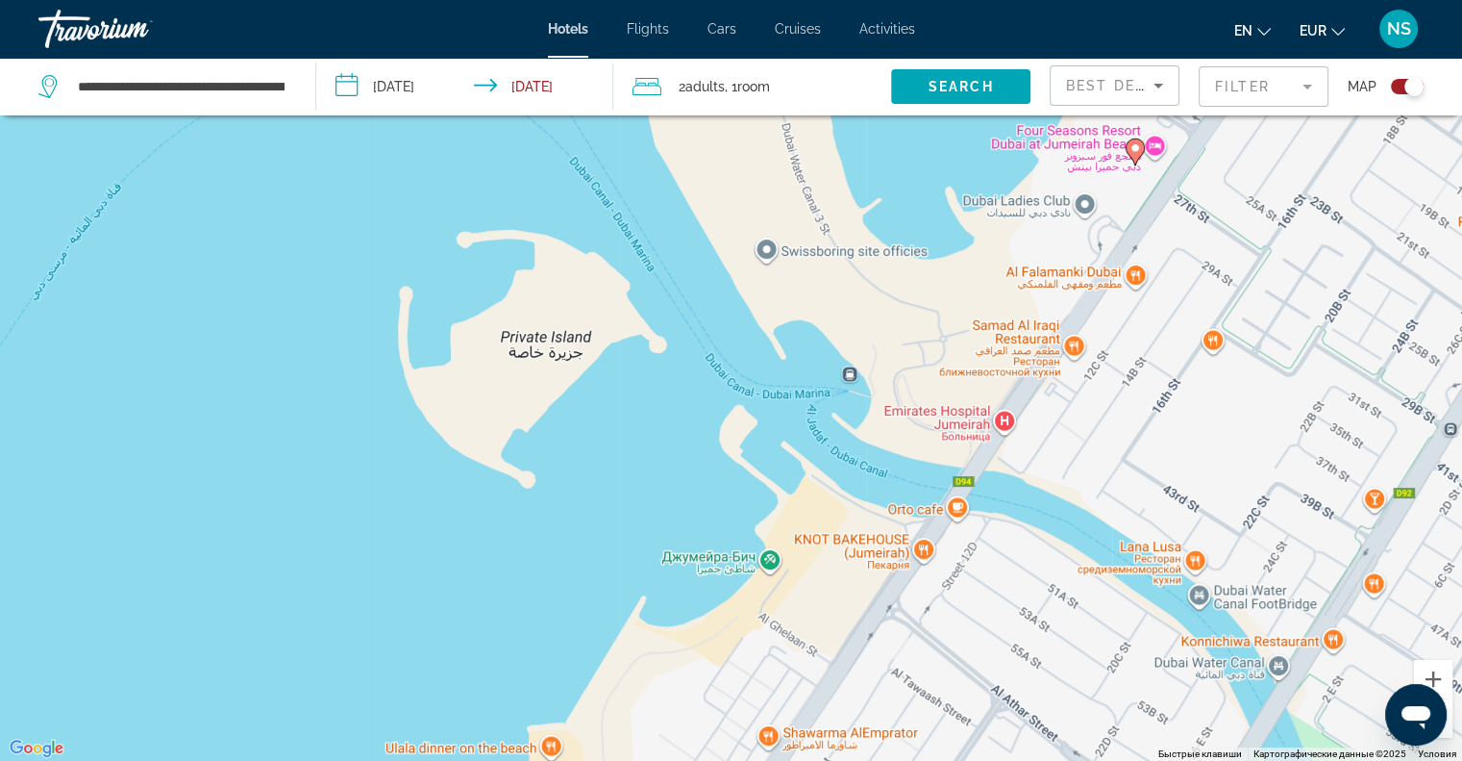
drag, startPoint x: 692, startPoint y: 492, endPoint x: 818, endPoint y: 196, distance: 321.8
click at [818, 196] on div "Чтобы активировать перетаскивание с помощью клавиатуры, нажмите Alt + Ввод. Пос…" at bounding box center [731, 380] width 1462 height 761
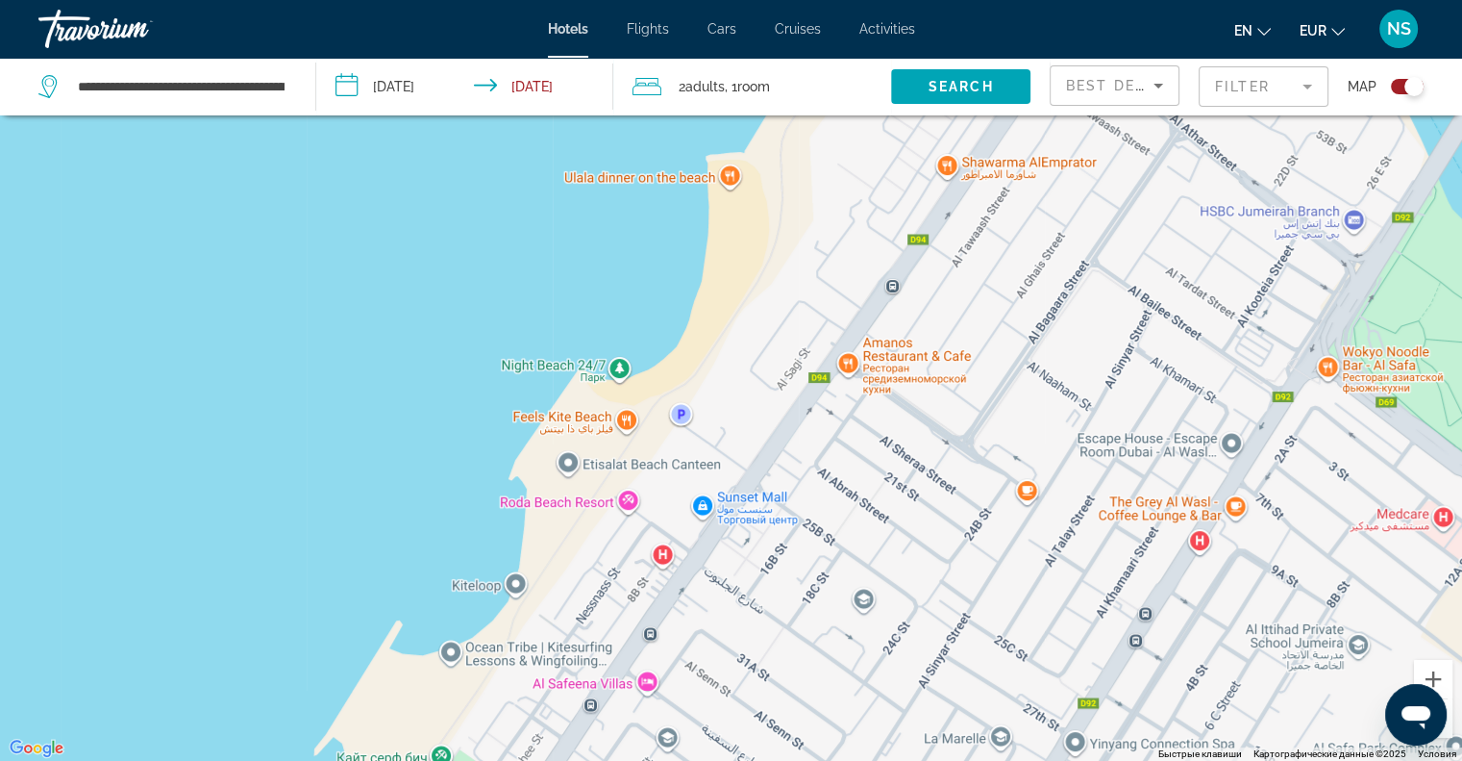
drag, startPoint x: 800, startPoint y: 464, endPoint x: 826, endPoint y: 347, distance: 120.1
click at [826, 347] on div "Чтобы активировать перетаскивание с помощью клавиатуры, нажмите Alt + Ввод. Пос…" at bounding box center [731, 380] width 1462 height 761
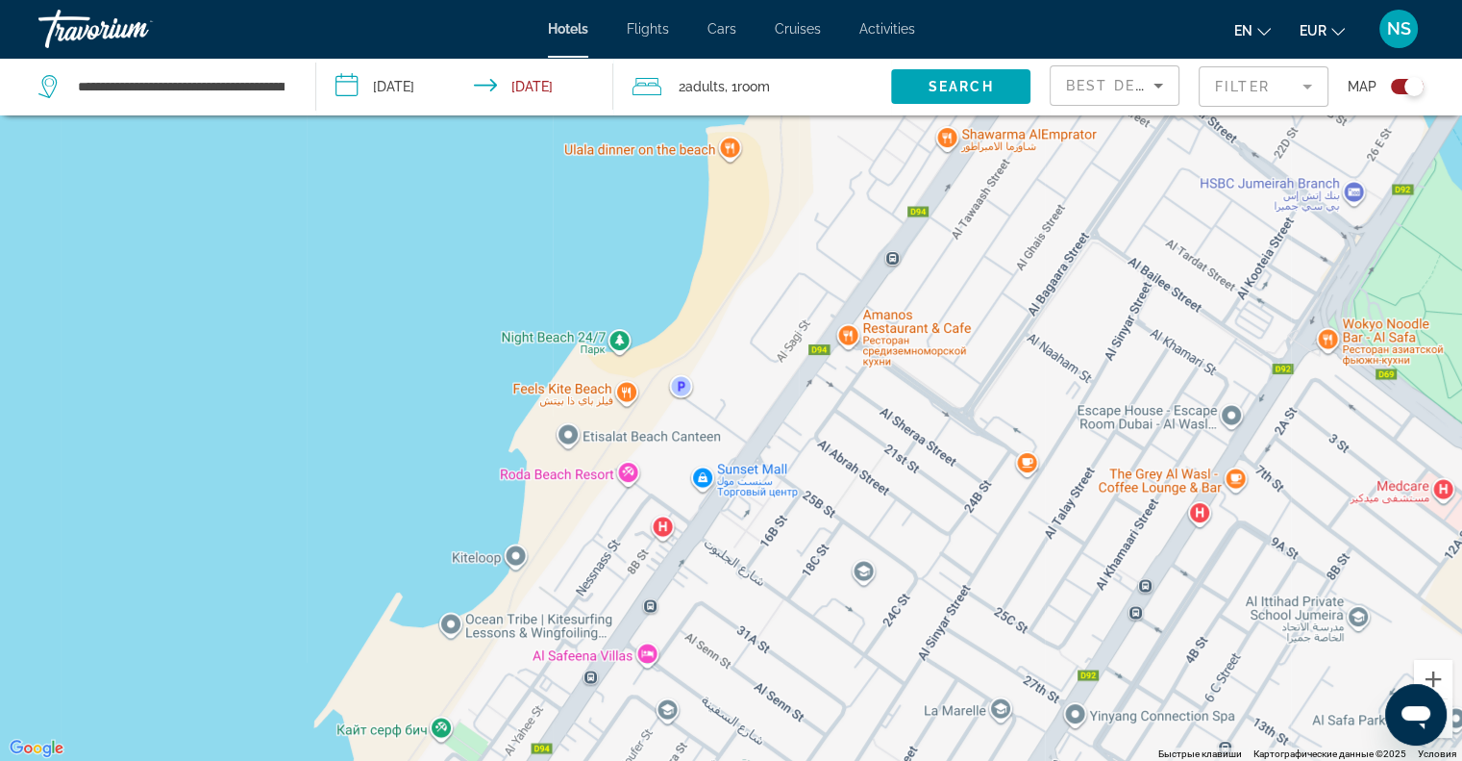
drag, startPoint x: 832, startPoint y: 576, endPoint x: 840, endPoint y: 379, distance: 197.3
click at [840, 379] on div "Чтобы активировать перетаскивание с помощью клавиатуры, нажмите Alt + Ввод. Пос…" at bounding box center [731, 380] width 1462 height 761
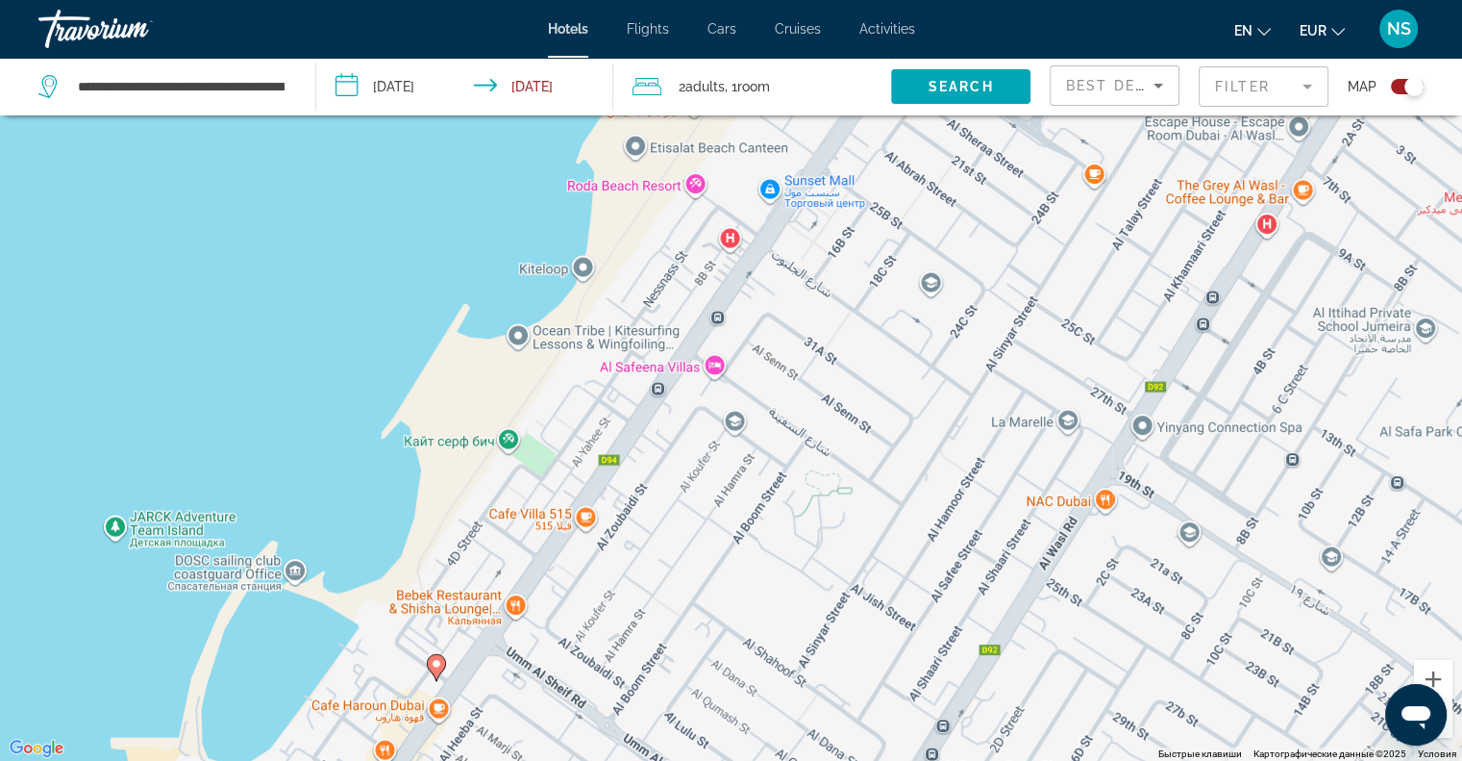
drag, startPoint x: 835, startPoint y: 454, endPoint x: 945, endPoint y: 313, distance: 178.7
click at [945, 313] on div "Чтобы активировать перетаскивание с помощью клавиатуры, нажмите Alt + Ввод. Пос…" at bounding box center [731, 380] width 1462 height 761
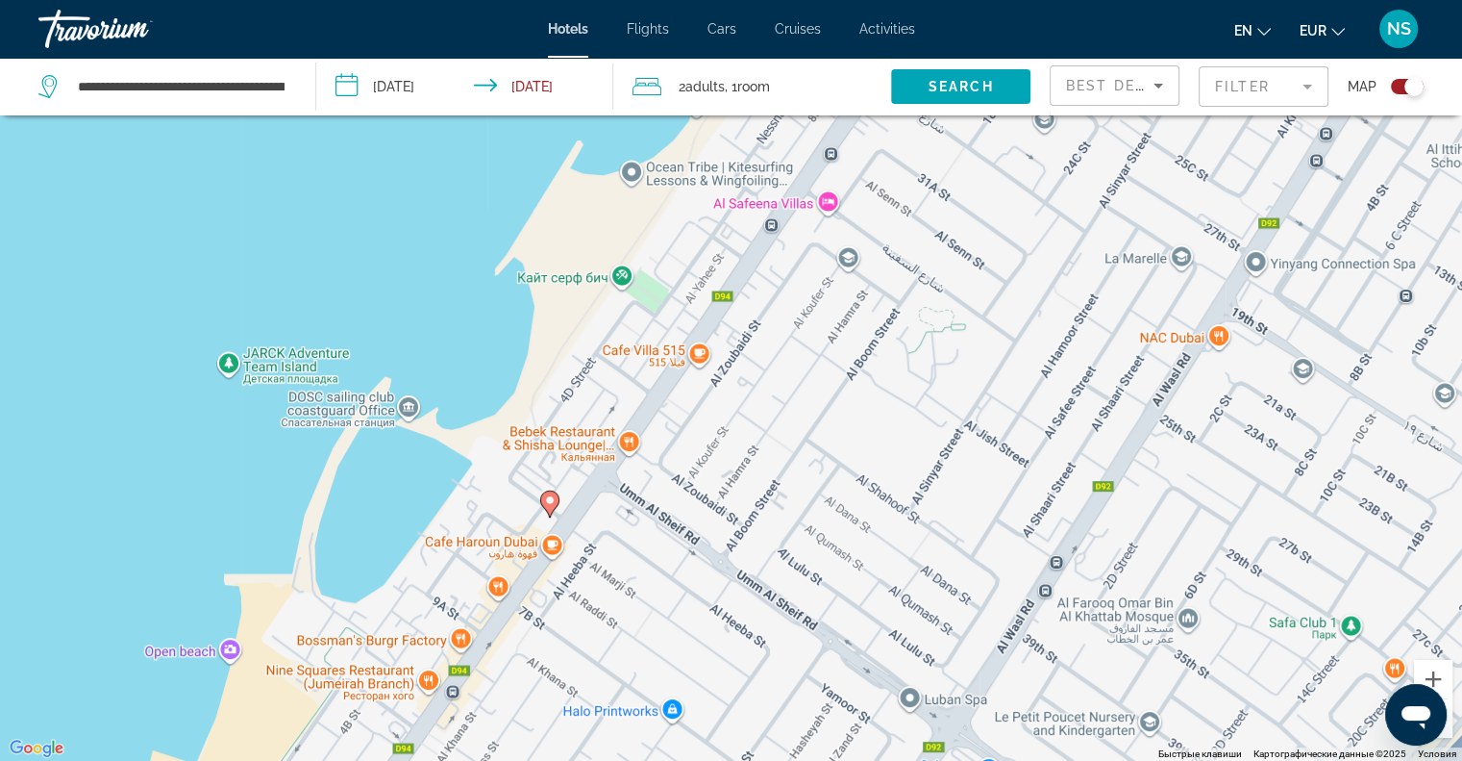
click at [554, 507] on icon "Main content" at bounding box center [548, 502] width 17 height 25
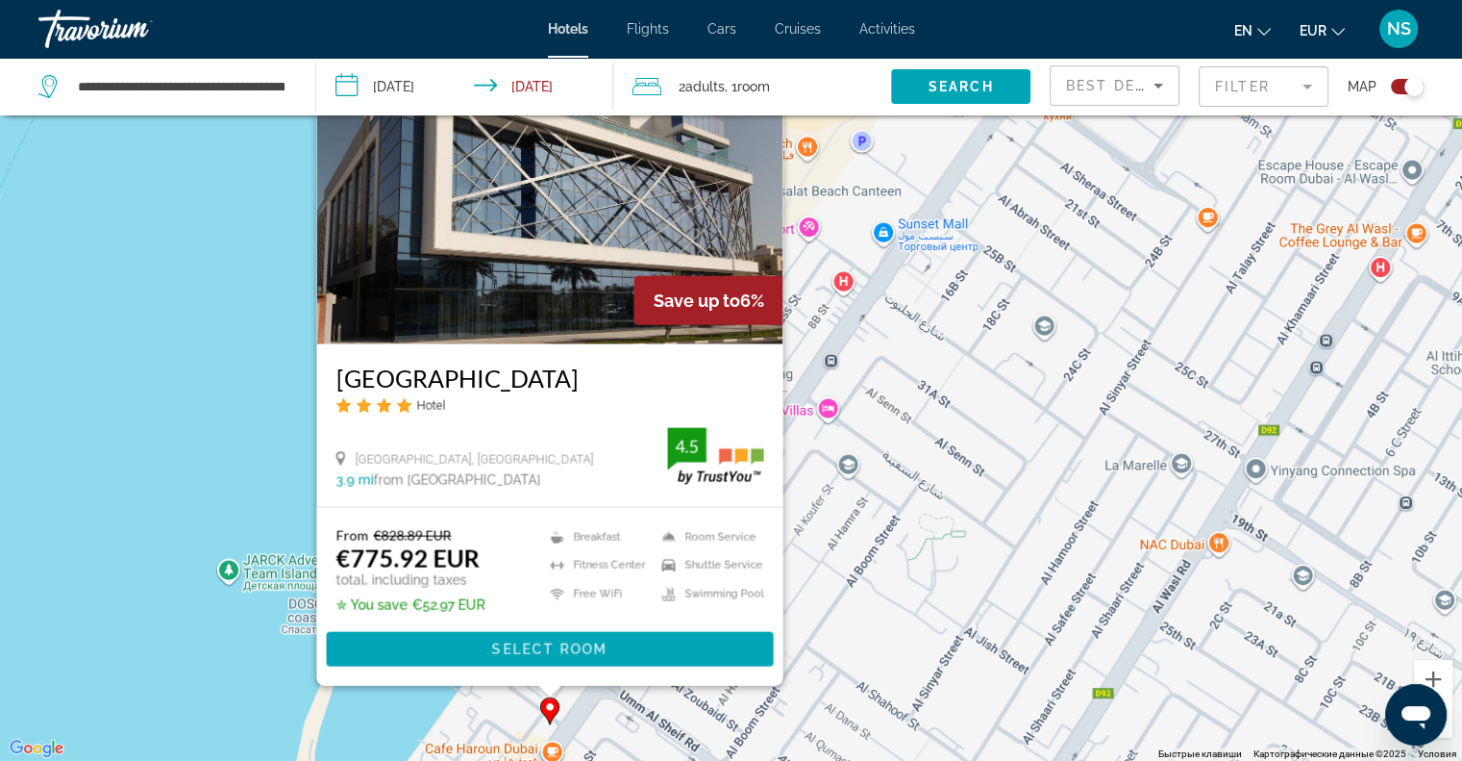
click at [165, 424] on div "Чтобы активировать перетаскивание с помощью клавиатуры, нажмите Alt + Ввод. Пос…" at bounding box center [731, 380] width 1462 height 761
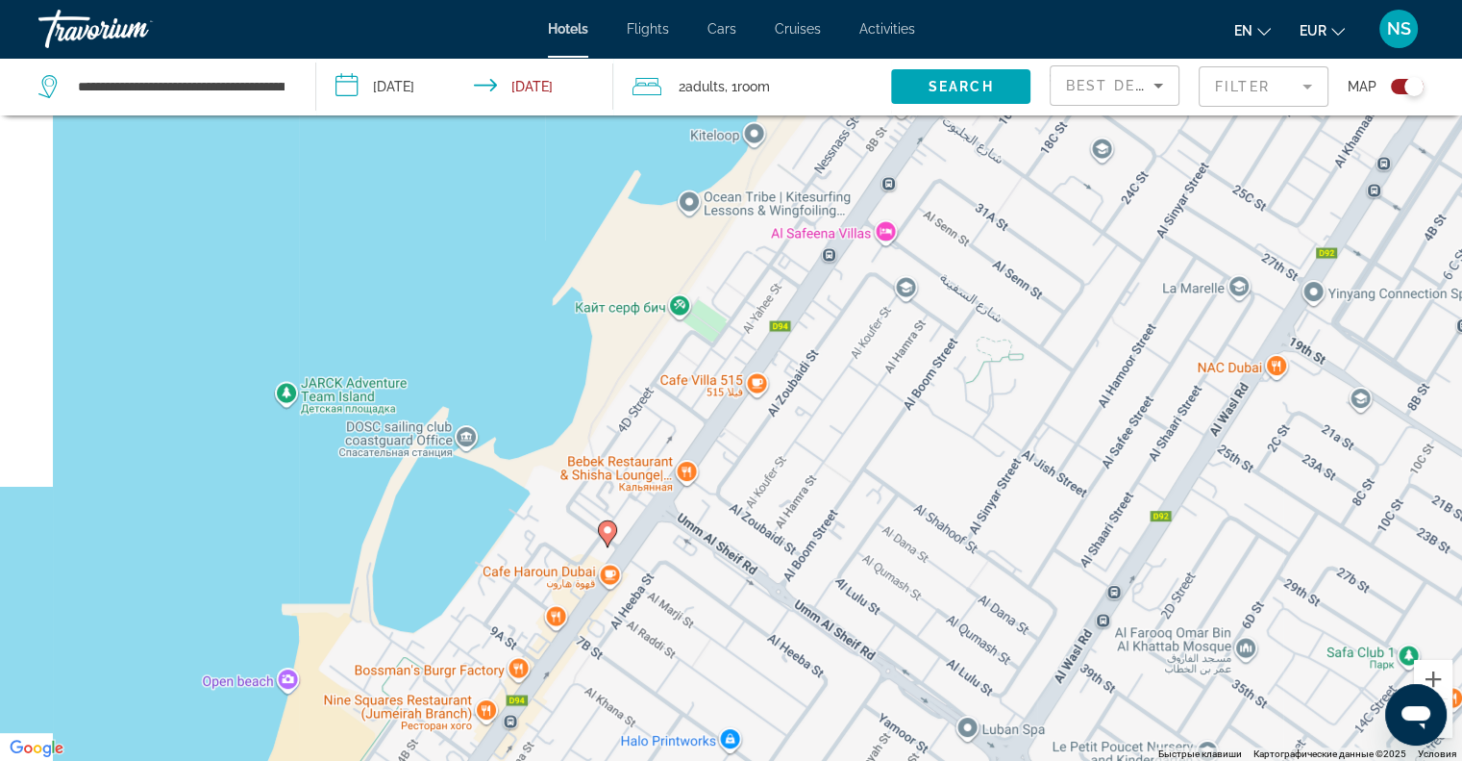
drag, startPoint x: 594, startPoint y: 589, endPoint x: 659, endPoint y: 380, distance: 219.3
click at [659, 380] on div "Чтобы активировать перетаскивание с помощью клавиатуры, нажмите Alt + Ввод. Пос…" at bounding box center [731, 380] width 1462 height 761
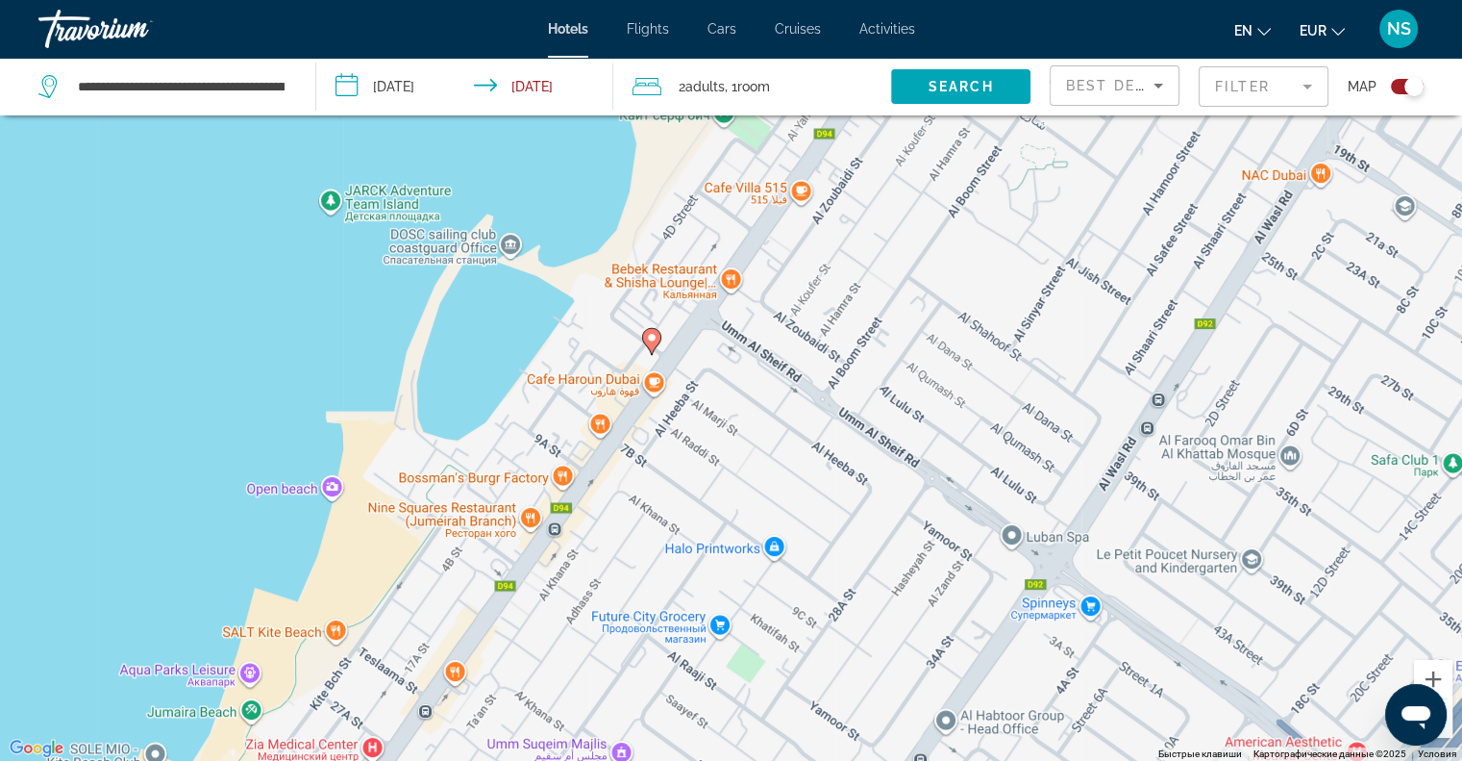
drag, startPoint x: 634, startPoint y: 484, endPoint x: 675, endPoint y: 332, distance: 157.4
click at [675, 332] on div "Чтобы активировать перетаскивание с помощью клавиатуры, нажмите Alt + Ввод. Пос…" at bounding box center [731, 380] width 1462 height 761
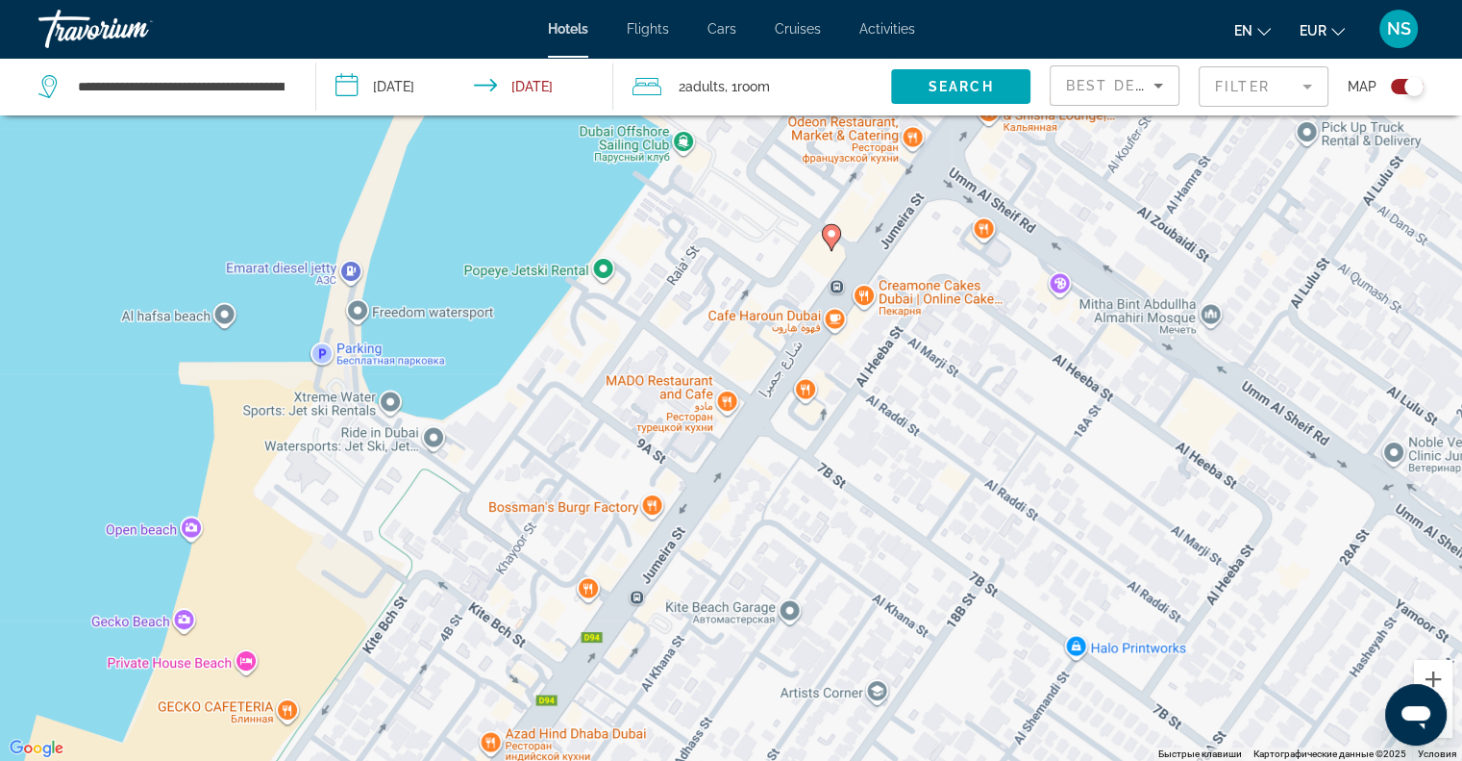
drag, startPoint x: 635, startPoint y: 377, endPoint x: 919, endPoint y: 233, distance: 319.1
click at [941, 216] on div "Чтобы активировать перетаскивание с помощью клавиатуры, нажмите Alt + Ввод. Пос…" at bounding box center [731, 380] width 1462 height 761
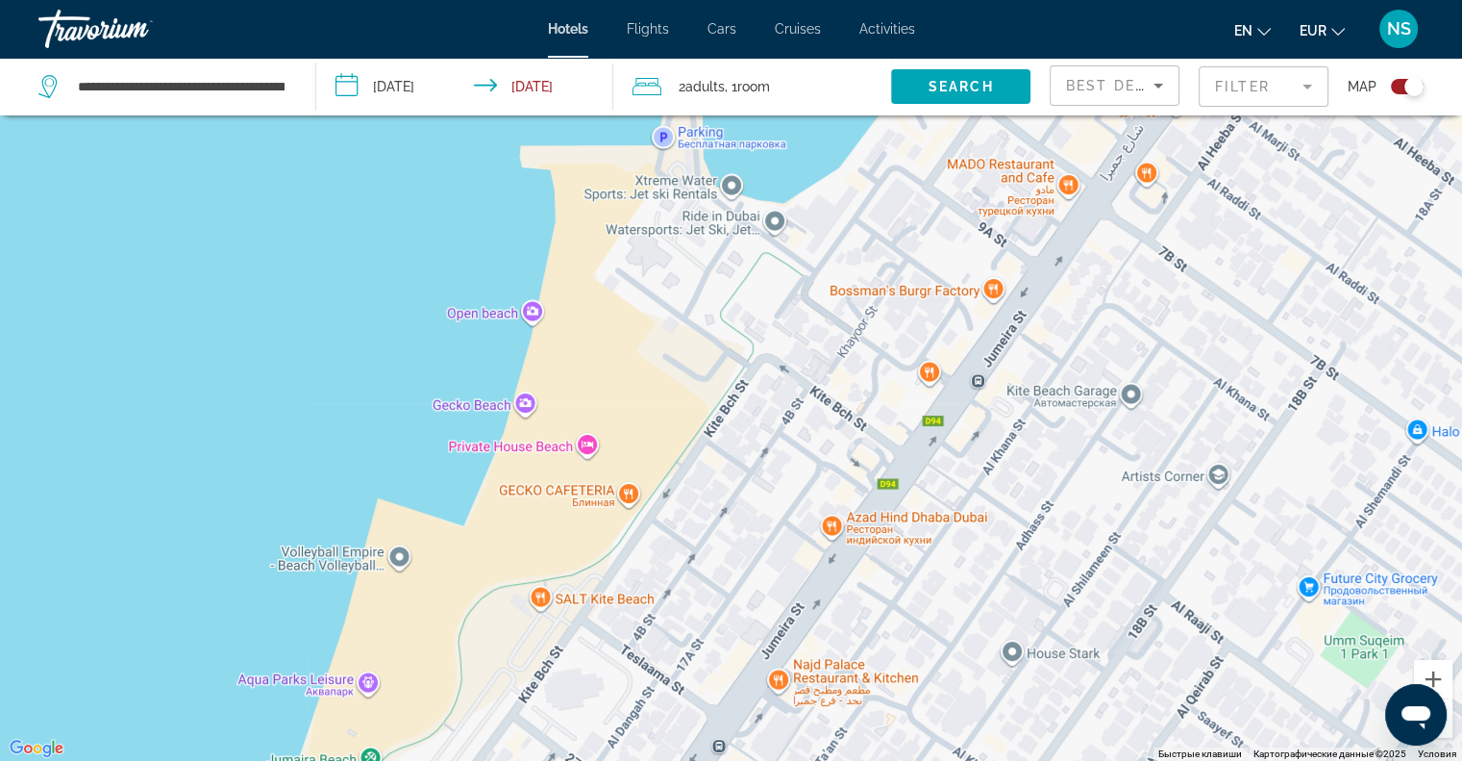
drag, startPoint x: 709, startPoint y: 464, endPoint x: 781, endPoint y: 294, distance: 184.8
click at [781, 294] on div "Чтобы активировать перетаскивание с помощью клавиатуры, нажмите Alt + Ввод. Пос…" at bounding box center [731, 380] width 1462 height 761
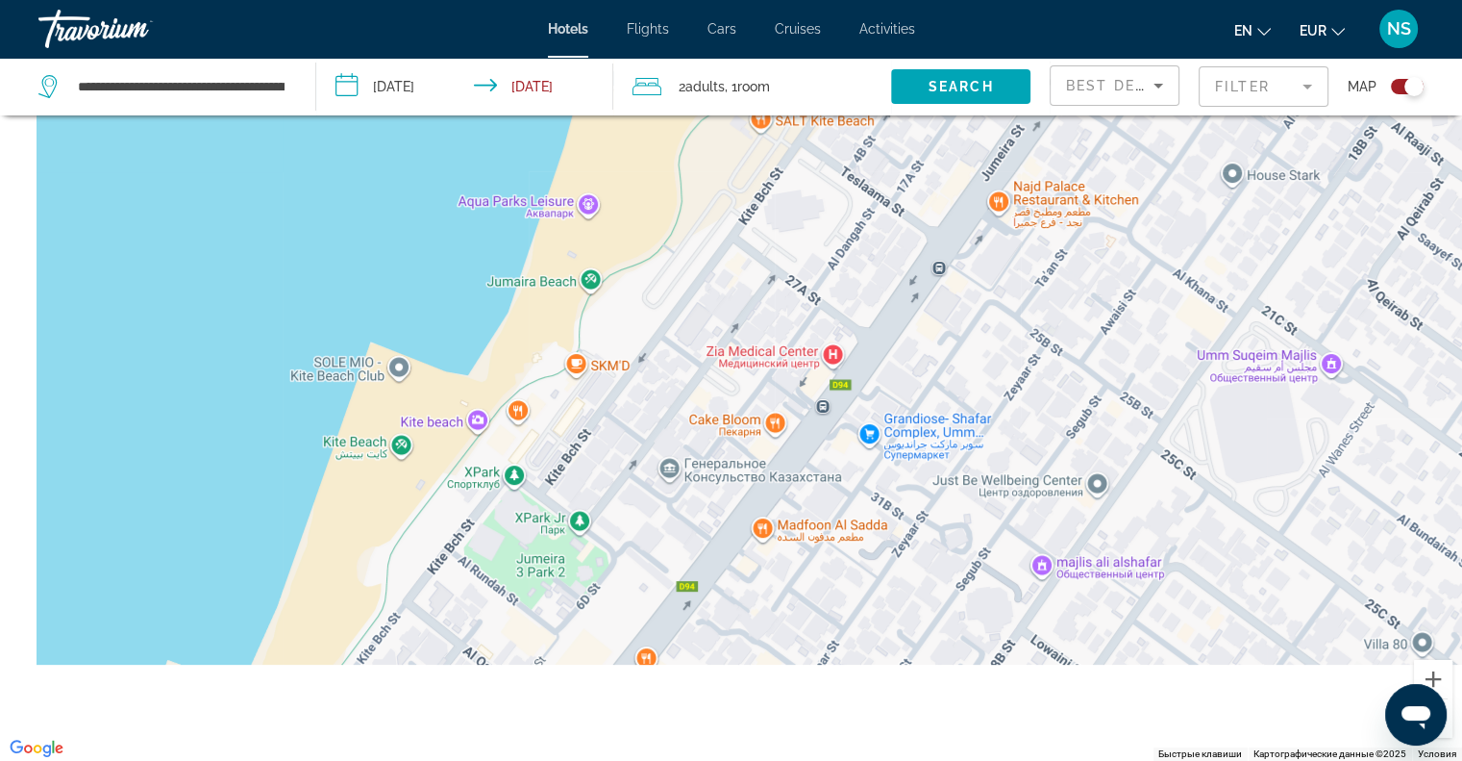
drag, startPoint x: 703, startPoint y: 480, endPoint x: 842, endPoint y: 256, distance: 263.9
click at [842, 261] on div "Чтобы активировать перетаскивание с помощью клавиатуры, нажмите Alt + Ввод. Пос…" at bounding box center [731, 380] width 1462 height 761
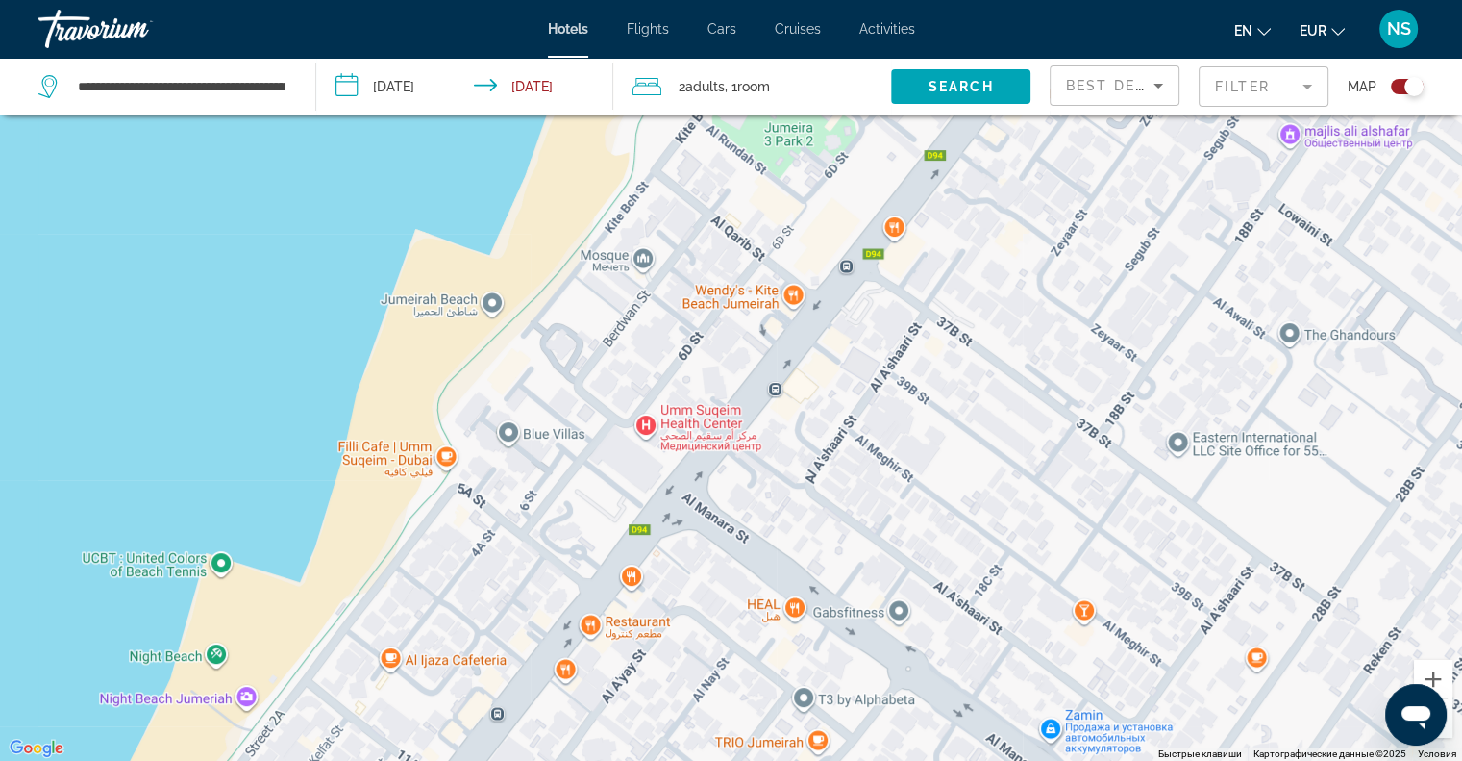
drag, startPoint x: 723, startPoint y: 449, endPoint x: 812, endPoint y: 337, distance: 142.9
click at [807, 348] on div "Main content" at bounding box center [731, 380] width 1462 height 761
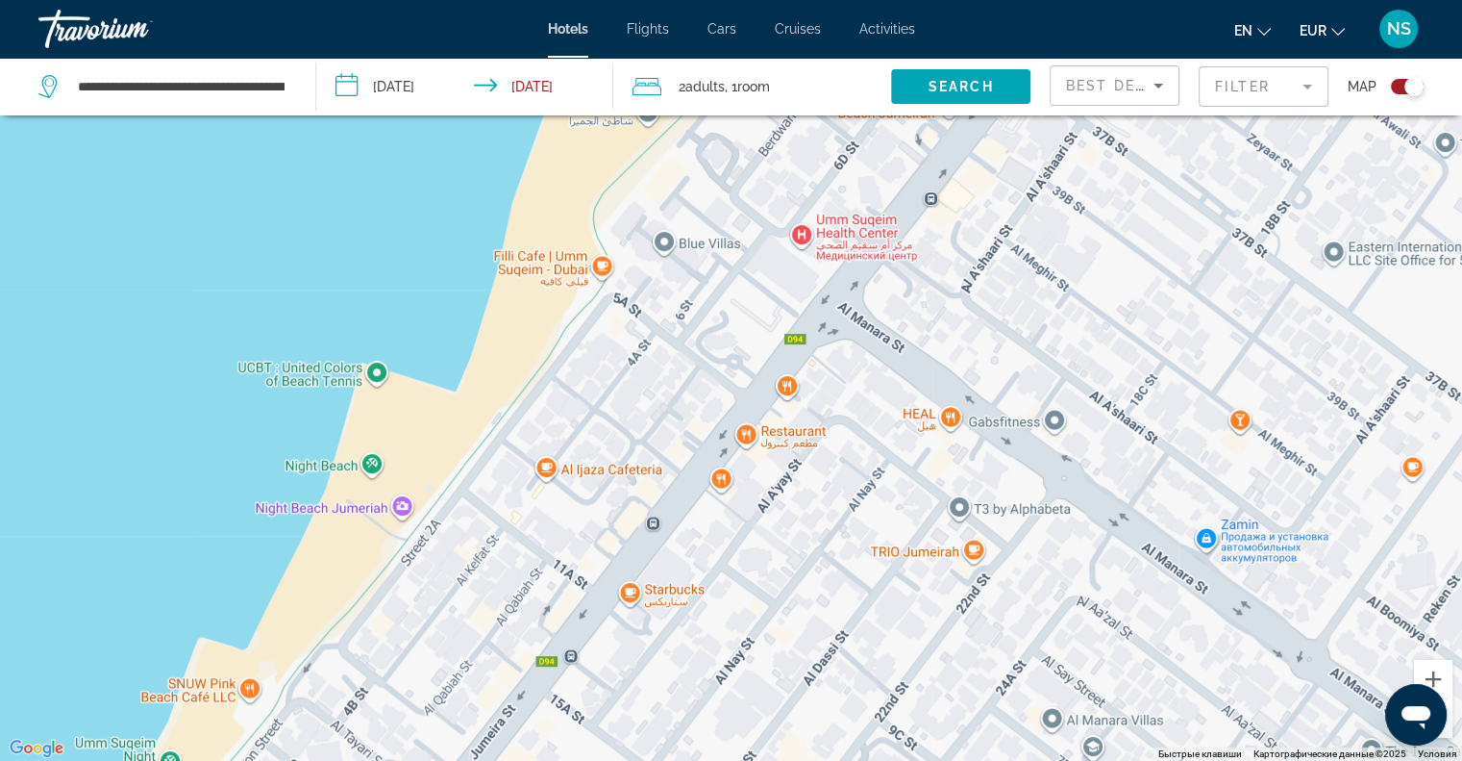
drag, startPoint x: 692, startPoint y: 490, endPoint x: 798, endPoint y: 377, distance: 155.1
click at [796, 380] on div "Main content" at bounding box center [731, 380] width 1462 height 761
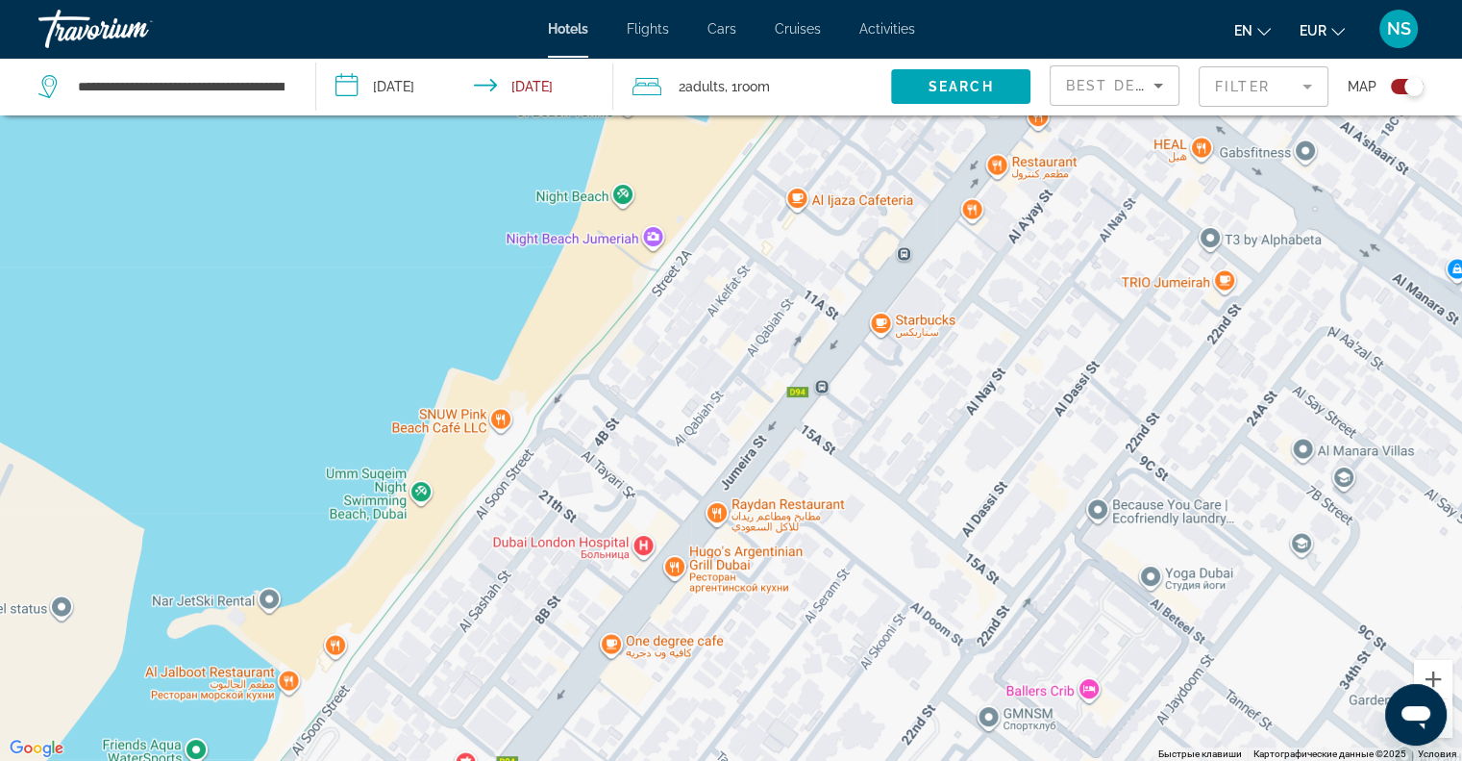
drag, startPoint x: 722, startPoint y: 472, endPoint x: 825, endPoint y: 382, distance: 136.9
click at [817, 387] on div "Main content" at bounding box center [731, 380] width 1462 height 761
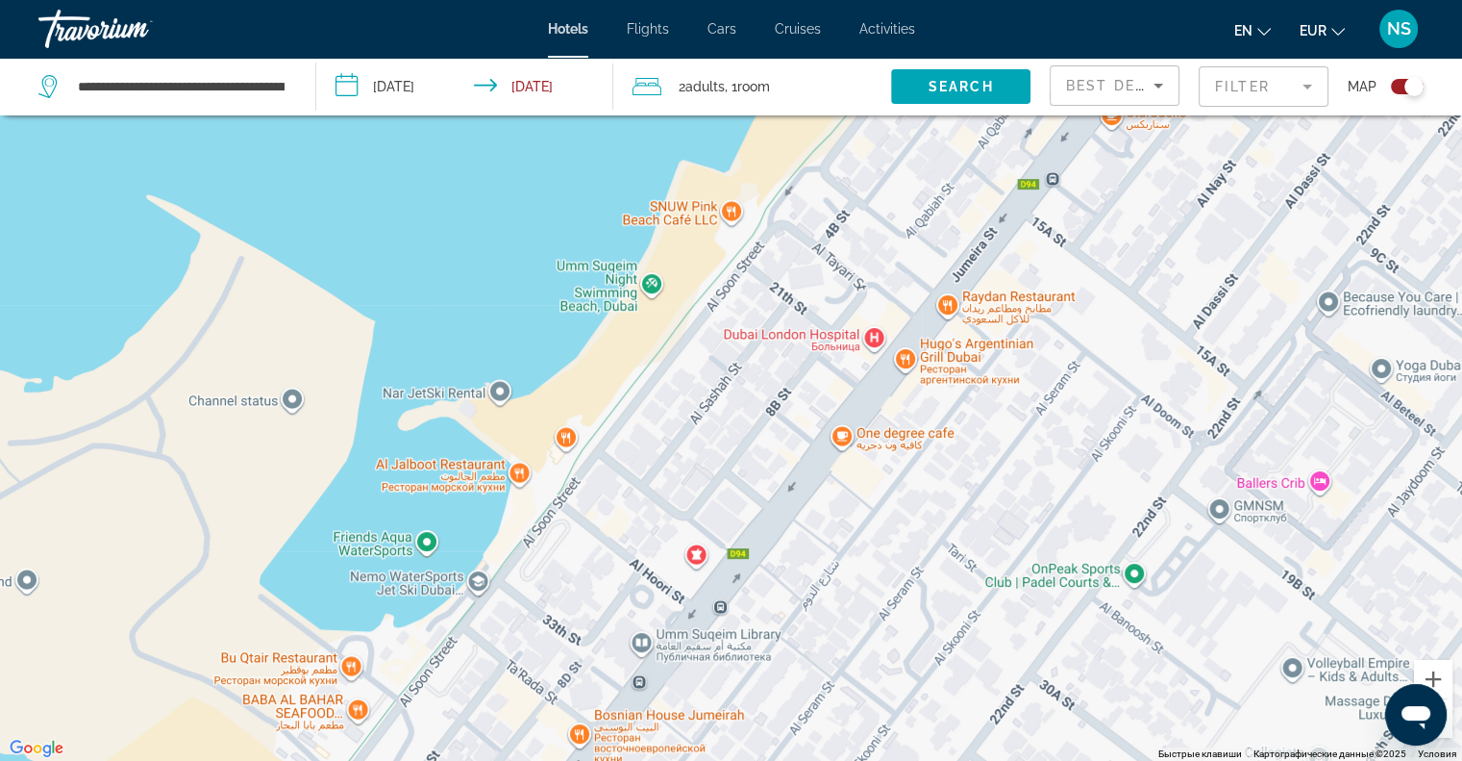
drag, startPoint x: 712, startPoint y: 503, endPoint x: 911, endPoint y: 307, distance: 278.7
click at [911, 307] on div "Main content" at bounding box center [731, 380] width 1462 height 761
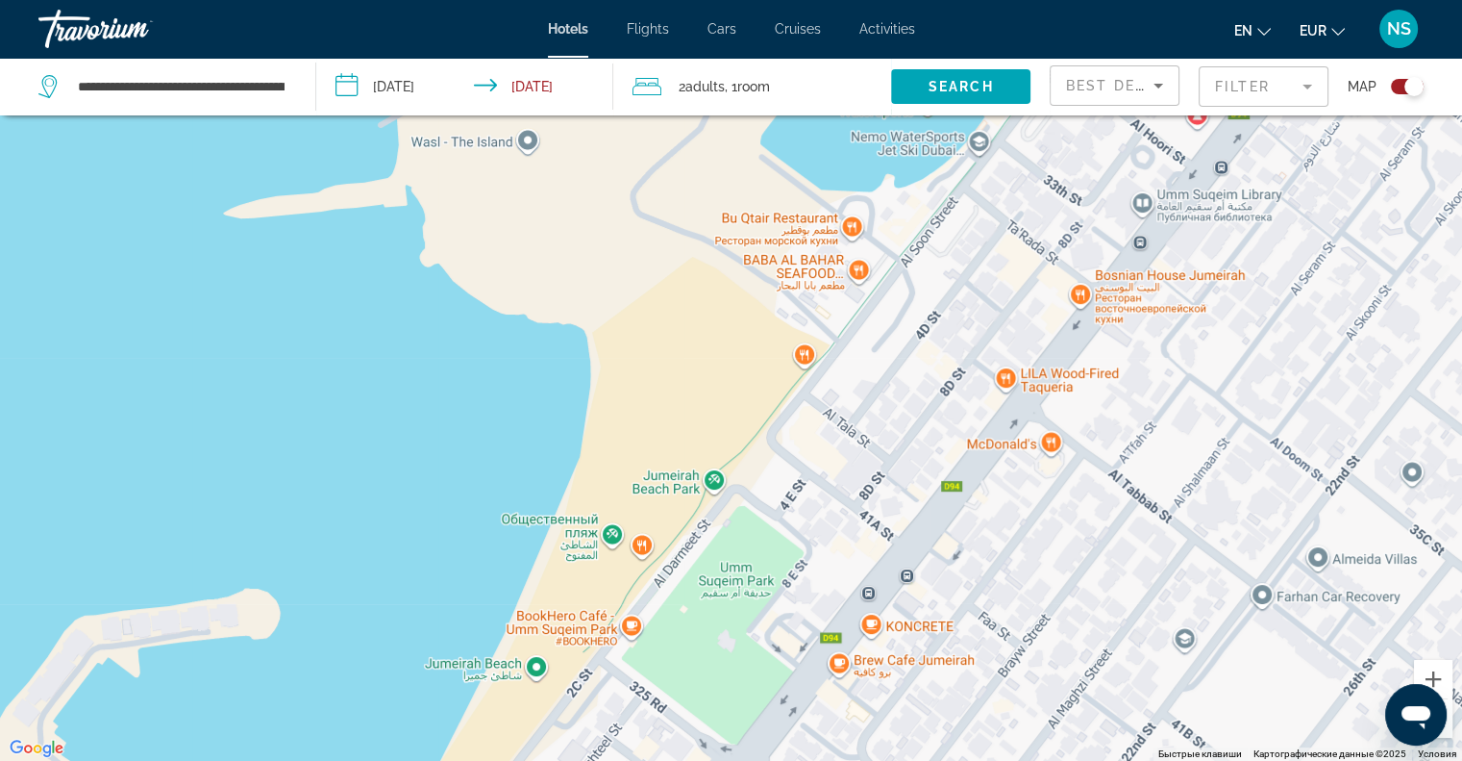
drag, startPoint x: 743, startPoint y: 437, endPoint x: 1046, endPoint y: 204, distance: 382.5
click at [1046, 204] on div "Чтобы активировать перетаскивание с помощью клавиатуры, нажмите Alt + Ввод. Пос…" at bounding box center [731, 380] width 1462 height 761
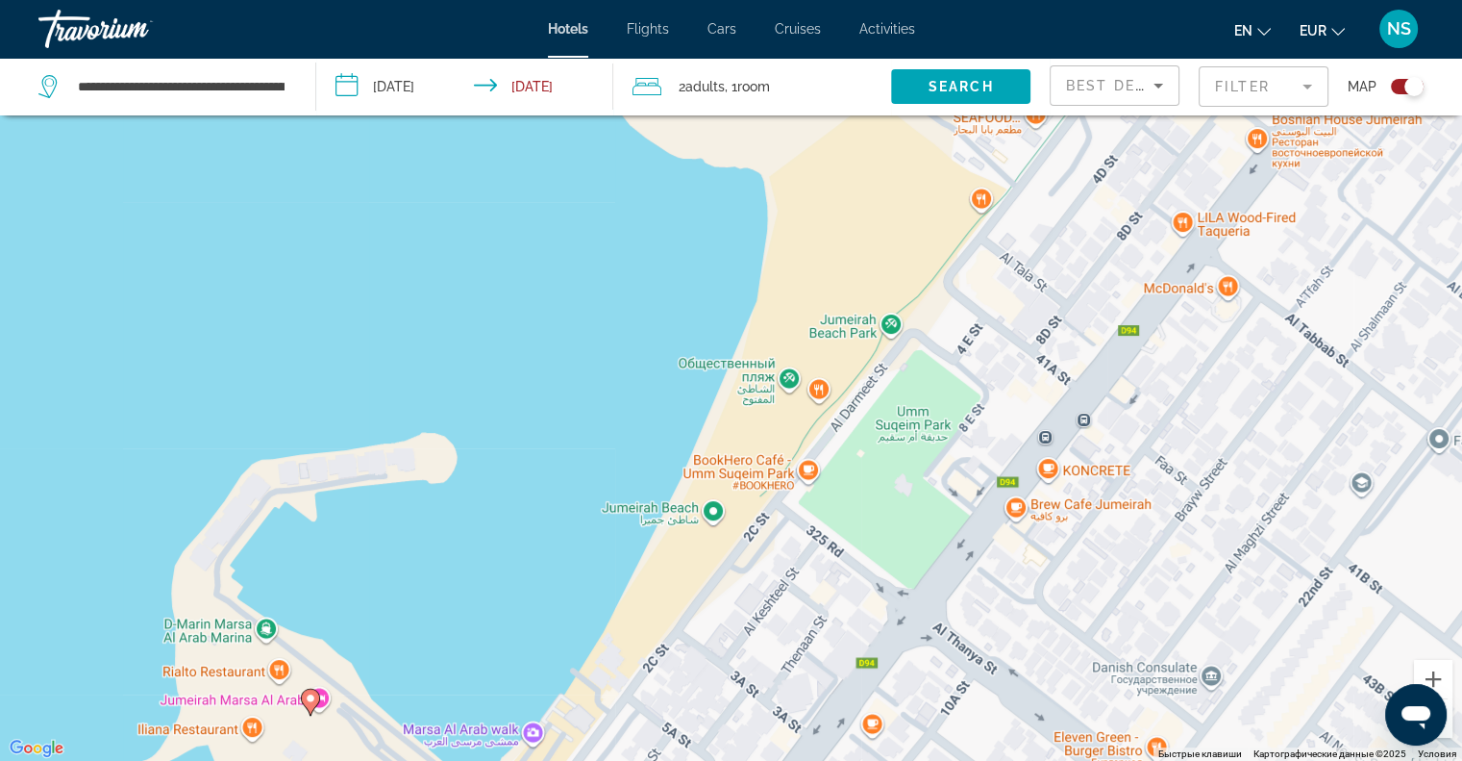
drag, startPoint x: 723, startPoint y: 577, endPoint x: 924, endPoint y: 401, distance: 267.1
click at [923, 402] on div "Чтобы активировать перетаскивание с помощью клавиатуры, нажмите Alt + Ввод. Пос…" at bounding box center [731, 380] width 1462 height 761
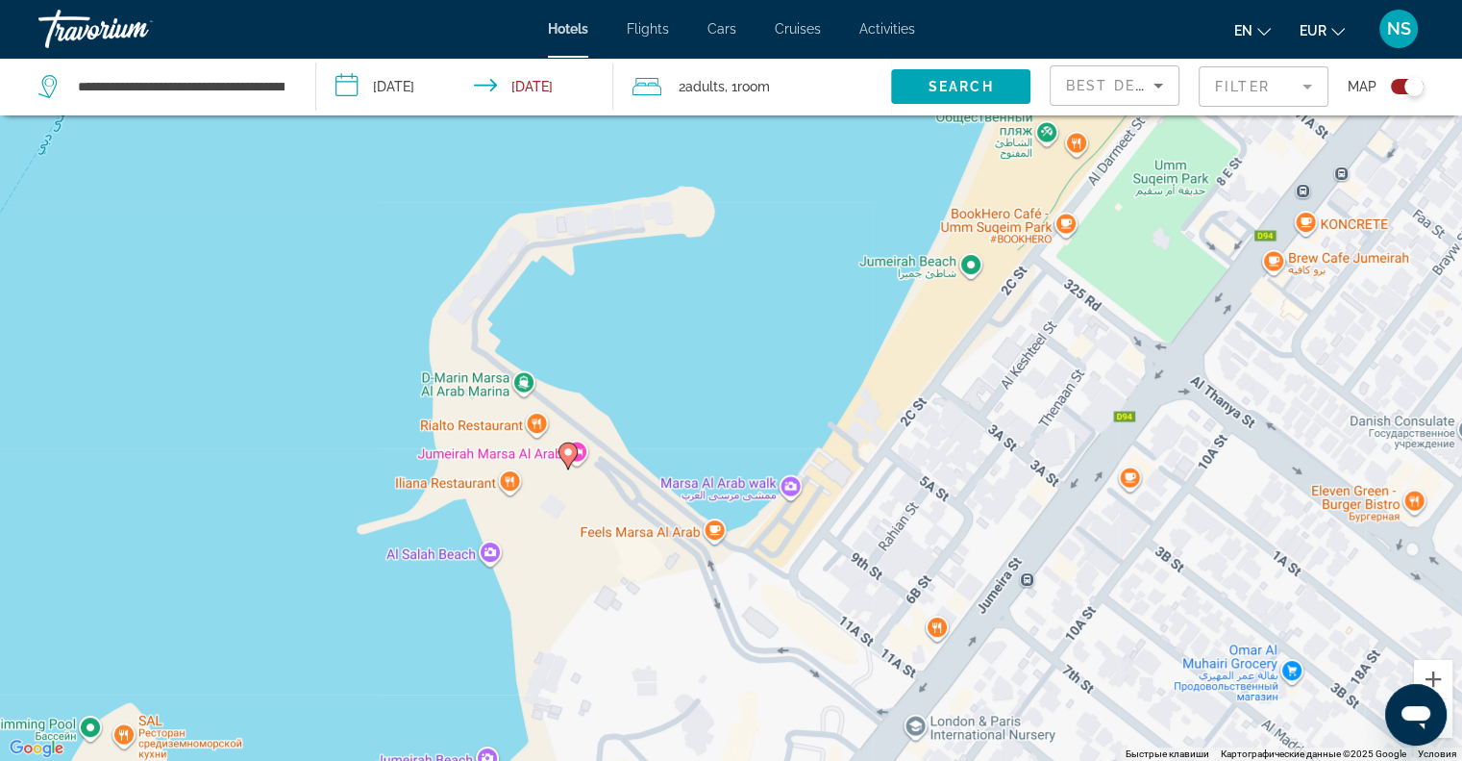
click at [567, 449] on image "Main content" at bounding box center [568, 452] width 12 height 12
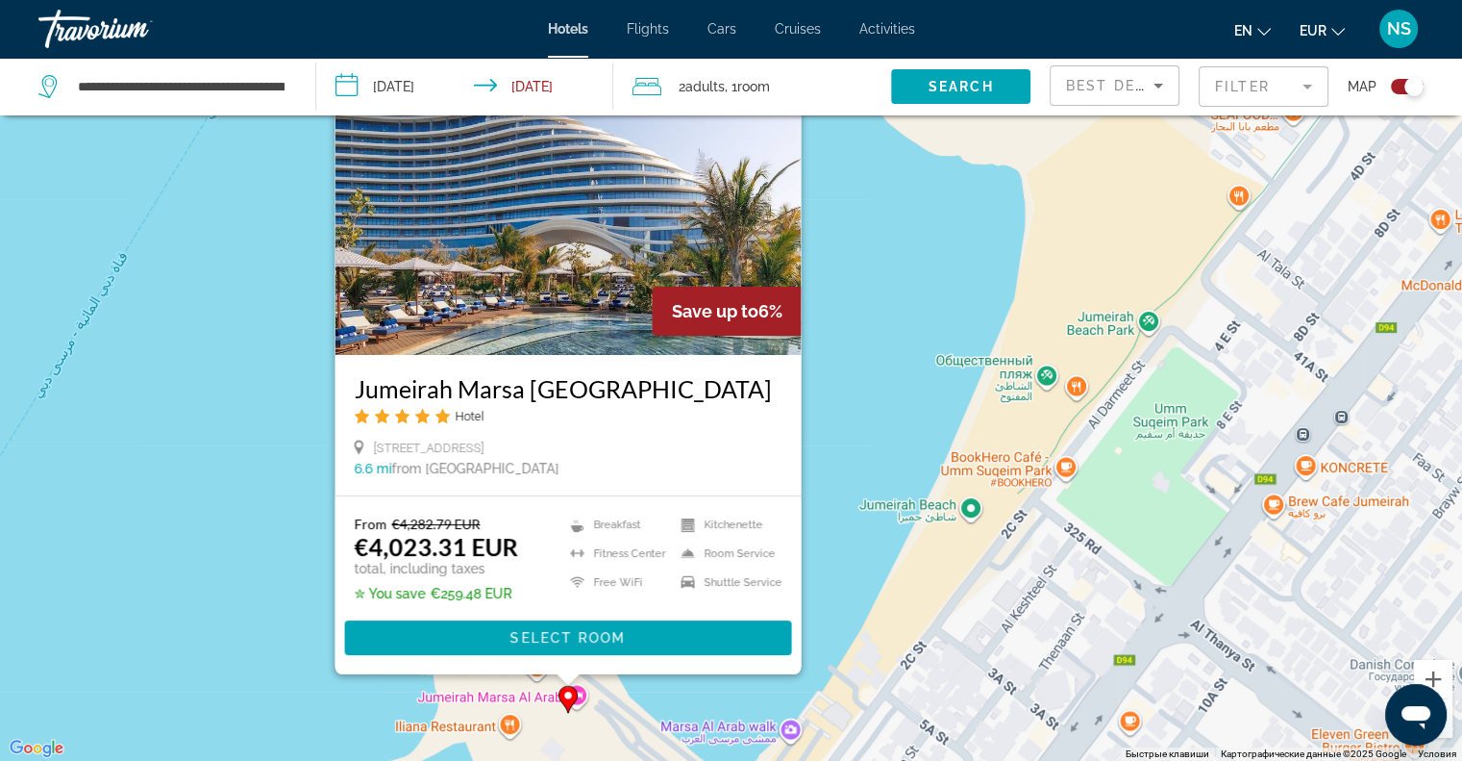
click at [126, 522] on div "Чтобы активировать перетаскивание с помощью клавиатуры, нажмите Alt + Ввод. Пос…" at bounding box center [731, 380] width 1462 height 761
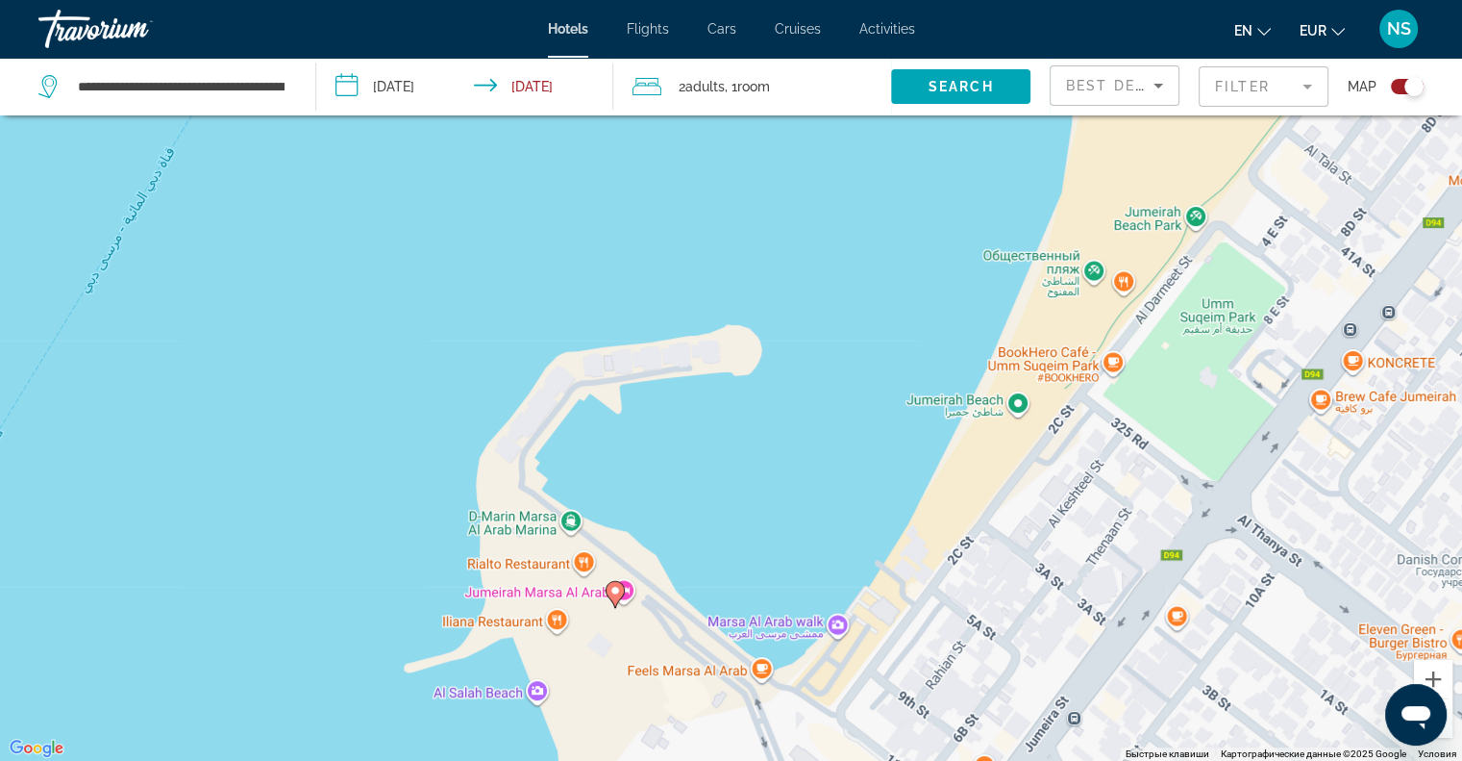
drag, startPoint x: 488, startPoint y: 580, endPoint x: 573, endPoint y: 305, distance: 287.7
click at [573, 305] on div "Чтобы активировать перетаскивание с помощью клавиатуры, нажмите Alt + Ввод. Пос…" at bounding box center [731, 380] width 1462 height 761
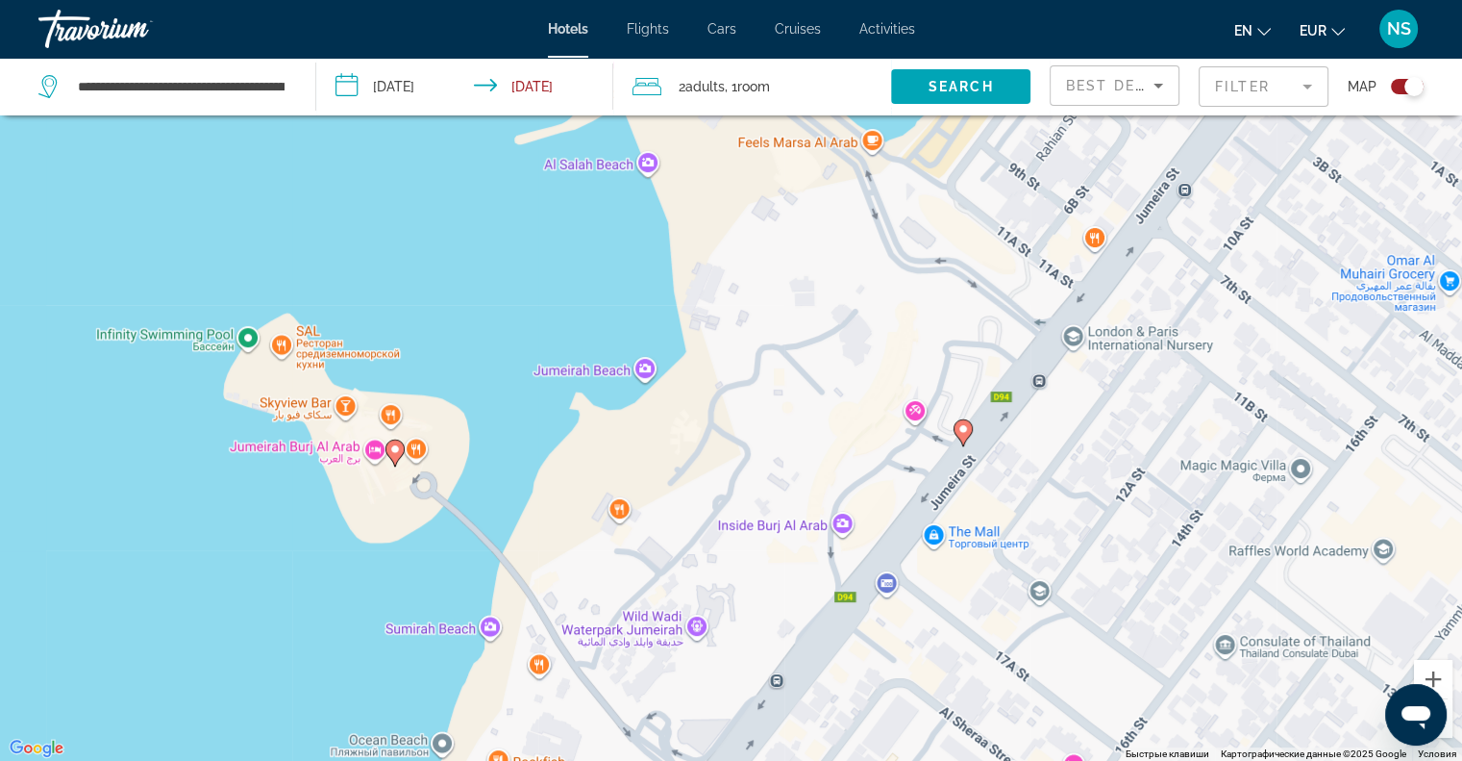
click at [396, 445] on image "Main content" at bounding box center [395, 449] width 12 height 12
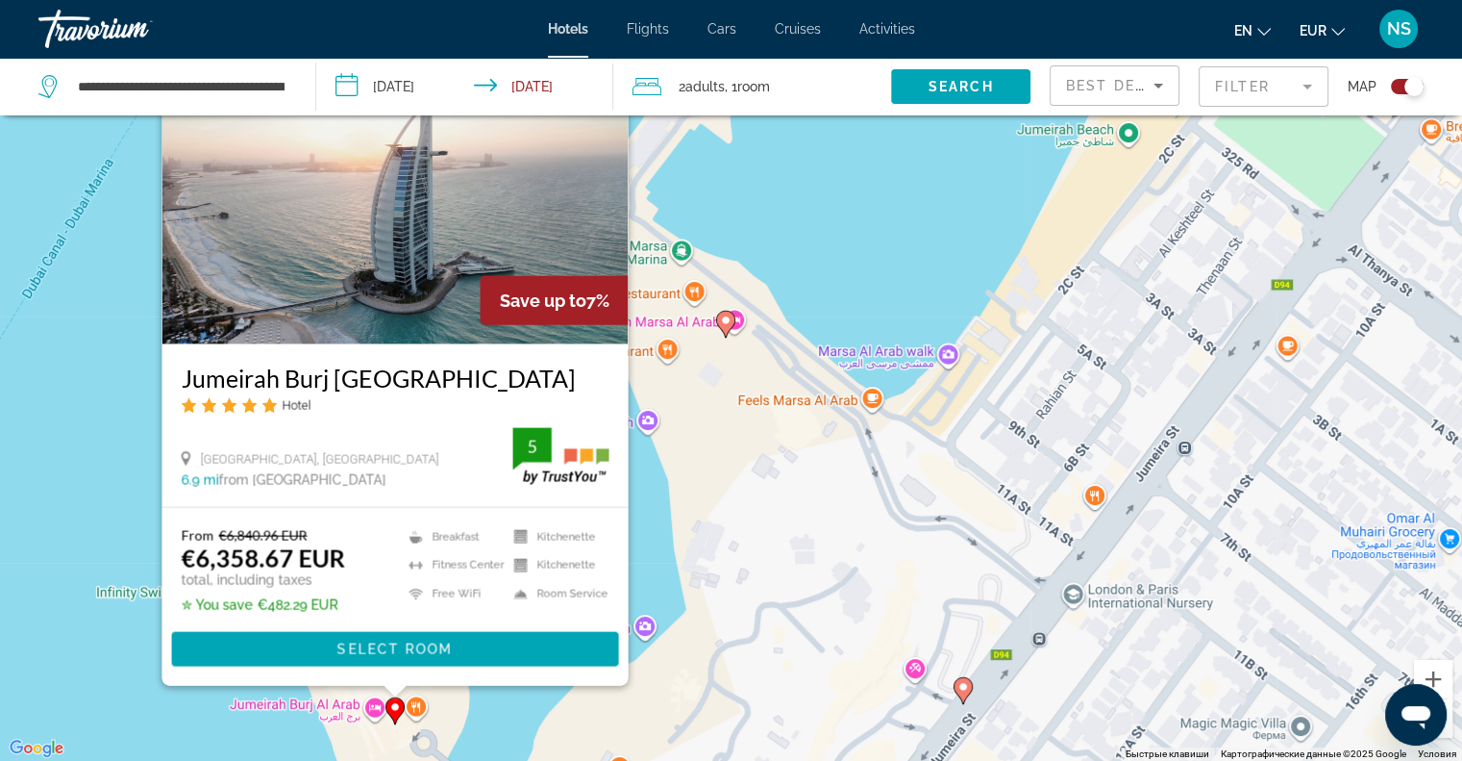
click at [58, 473] on div "Чтобы активировать перетаскивание с помощью клавиатуры, нажмите Alt + Ввод. Пос…" at bounding box center [731, 380] width 1462 height 761
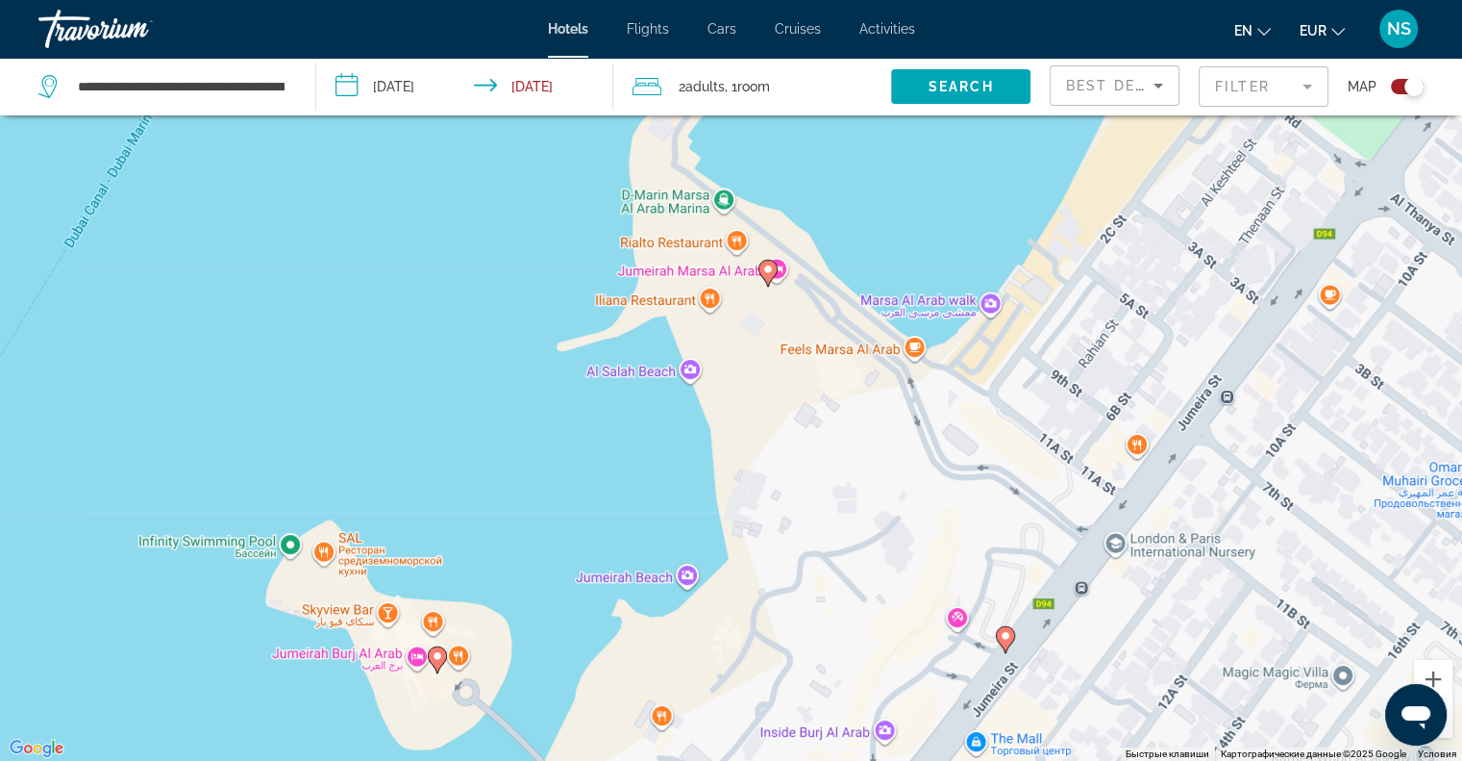
drag, startPoint x: 299, startPoint y: 536, endPoint x: 469, endPoint y: 287, distance: 300.8
click at [469, 289] on div "Чтобы активировать перетаскивание с помощью клавиатуры, нажмите Alt + Ввод. Пос…" at bounding box center [731, 380] width 1462 height 761
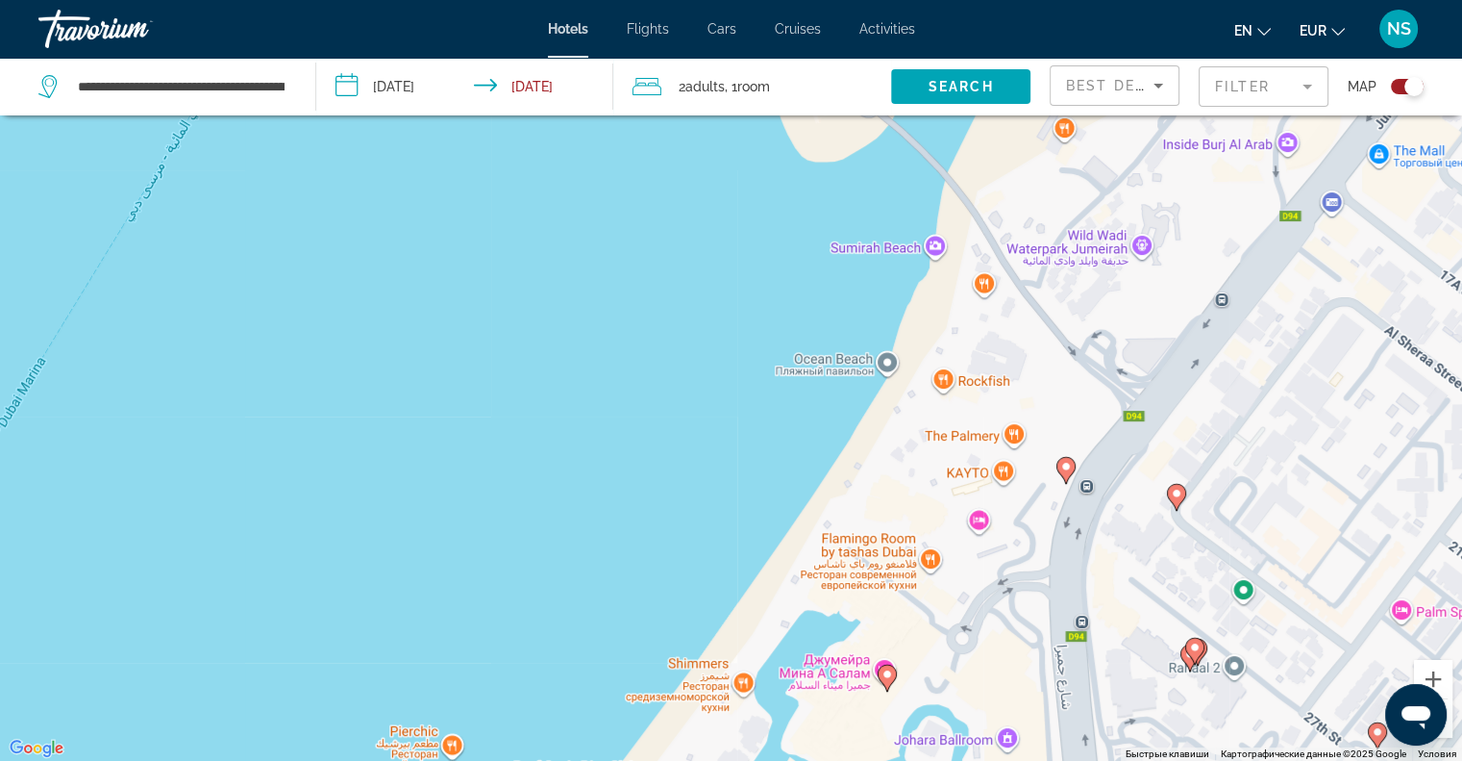
drag, startPoint x: 460, startPoint y: 333, endPoint x: 323, endPoint y: 564, distance: 268.9
click at [323, 564] on div "Чтобы активировать перетаскивание с помощью клавиатуры, нажмите Alt + Ввод. Пос…" at bounding box center [731, 380] width 1462 height 761
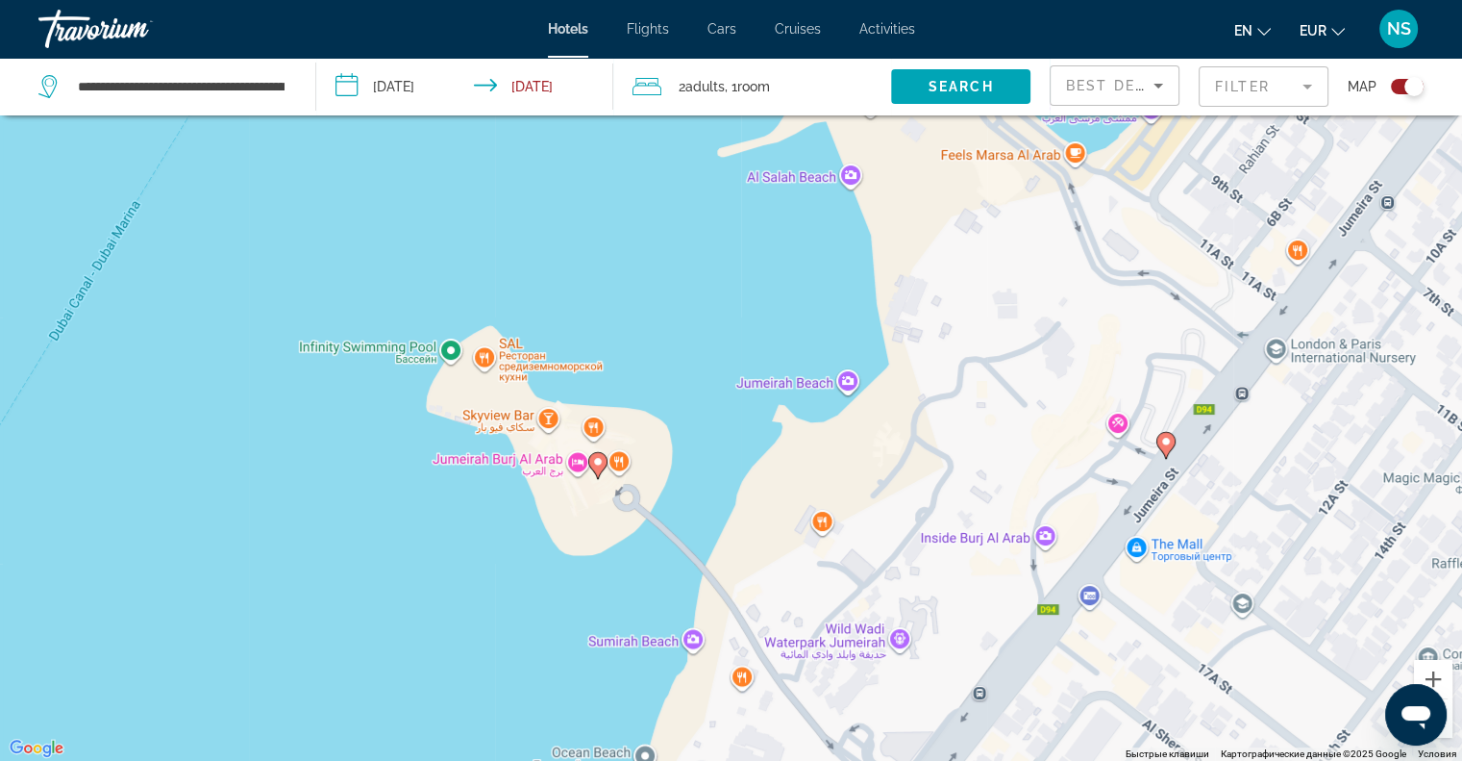
drag, startPoint x: 323, startPoint y: 561, endPoint x: 366, endPoint y: 371, distance: 195.2
click at [366, 372] on div "Чтобы активировать перетаскивание с помощью клавиатуры, нажмите Alt + Ввод. Пос…" at bounding box center [731, 380] width 1462 height 761
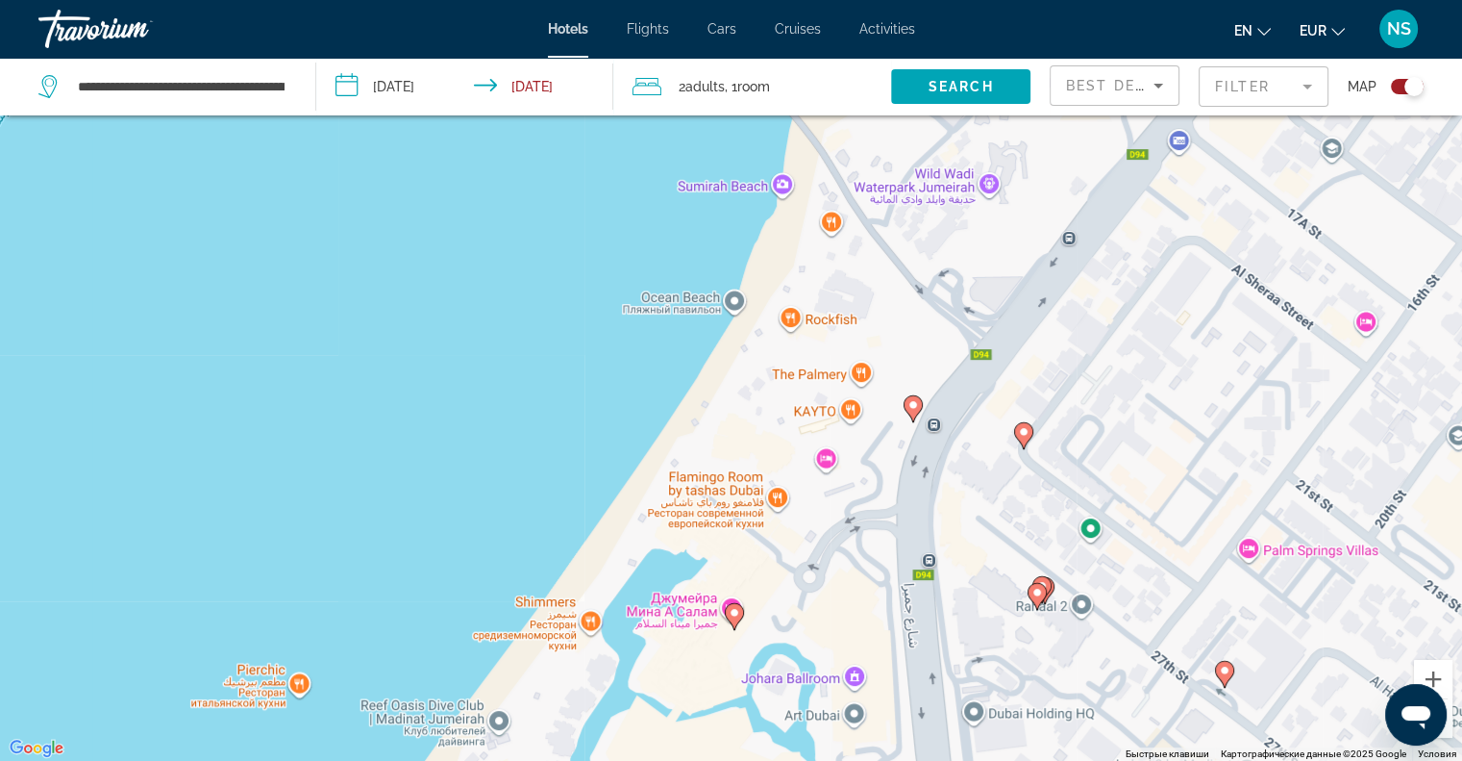
drag, startPoint x: 329, startPoint y: 599, endPoint x: 368, endPoint y: 420, distance: 183.1
click at [368, 423] on div "Чтобы активировать перетаскивание с помощью клавиатуры, нажмите Alt + Ввод. Пос…" at bounding box center [731, 380] width 1462 height 761
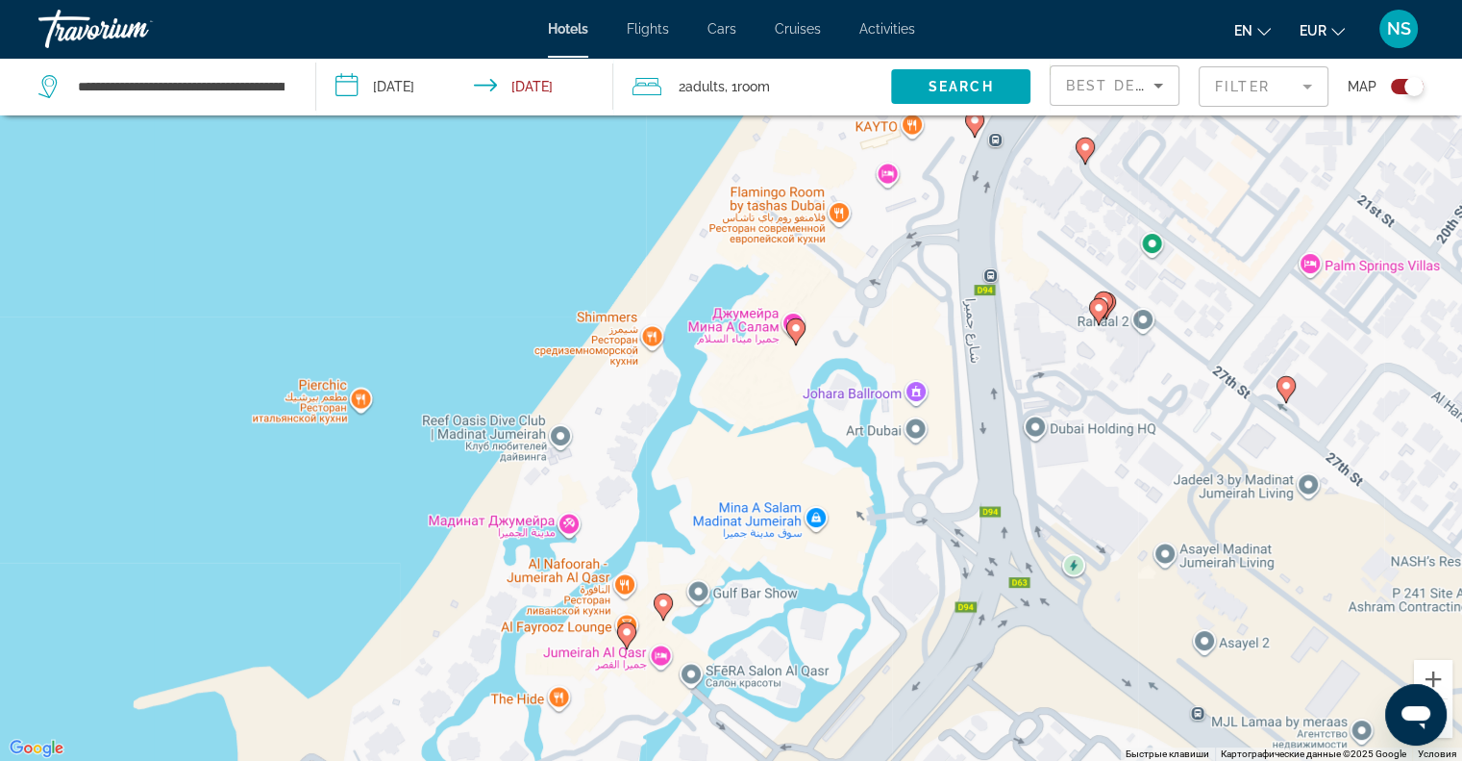
click at [794, 328] on image "Main content" at bounding box center [796, 328] width 12 height 12
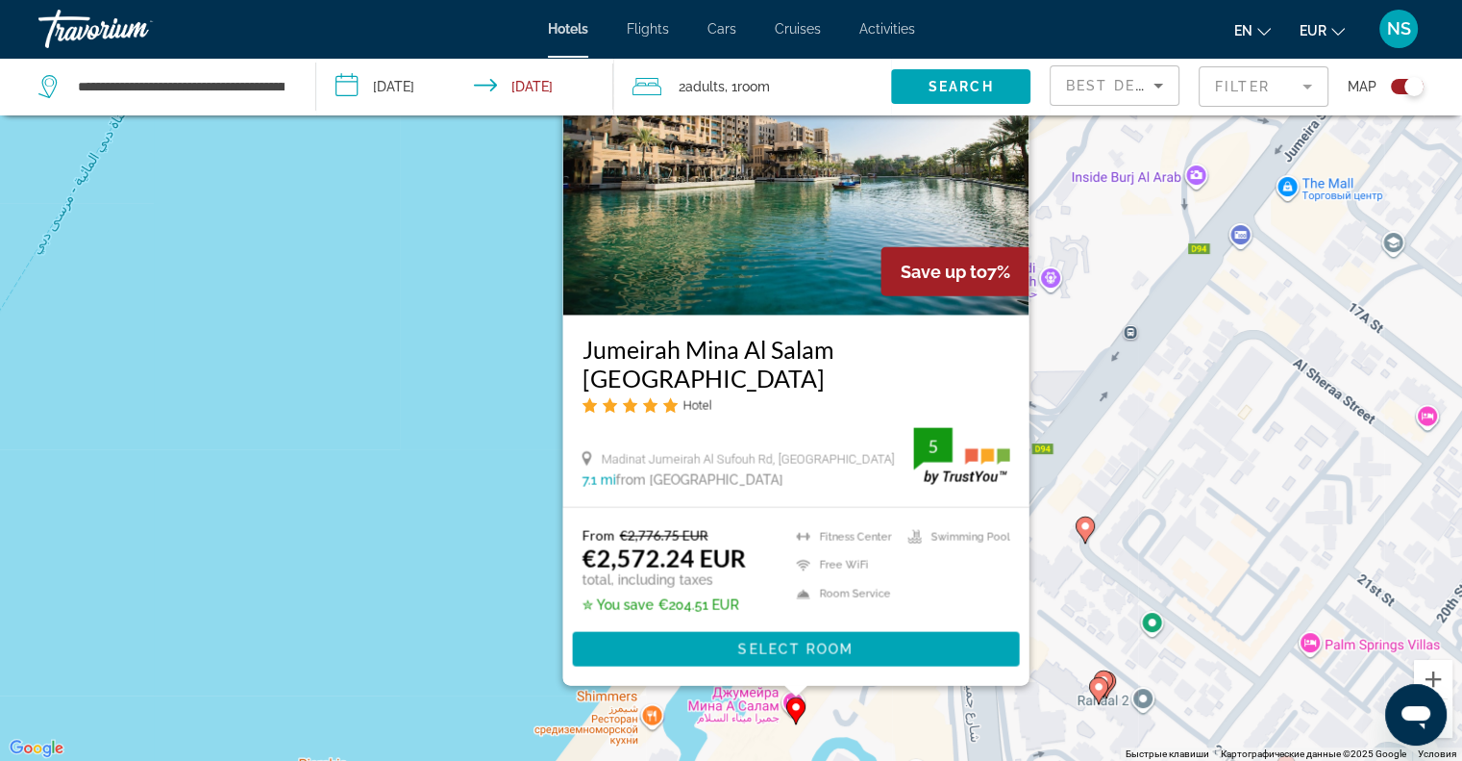
click at [392, 500] on div "Чтобы активировать перетаскивание с помощью клавиатуры, нажмите Alt + Ввод. Пос…" at bounding box center [731, 380] width 1462 height 761
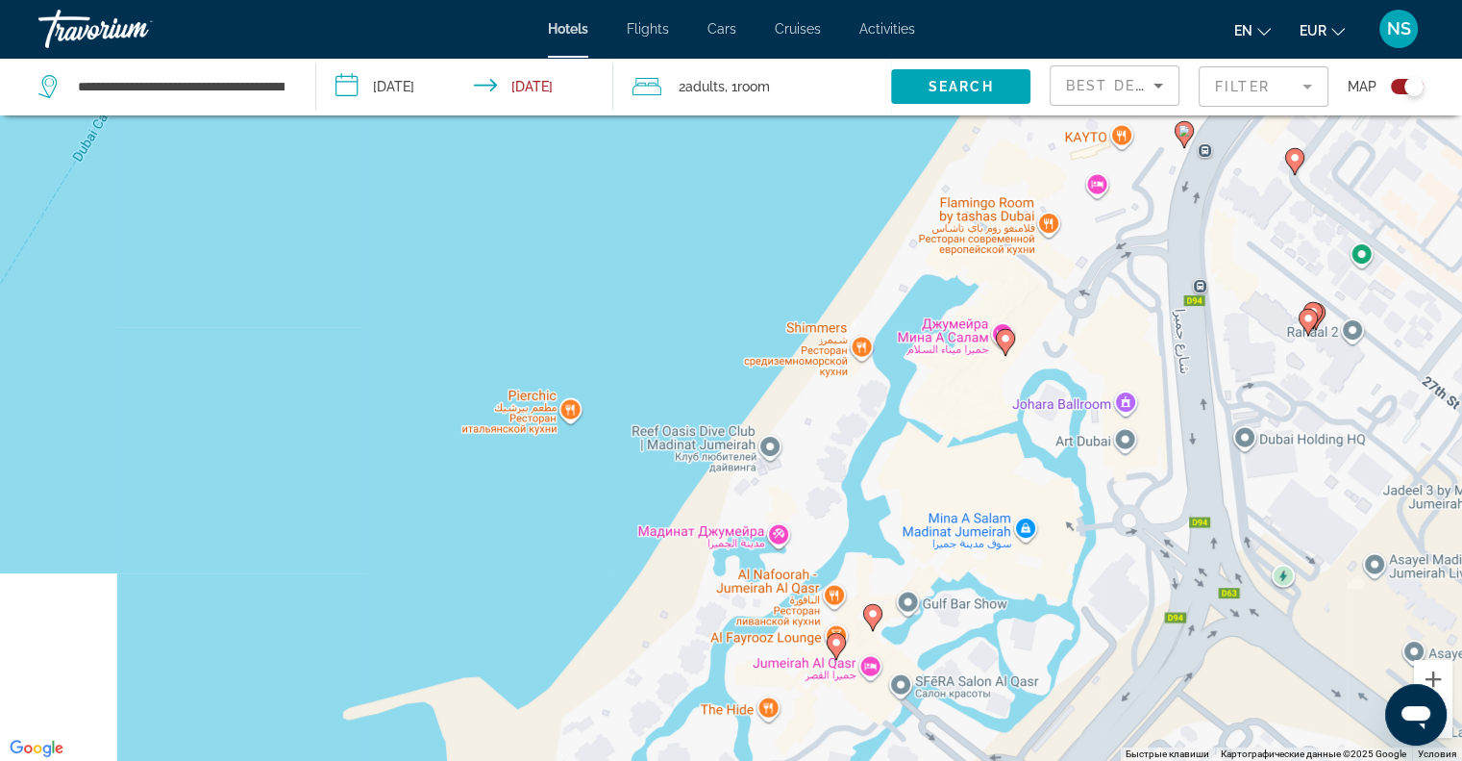
drag, startPoint x: 392, startPoint y: 500, endPoint x: 604, endPoint y: 118, distance: 436.4
click at [611, 111] on div "**********" at bounding box center [731, 438] width 1462 height 876
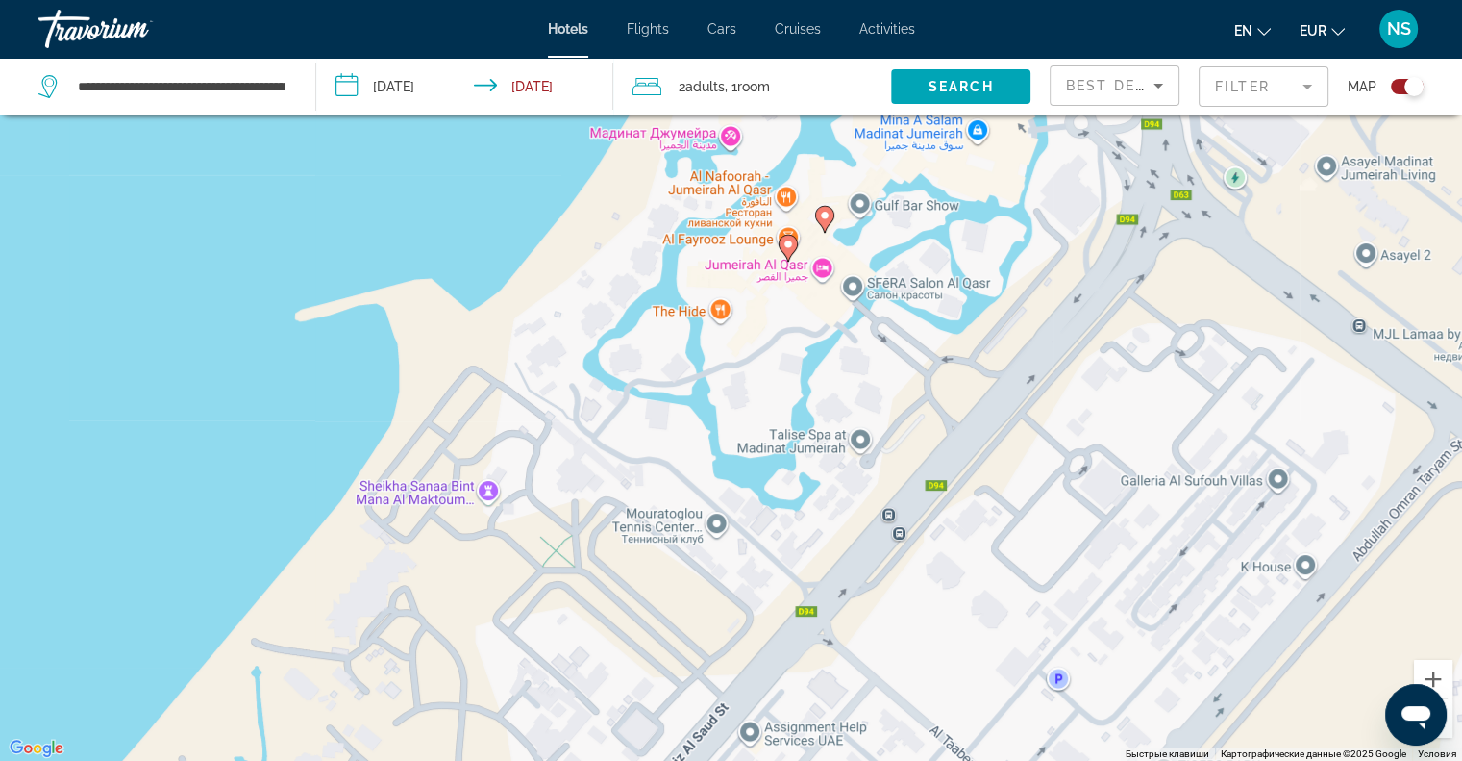
drag, startPoint x: 578, startPoint y: 213, endPoint x: 146, endPoint y: 565, distance: 557.0
click at [146, 565] on div "Чтобы активировать перетаскивание с помощью клавиатуры, нажмите Alt + Ввод. Пос…" at bounding box center [731, 380] width 1462 height 761
drag, startPoint x: 300, startPoint y: 441, endPoint x: 381, endPoint y: 319, distance: 146.4
click at [380, 321] on div "Чтобы активировать перетаскивание с помощью клавиатуры, нажмите Alt + Ввод. Пос…" at bounding box center [731, 380] width 1462 height 761
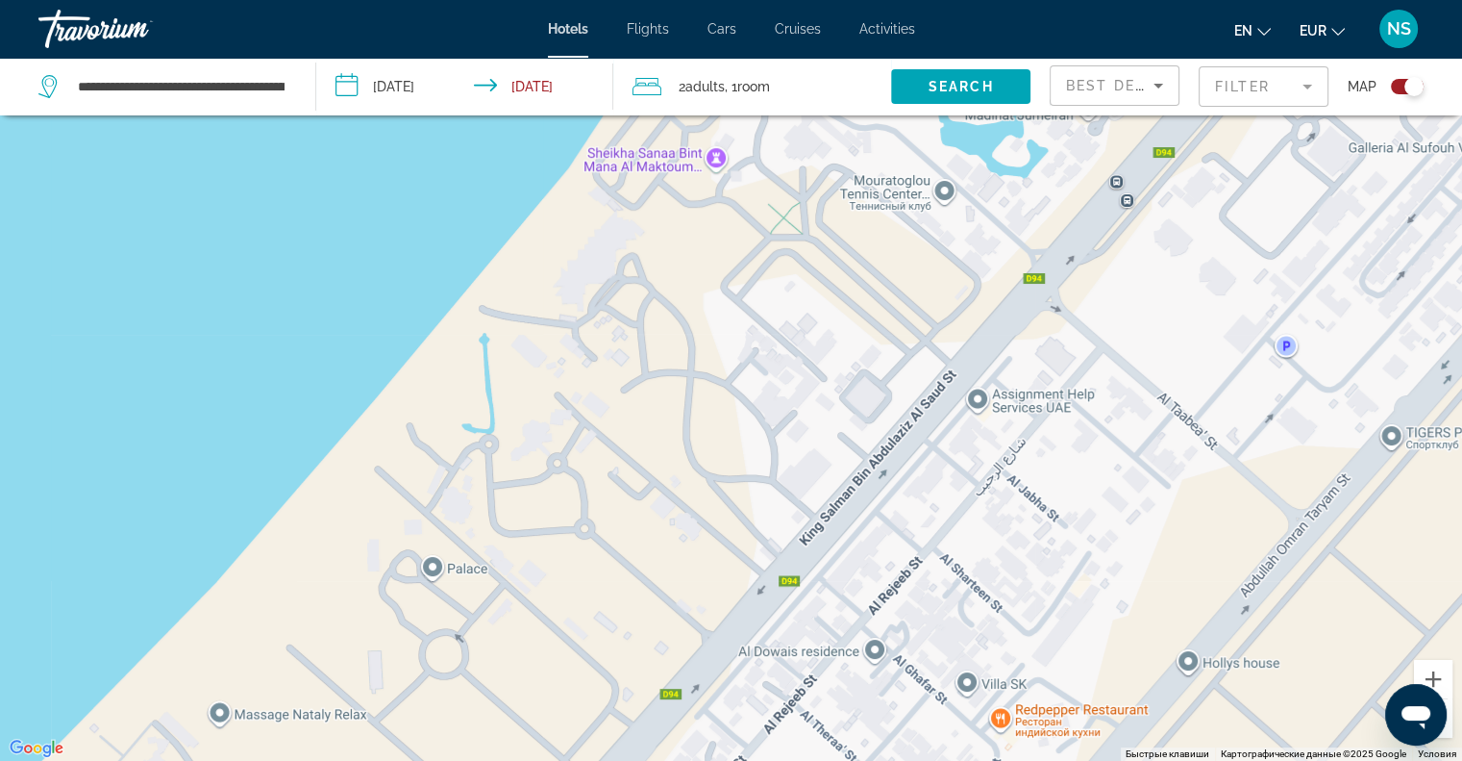
drag, startPoint x: 295, startPoint y: 427, endPoint x: 383, endPoint y: 328, distance: 132.1
click at [383, 328] on div "Чтобы активировать перетаскивание с помощью клавиатуры, нажмите Alt + Ввод. Пос…" at bounding box center [731, 380] width 1462 height 761
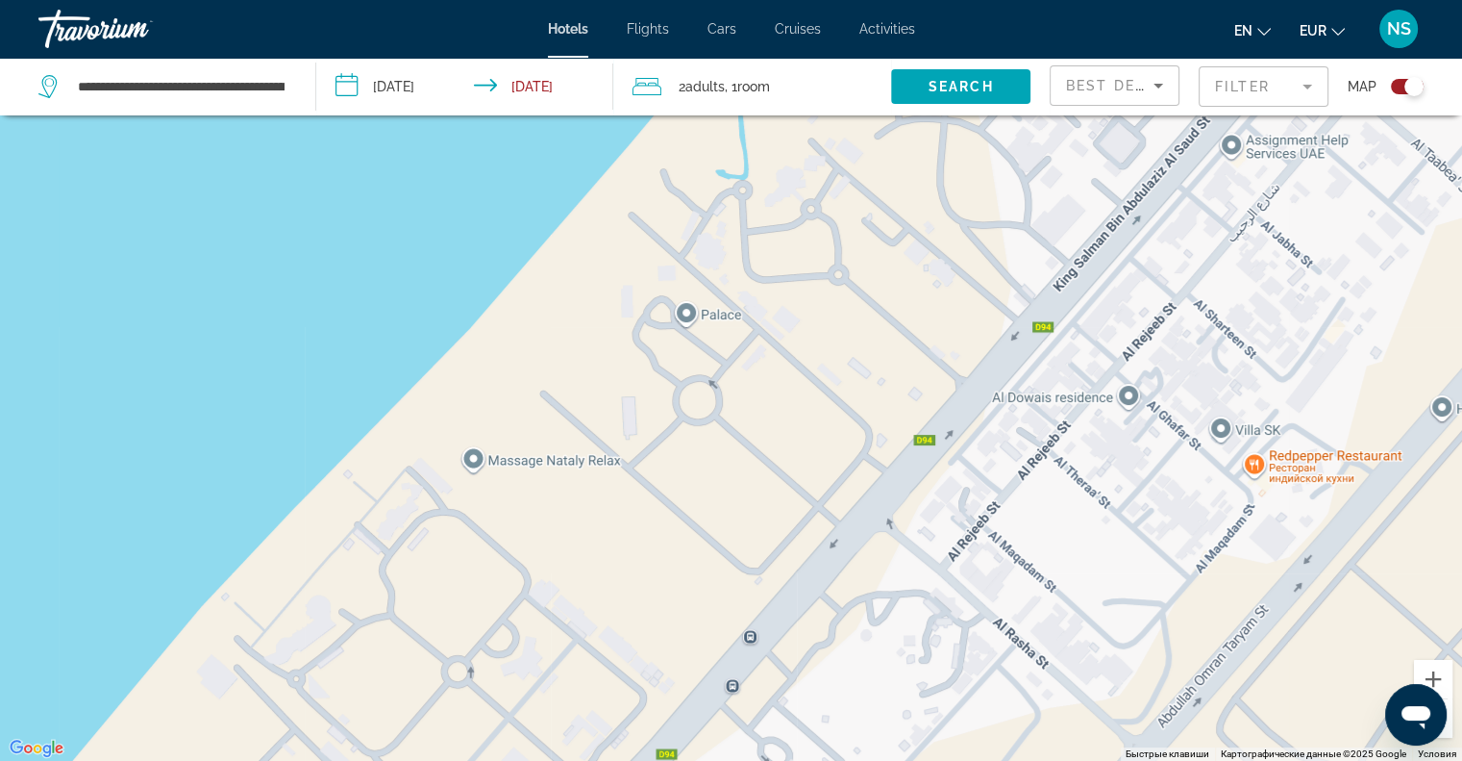
drag, startPoint x: 329, startPoint y: 403, endPoint x: 469, endPoint y: 337, distance: 155.3
click at [469, 337] on div "Чтобы активировать перетаскивание с помощью клавиатуры, нажмите Alt + Ввод. Пос…" at bounding box center [731, 380] width 1462 height 761
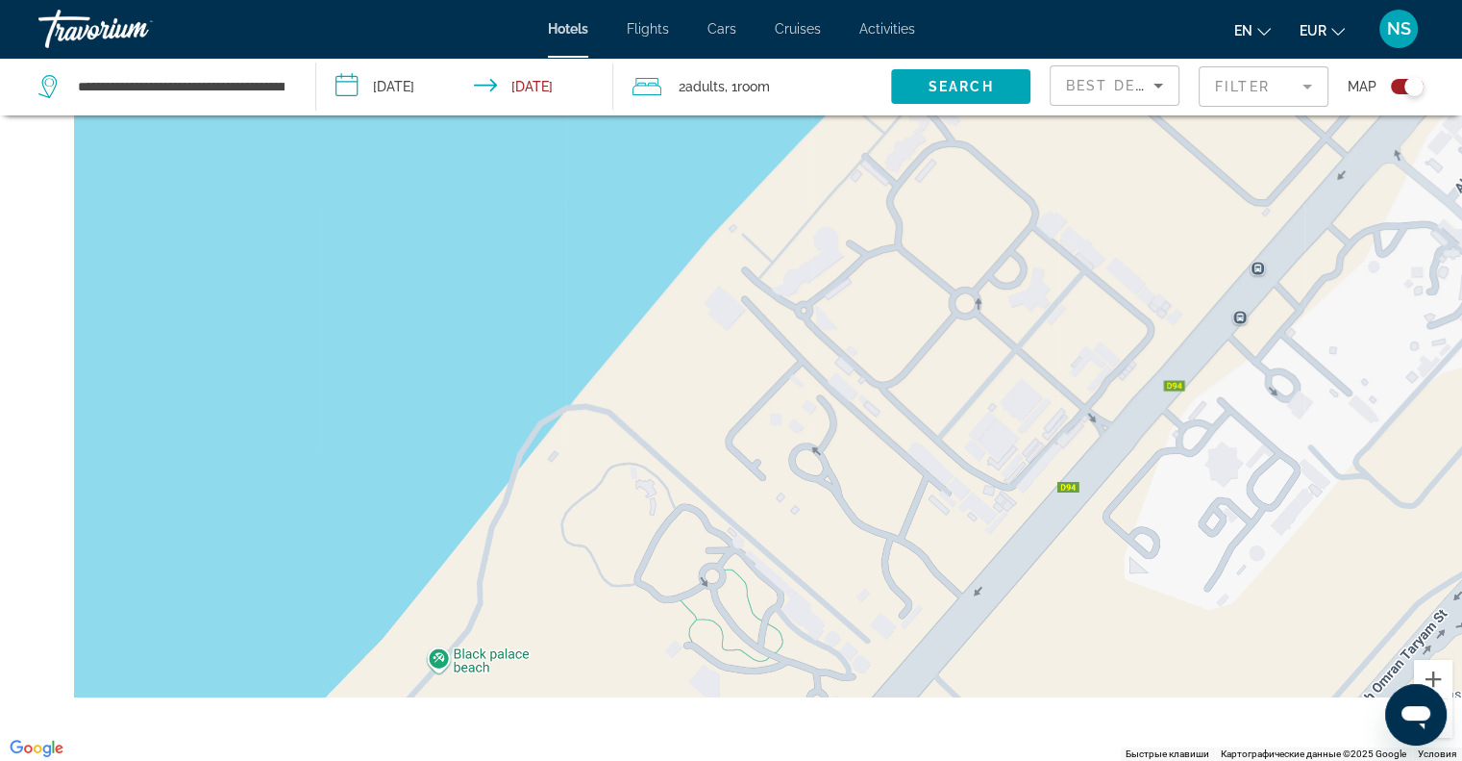
drag, startPoint x: 364, startPoint y: 444, endPoint x: 462, endPoint y: 259, distance: 209.4
click at [462, 259] on div "Чтобы активировать перетаскивание с помощью клавиатуры, нажмите Alt + Ввод. Пос…" at bounding box center [731, 380] width 1462 height 761
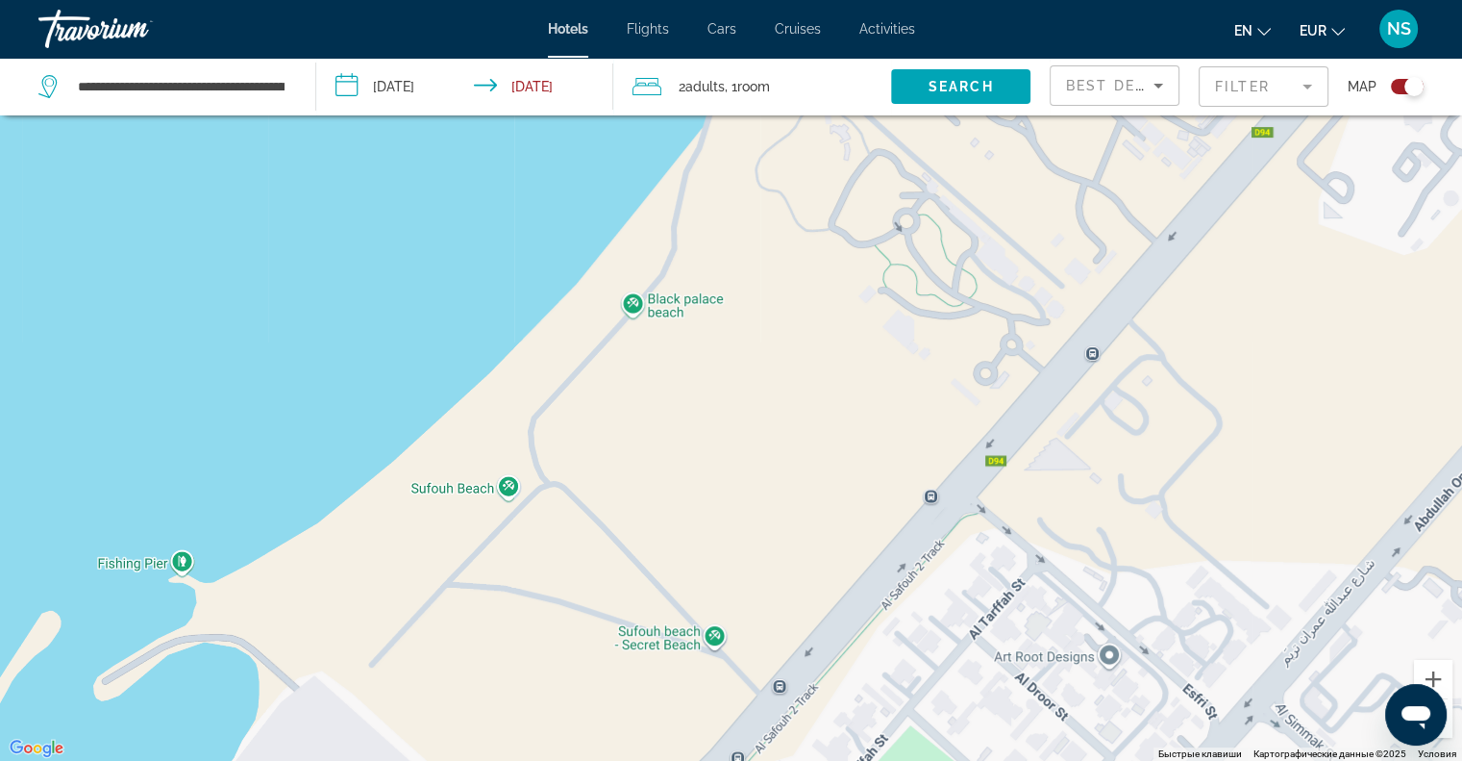
drag, startPoint x: 385, startPoint y: 365, endPoint x: 471, endPoint y: 262, distance: 135.2
click at [471, 262] on div "Чтобы активировать перетаскивание с помощью клавиатуры, нажмите Alt + Ввод. Пос…" at bounding box center [731, 380] width 1462 height 761
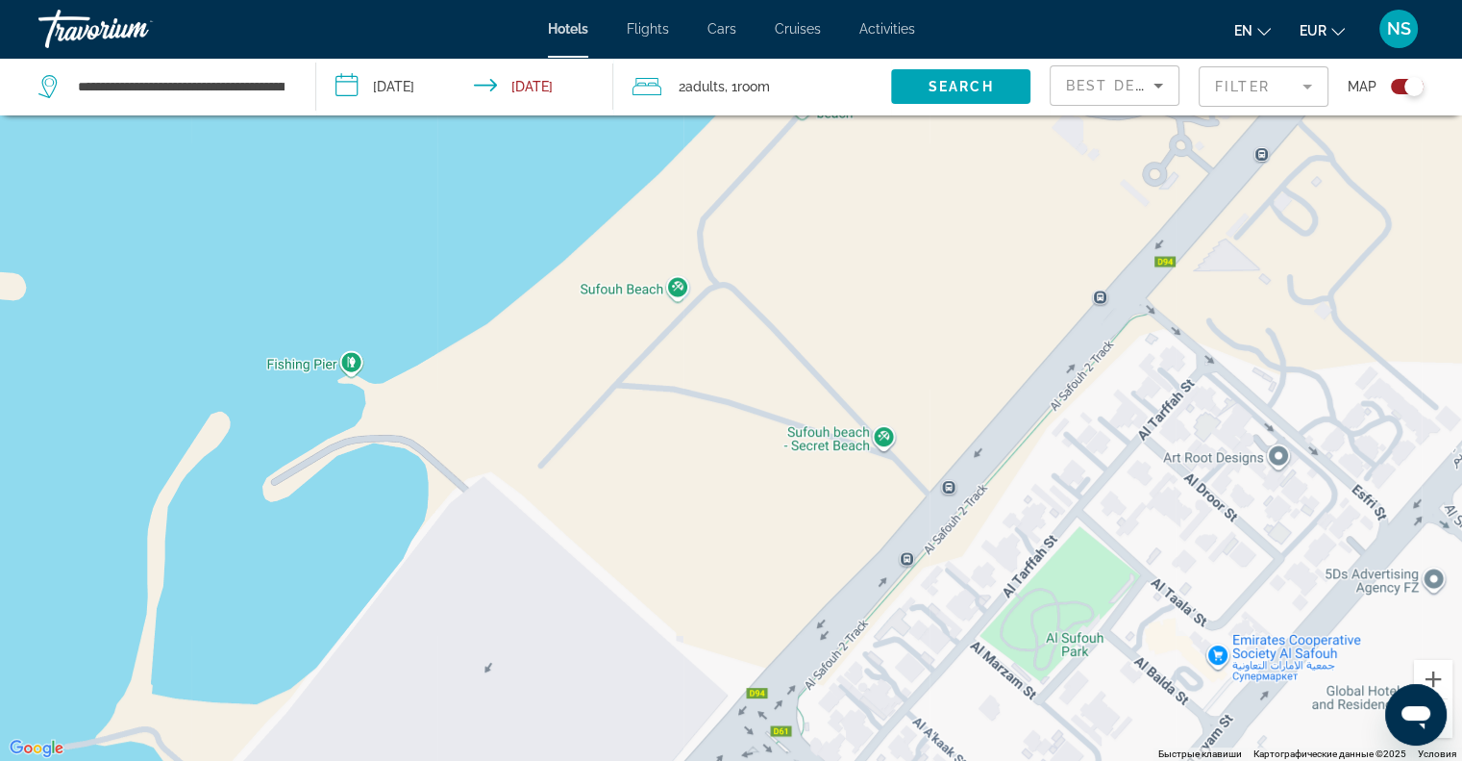
drag, startPoint x: 356, startPoint y: 387, endPoint x: 408, endPoint y: 352, distance: 62.9
click at [408, 352] on div "Чтобы активировать перетаскивание с помощью клавиатуры, нажмите Alt + Ввод. Пос…" at bounding box center [731, 380] width 1462 height 761
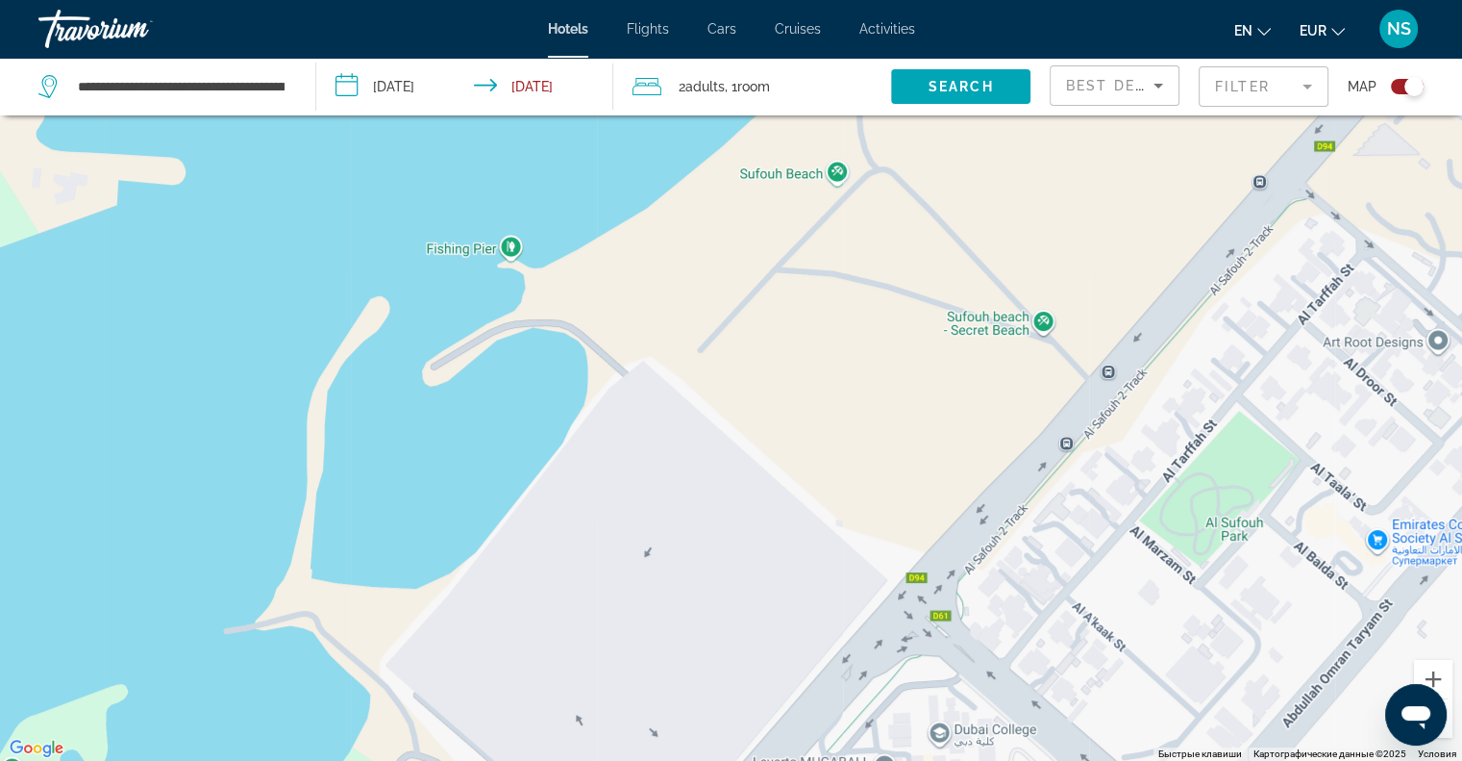
drag, startPoint x: 351, startPoint y: 425, endPoint x: 462, endPoint y: 298, distance: 168.3
click at [462, 298] on div "Чтобы активировать перетаскивание с помощью клавиатуры, нажмите Alt + Ввод. Пос…" at bounding box center [731, 380] width 1462 height 761
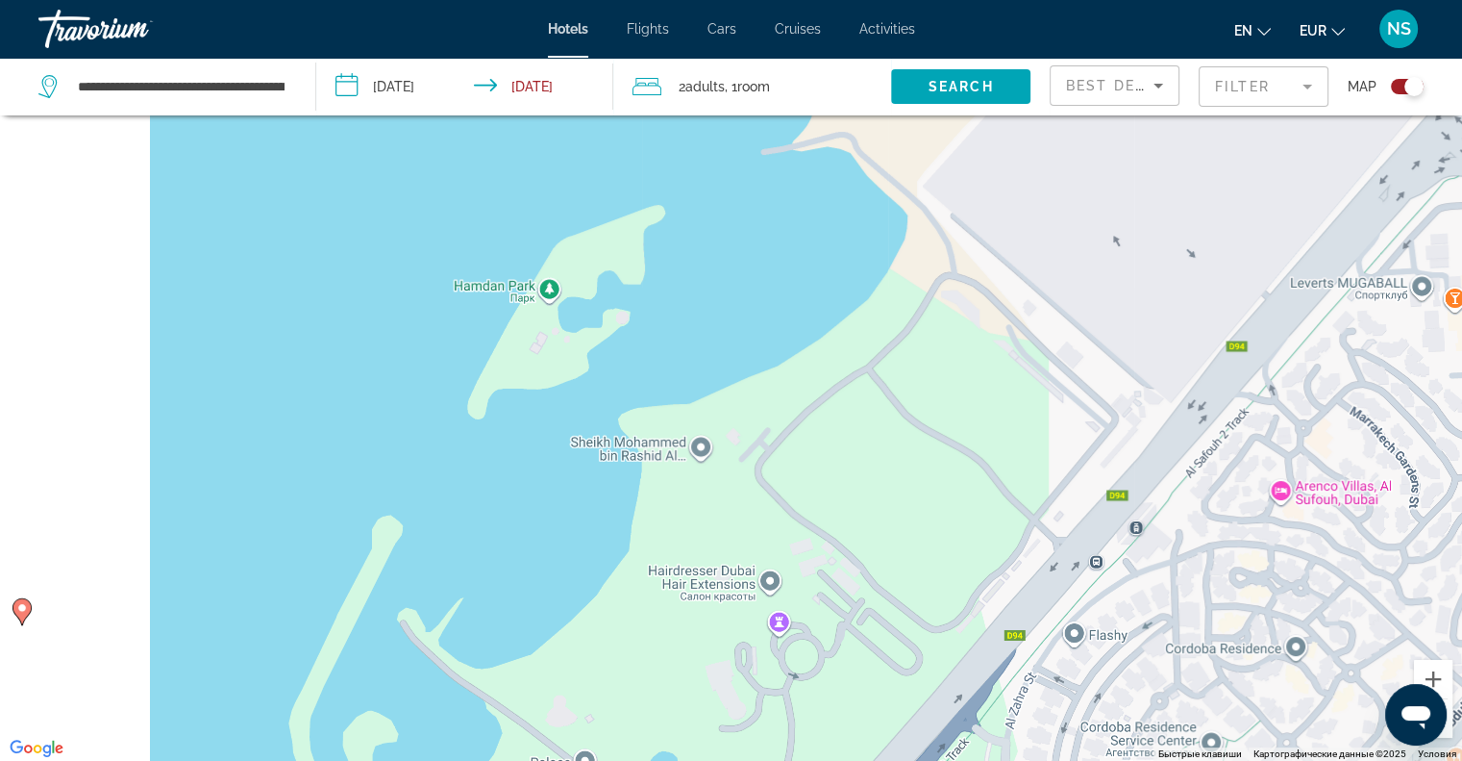
drag, startPoint x: 333, startPoint y: 437, endPoint x: 585, endPoint y: 294, distance: 289.8
click at [585, 294] on div "Чтобы активировать перетаскивание с помощью клавиатуры, нажмите Alt + Ввод. Пос…" at bounding box center [731, 380] width 1462 height 761
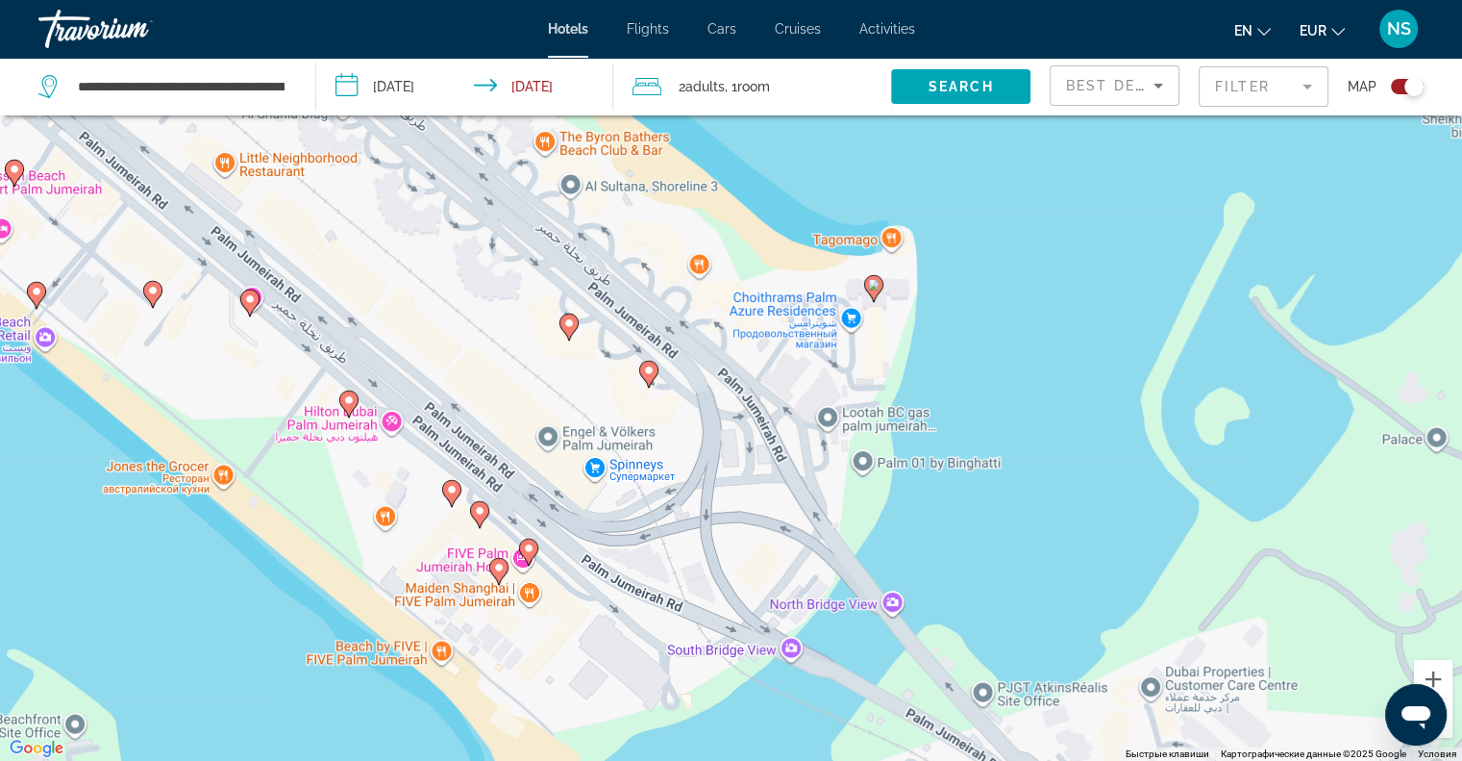
drag, startPoint x: 458, startPoint y: 414, endPoint x: 798, endPoint y: 376, distance: 342.5
click at [798, 376] on div "Чтобы активировать перетаскивание с помощью клавиатуры, нажмите Alt + Ввод. Пос…" at bounding box center [731, 380] width 1462 height 761
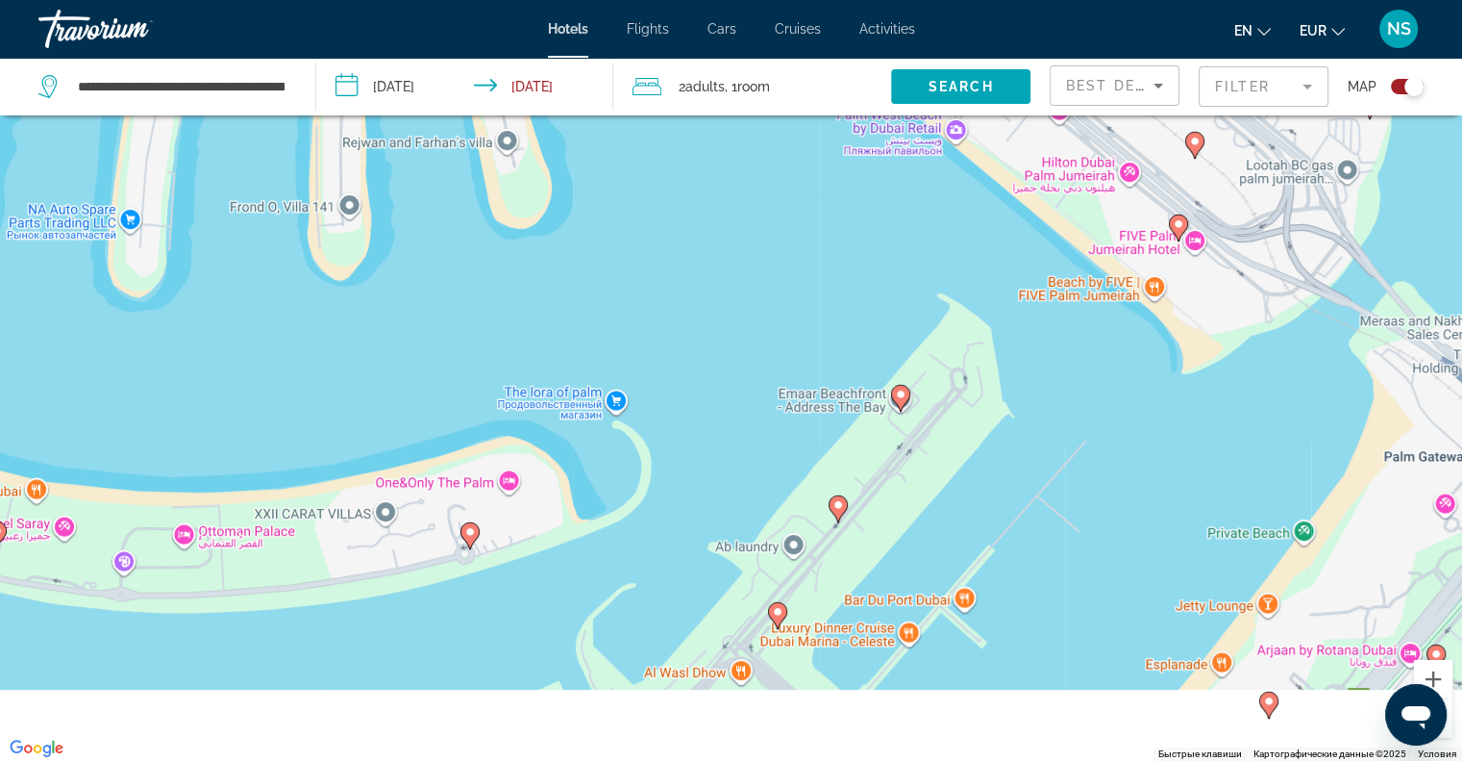
drag, startPoint x: 462, startPoint y: 447, endPoint x: 546, endPoint y: 362, distance: 119.7
click at [546, 362] on div "Чтобы активировать перетаскивание с помощью клавиатуры, нажмите Alt + Ввод. Пос…" at bounding box center [731, 380] width 1462 height 761
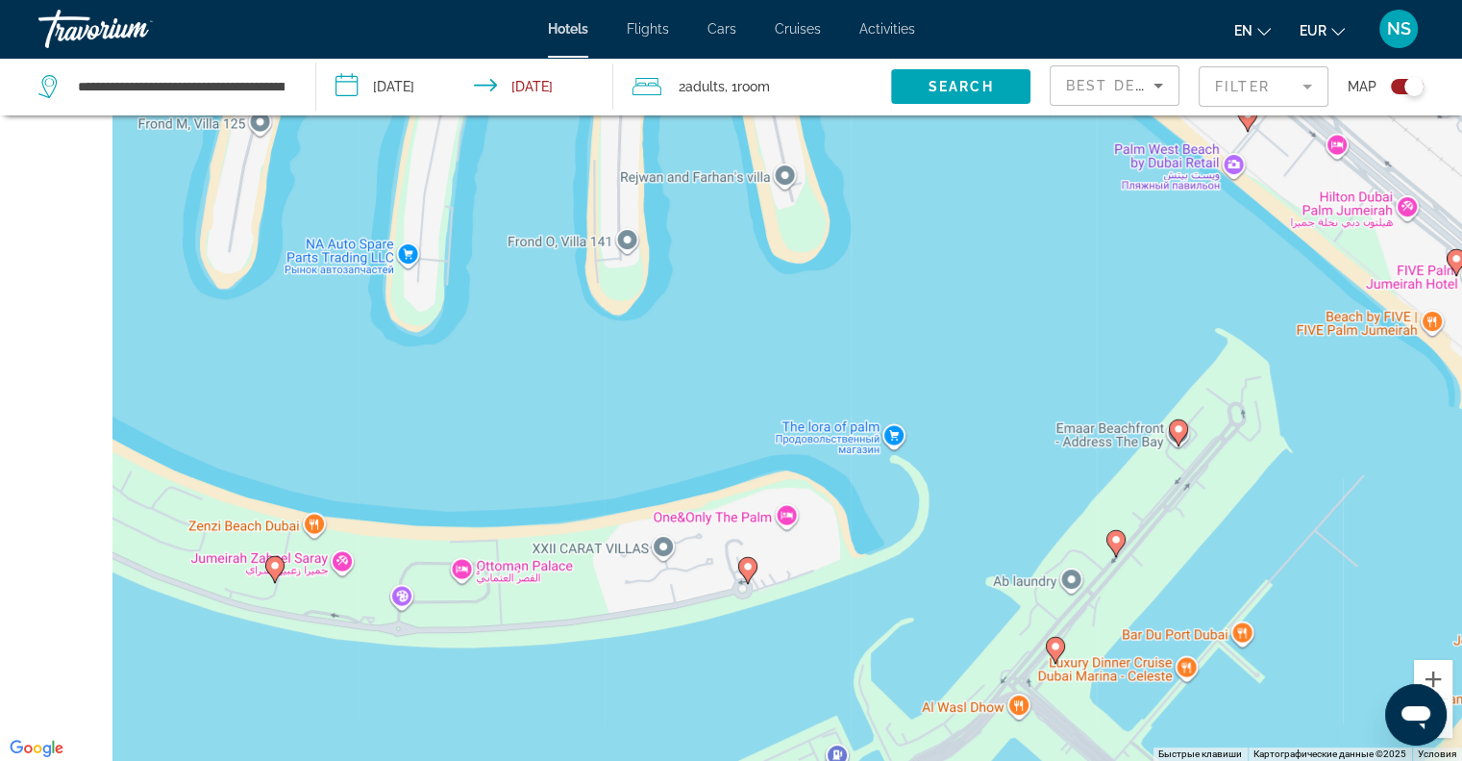
drag, startPoint x: 423, startPoint y: 504, endPoint x: 829, endPoint y: 546, distance: 407.9
click at [828, 546] on div "Чтобы активировать перетаскивание с помощью клавиатуры, нажмите Alt + Ввод. Пос…" at bounding box center [731, 380] width 1462 height 761
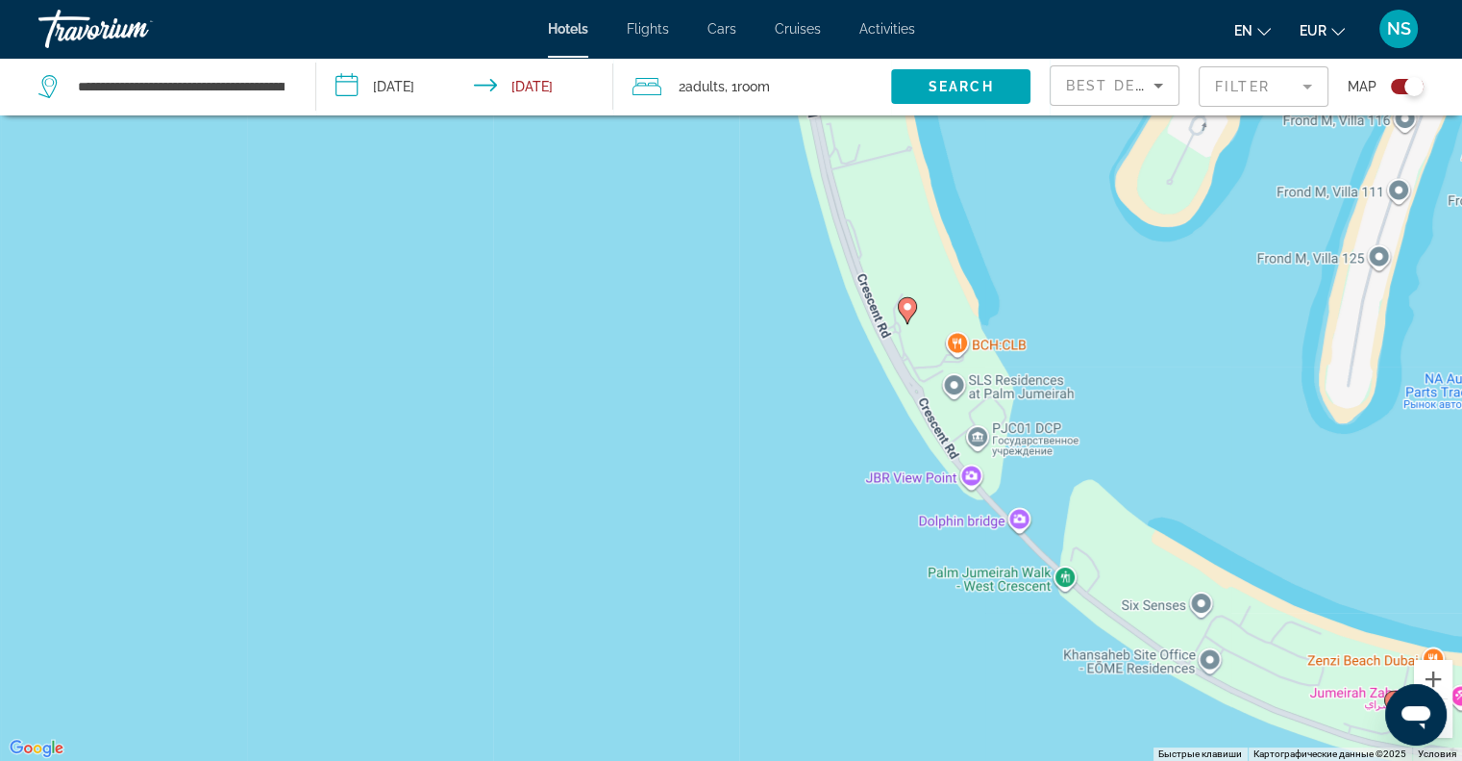
drag, startPoint x: 744, startPoint y: 327, endPoint x: 721, endPoint y: 474, distance: 148.9
click at [721, 474] on div "Чтобы активировать перетаскивание с помощью клавиатуры, нажмите Alt + Ввод. Пос…" at bounding box center [731, 380] width 1462 height 761
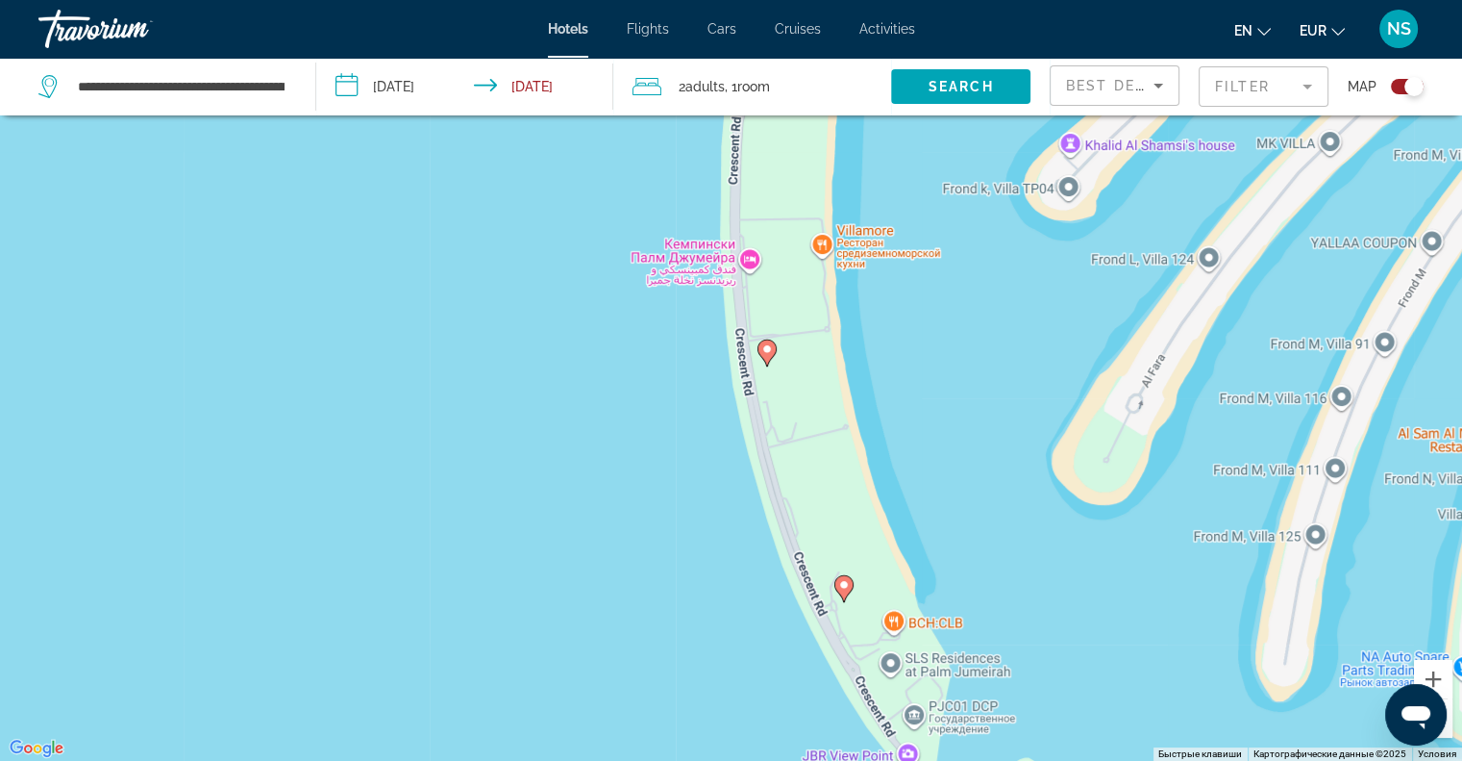
click at [762, 349] on image "Main content" at bounding box center [767, 349] width 12 height 12
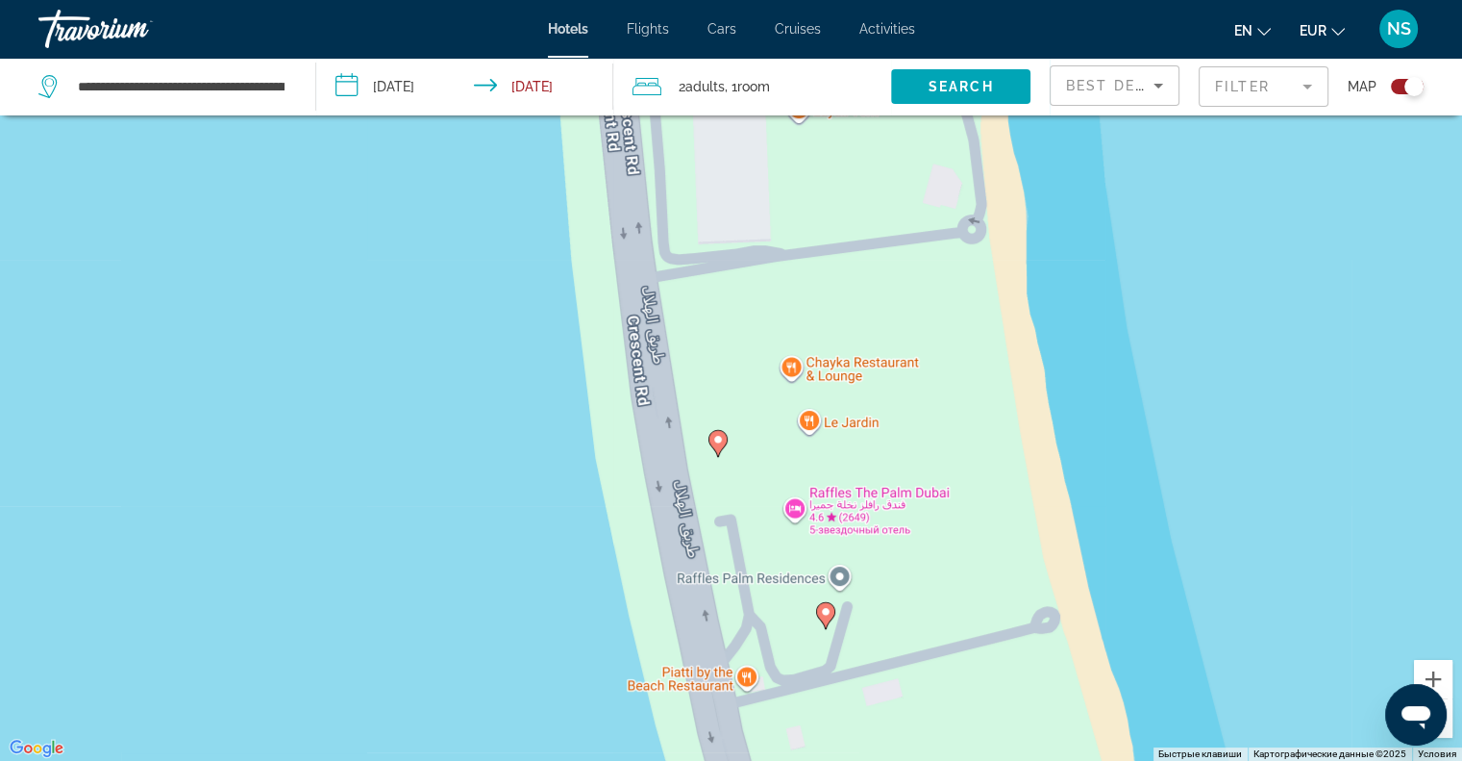
click at [710, 444] on gmp-advanced-marker "Main content" at bounding box center [718, 443] width 19 height 29
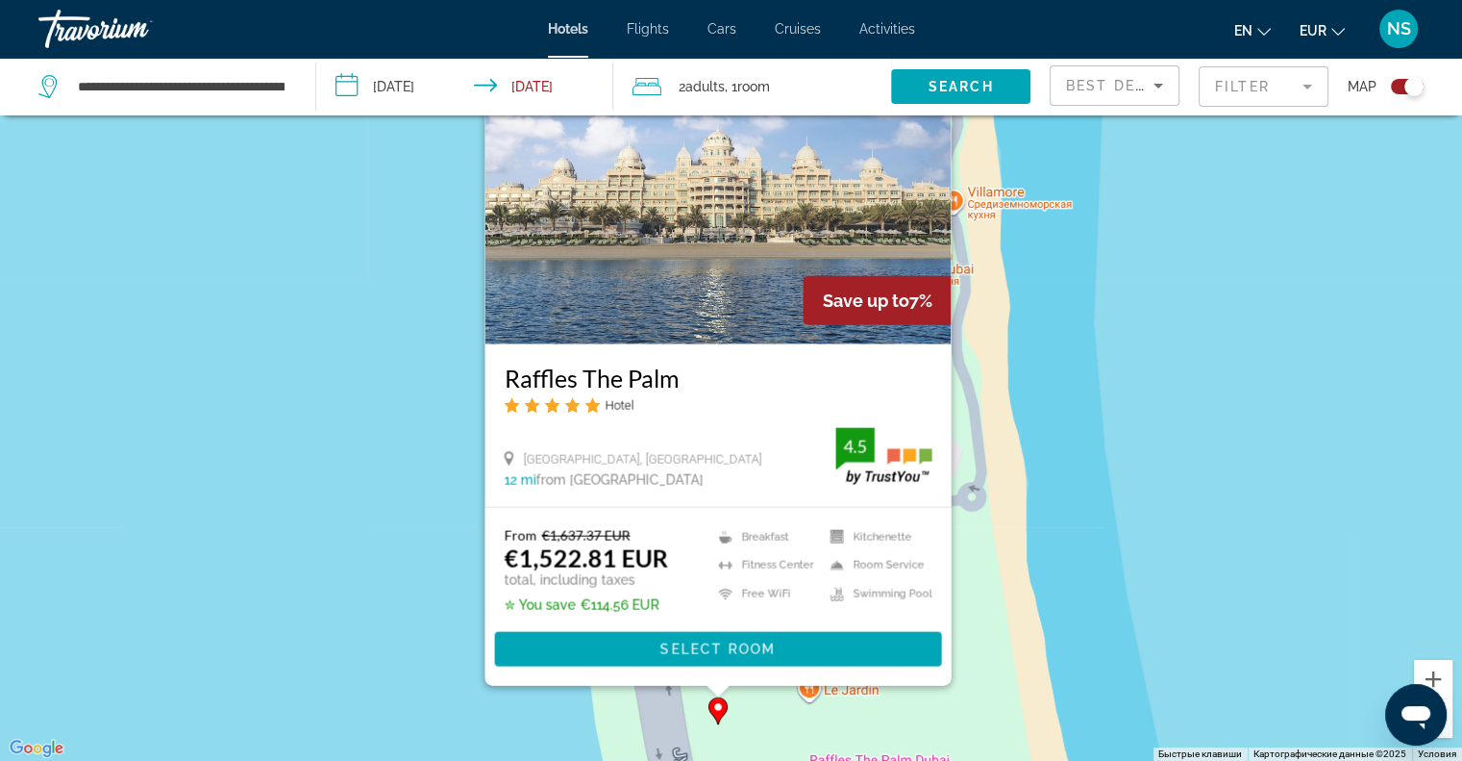
click at [388, 448] on div "Чтобы активировать перетаскивание с помощью клавиатуры, нажмите Alt + Ввод. Пос…" at bounding box center [731, 380] width 1462 height 761
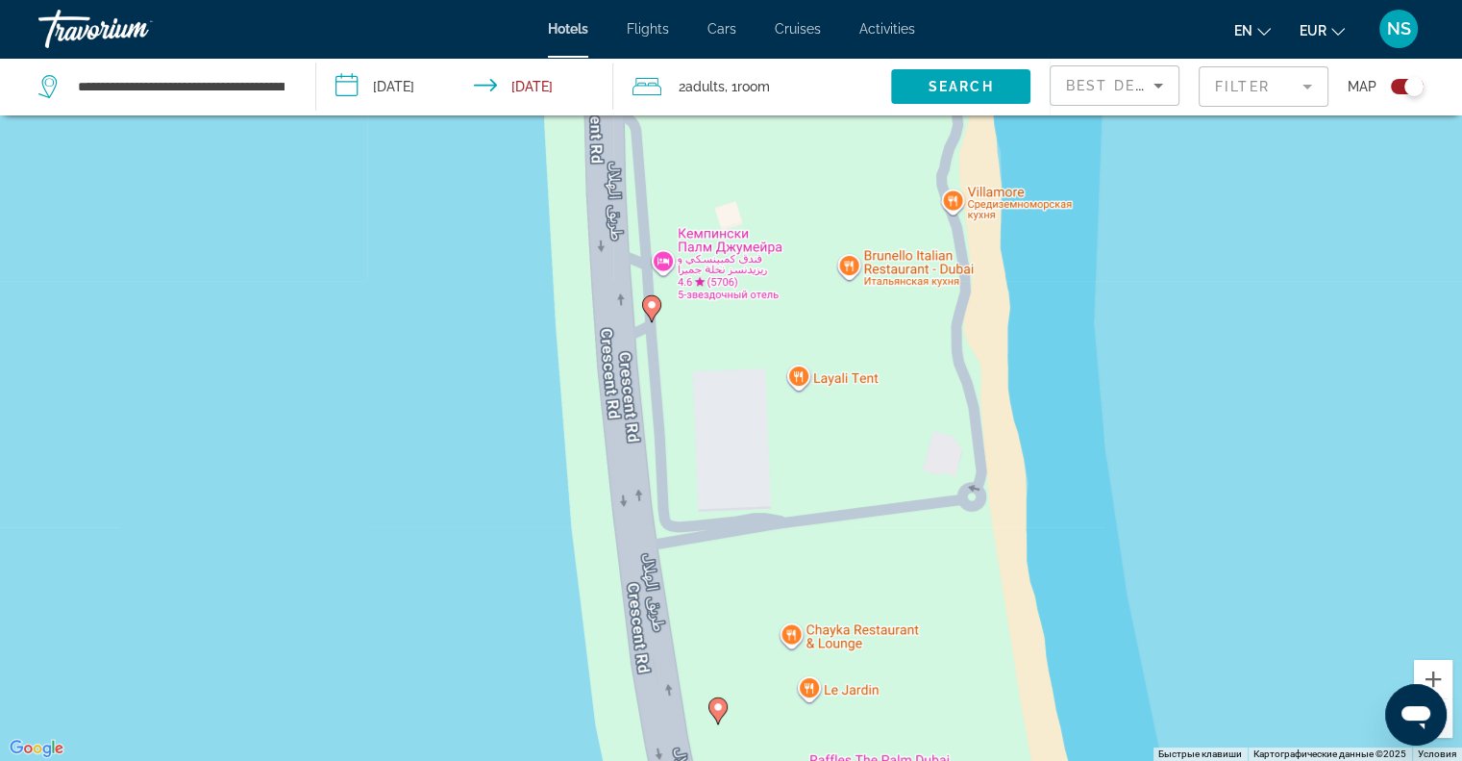
click at [655, 316] on gmp-advanced-marker "Main content" at bounding box center [651, 308] width 19 height 29
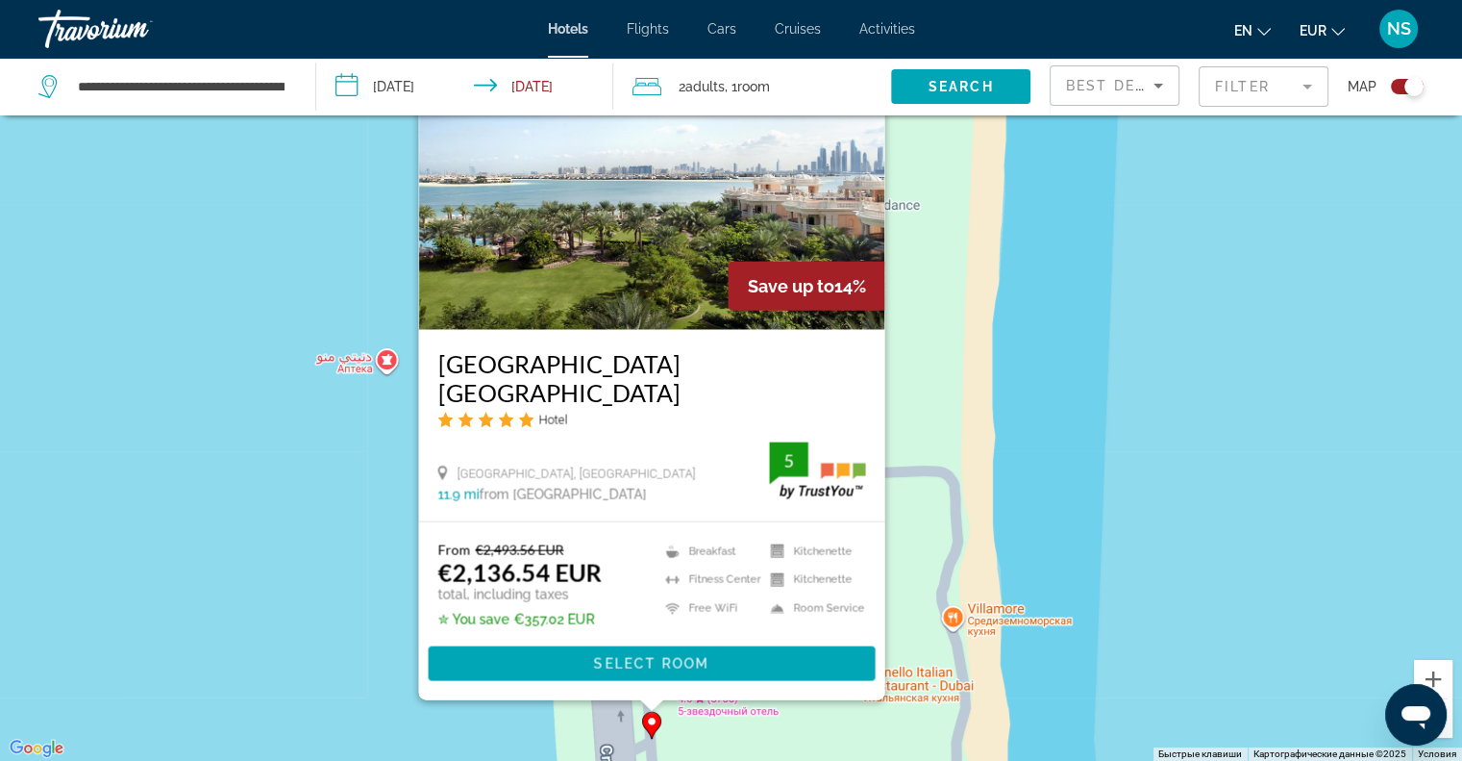
click at [164, 541] on div "Чтобы активировать перетаскивание с помощью клавиатуры, нажмите Alt + Ввод. Пос…" at bounding box center [731, 380] width 1462 height 761
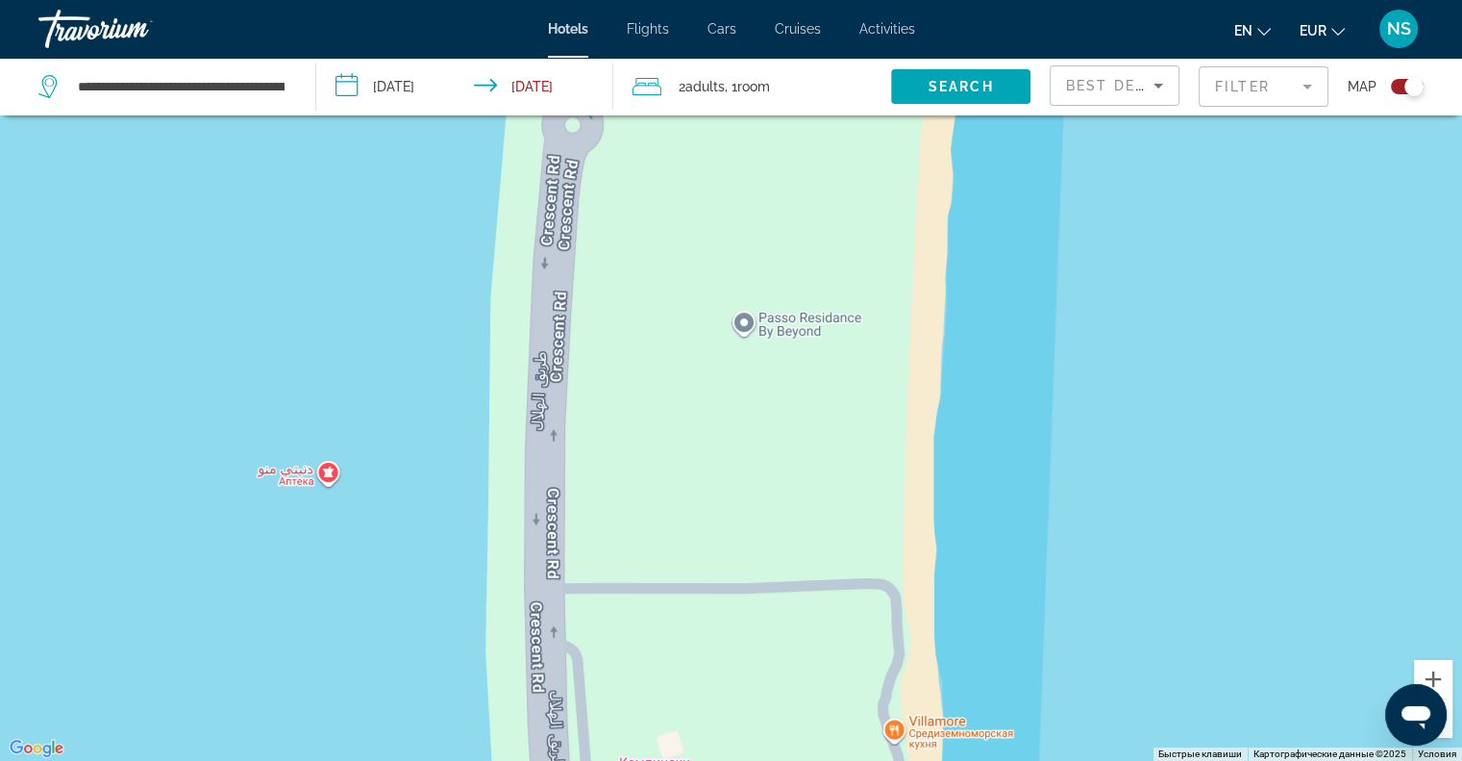
drag, startPoint x: 512, startPoint y: 445, endPoint x: 492, endPoint y: 484, distance: 43.4
click at [492, 486] on div "Чтобы активировать перетаскивание с помощью клавиатуры, нажмите Alt + Ввод. Пос…" at bounding box center [731, 380] width 1462 height 761
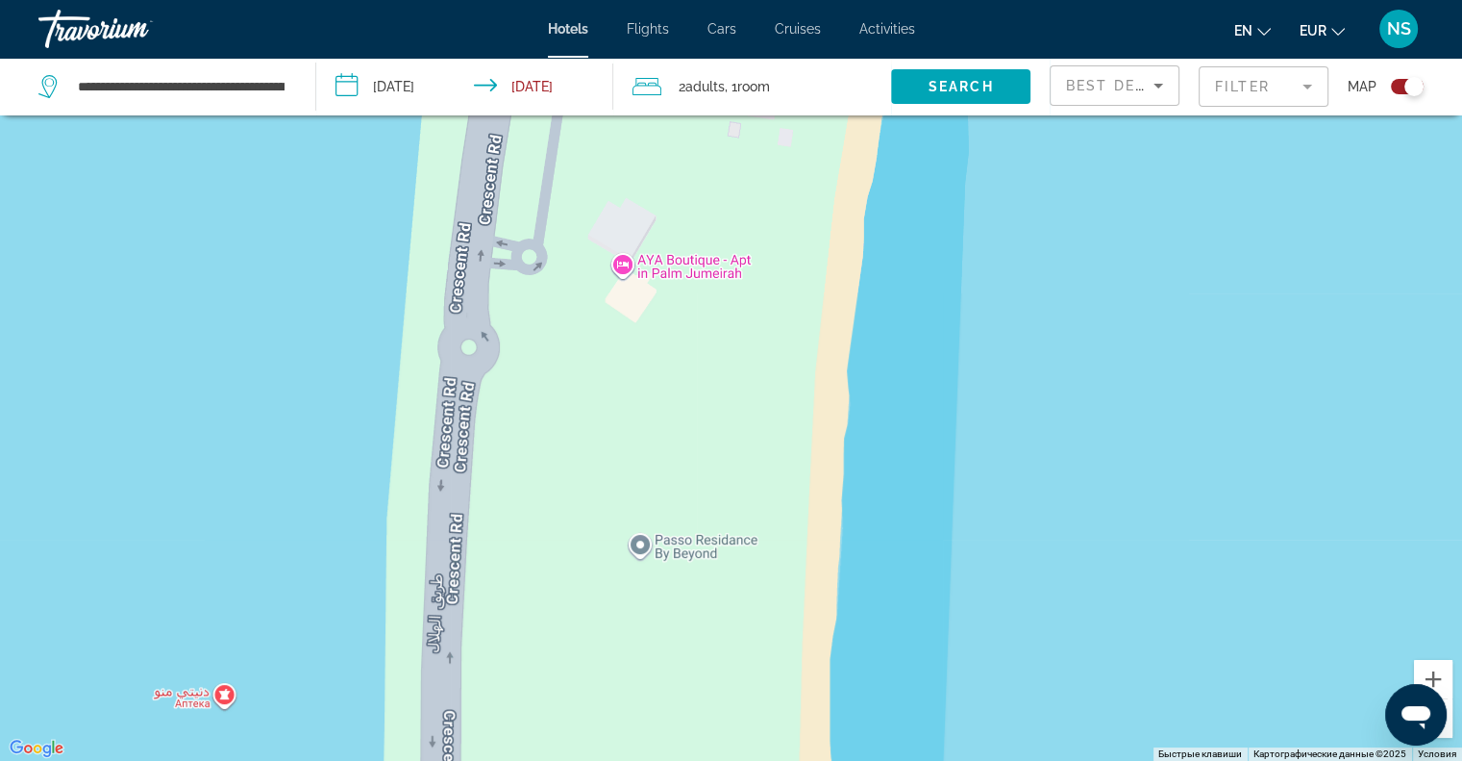
drag, startPoint x: 508, startPoint y: 451, endPoint x: 531, endPoint y: 611, distance: 162.2
click at [531, 611] on div "Чтобы активировать перетаскивание с помощью клавиатуры, нажмите Alt + Ввод. Пос…" at bounding box center [731, 380] width 1462 height 761
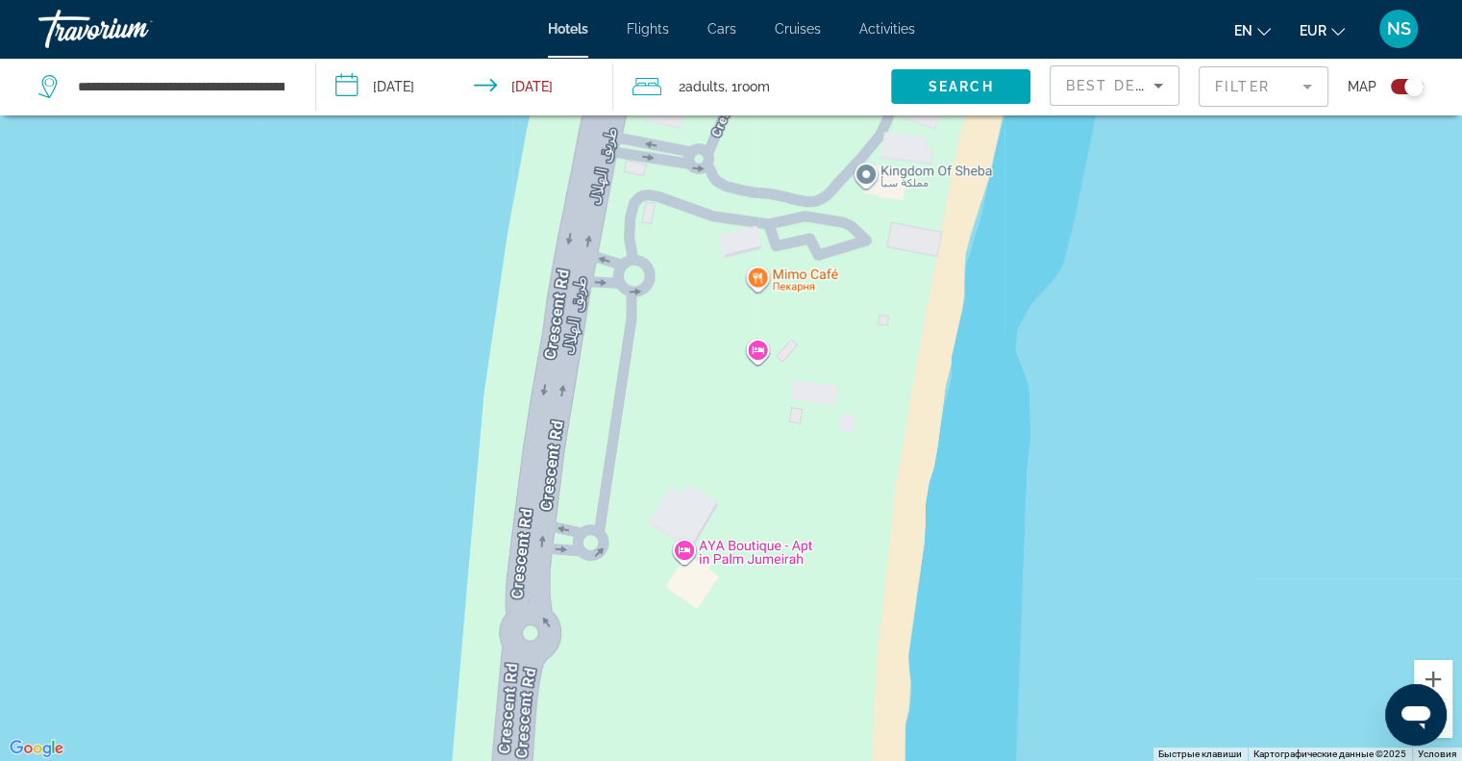
drag, startPoint x: 520, startPoint y: 480, endPoint x: 515, endPoint y: 532, distance: 52.1
click at [515, 532] on div "Чтобы активировать перетаскивание с помощью клавиатуры, нажмите Alt + Ввод. Пос…" at bounding box center [731, 380] width 1462 height 761
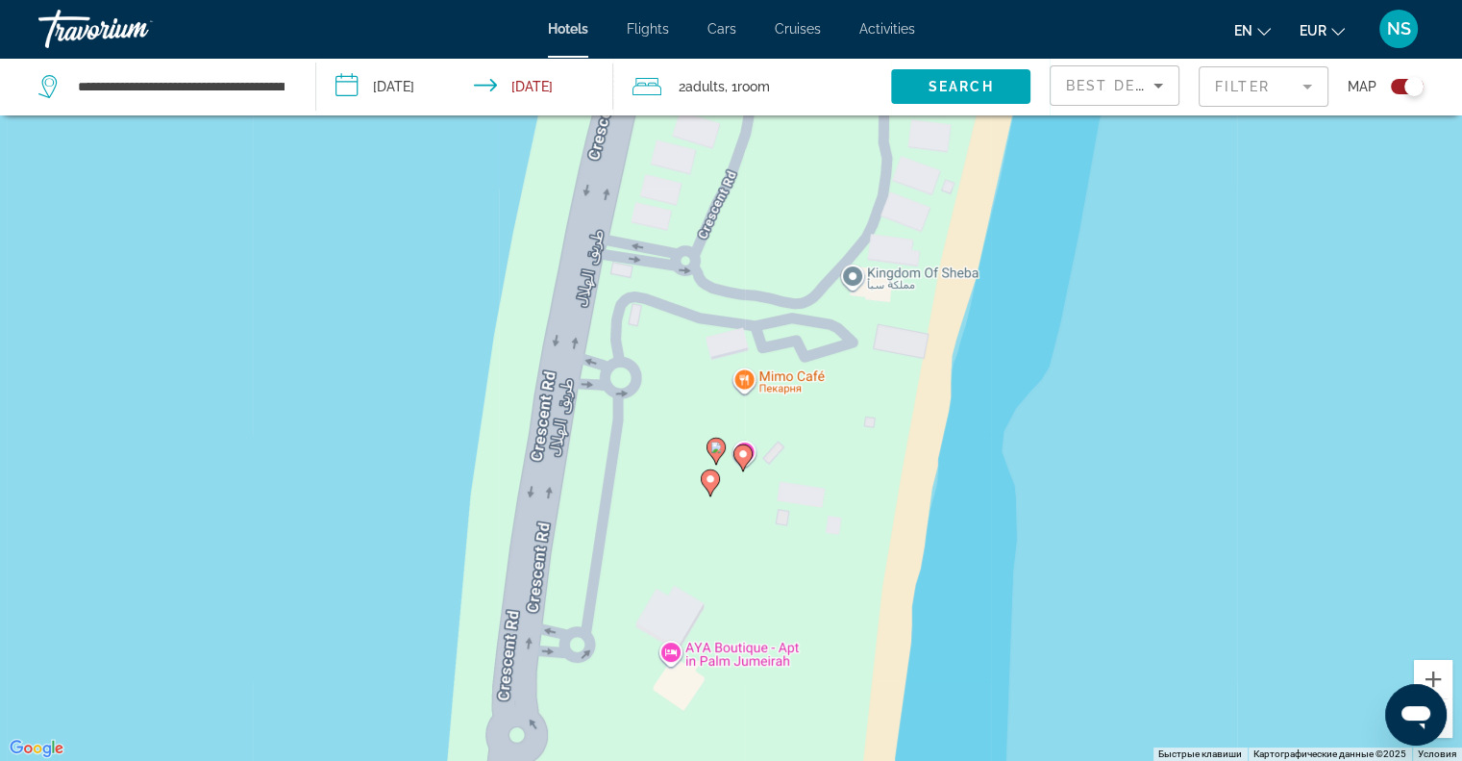
drag, startPoint x: 534, startPoint y: 414, endPoint x: 481, endPoint y: 550, distance: 145.5
click at [481, 550] on div "Чтобы активировать перетаскивание с помощью клавиатуры, нажмите Alt + Ввод. Пос…" at bounding box center [731, 380] width 1462 height 761
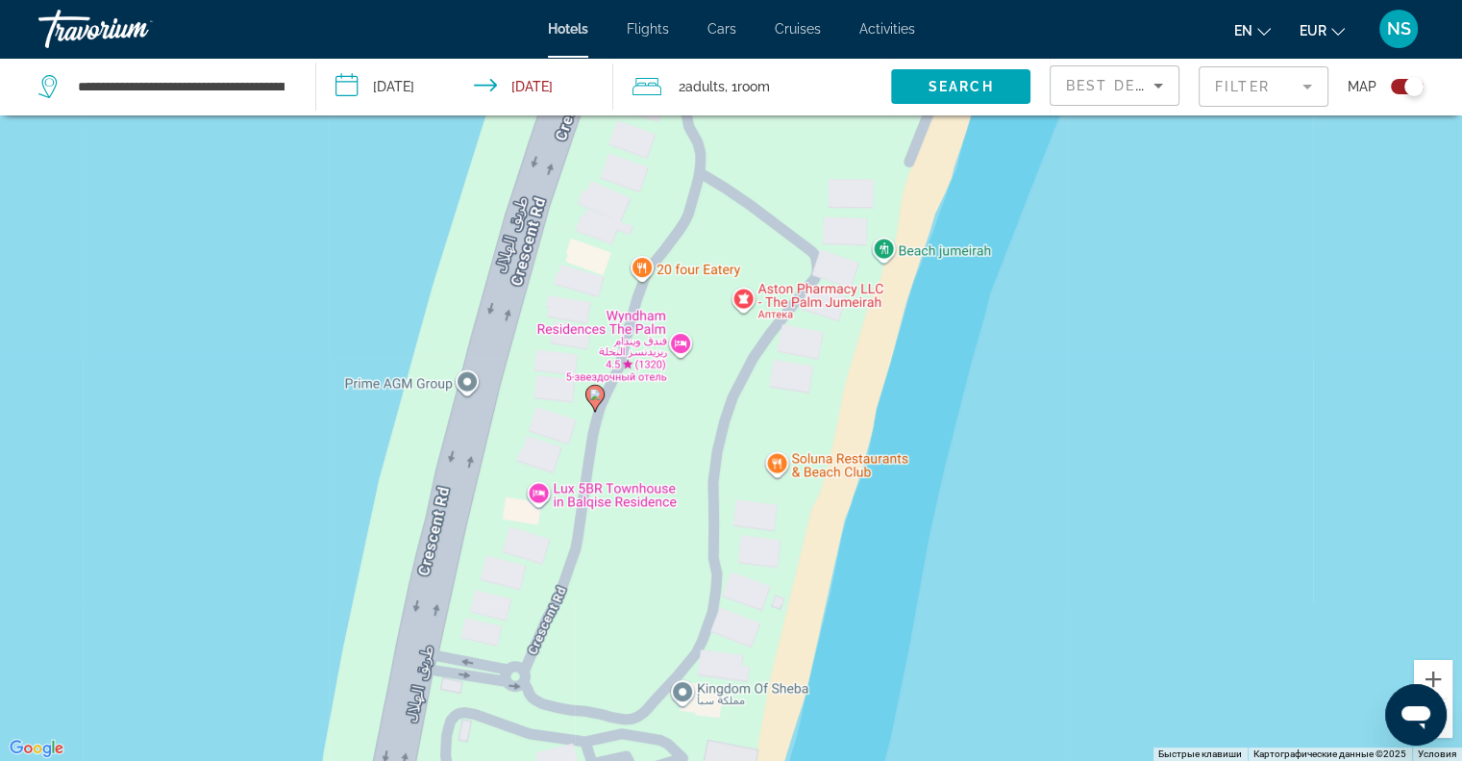
drag, startPoint x: 505, startPoint y: 472, endPoint x: 464, endPoint y: 557, distance: 93.8
click at [464, 557] on div "Чтобы активировать перетаскивание с помощью клавиатуры, нажмите Alt + Ввод. Пос…" at bounding box center [731, 380] width 1462 height 761
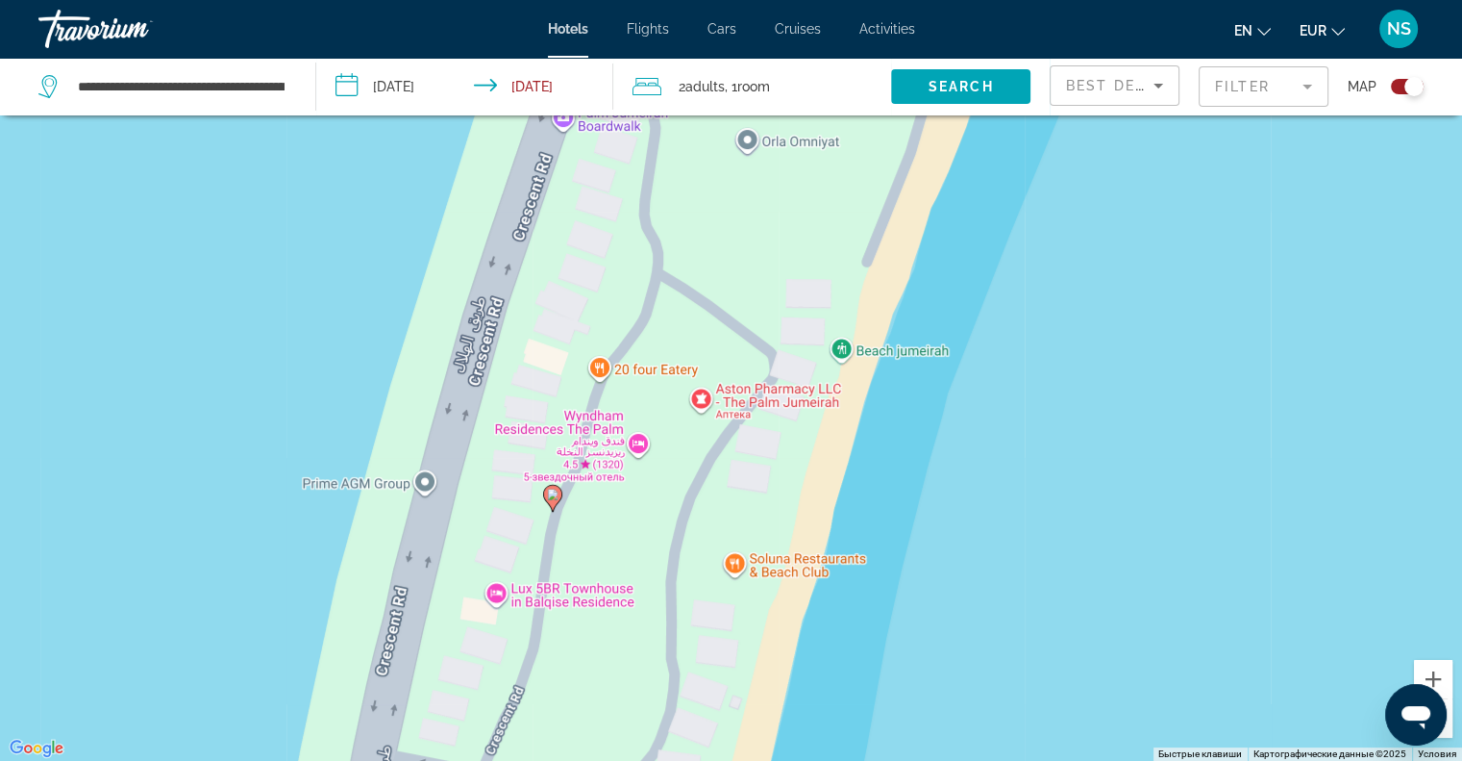
click at [554, 498] on image "Main content" at bounding box center [553, 494] width 12 height 12
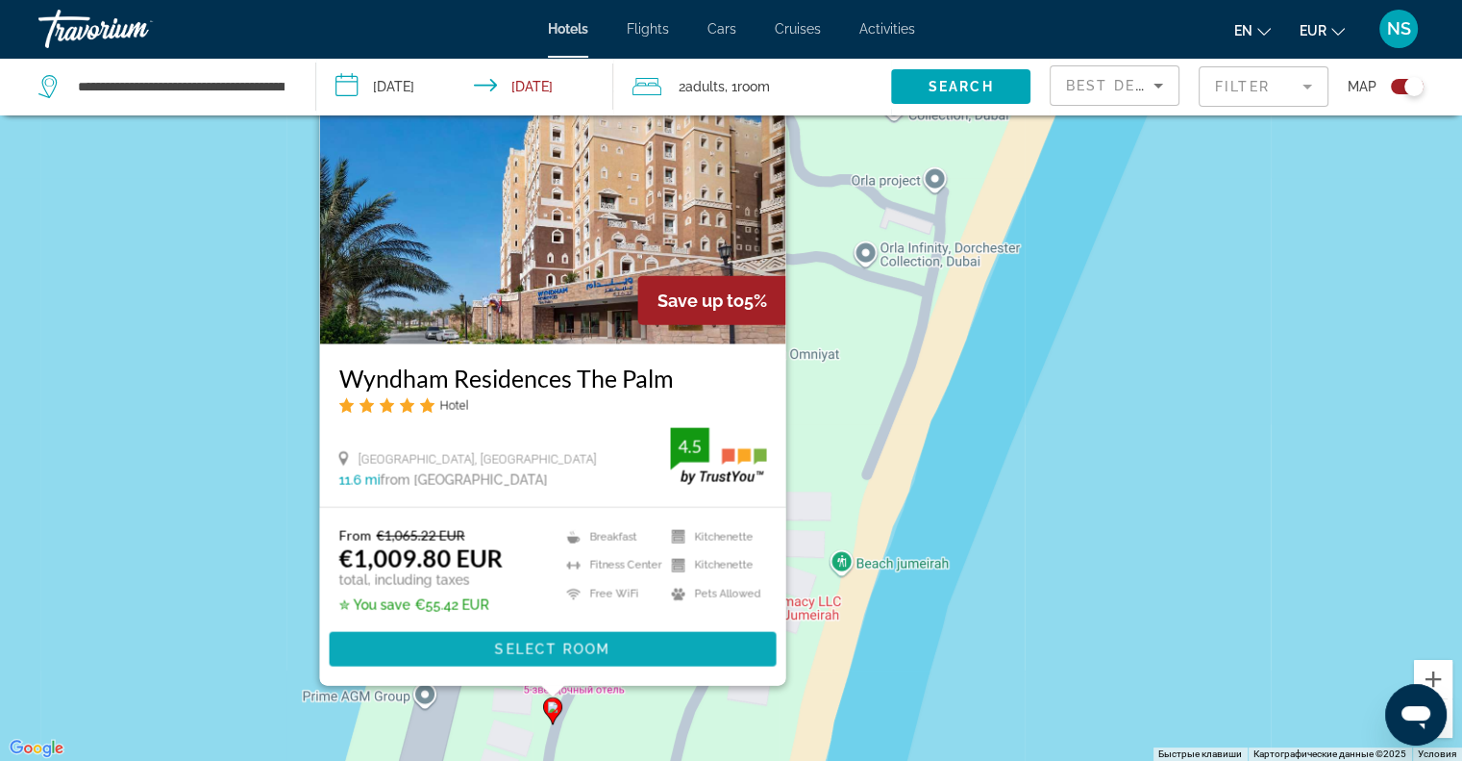
click at [403, 629] on span "Main content" at bounding box center [552, 649] width 447 height 46
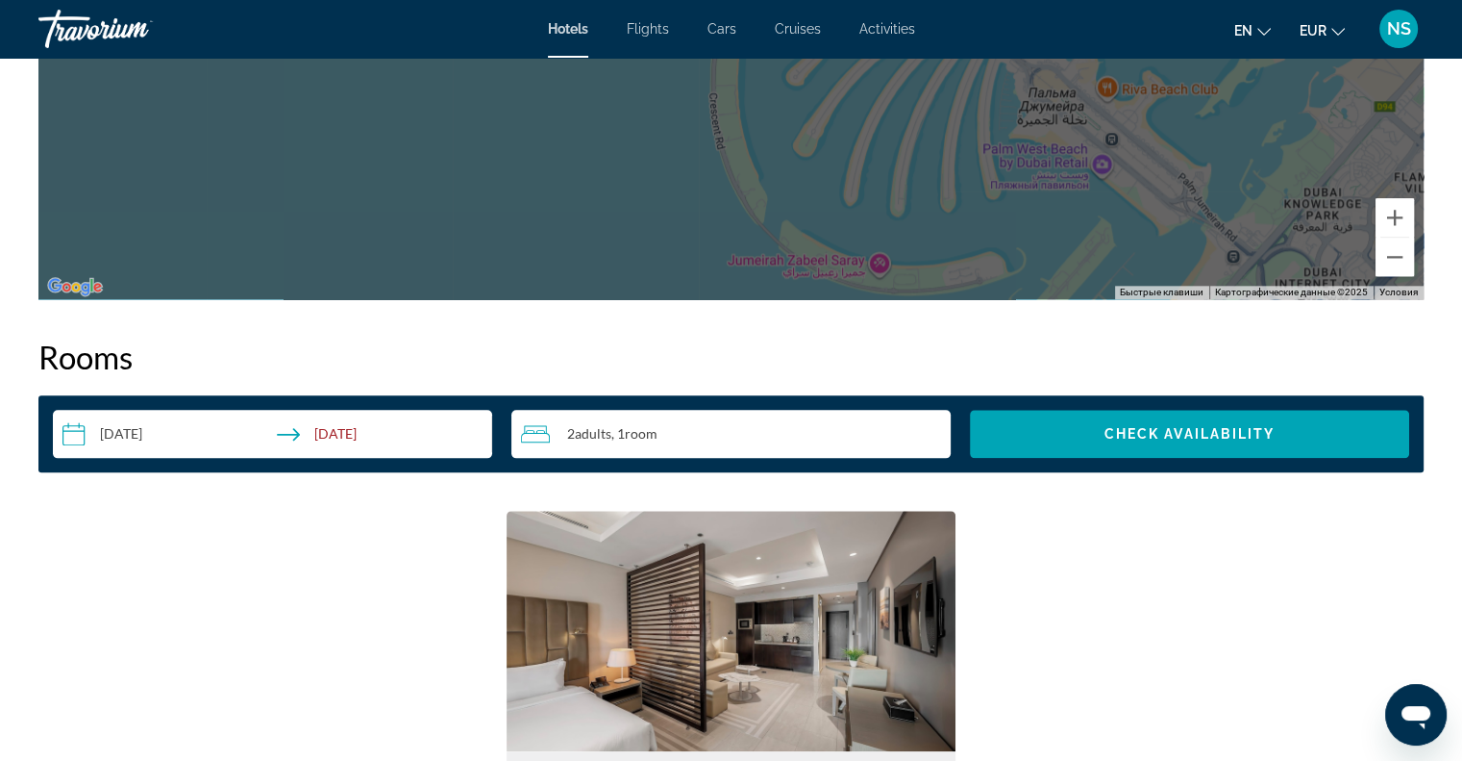
scroll to position [2596, 0]
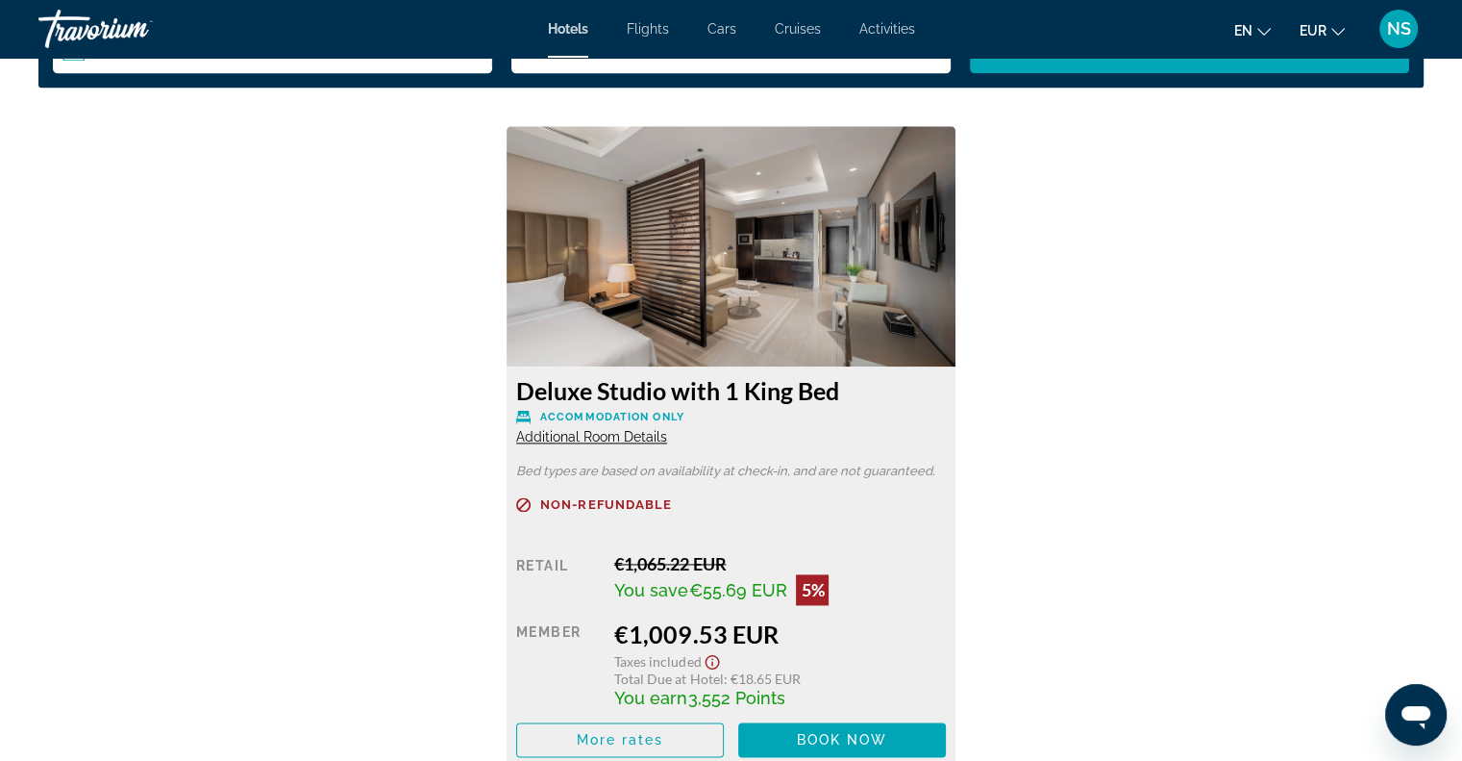
click at [553, 430] on span "Additional Room Details" at bounding box center [591, 436] width 151 height 15
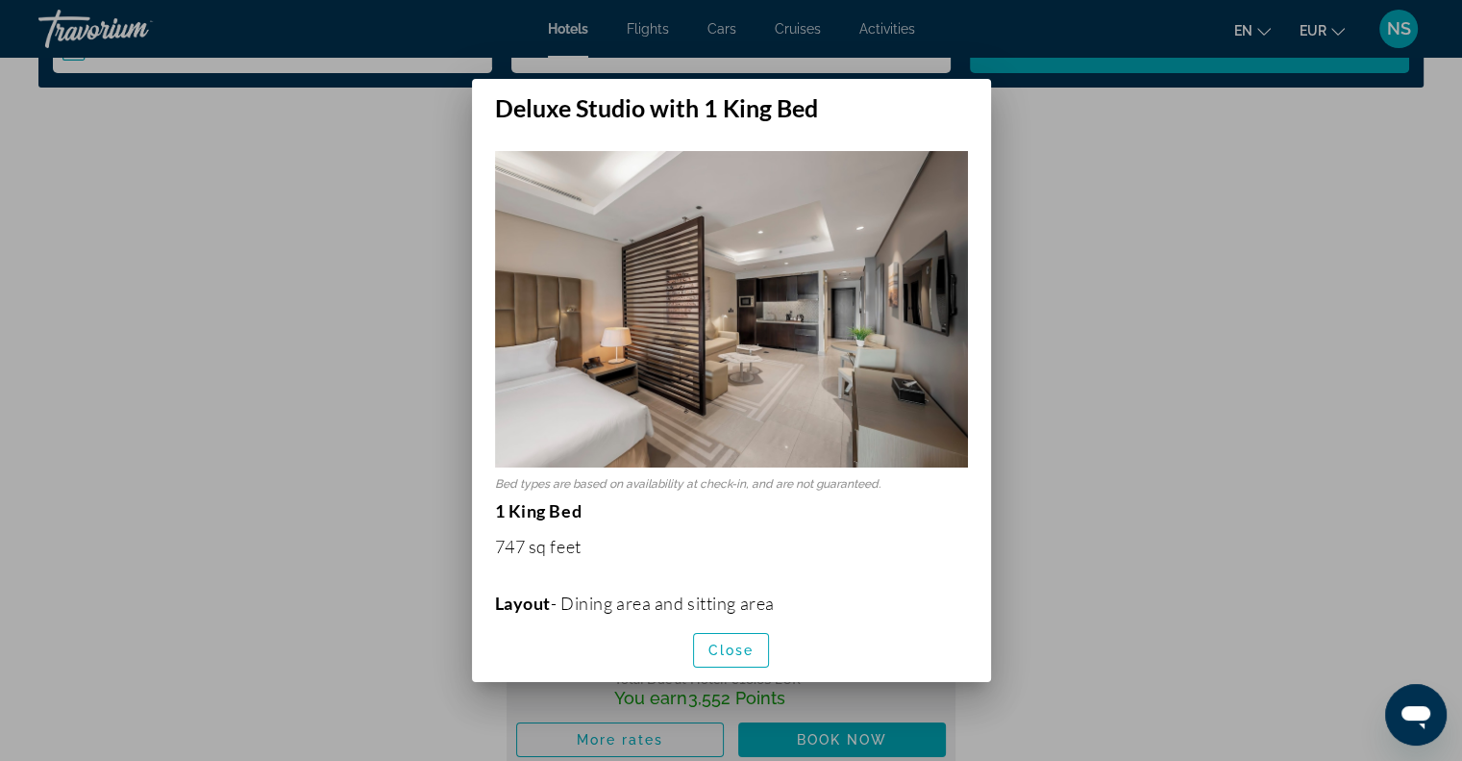
click at [750, 391] on img at bounding box center [731, 309] width 473 height 316
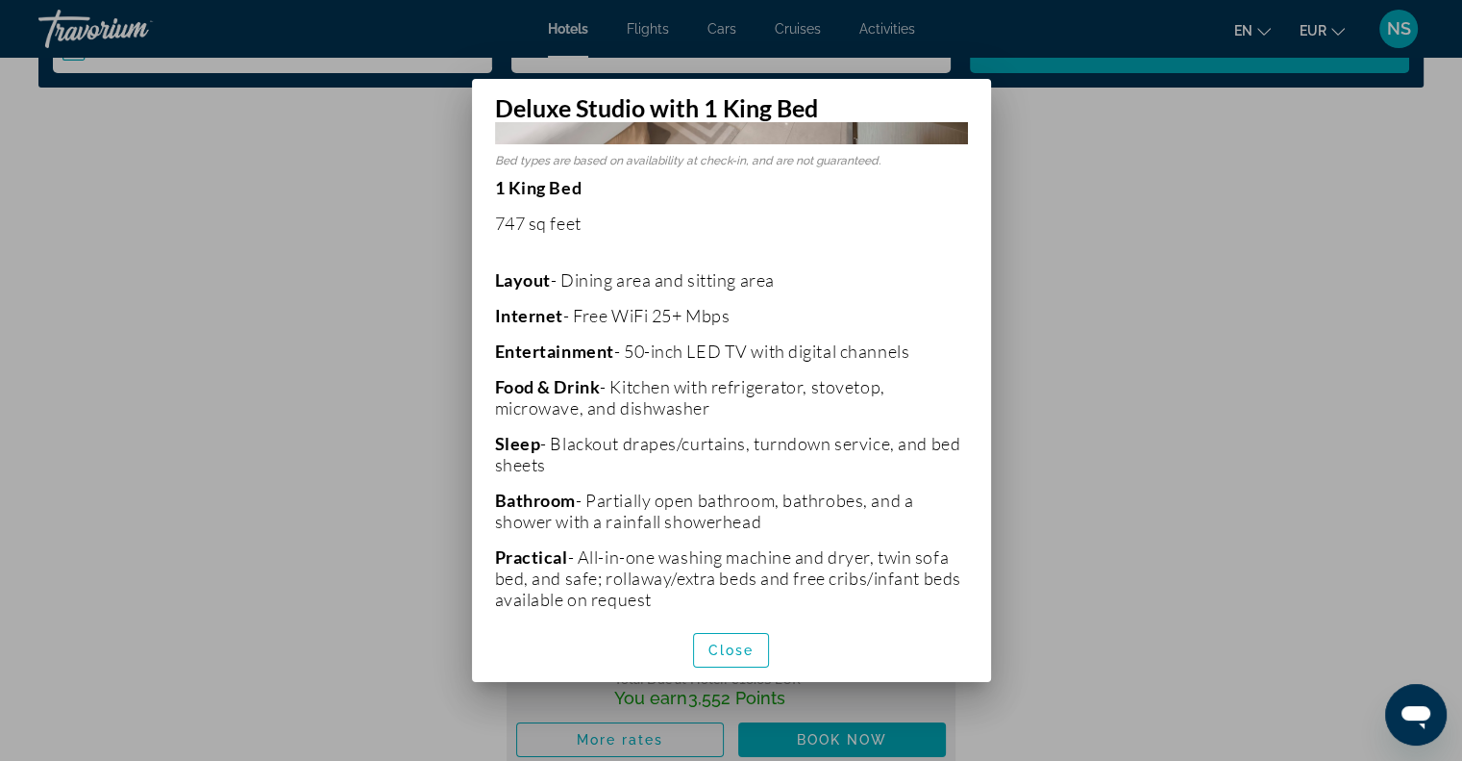
scroll to position [385, 0]
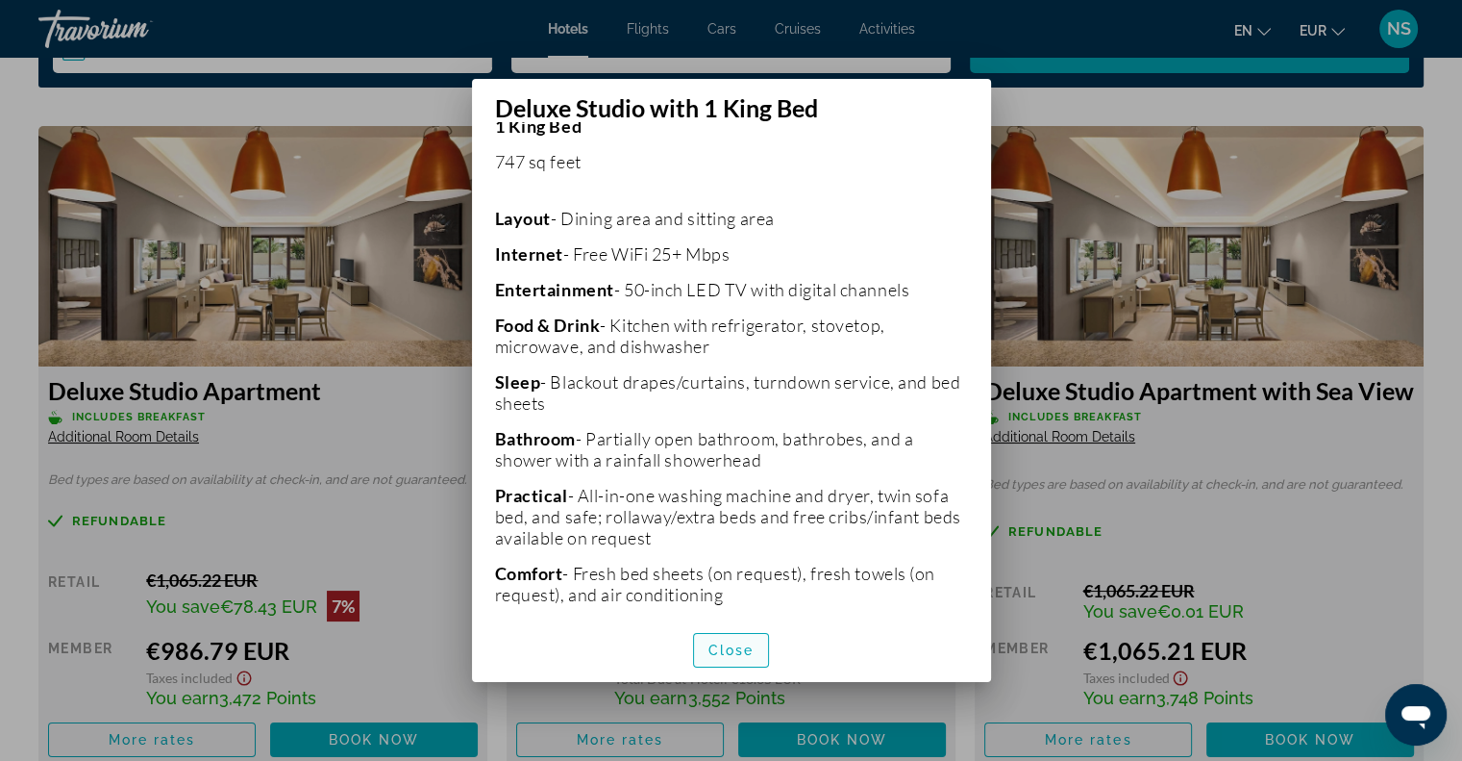
click at [723, 655] on span "Close" at bounding box center [732, 649] width 46 height 15
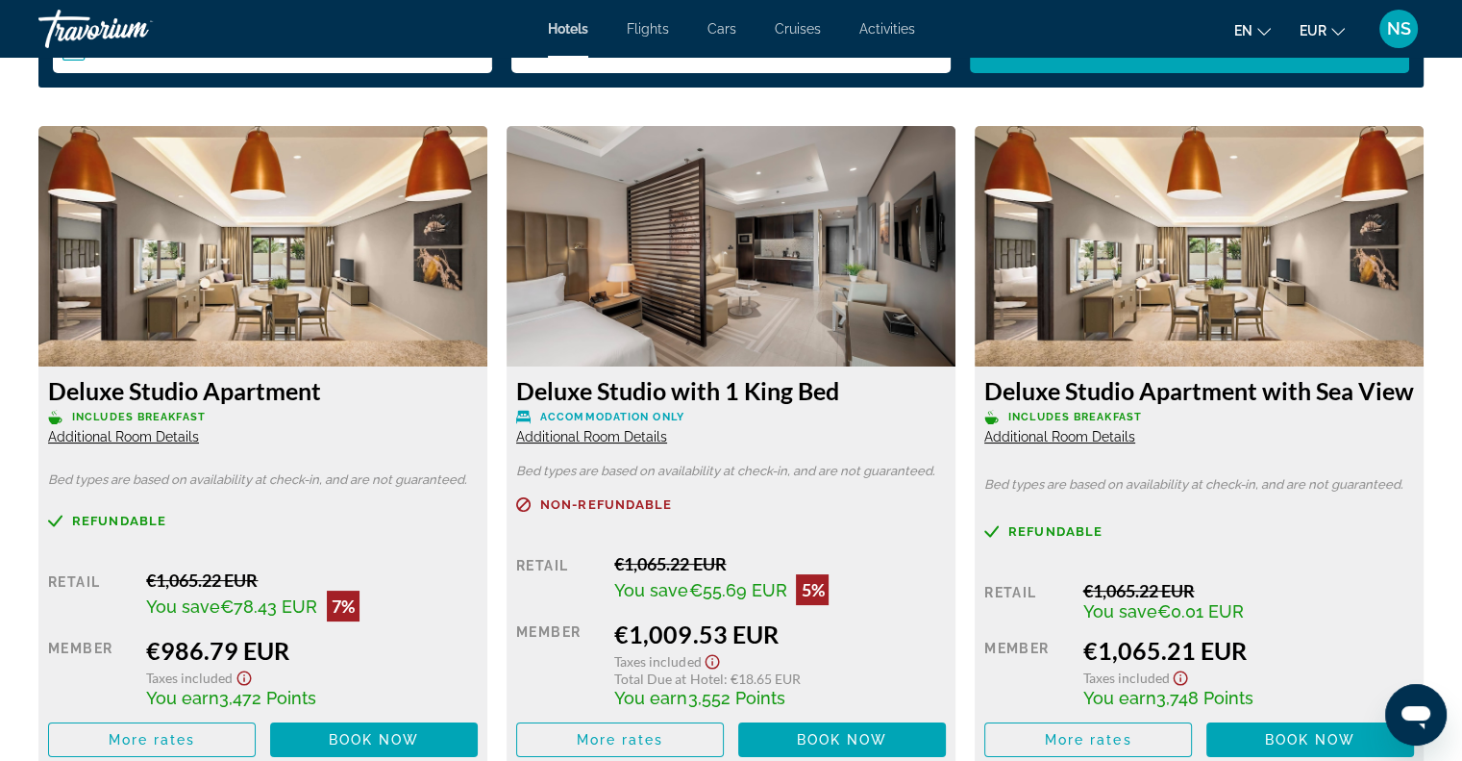
scroll to position [2596, 0]
click at [170, 436] on span "Additional Room Details" at bounding box center [123, 436] width 151 height 15
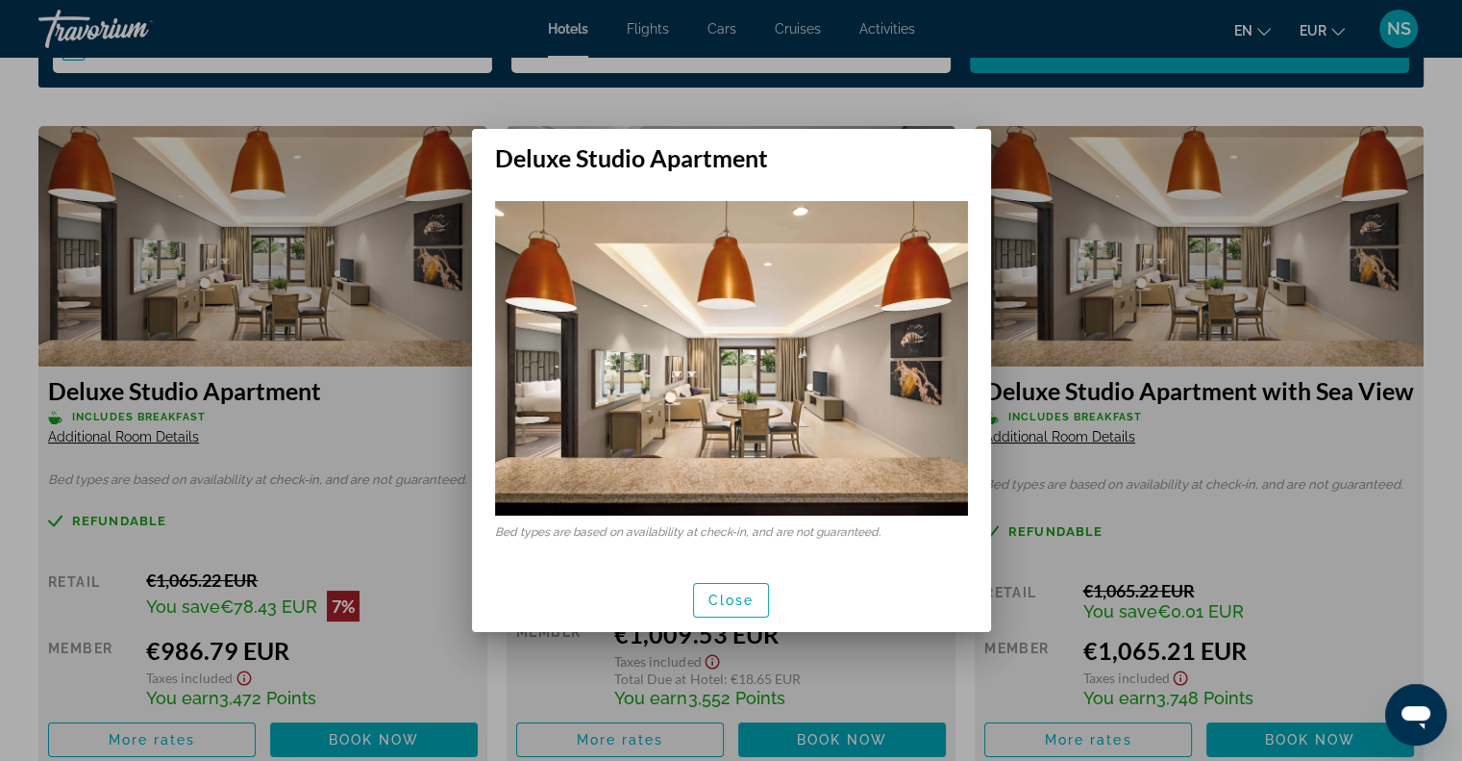
scroll to position [0, 0]
click at [731, 603] on span "Close" at bounding box center [732, 599] width 46 height 15
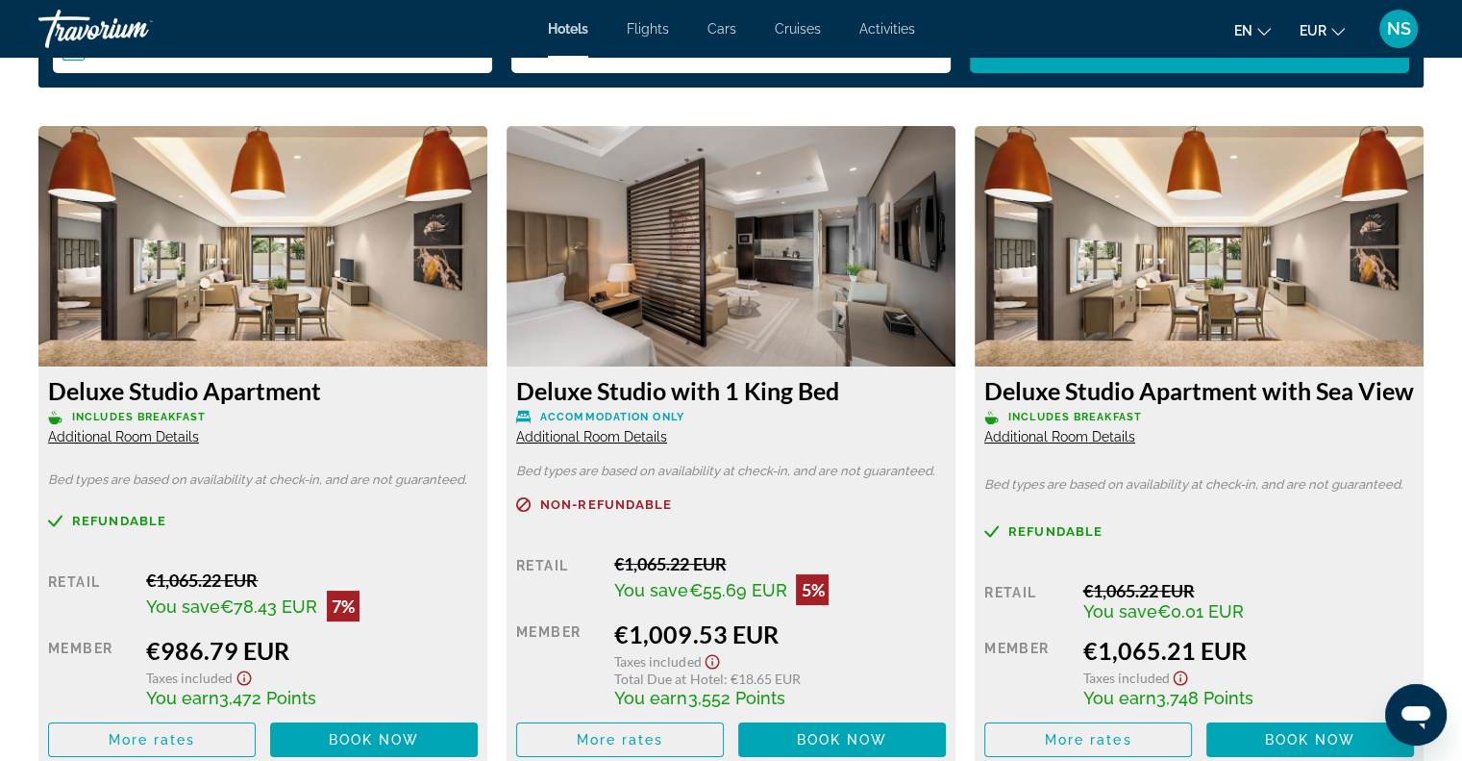
scroll to position [2596, 0]
click at [1118, 430] on span "Additional Room Details" at bounding box center [1060, 436] width 151 height 15
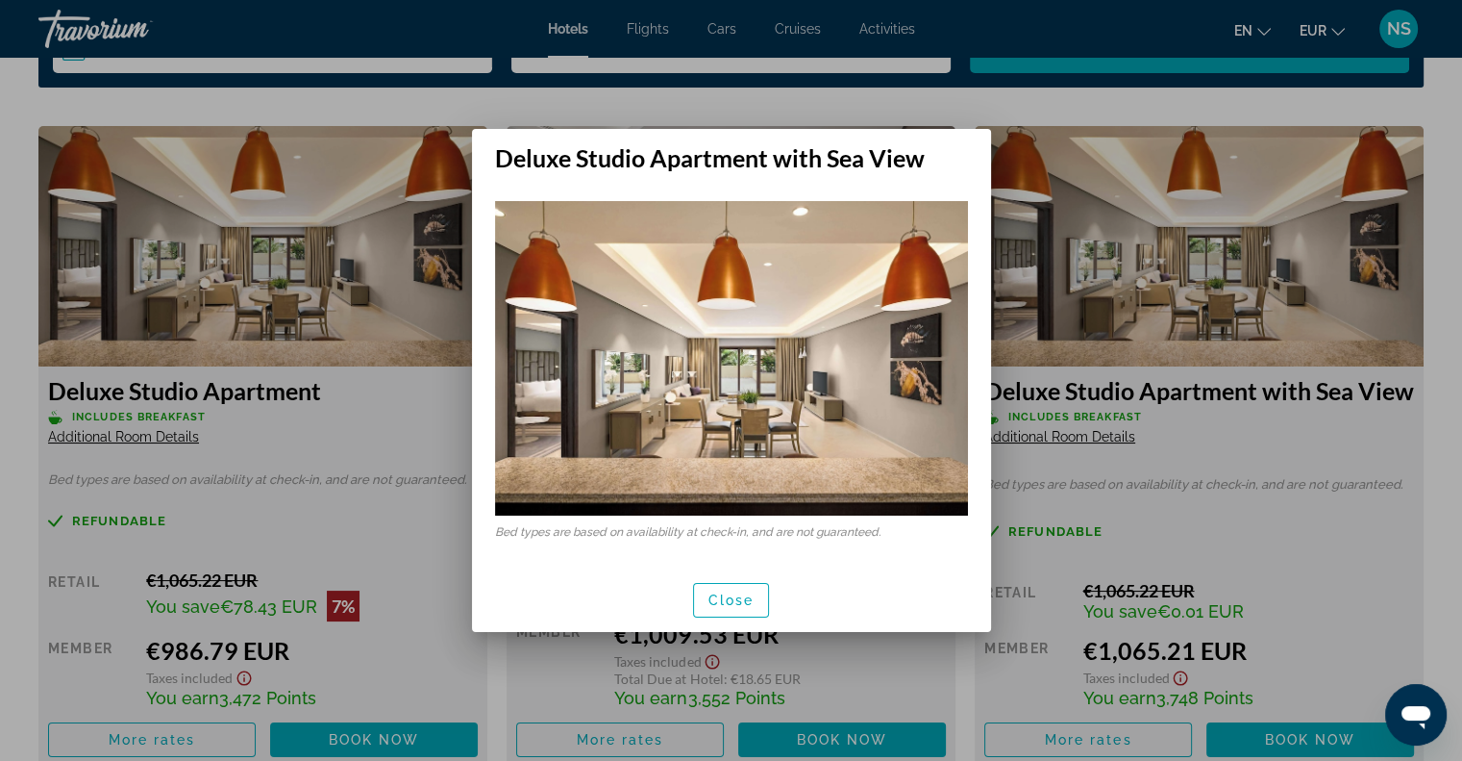
scroll to position [0, 0]
click at [728, 599] on span "Close" at bounding box center [732, 599] width 46 height 15
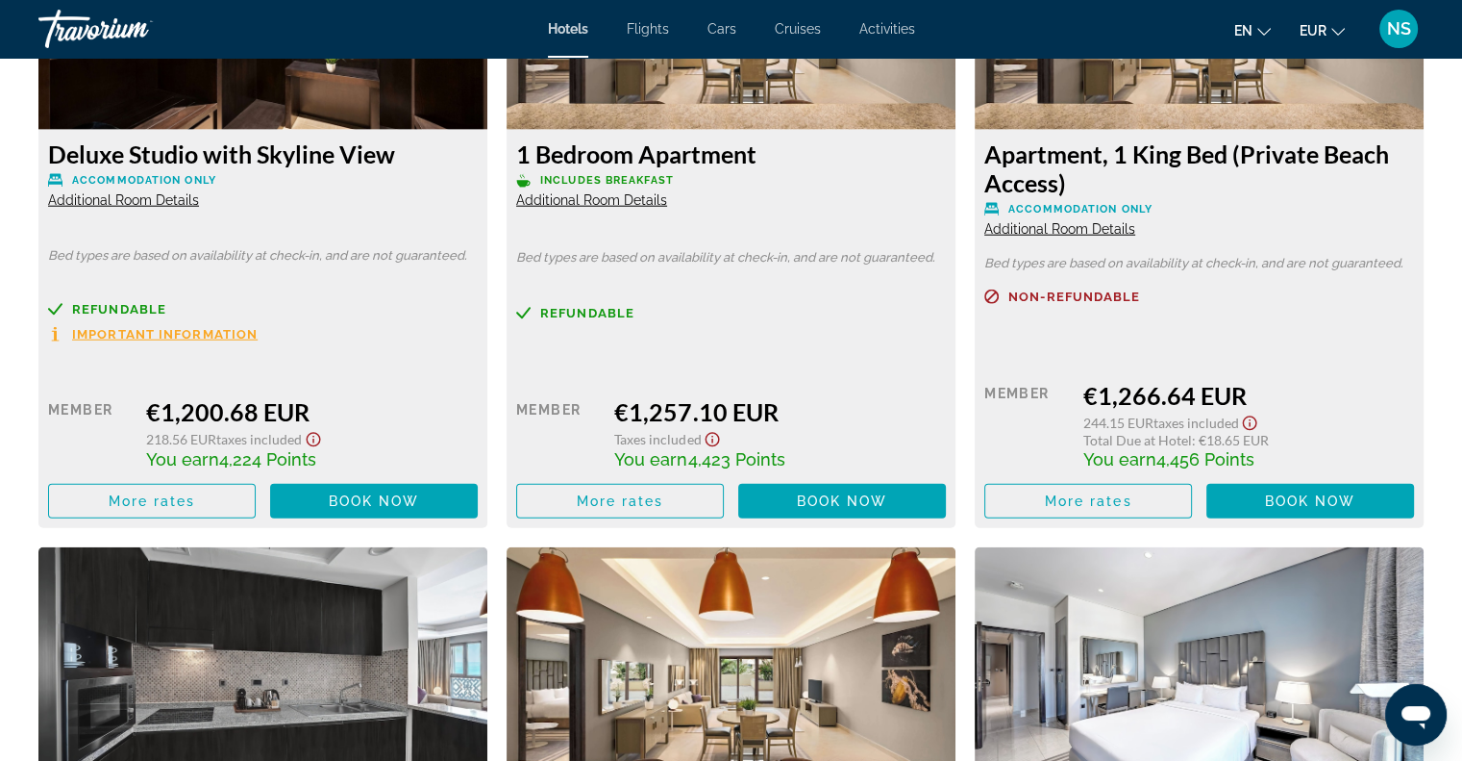
scroll to position [5288, 0]
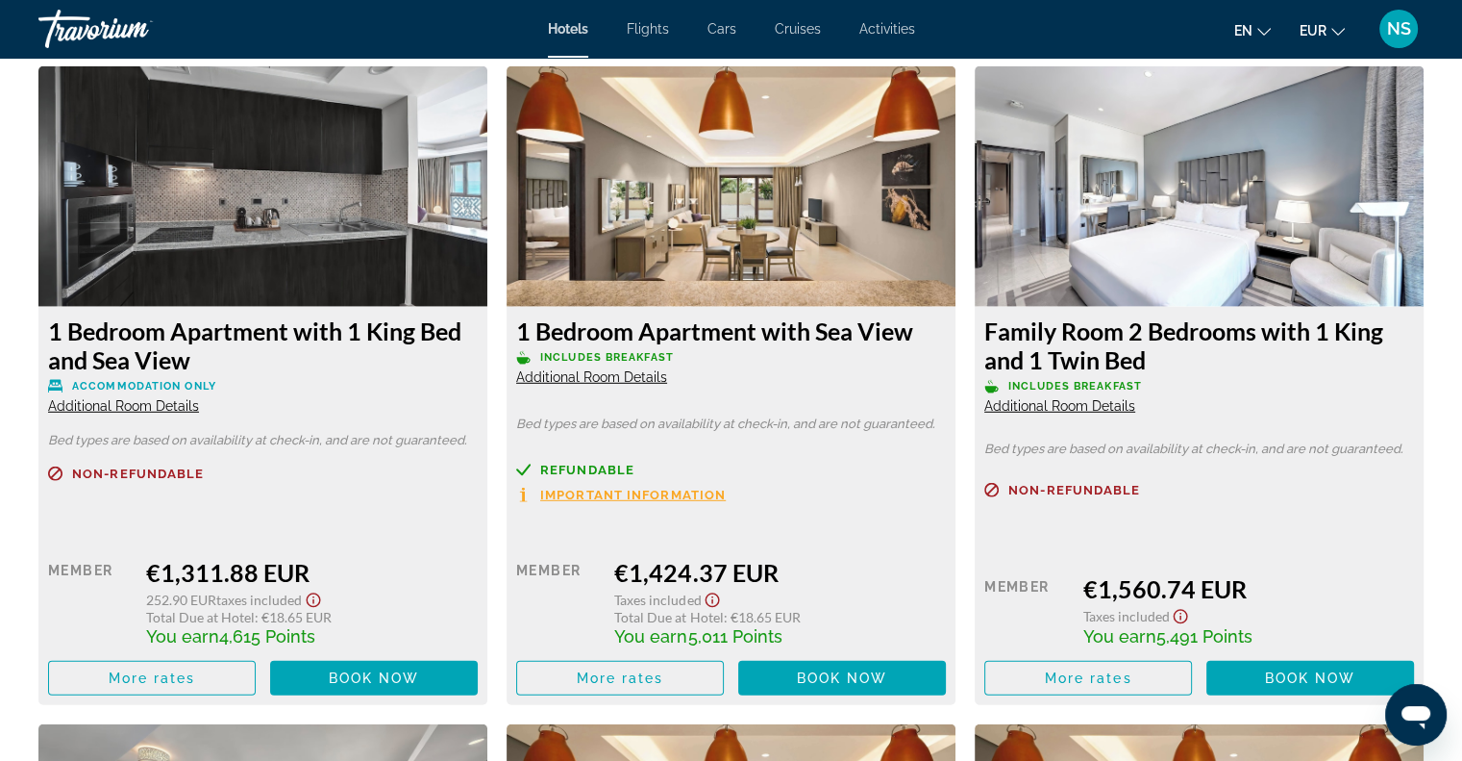
click at [664, 383] on div "1 Bedroom Apartment with Sea View Includes Breakfast Additional Room Details" at bounding box center [731, 350] width 430 height 69
click at [656, 380] on span "Additional Room Details" at bounding box center [591, 376] width 151 height 15
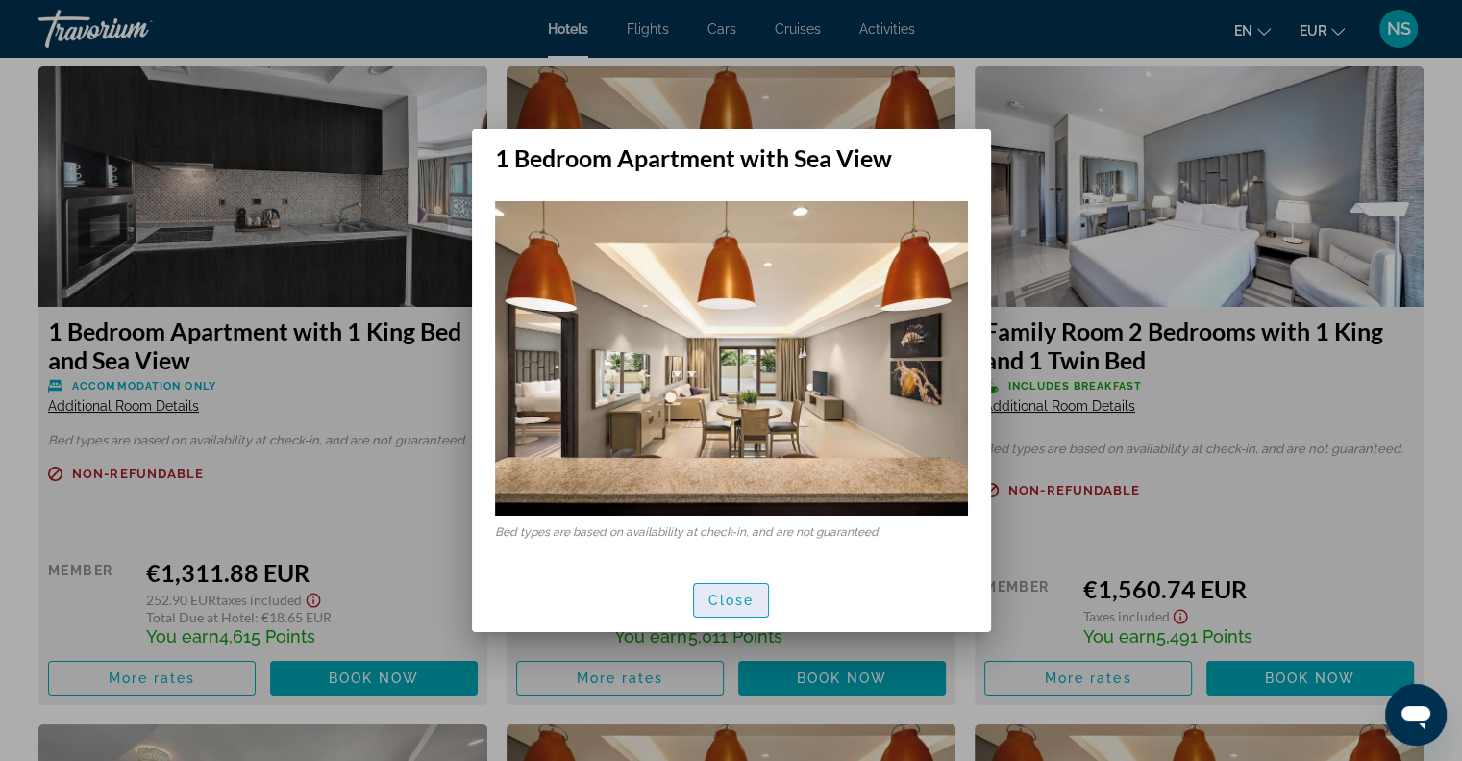
click at [719, 596] on span "Close" at bounding box center [732, 599] width 46 height 15
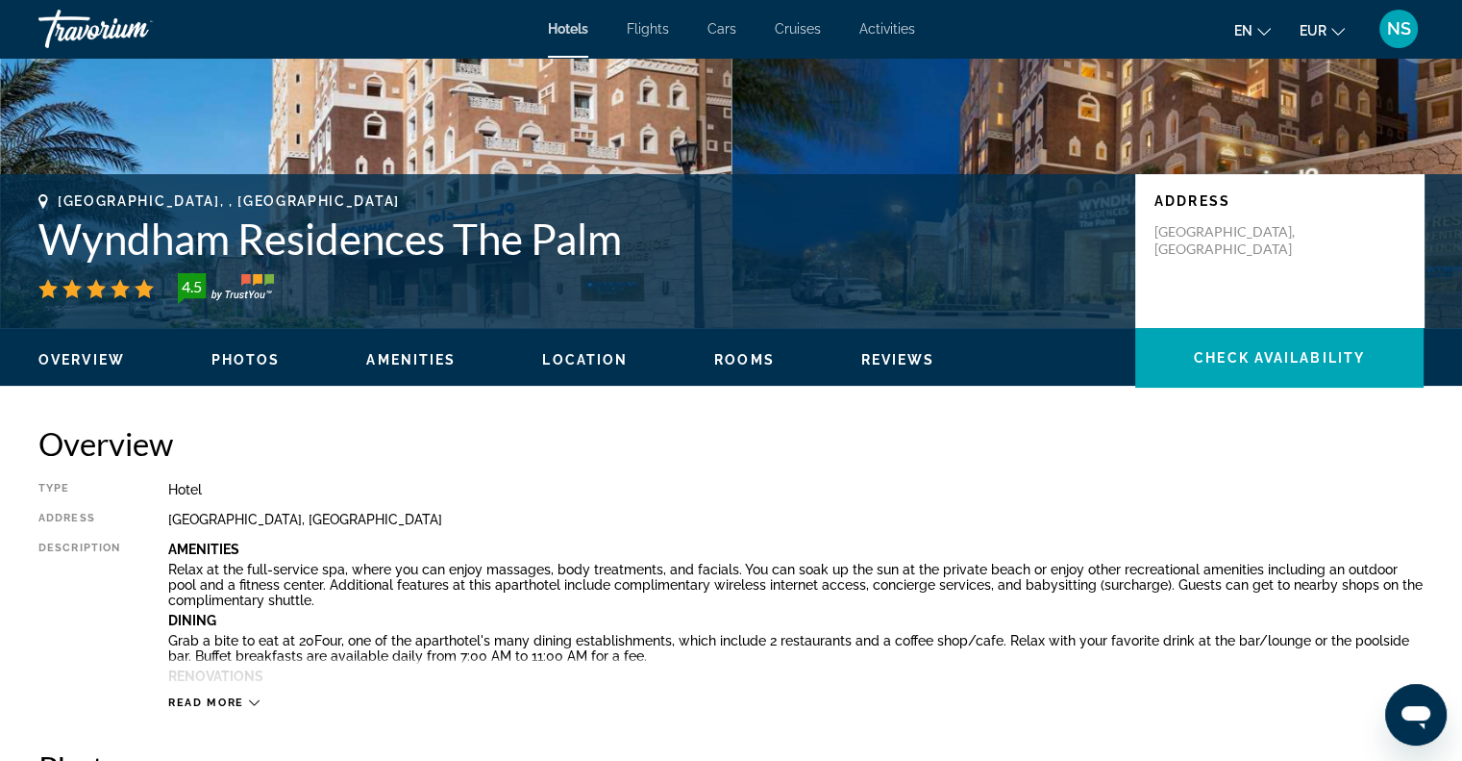
scroll to position [192, 0]
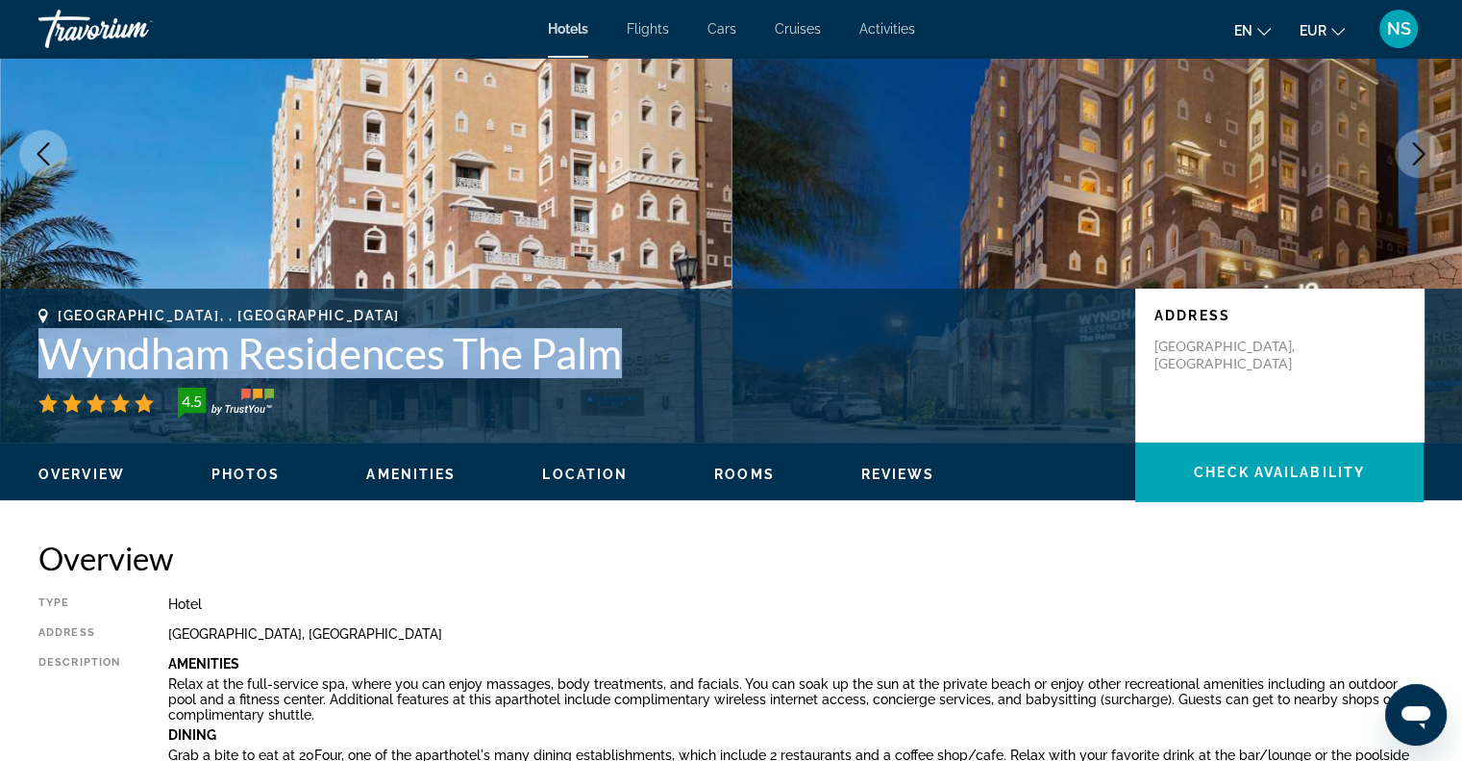
drag, startPoint x: 41, startPoint y: 353, endPoint x: 632, endPoint y: 374, distance: 590.7
click at [632, 374] on h1 "Wyndham Residences The Palm" at bounding box center [577, 353] width 1078 height 50
copy h1 "Wyndham Residences The Palm"
